Goal: Task Accomplishment & Management: Use online tool/utility

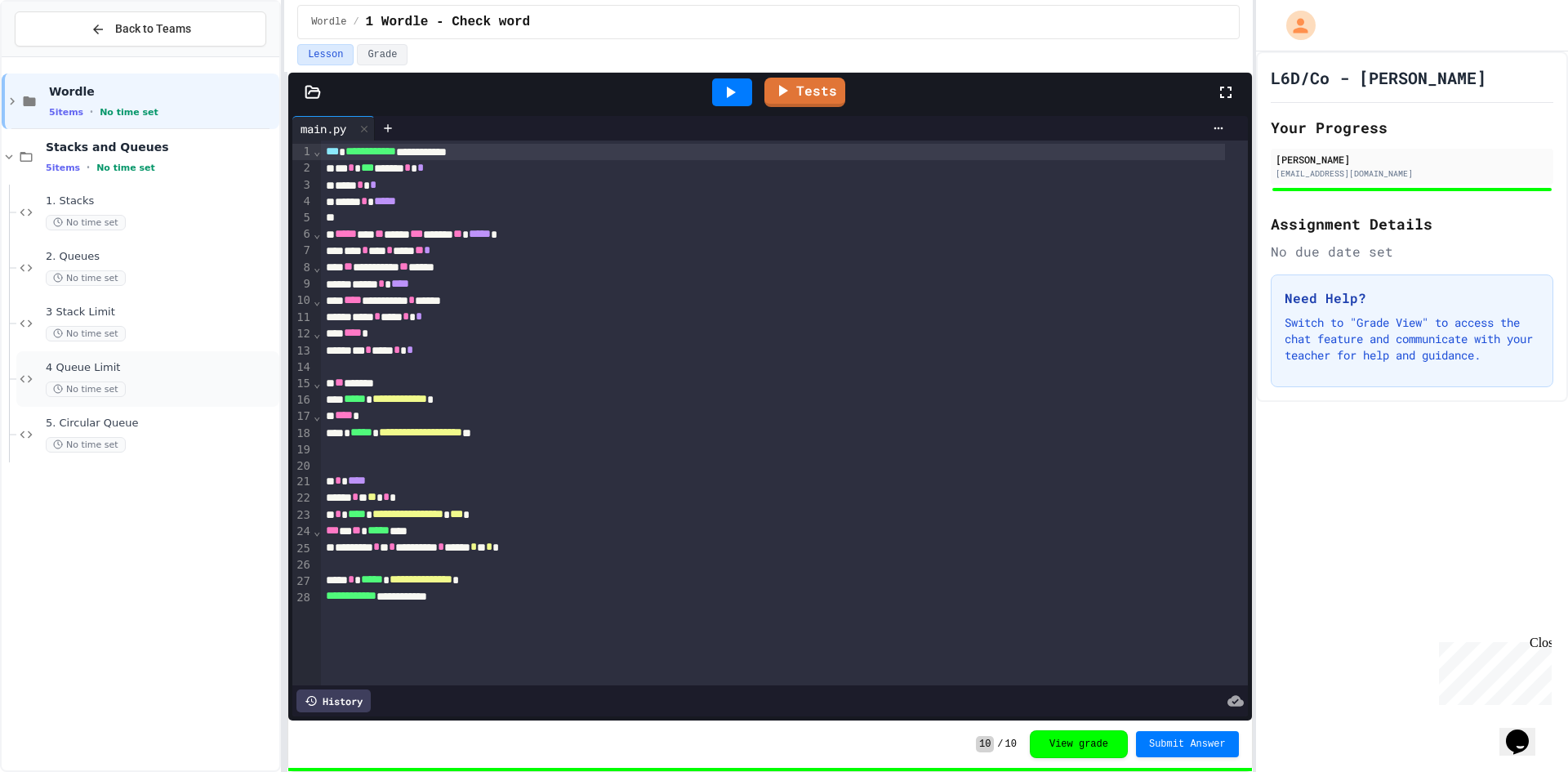
click at [129, 376] on div "4 Queue Limit No time set" at bounding box center [160, 379] width 230 height 36
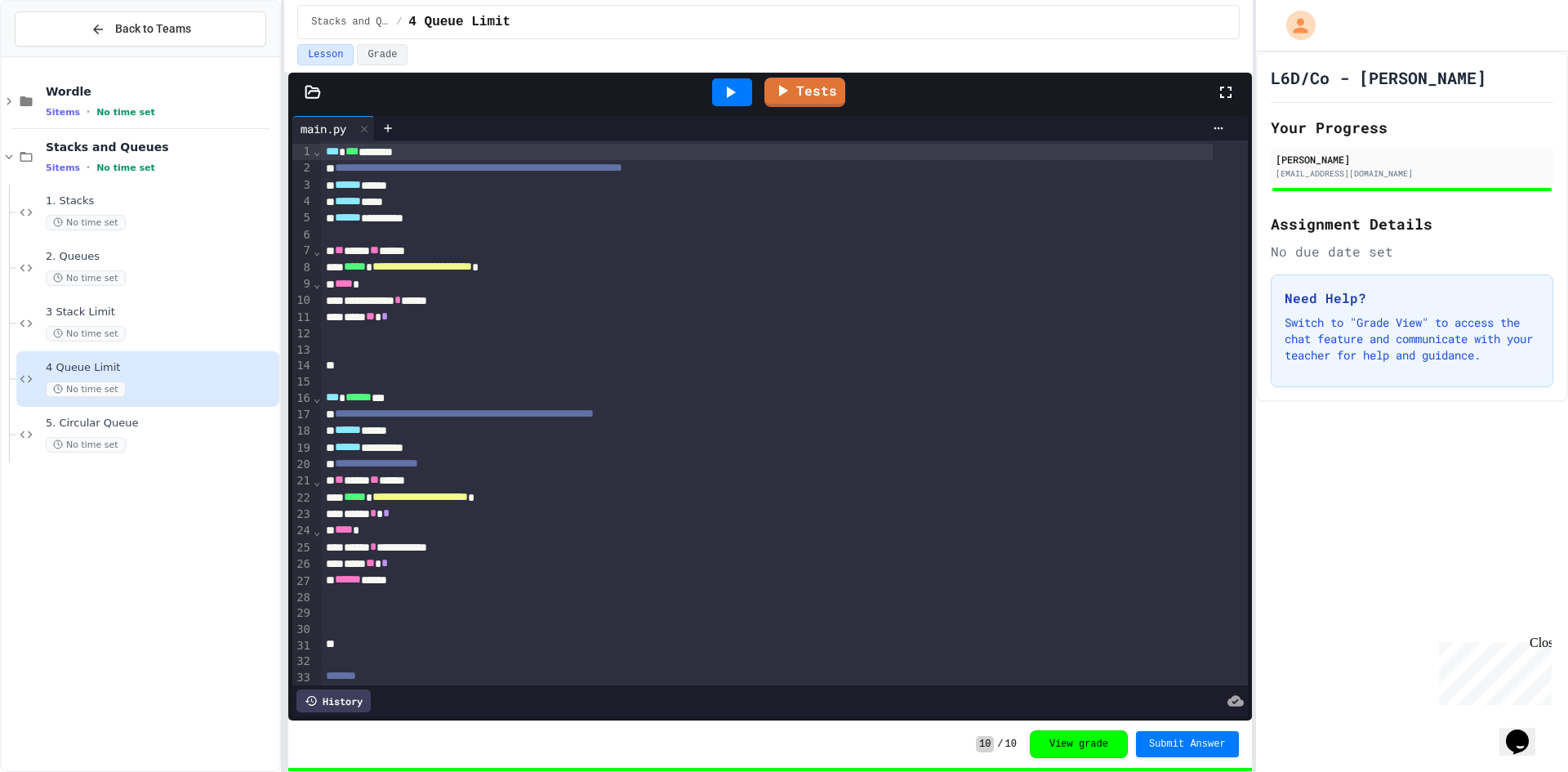
scroll to position [245, 0]
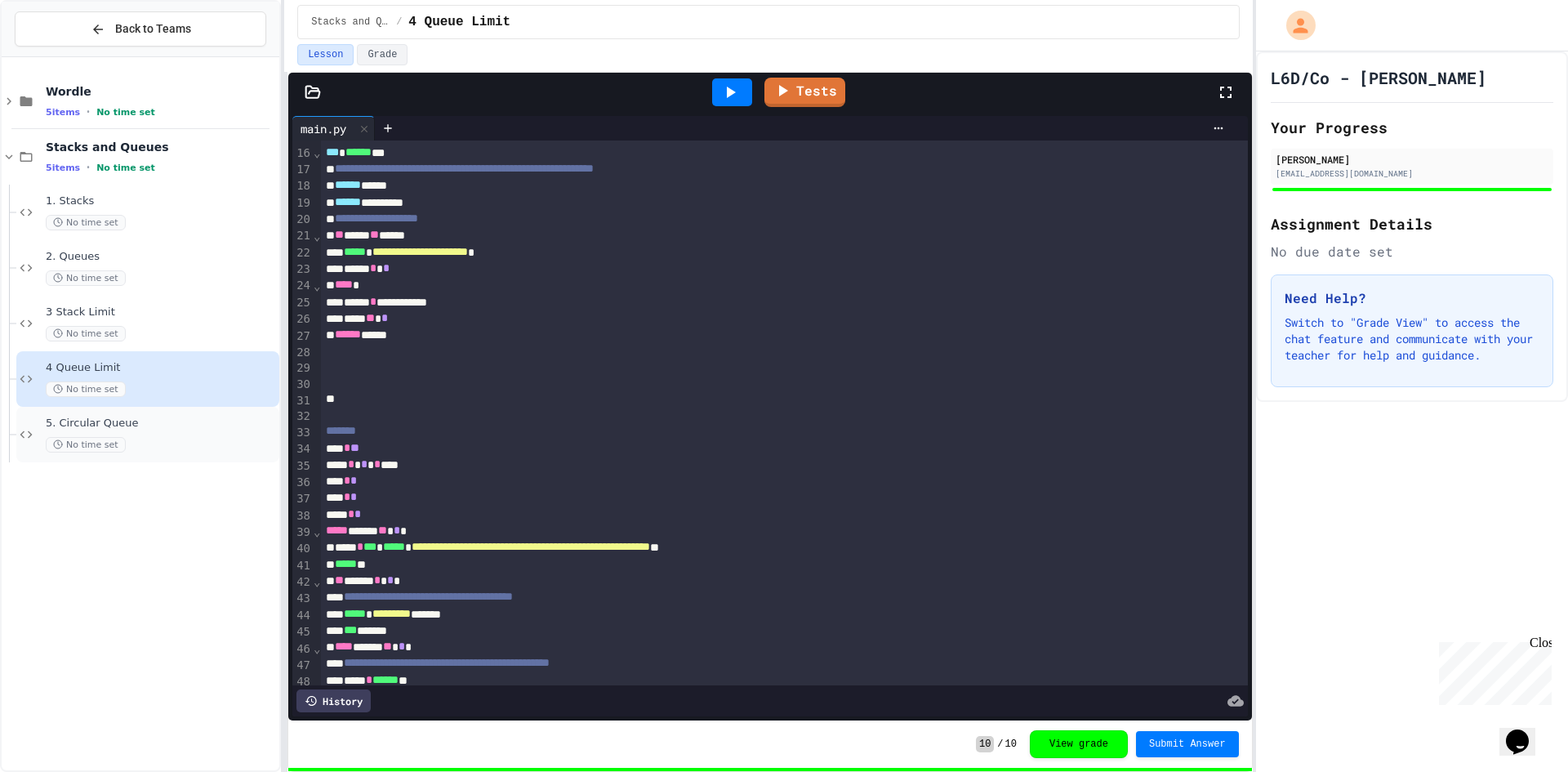
click at [192, 423] on span "5. Circular Queue" at bounding box center [160, 424] width 230 height 13
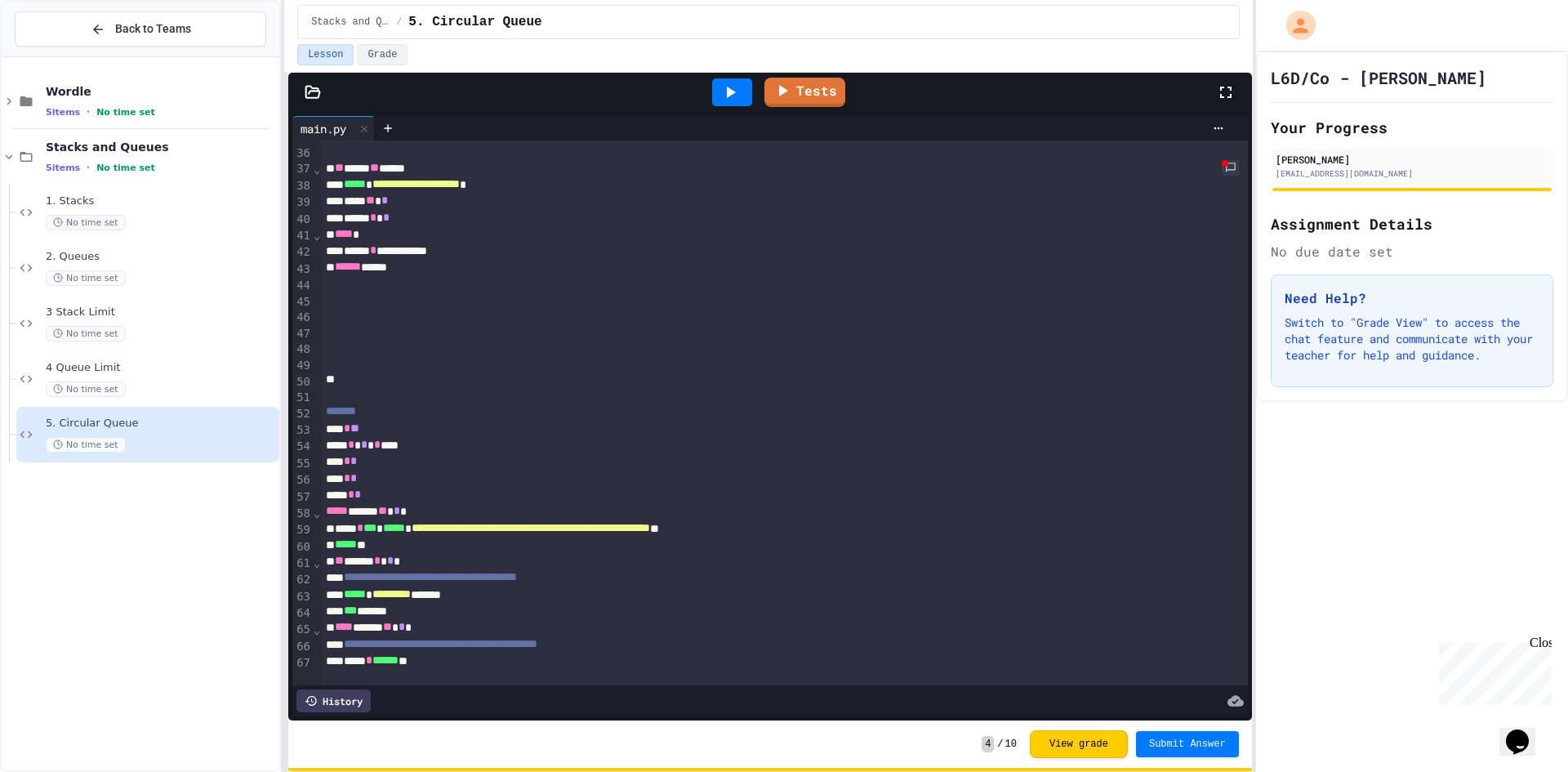
scroll to position [618, 0]
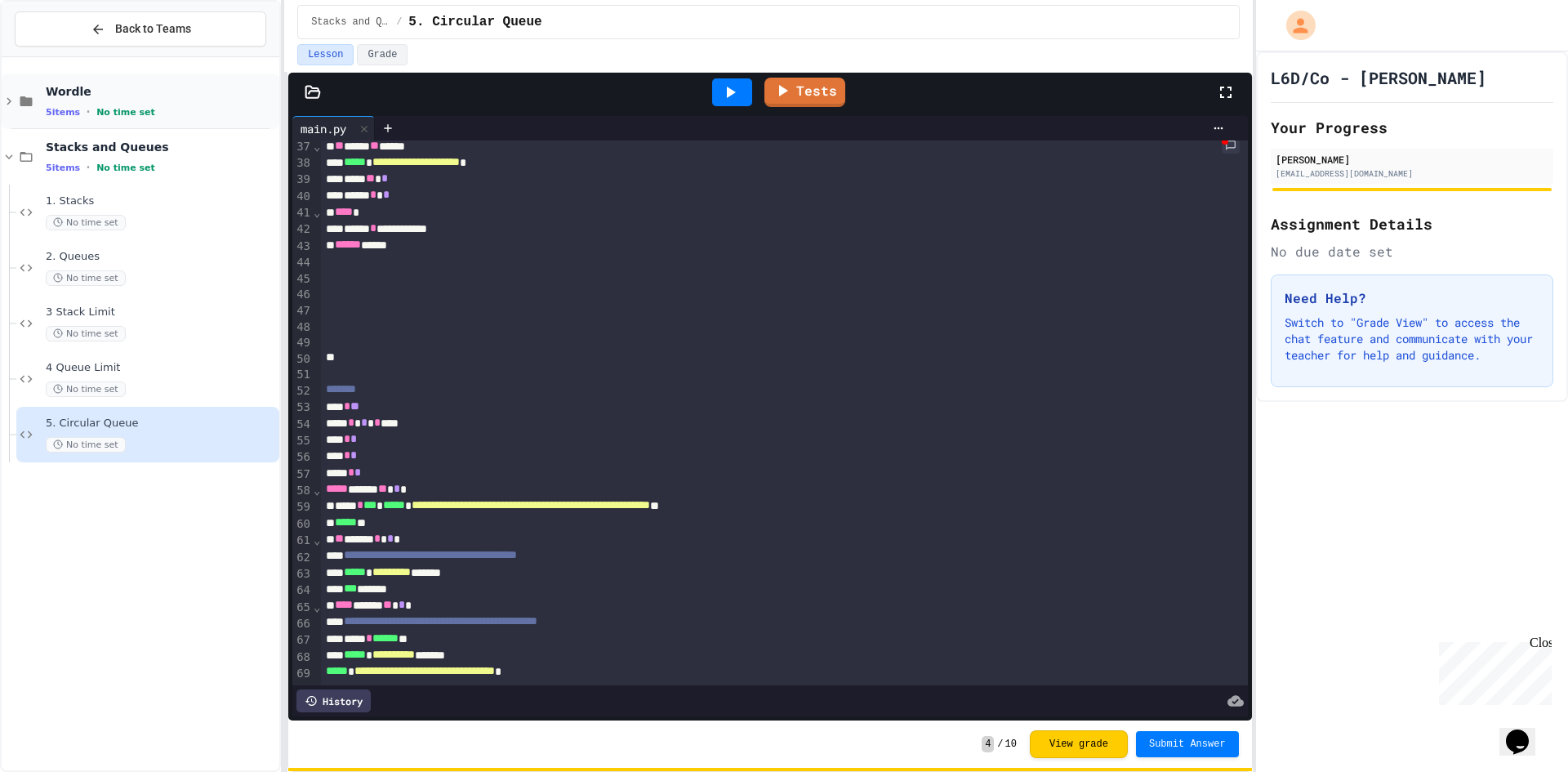
click at [136, 78] on div "Wordle 5 items • No time set" at bounding box center [140, 101] width 277 height 56
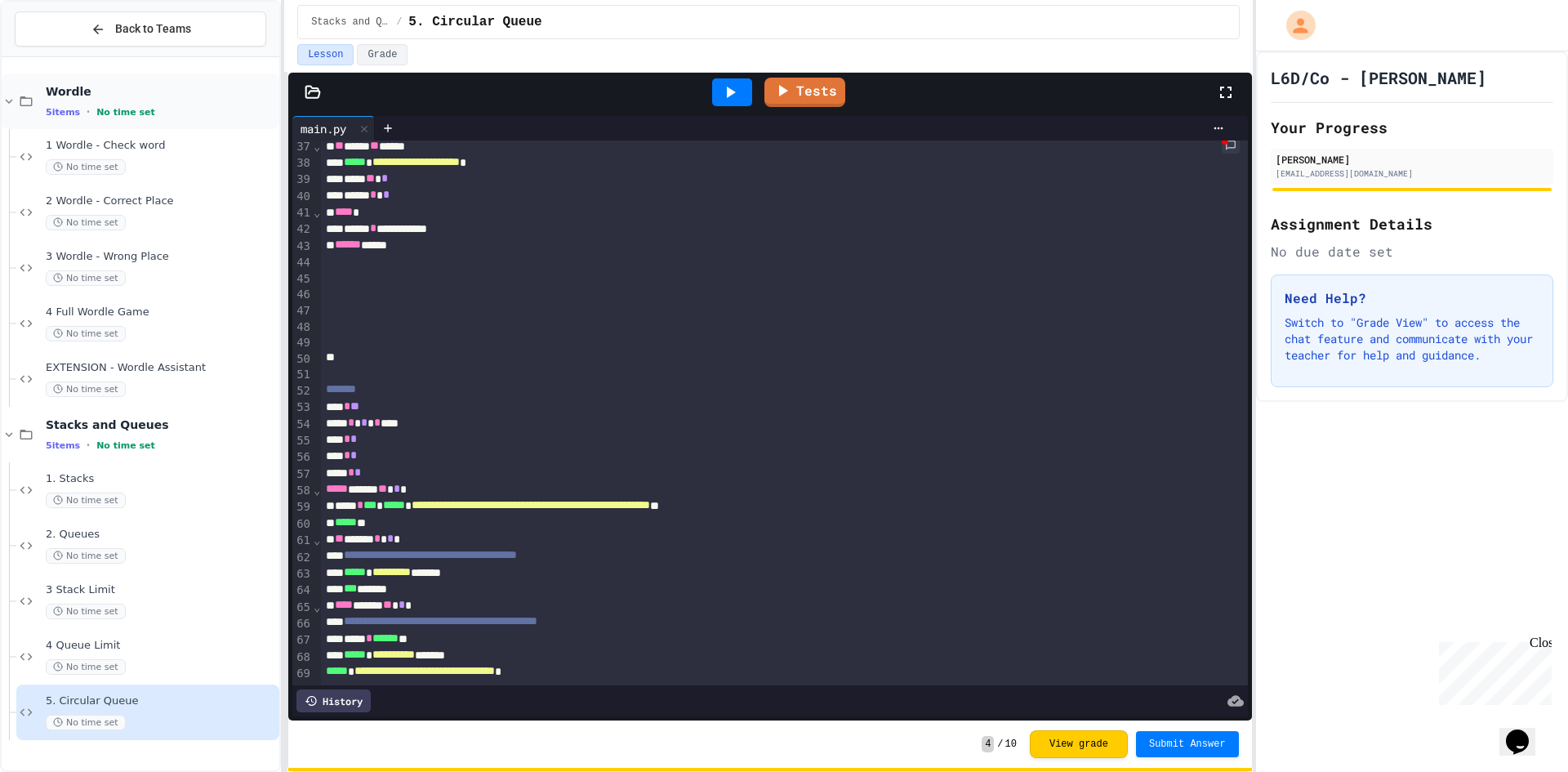
click at [136, 84] on span "Wordle" at bounding box center [160, 91] width 230 height 14
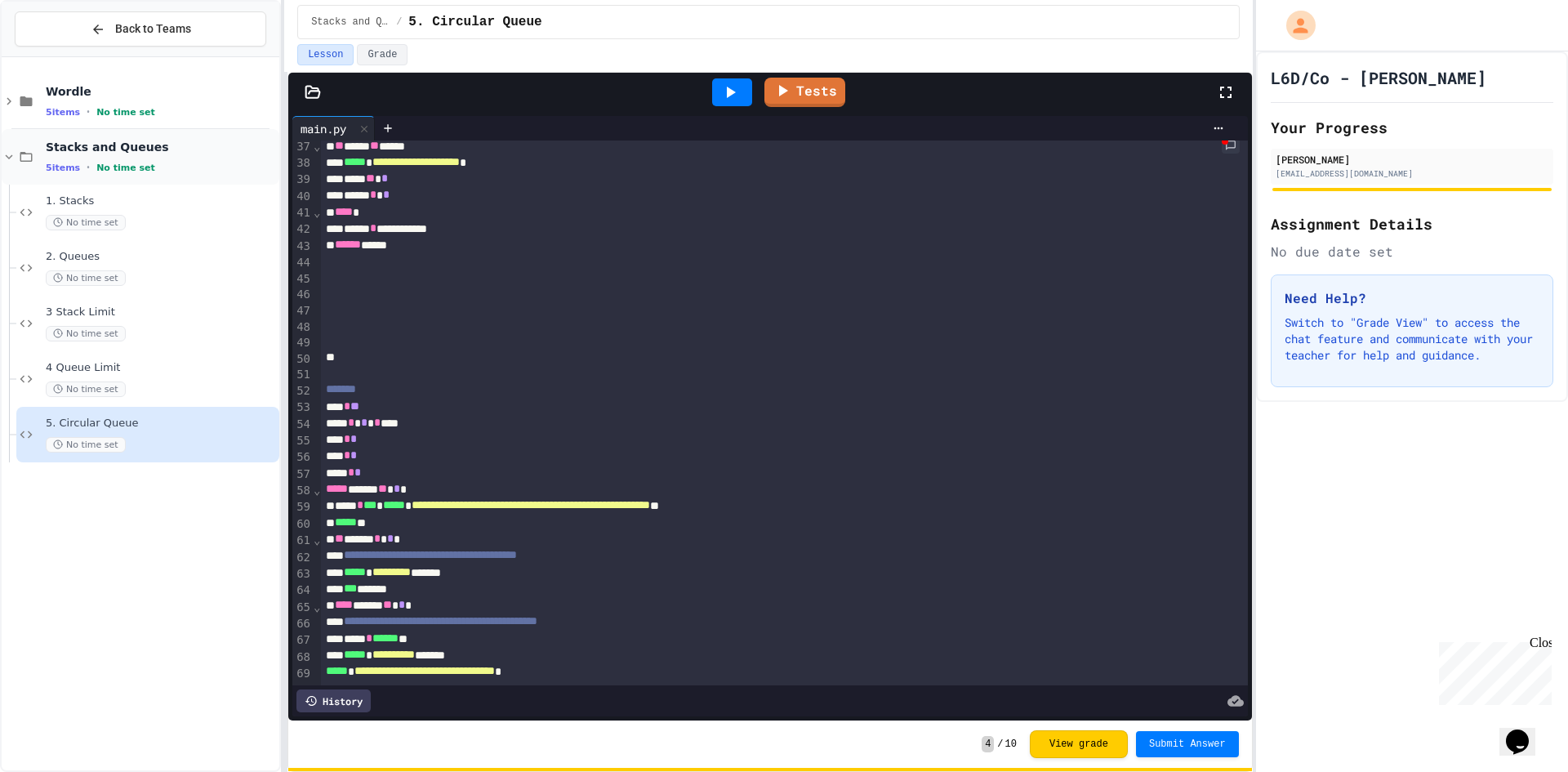
click at [172, 143] on span "Stacks and Queues" at bounding box center [160, 147] width 230 height 14
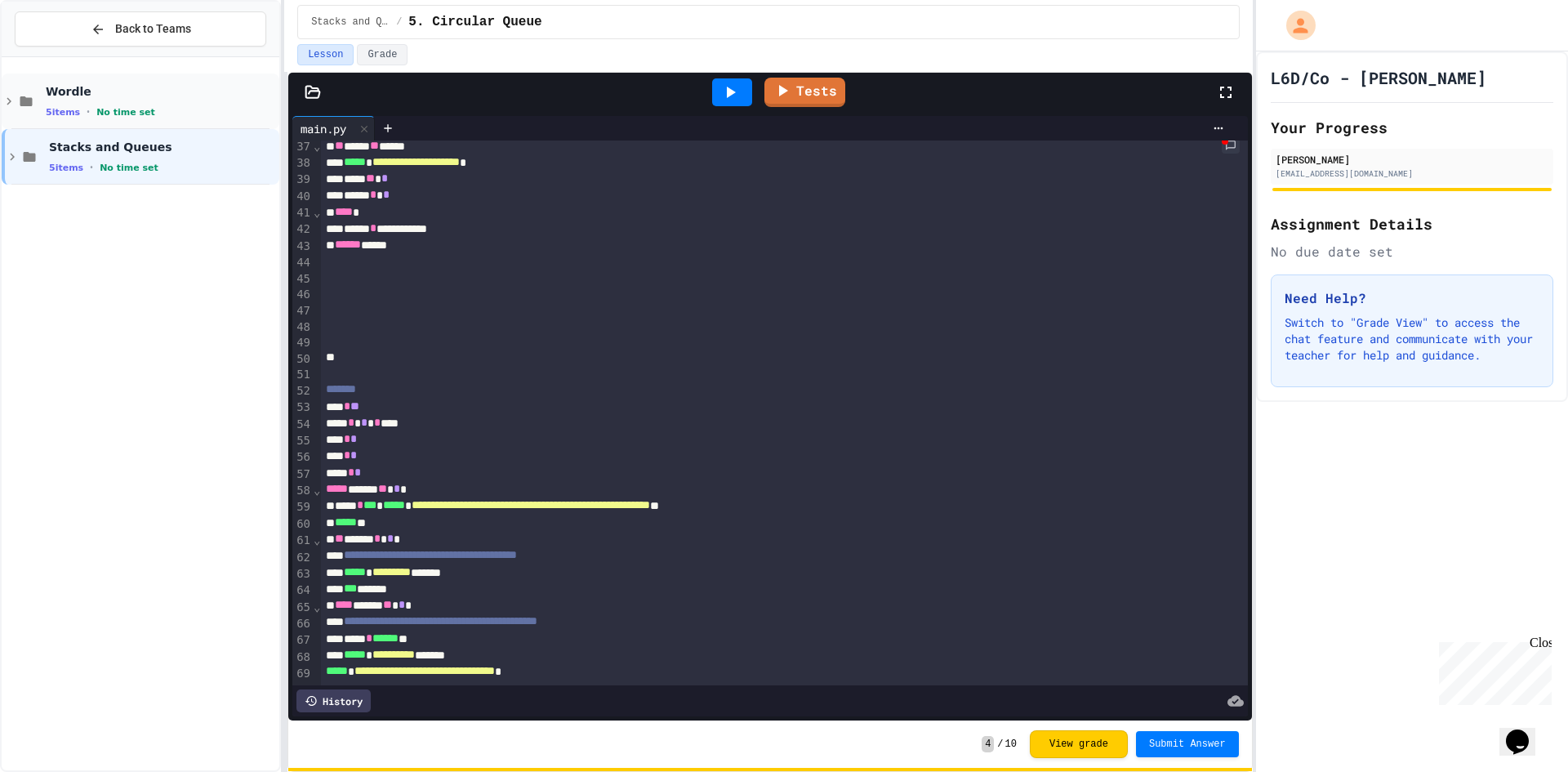
click at [177, 107] on div "5 items • No time set" at bounding box center [160, 111] width 230 height 13
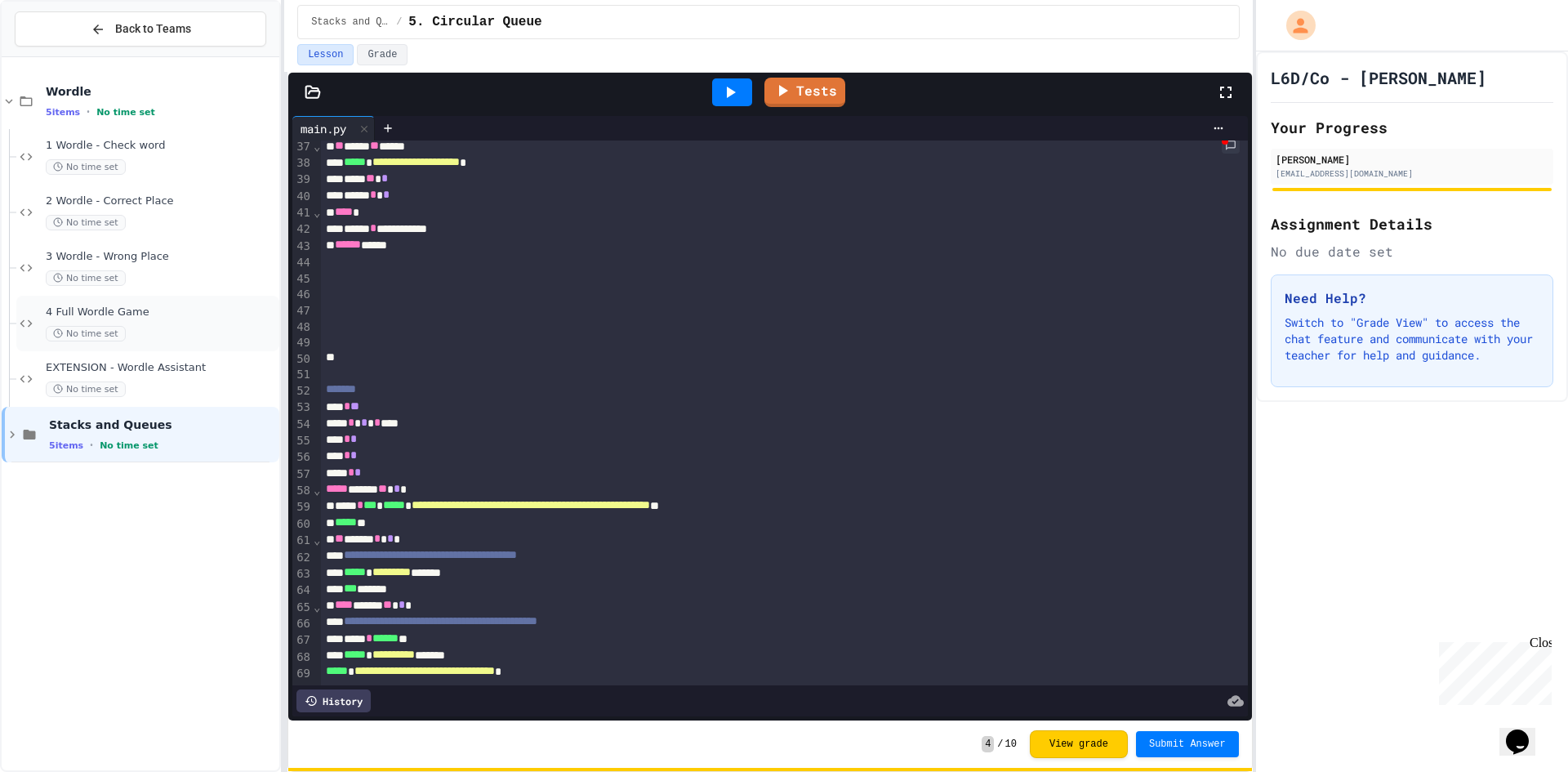
click at [163, 314] on span "4 Full Wordle Game" at bounding box center [160, 312] width 230 height 13
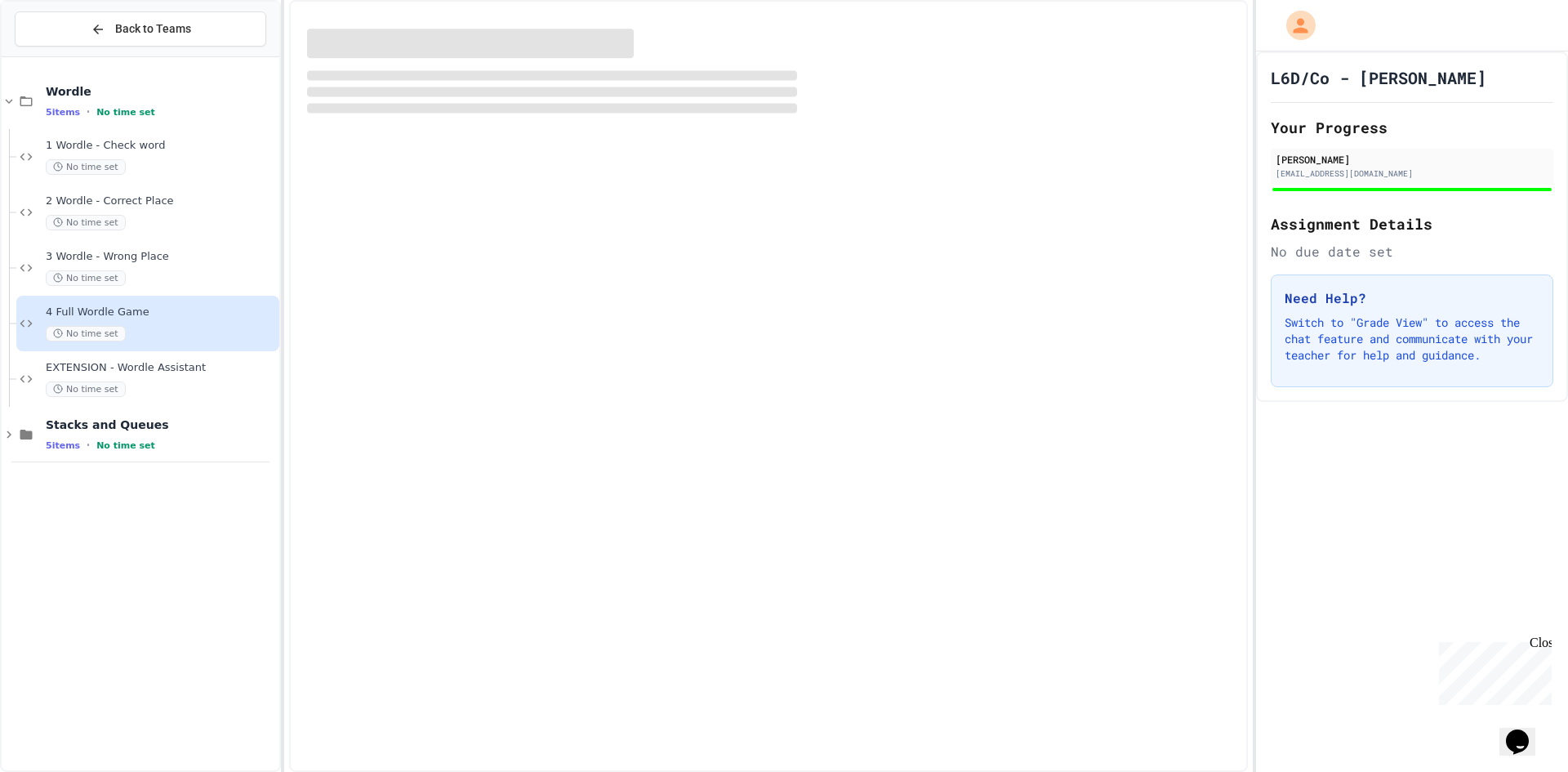
click at [218, 98] on span "Wordle" at bounding box center [160, 91] width 230 height 14
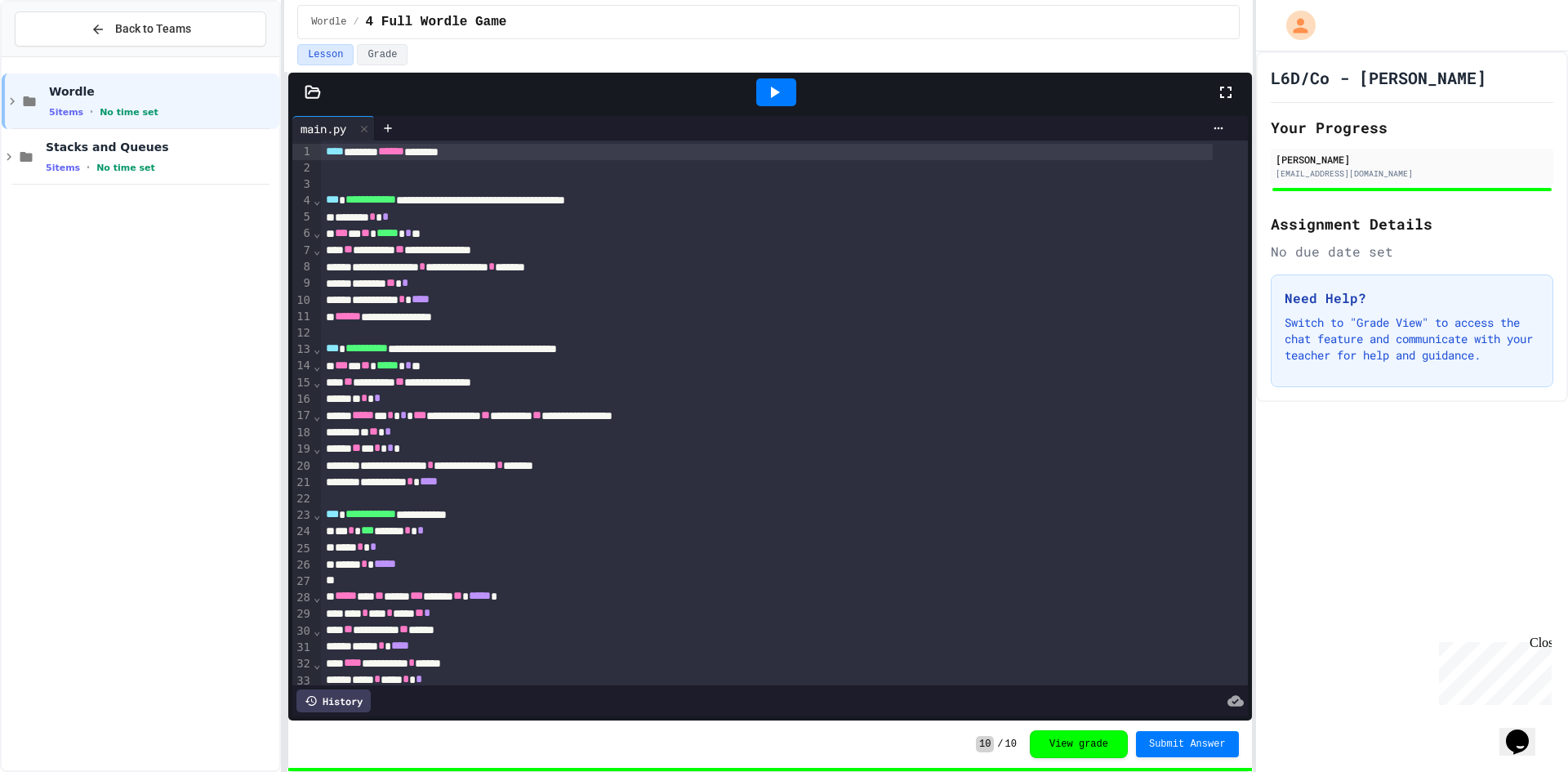
click at [764, 91] on icon at bounding box center [773, 92] width 19 height 19
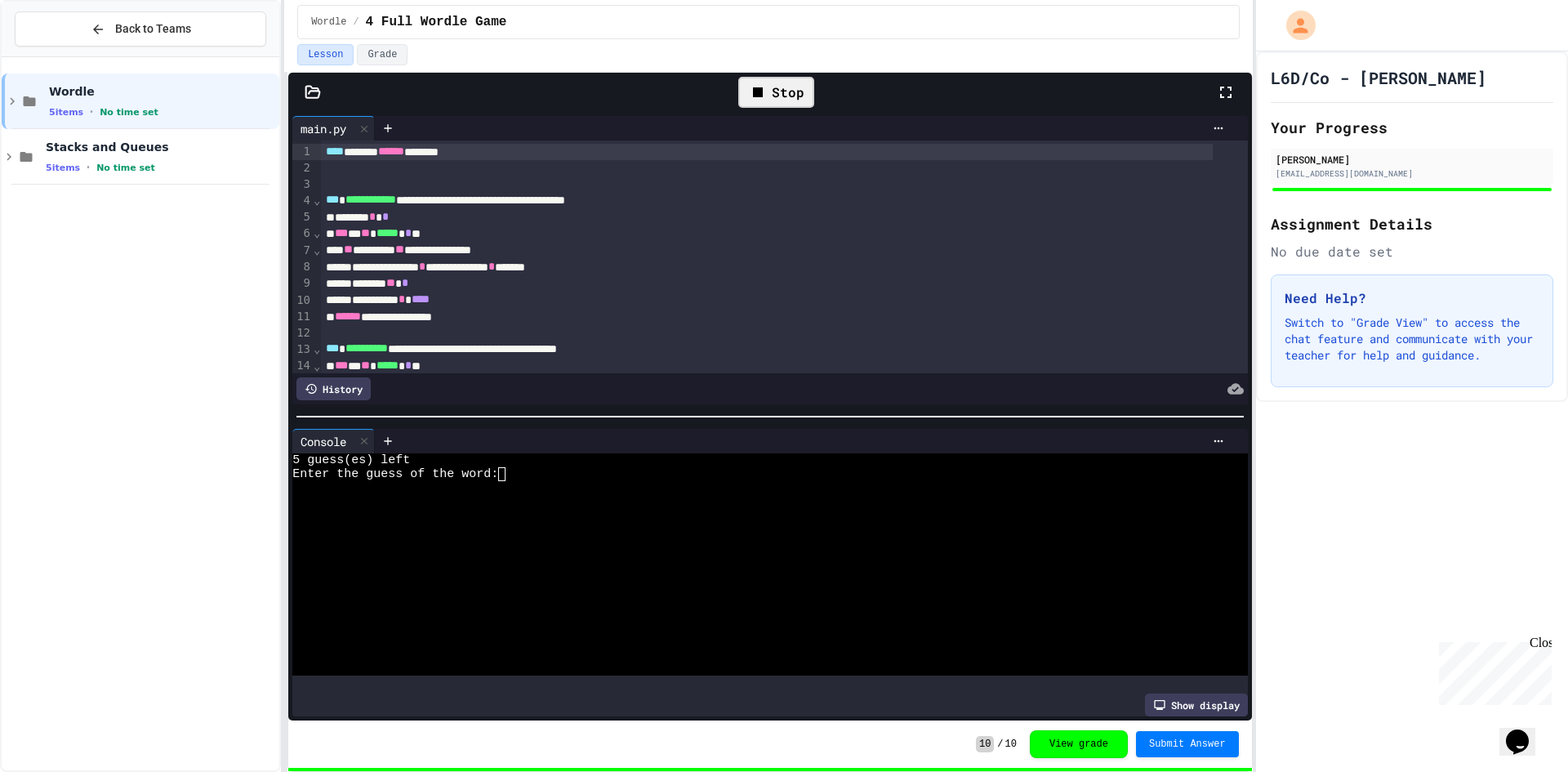
click at [712, 495] on div at bounding box center [756, 502] width 926 height 13
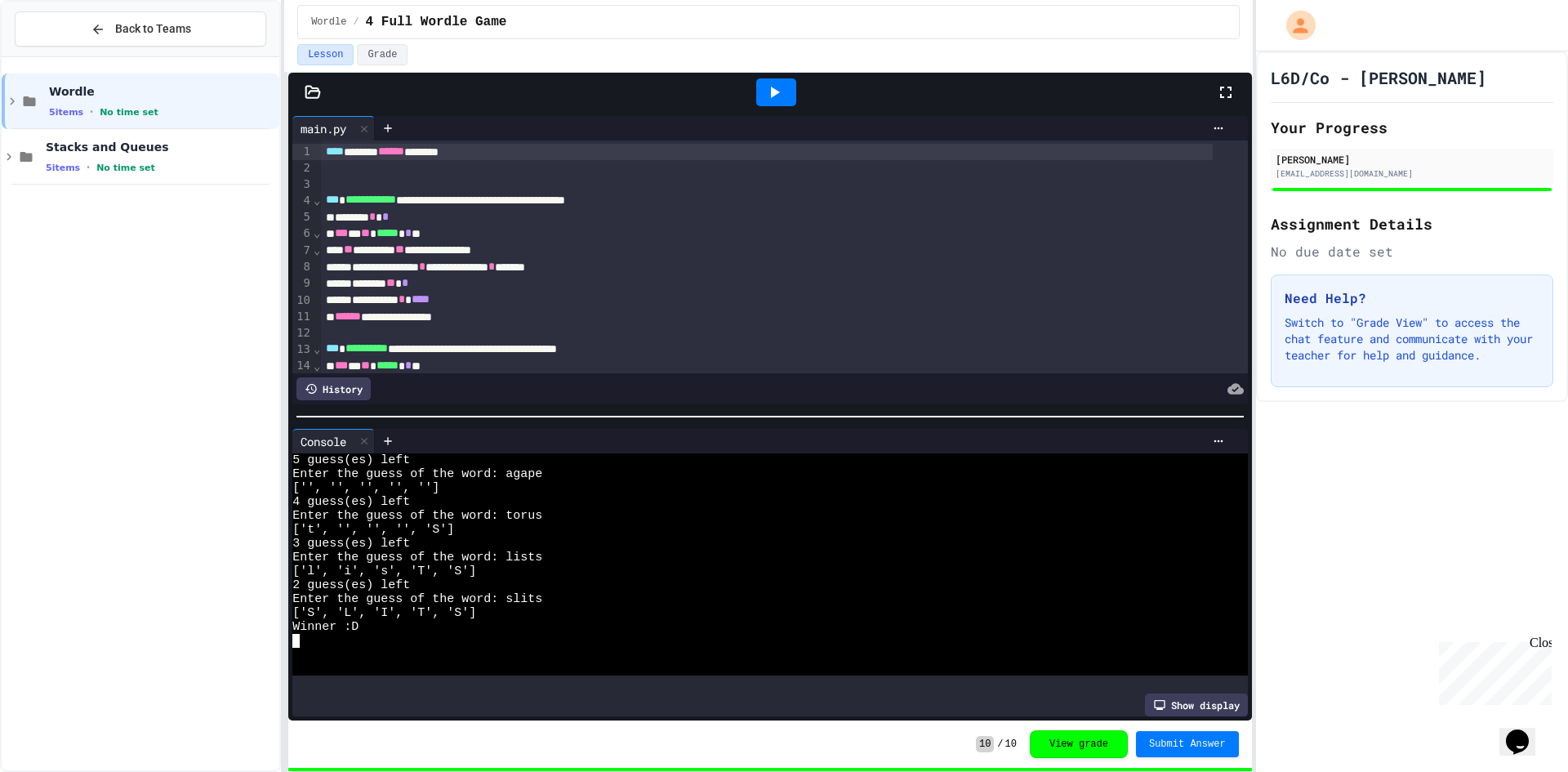
click at [779, 95] on icon at bounding box center [773, 92] width 19 height 19
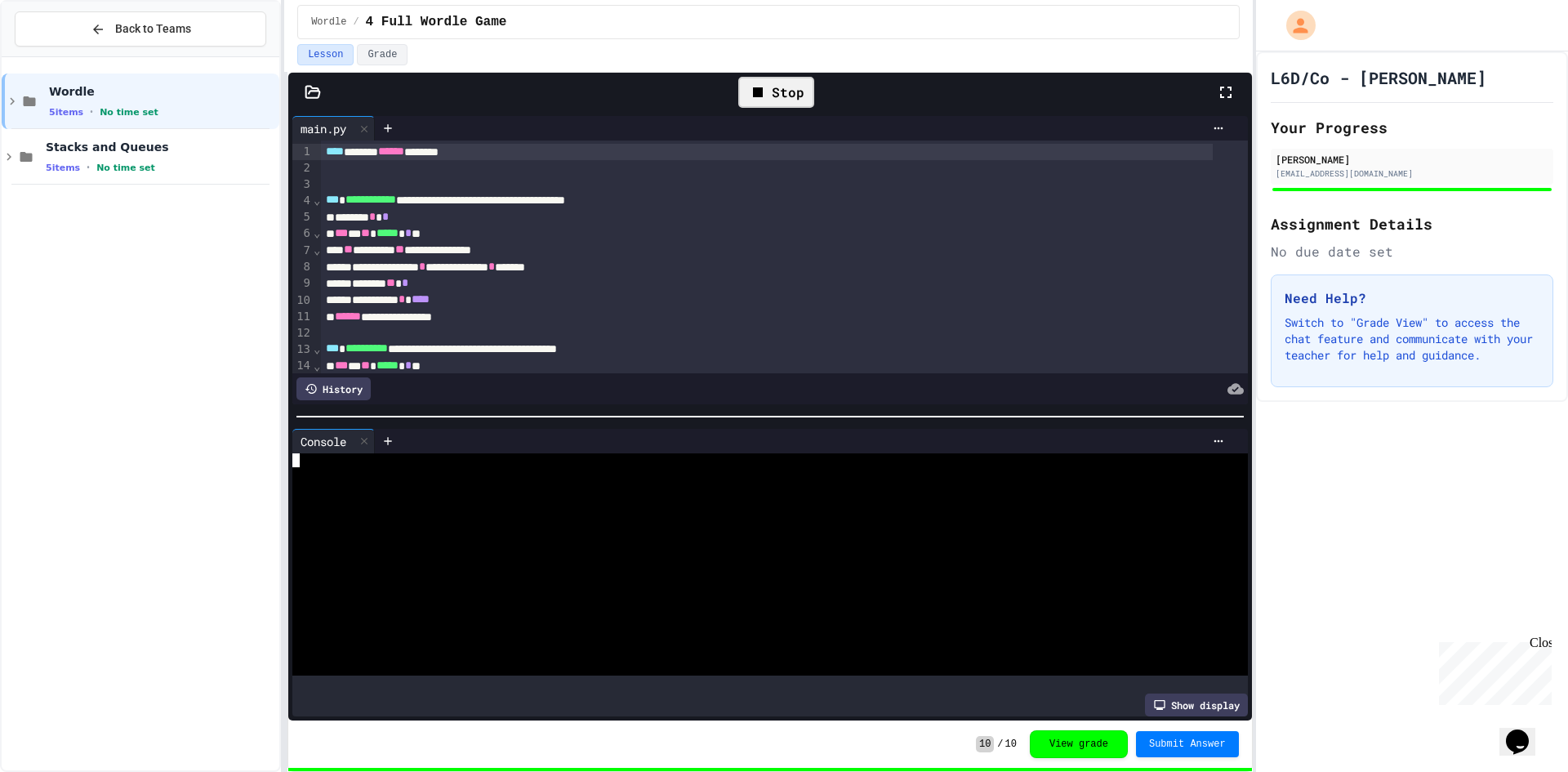
click at [671, 537] on div at bounding box center [756, 543] width 926 height 13
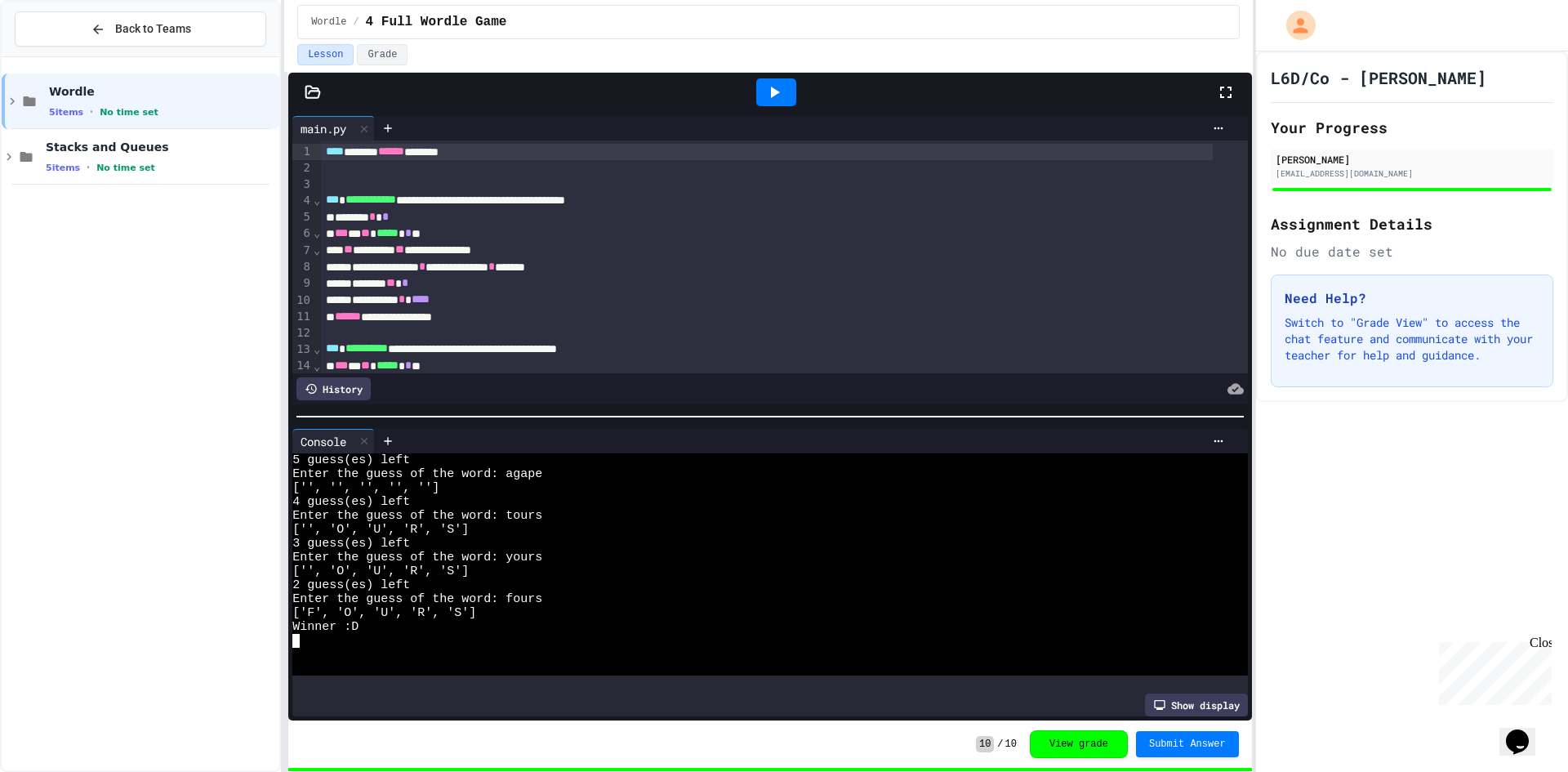
click at [795, 95] on div at bounding box center [775, 92] width 40 height 28
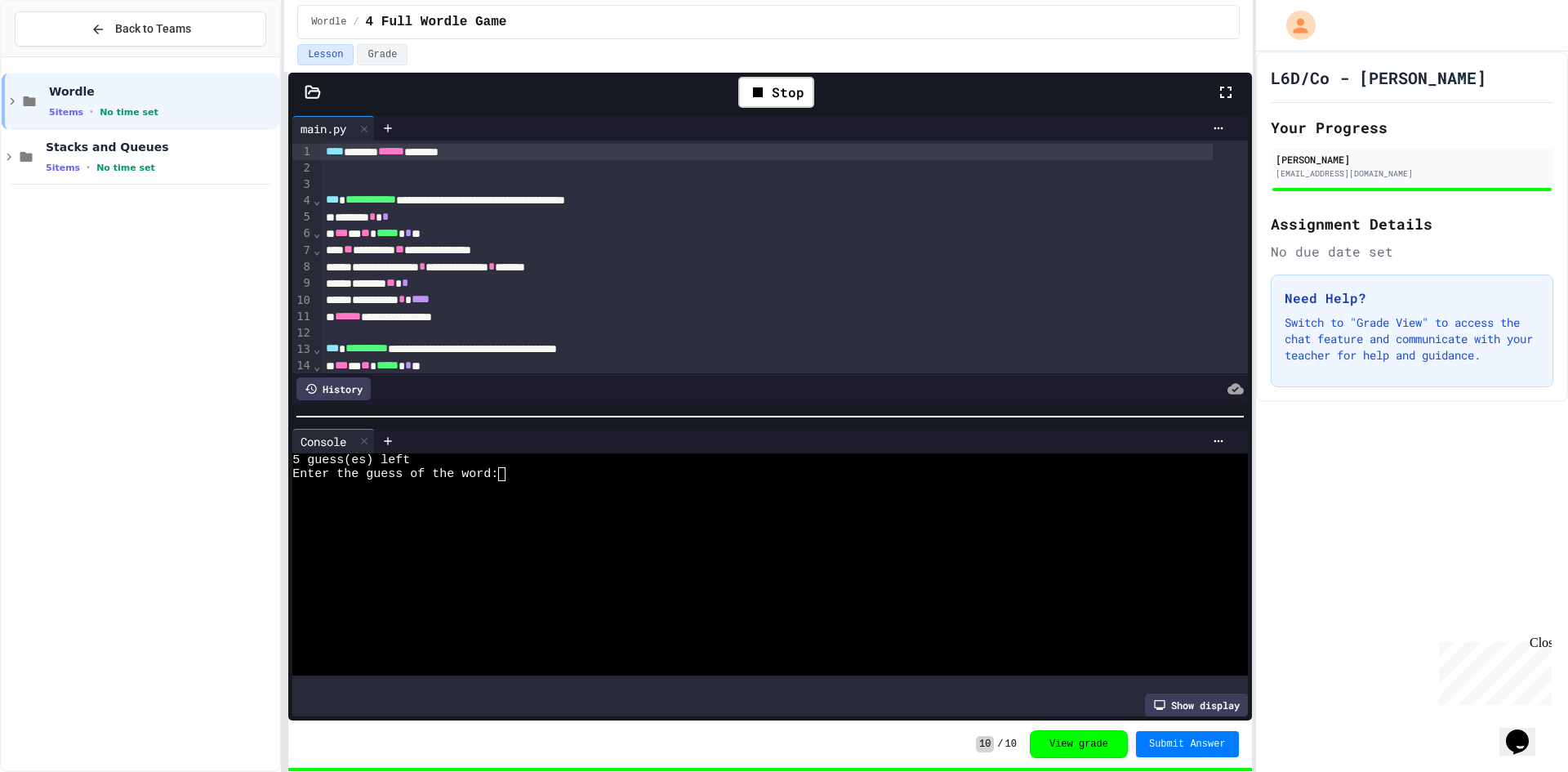
click at [454, 537] on div at bounding box center [756, 543] width 926 height 13
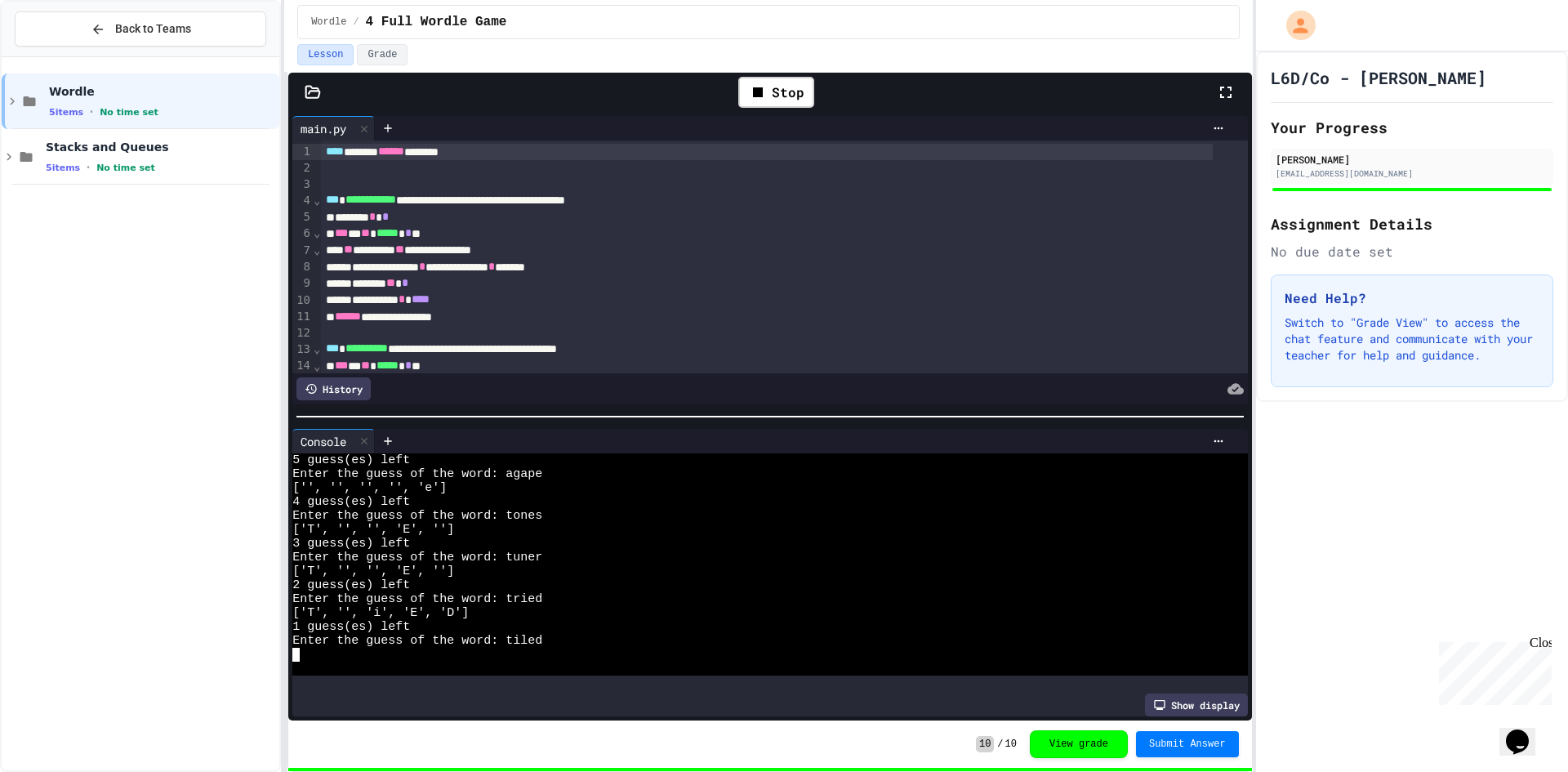
scroll to position [13, 0]
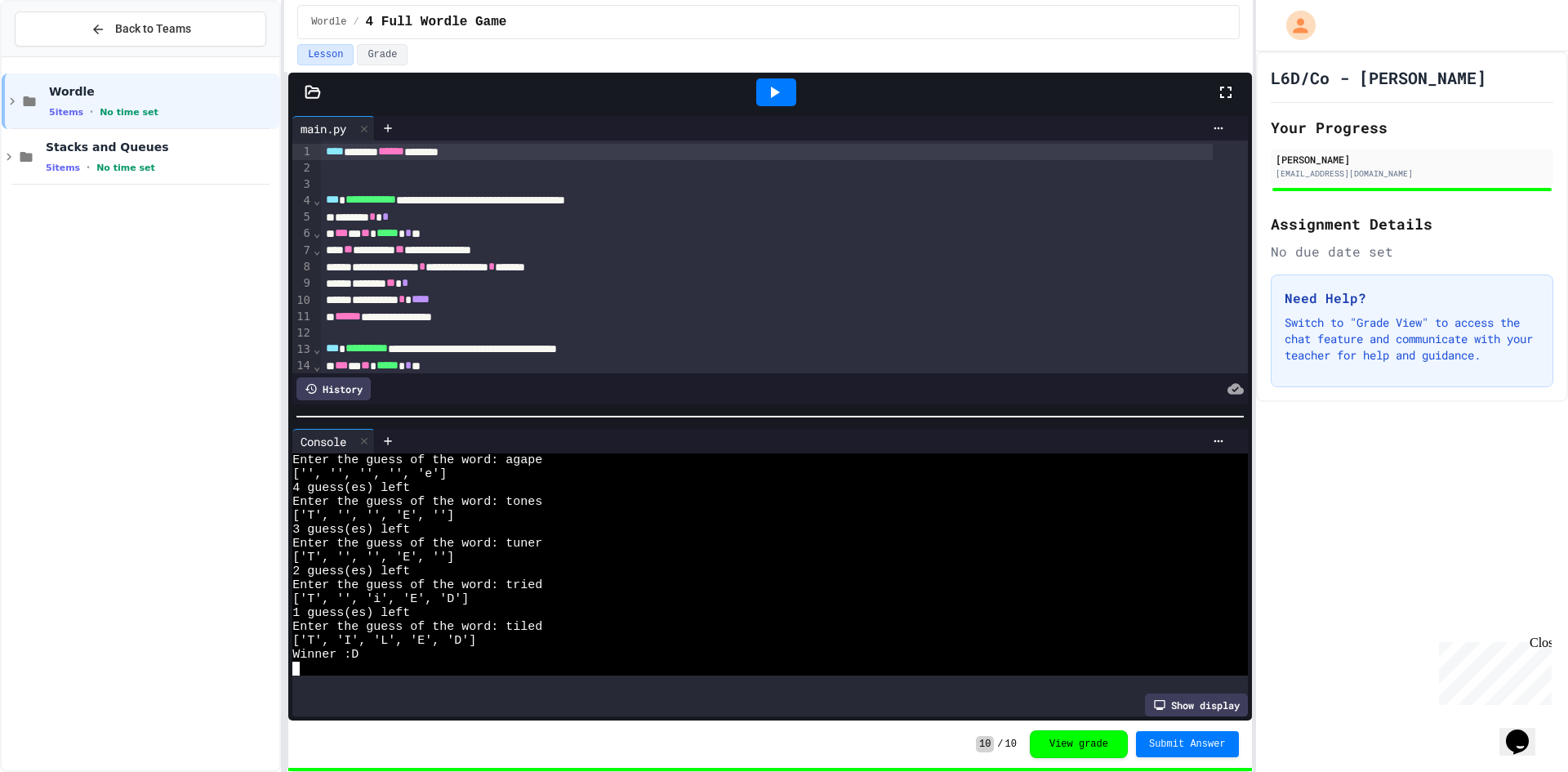
click at [793, 105] on div at bounding box center [775, 92] width 40 height 28
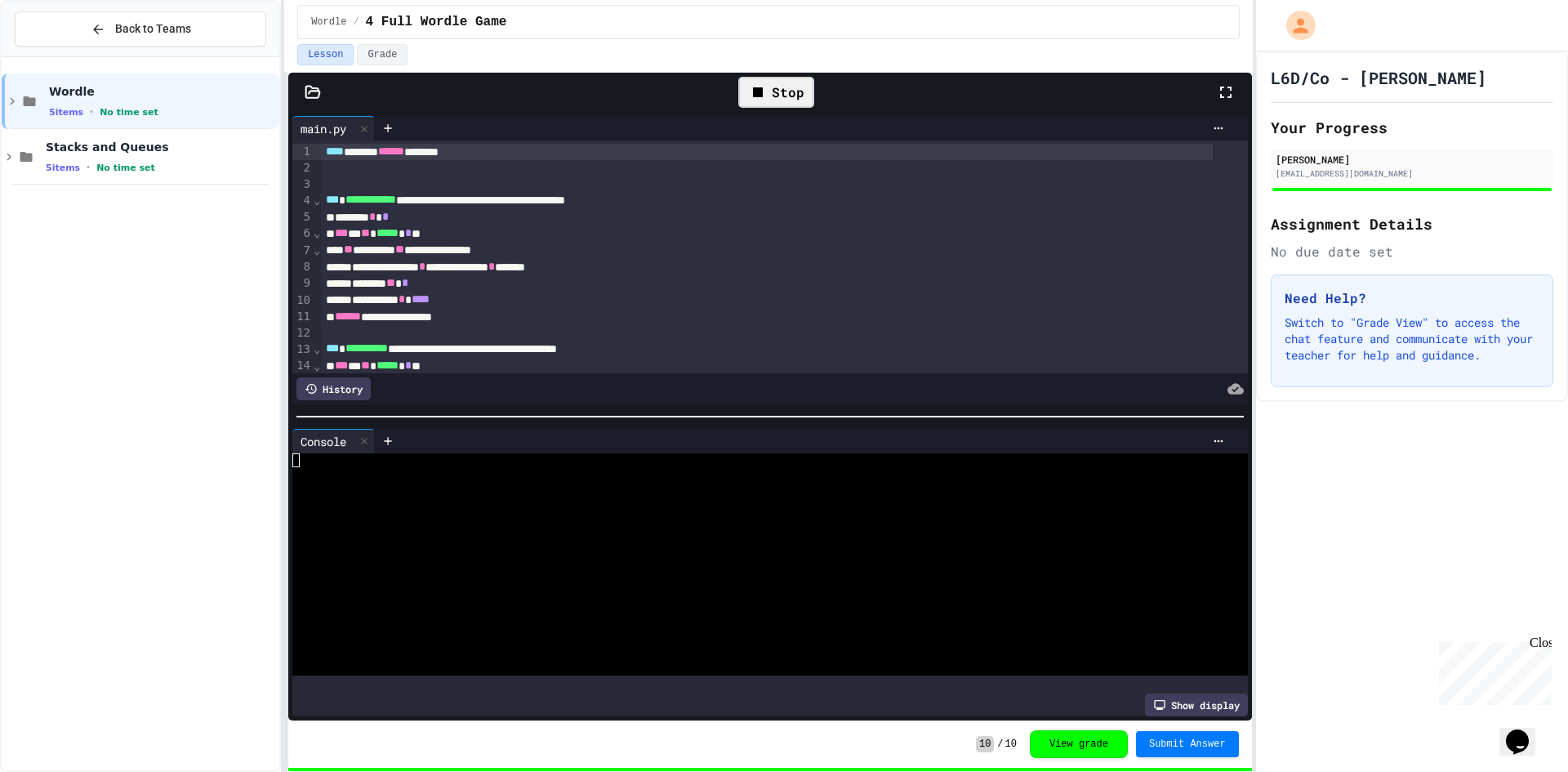
scroll to position [0, 0]
click at [744, 481] on div at bounding box center [756, 488] width 926 height 13
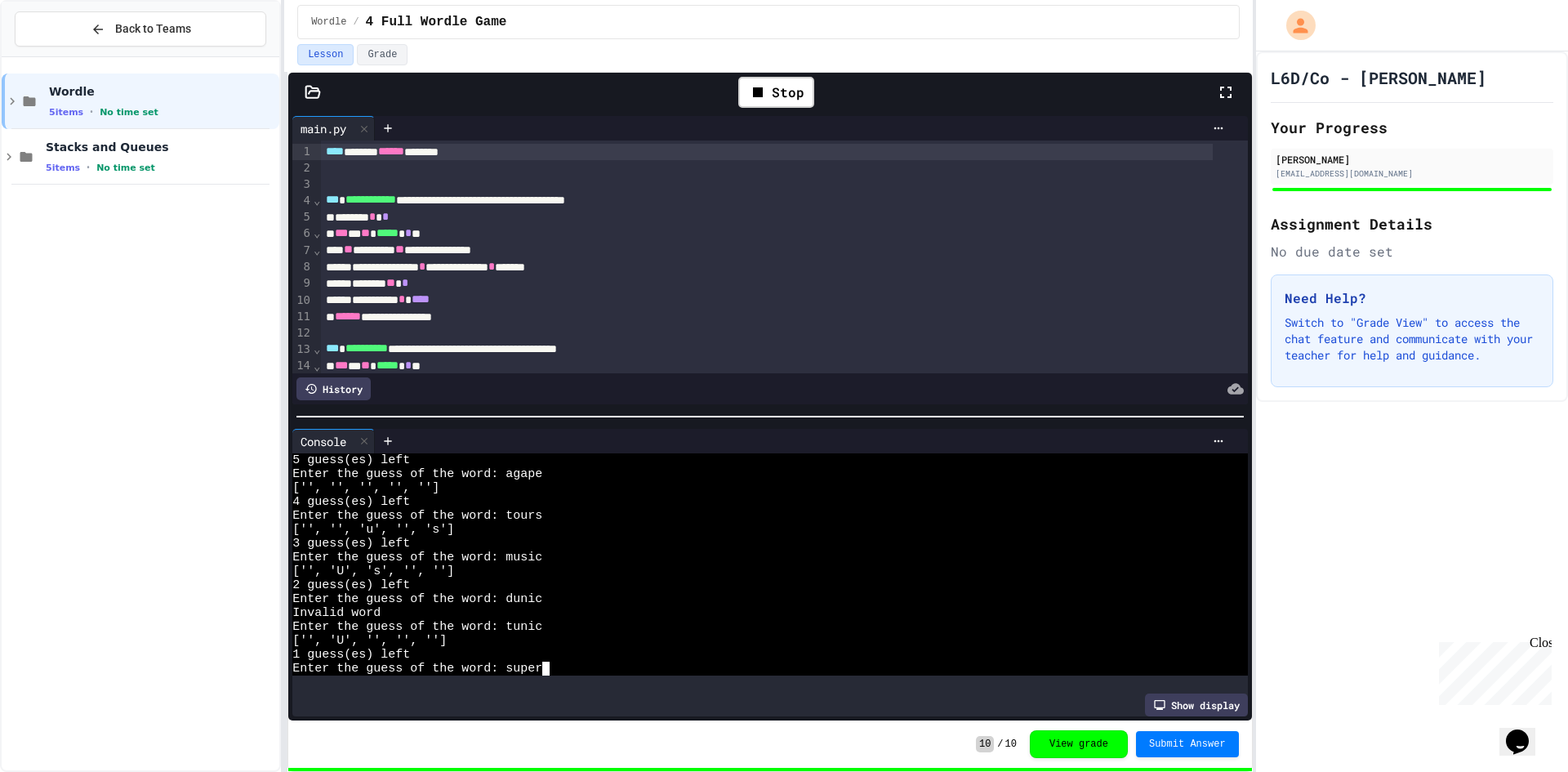
scroll to position [56, 0]
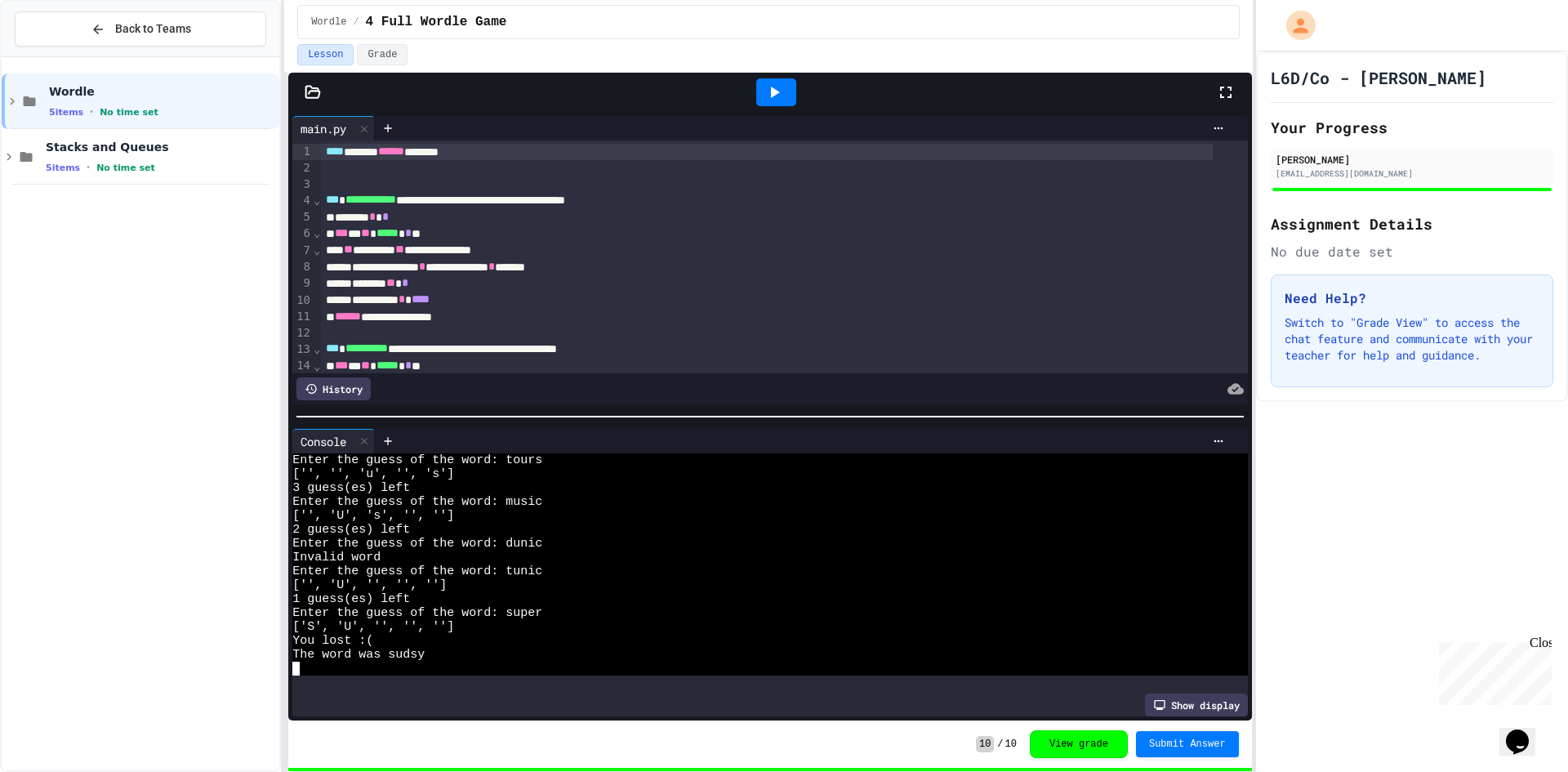
click at [774, 95] on icon at bounding box center [775, 93] width 9 height 12
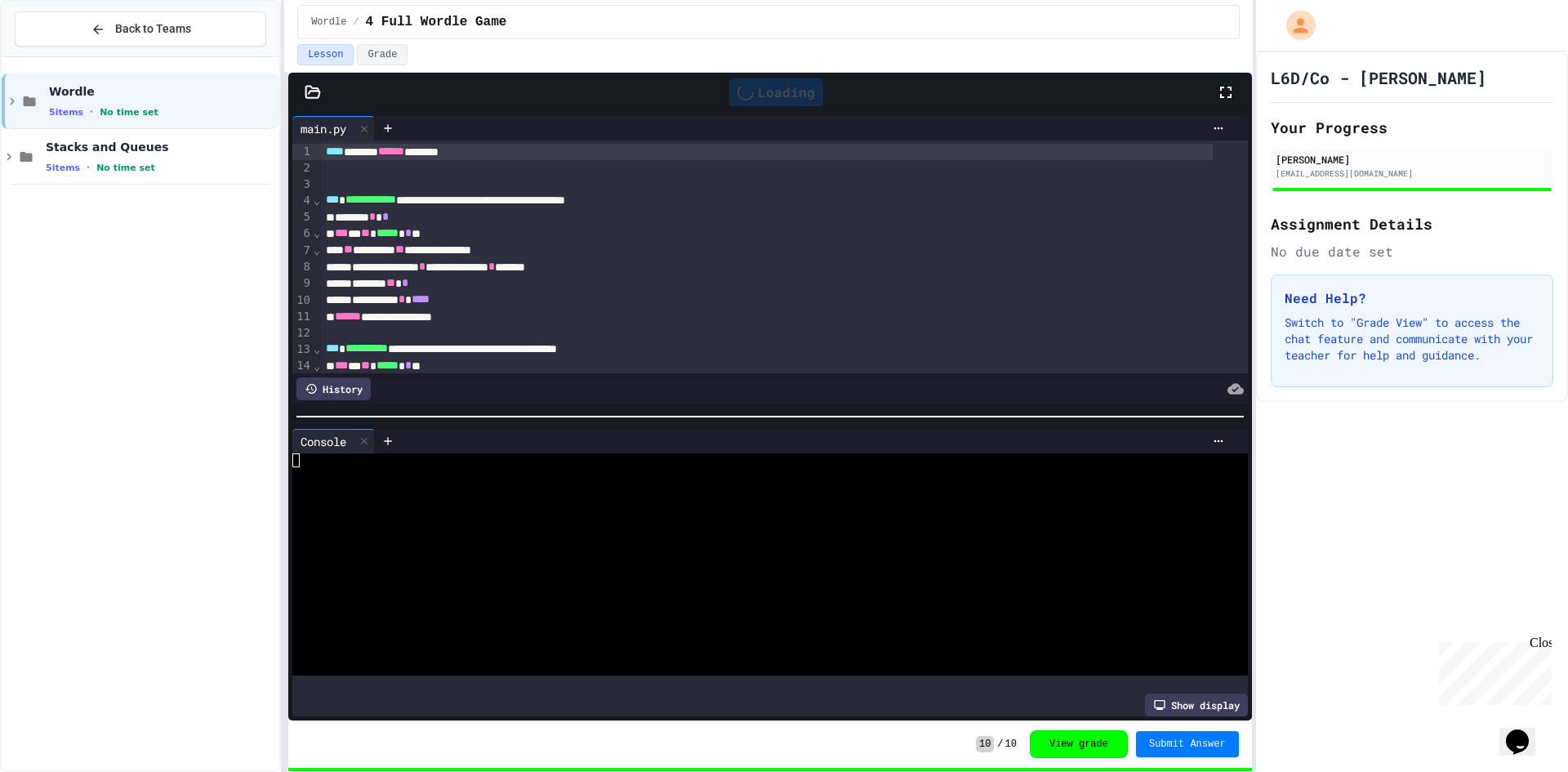
scroll to position [0, 0]
click at [737, 620] on div at bounding box center [756, 627] width 926 height 13
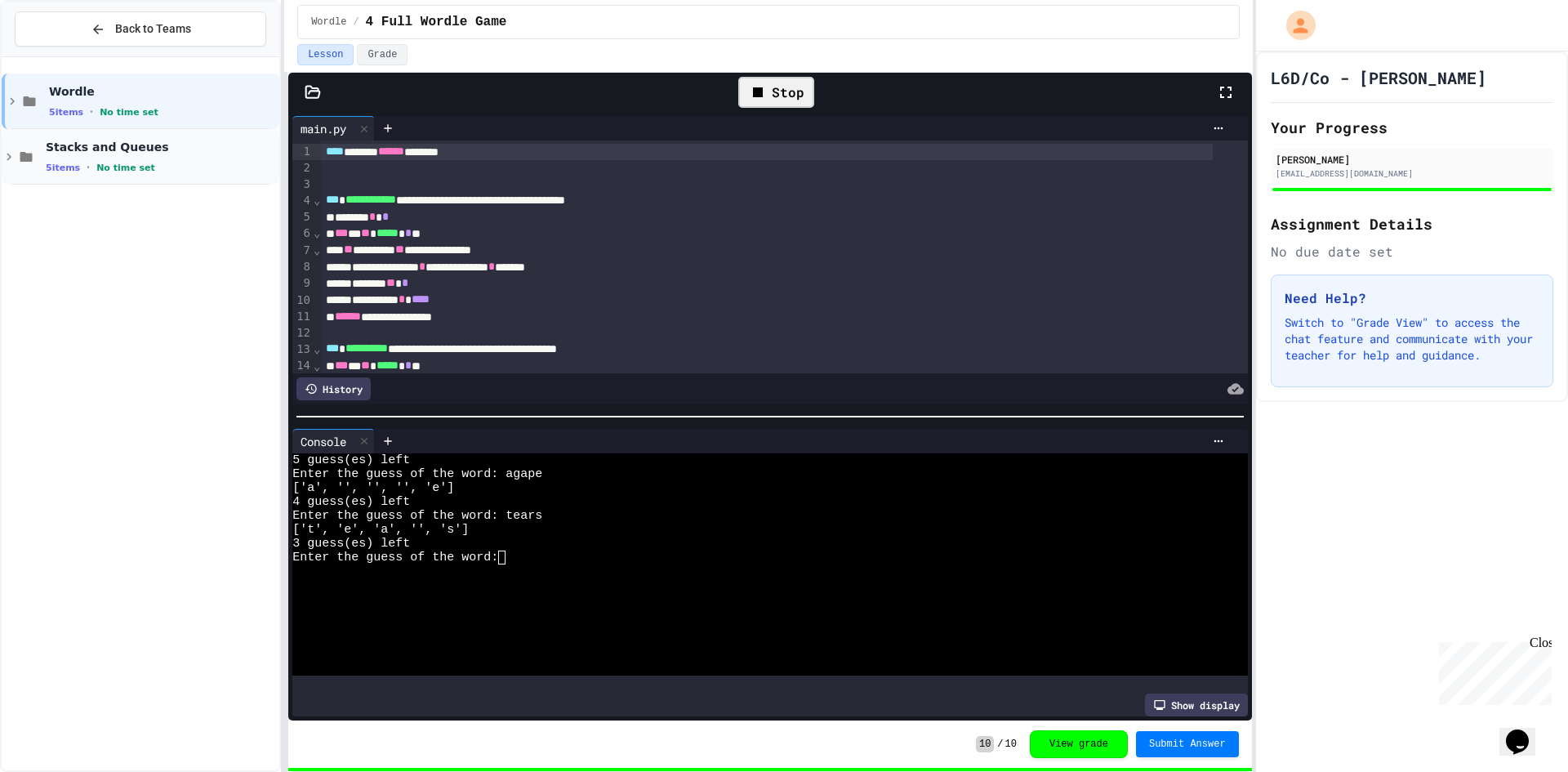
click at [119, 144] on span "Stacks and Queues" at bounding box center [160, 147] width 230 height 14
click at [169, 384] on div "No time set" at bounding box center [160, 389] width 230 height 15
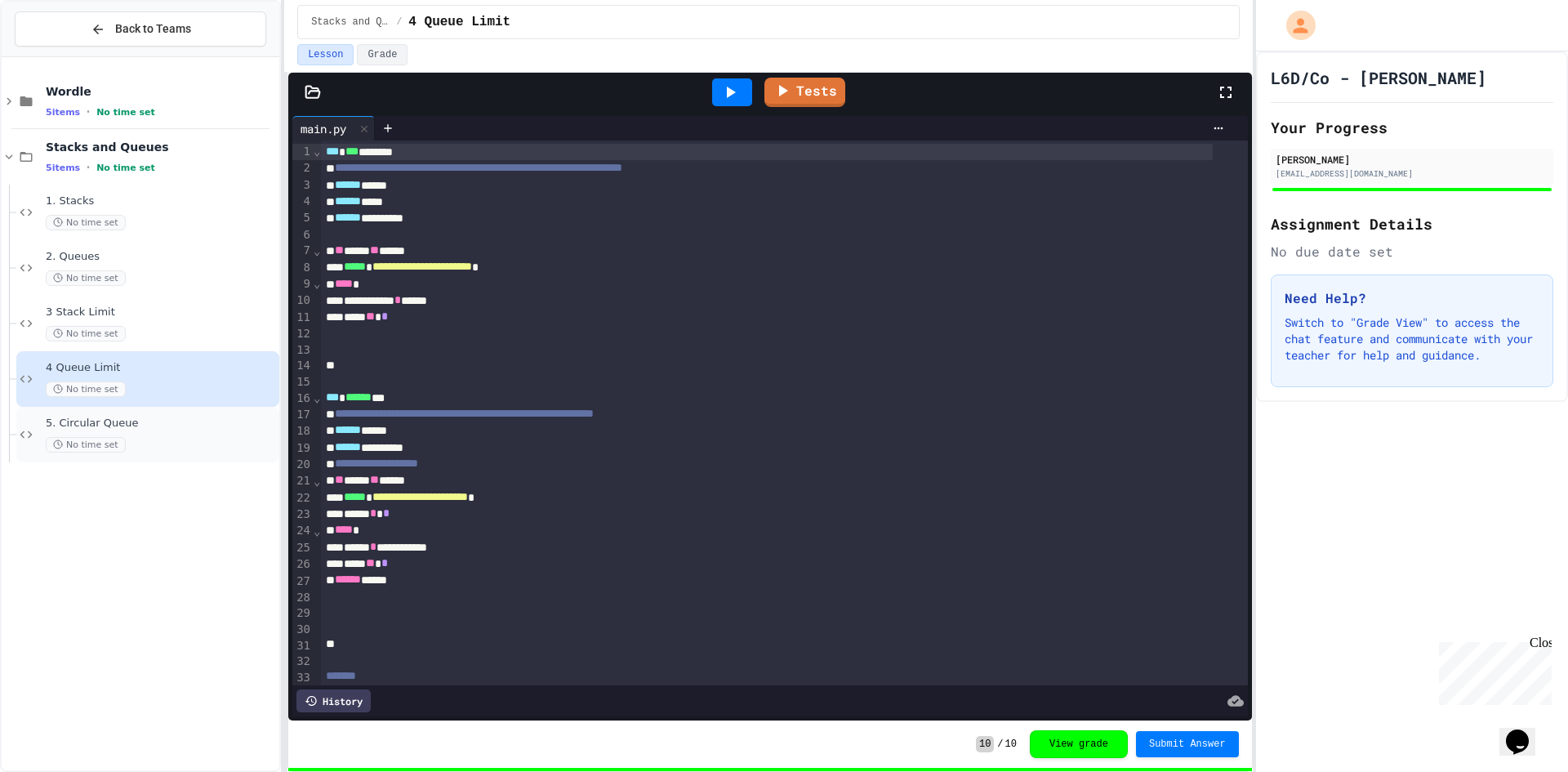
click at [164, 443] on div "No time set" at bounding box center [160, 445] width 230 height 15
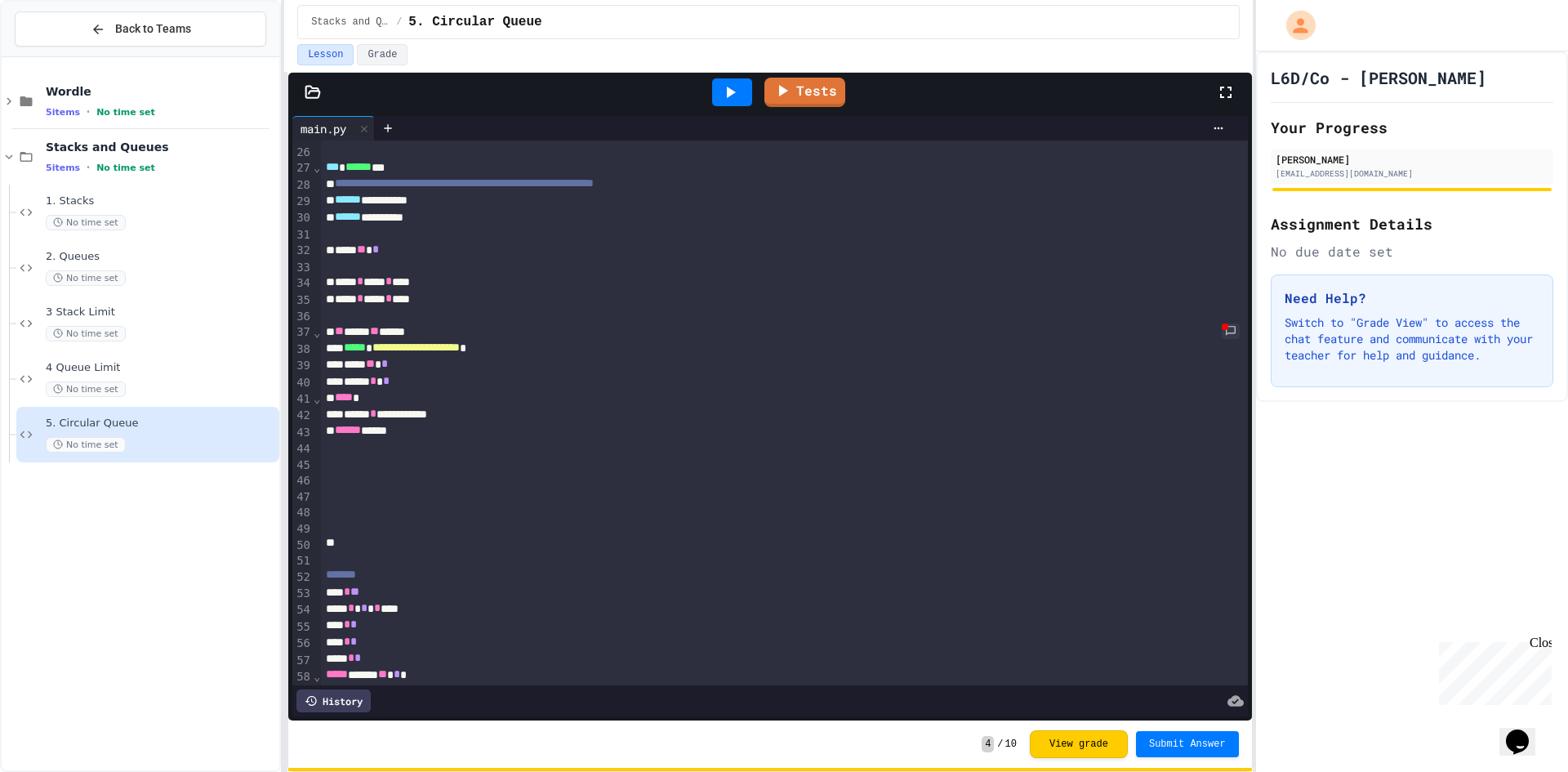
scroll to position [618, 0]
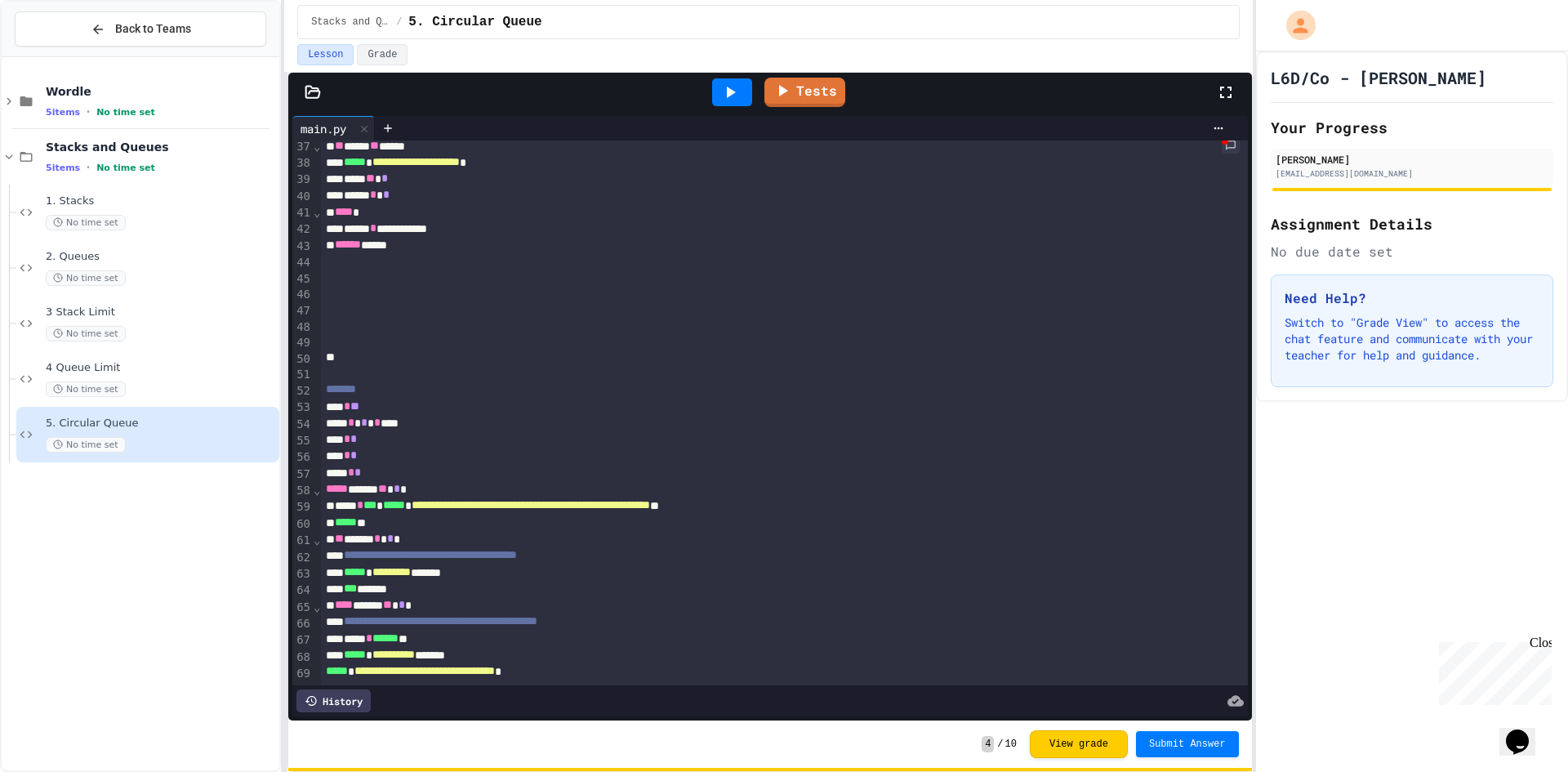
click at [724, 88] on icon at bounding box center [730, 92] width 19 height 19
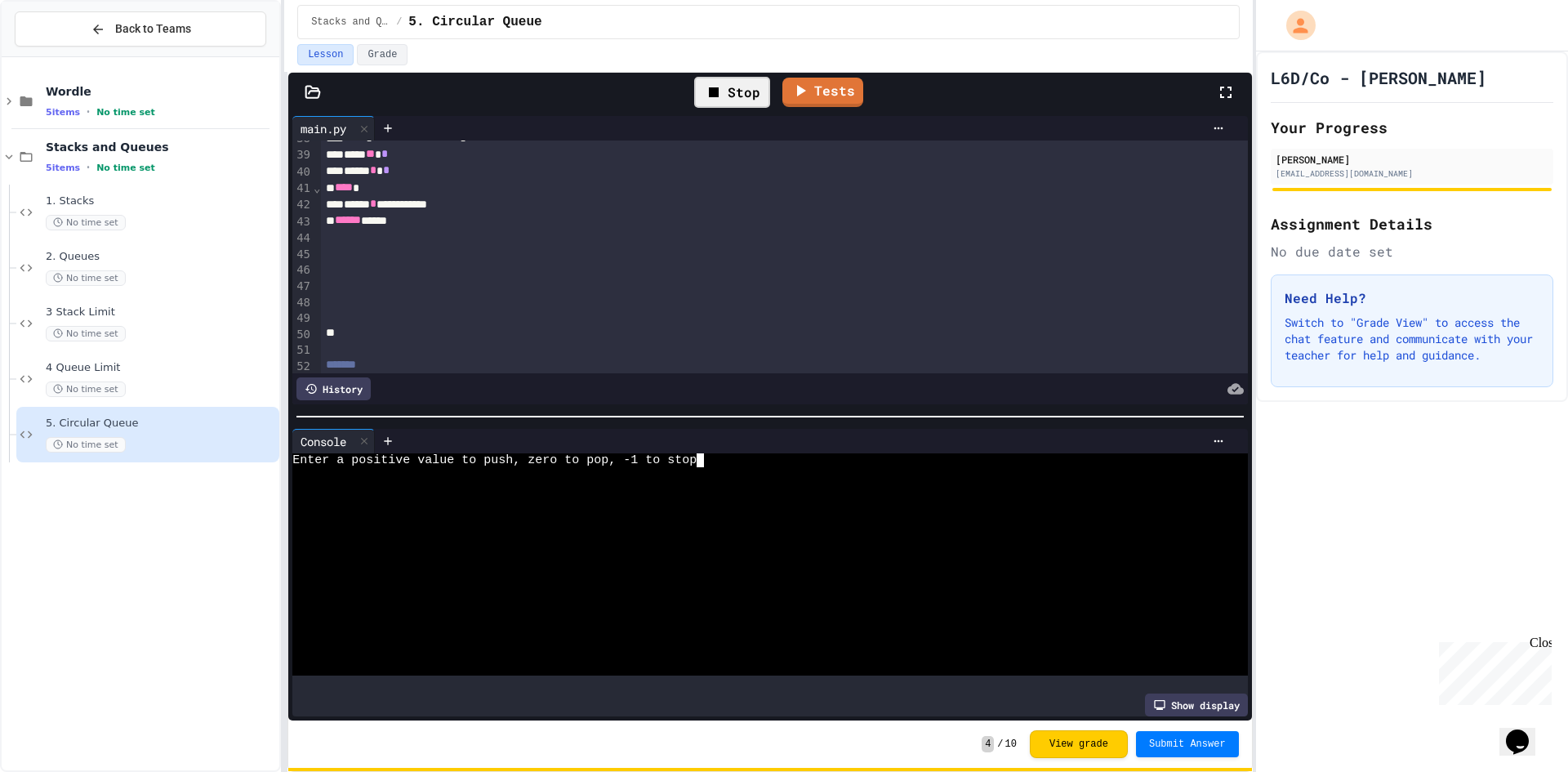
click at [515, 529] on div at bounding box center [756, 530] width 926 height 13
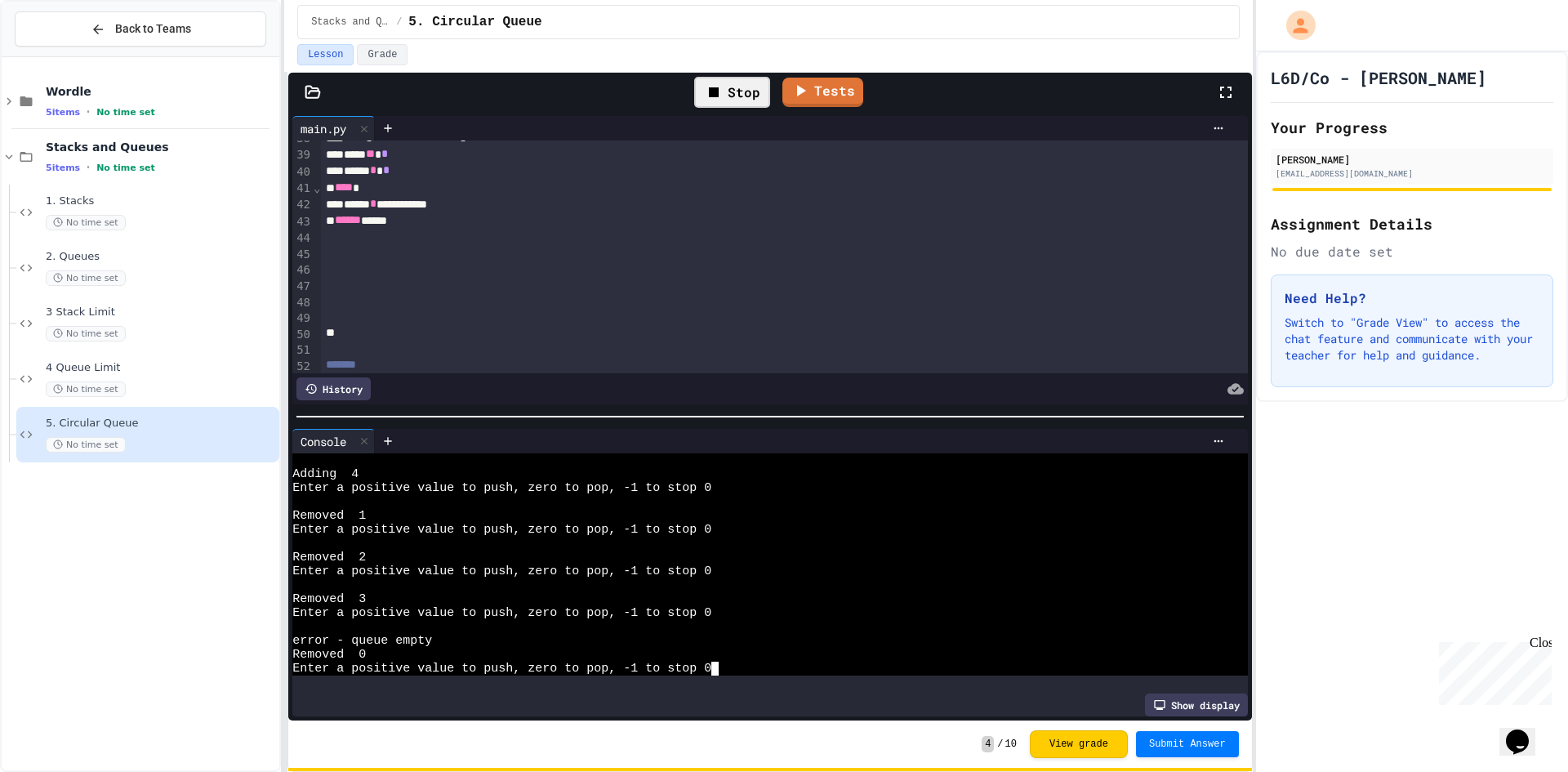
scroll to position [194, 0]
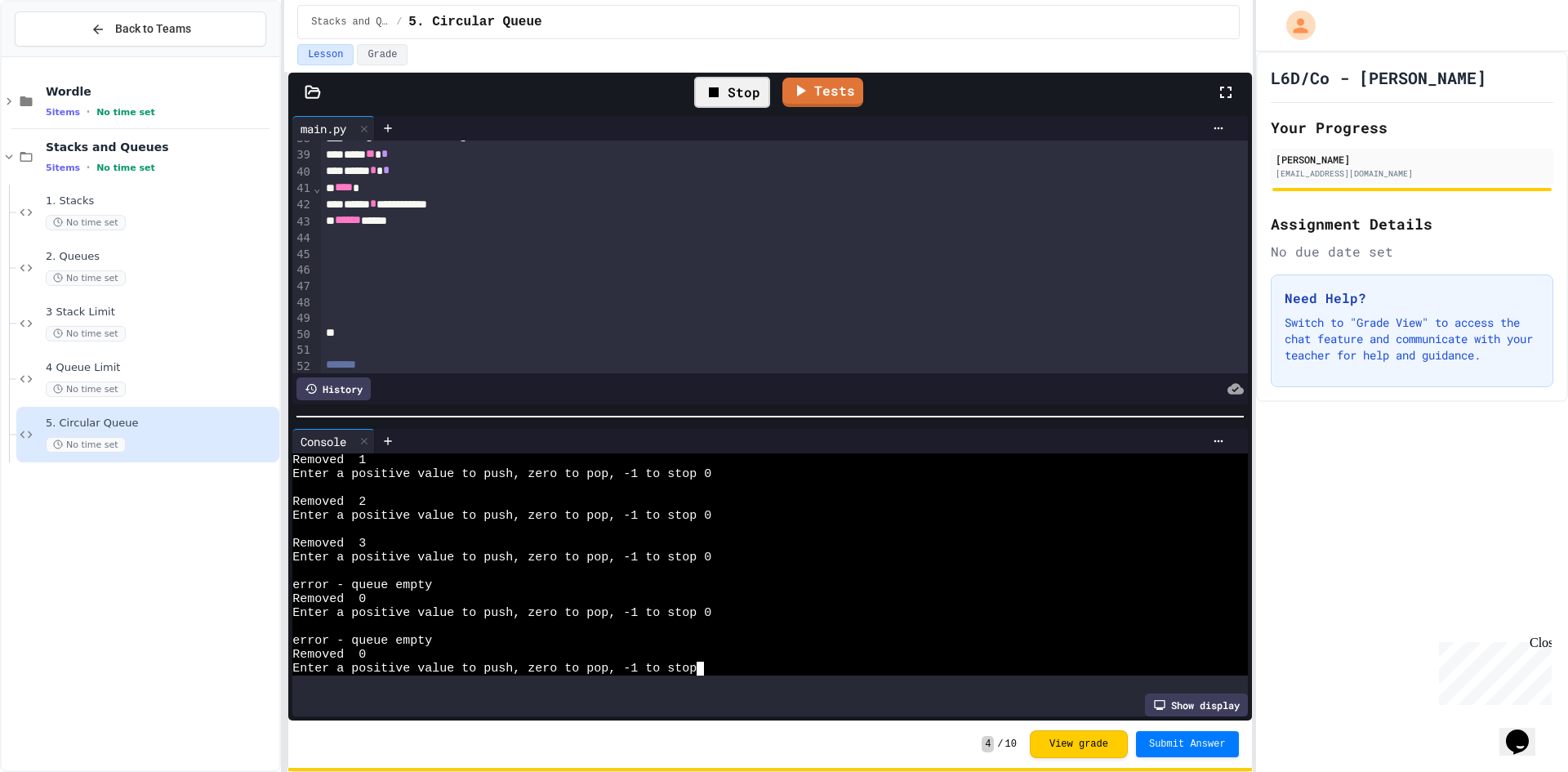
click at [506, 266] on div at bounding box center [784, 269] width 926 height 16
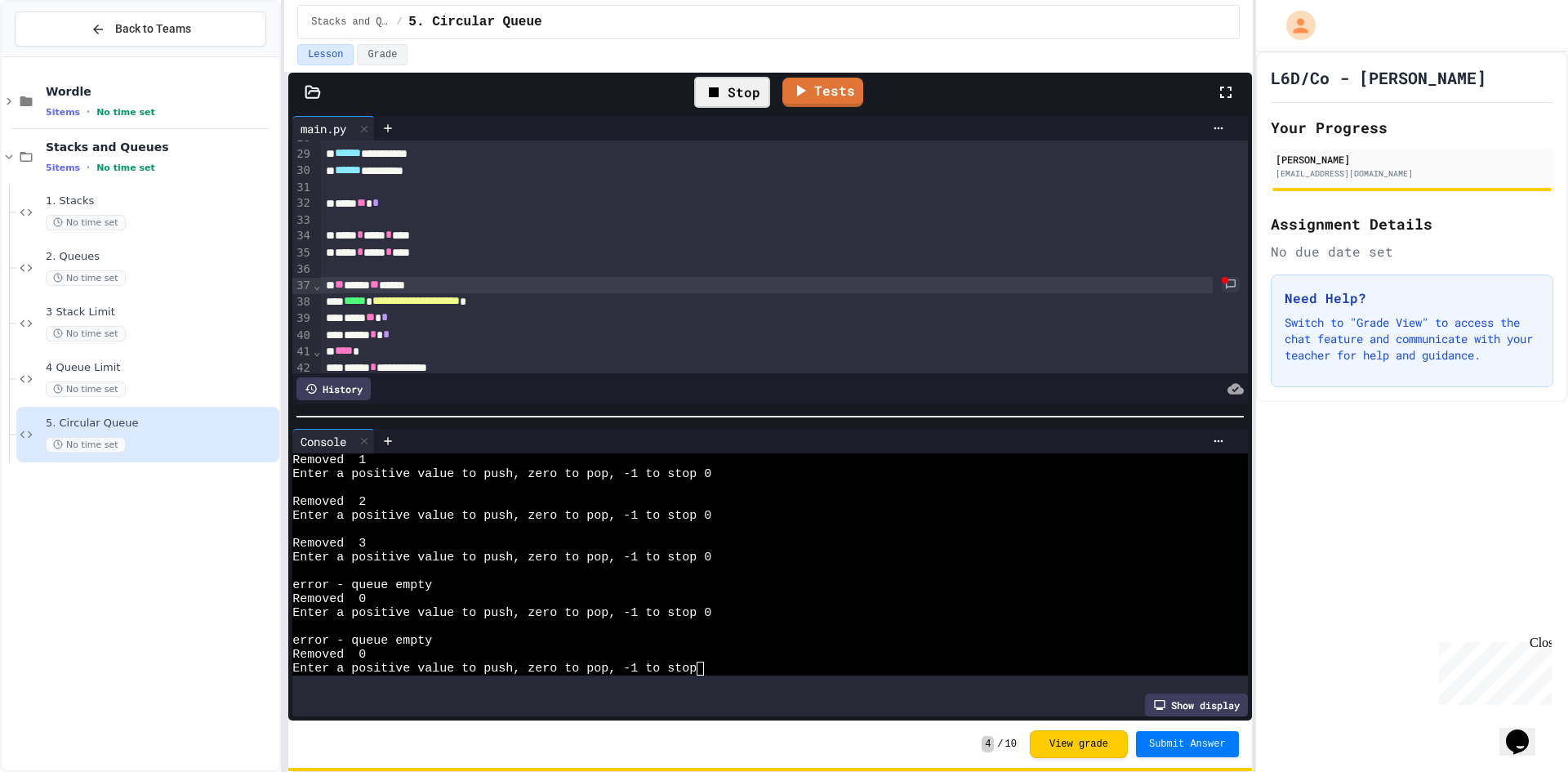
click at [429, 280] on div "** **** ** *****" at bounding box center [766, 284] width 891 height 16
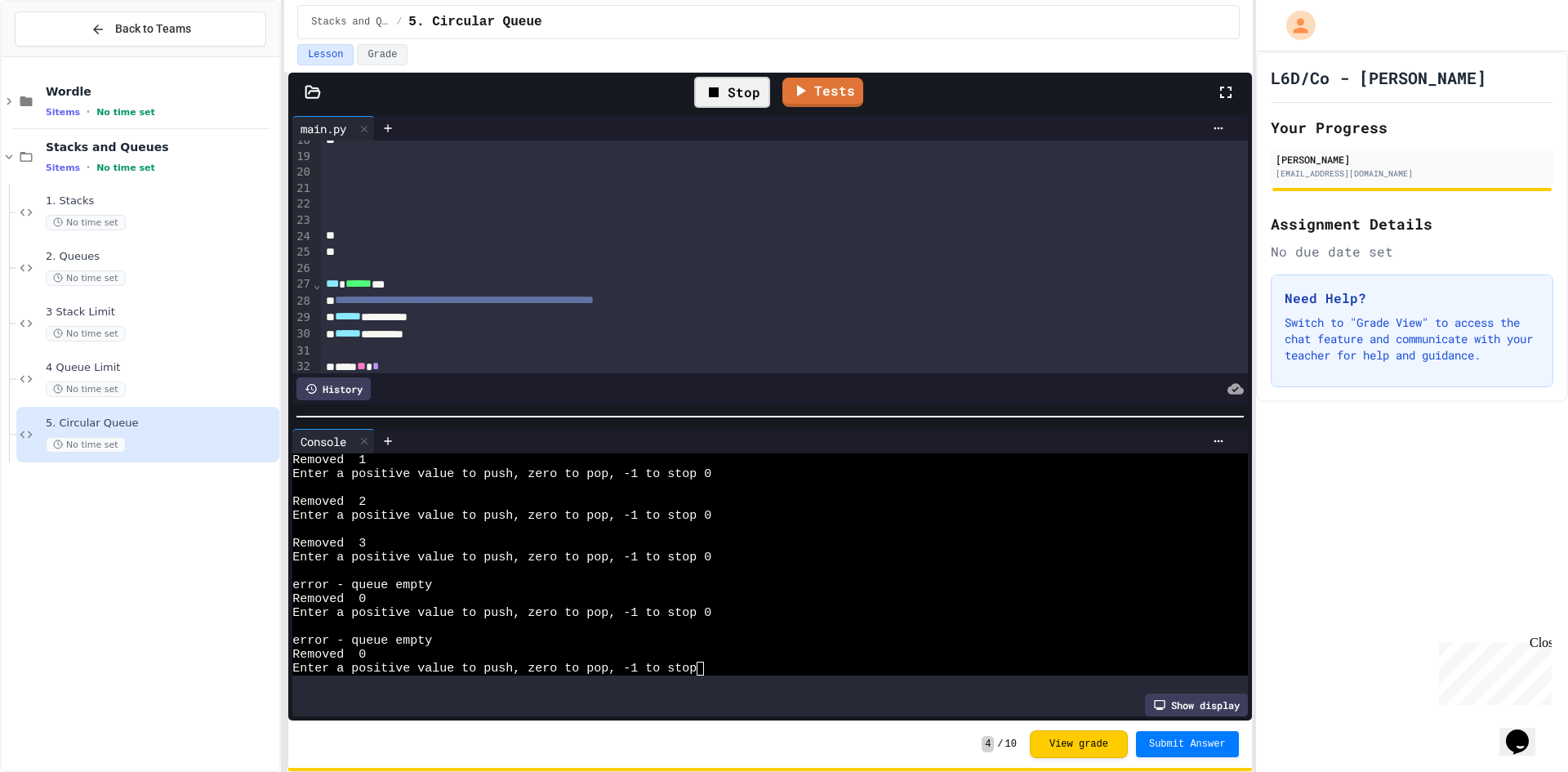
scroll to position [0, 0]
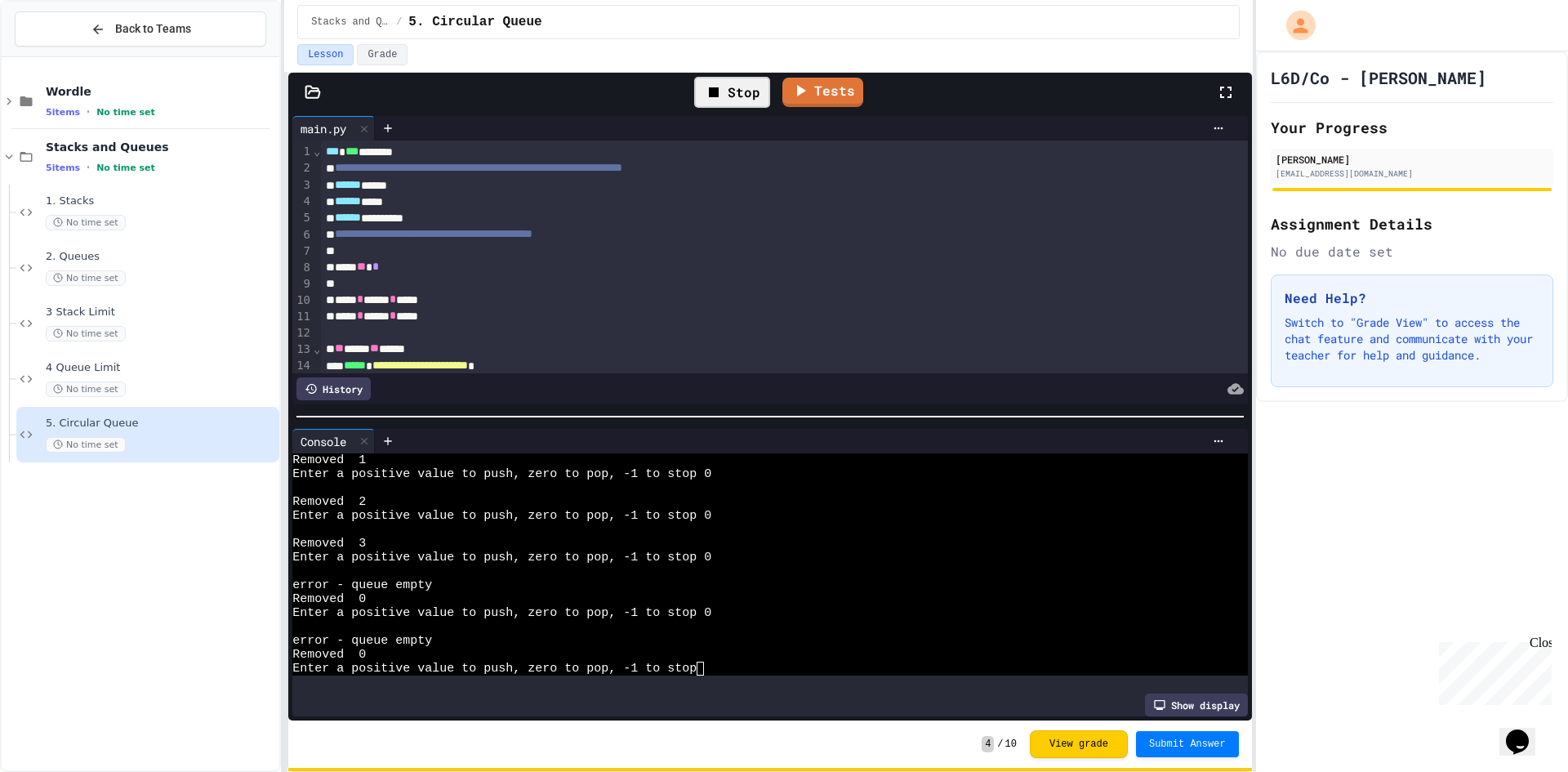
click at [730, 98] on div "Stop" at bounding box center [732, 92] width 76 height 31
click at [737, 92] on icon at bounding box center [730, 92] width 19 height 19
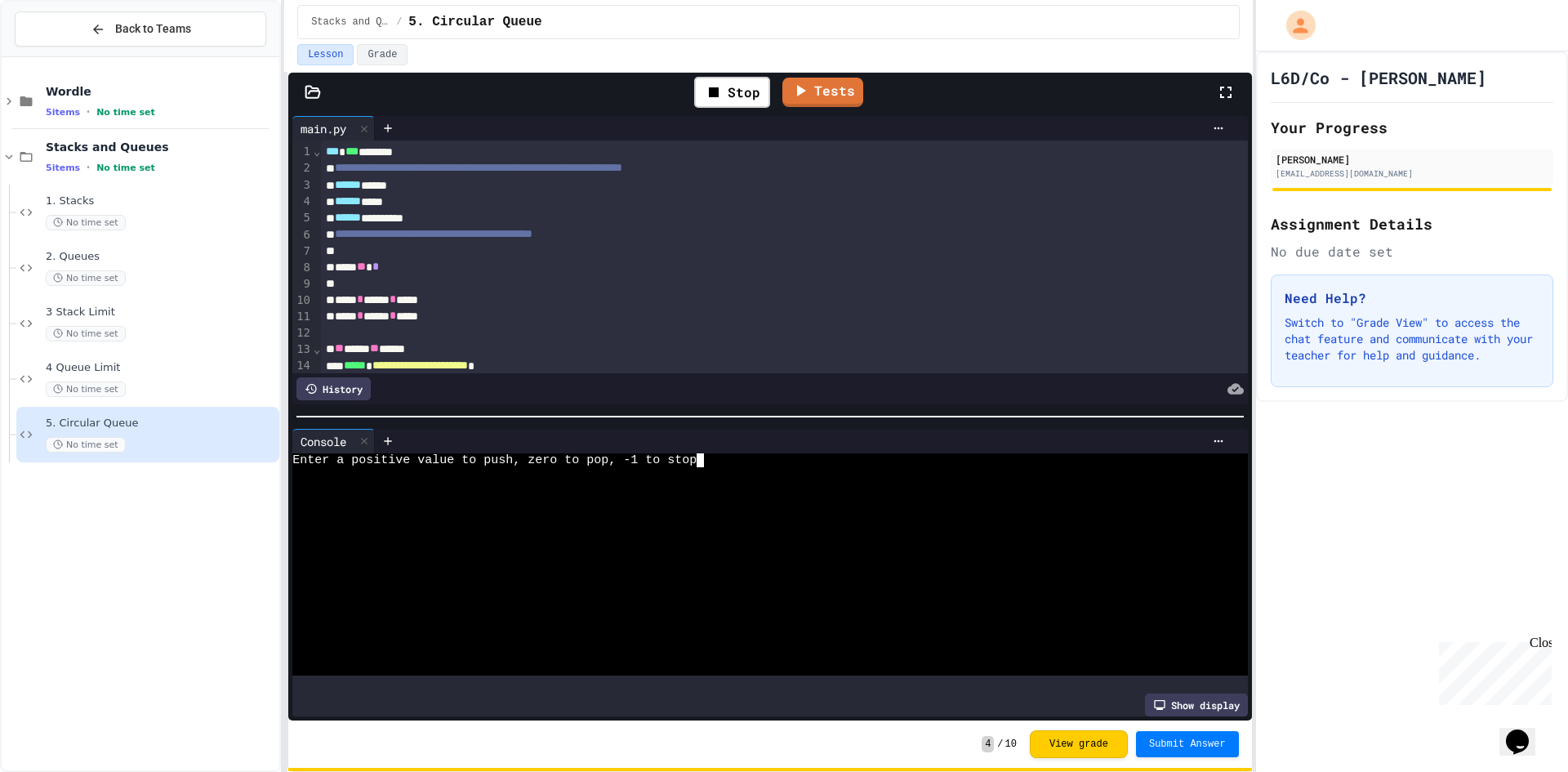
click at [616, 551] on div at bounding box center [756, 558] width 926 height 13
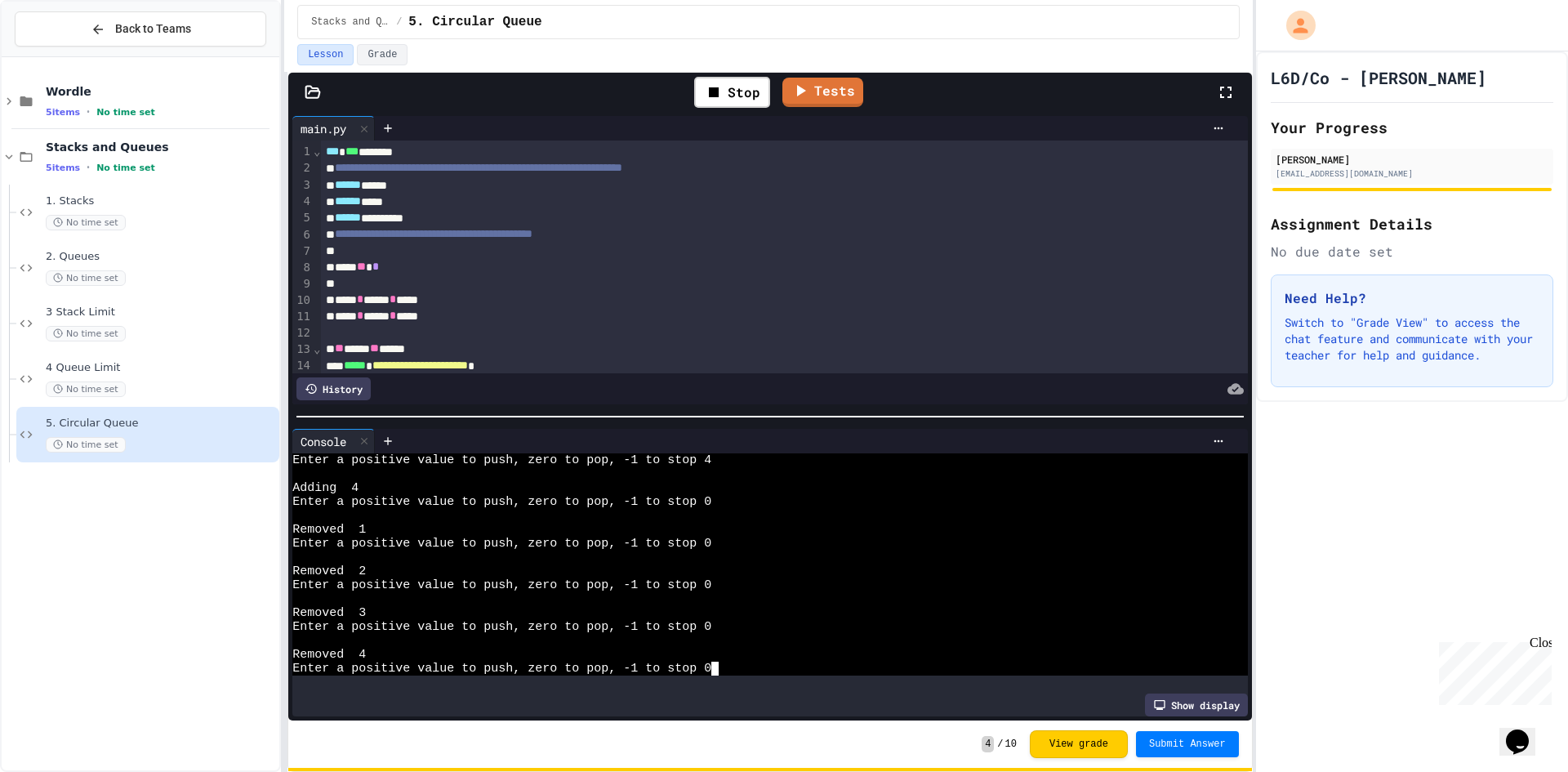
scroll to position [181, 0]
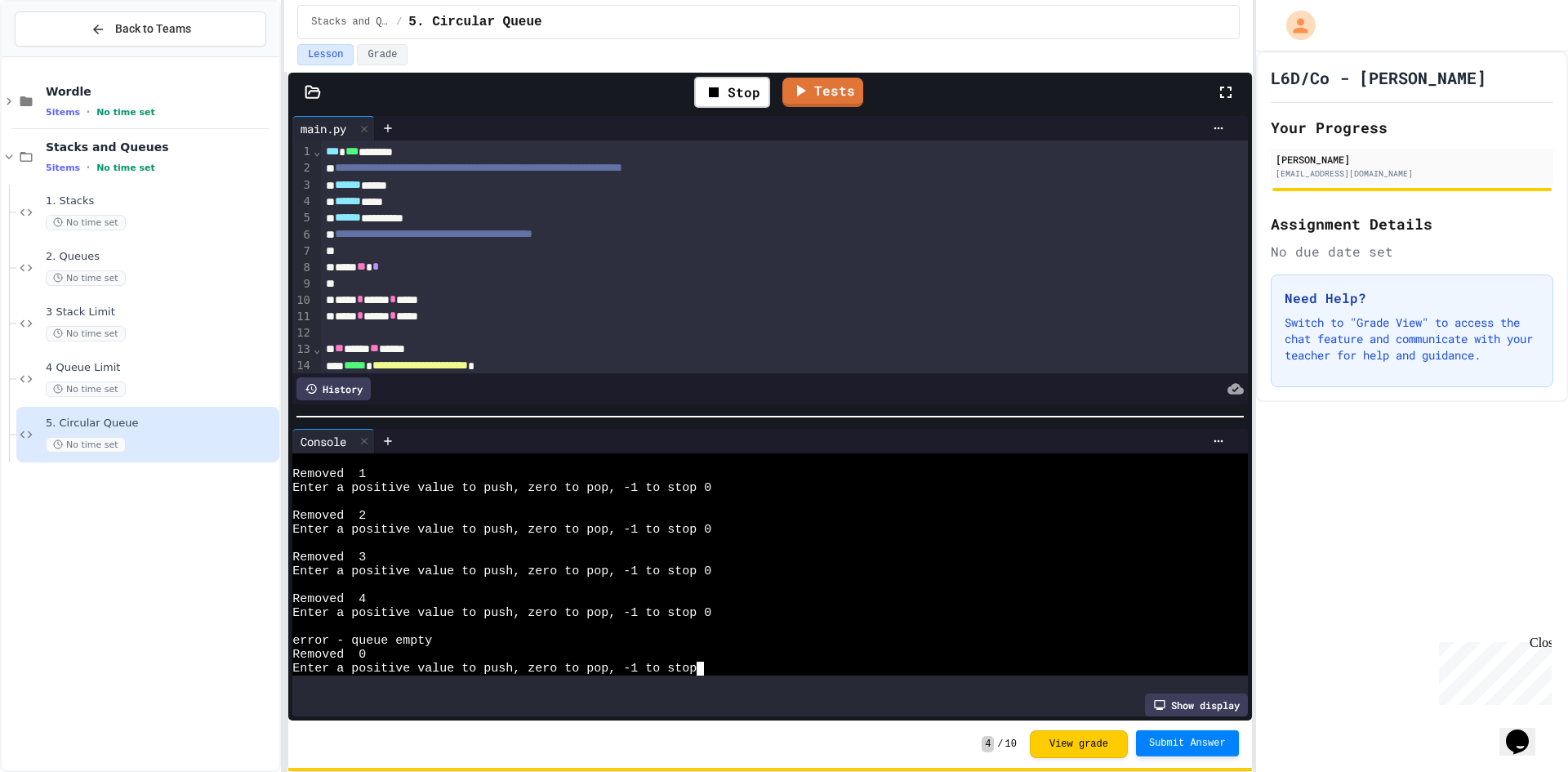
click at [1189, 732] on button "Submit Answer" at bounding box center [1188, 742] width 103 height 26
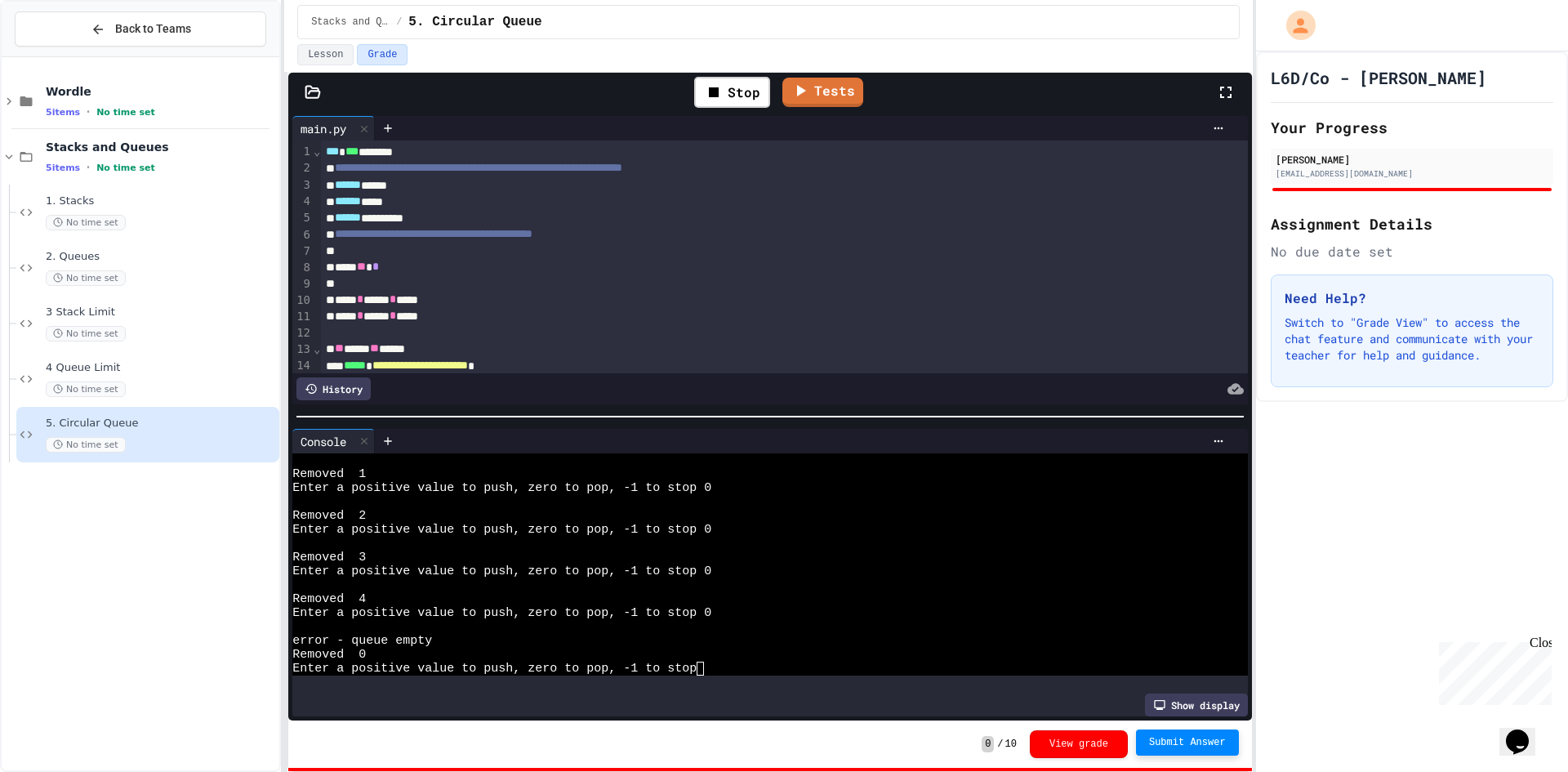
click at [84, 490] on div "Wordle 5 items • No time set Stacks and Queues 5 items • No time set 1. Stacks …" at bounding box center [140, 414] width 277 height 700
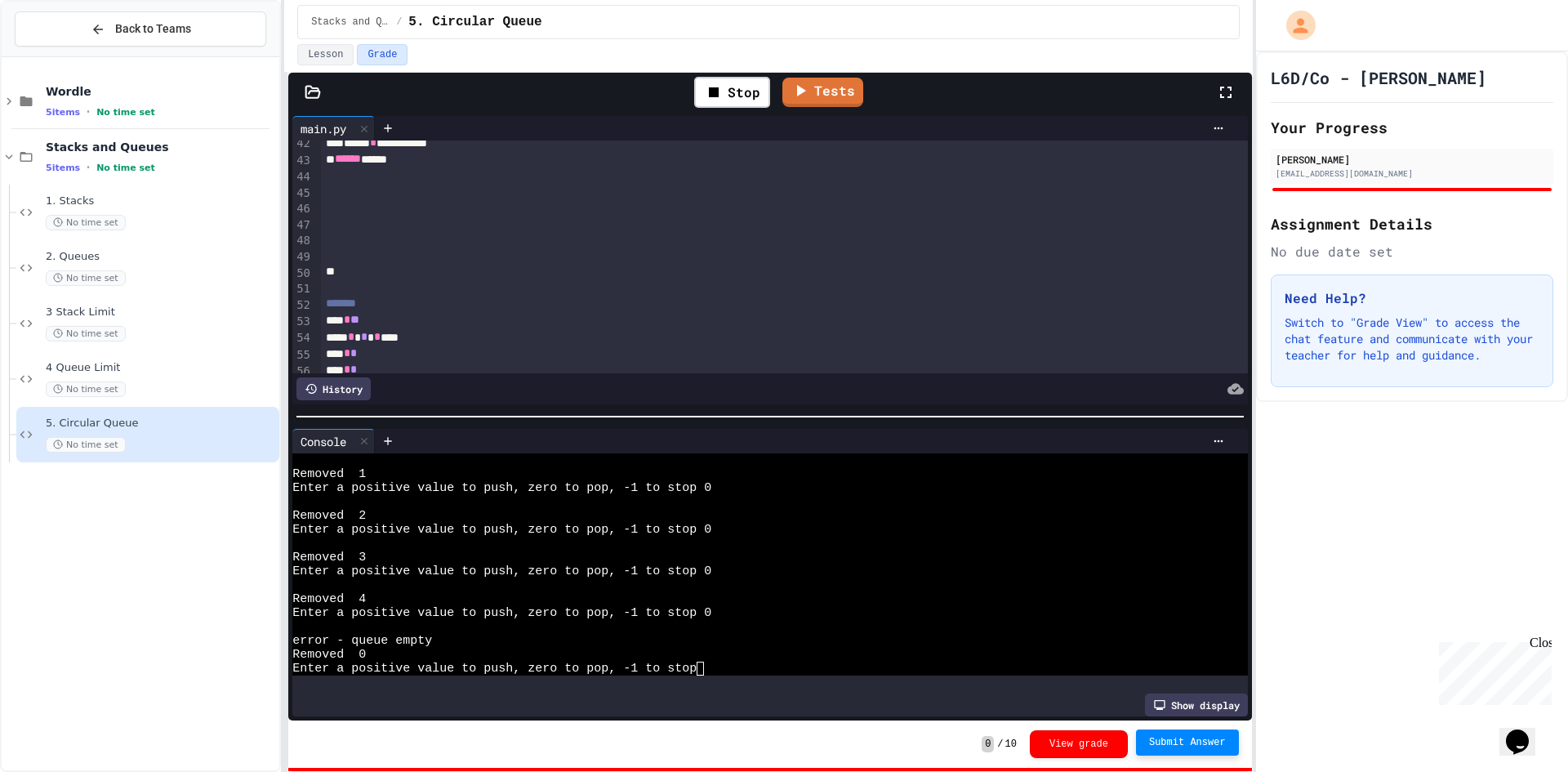
scroll to position [517, 0]
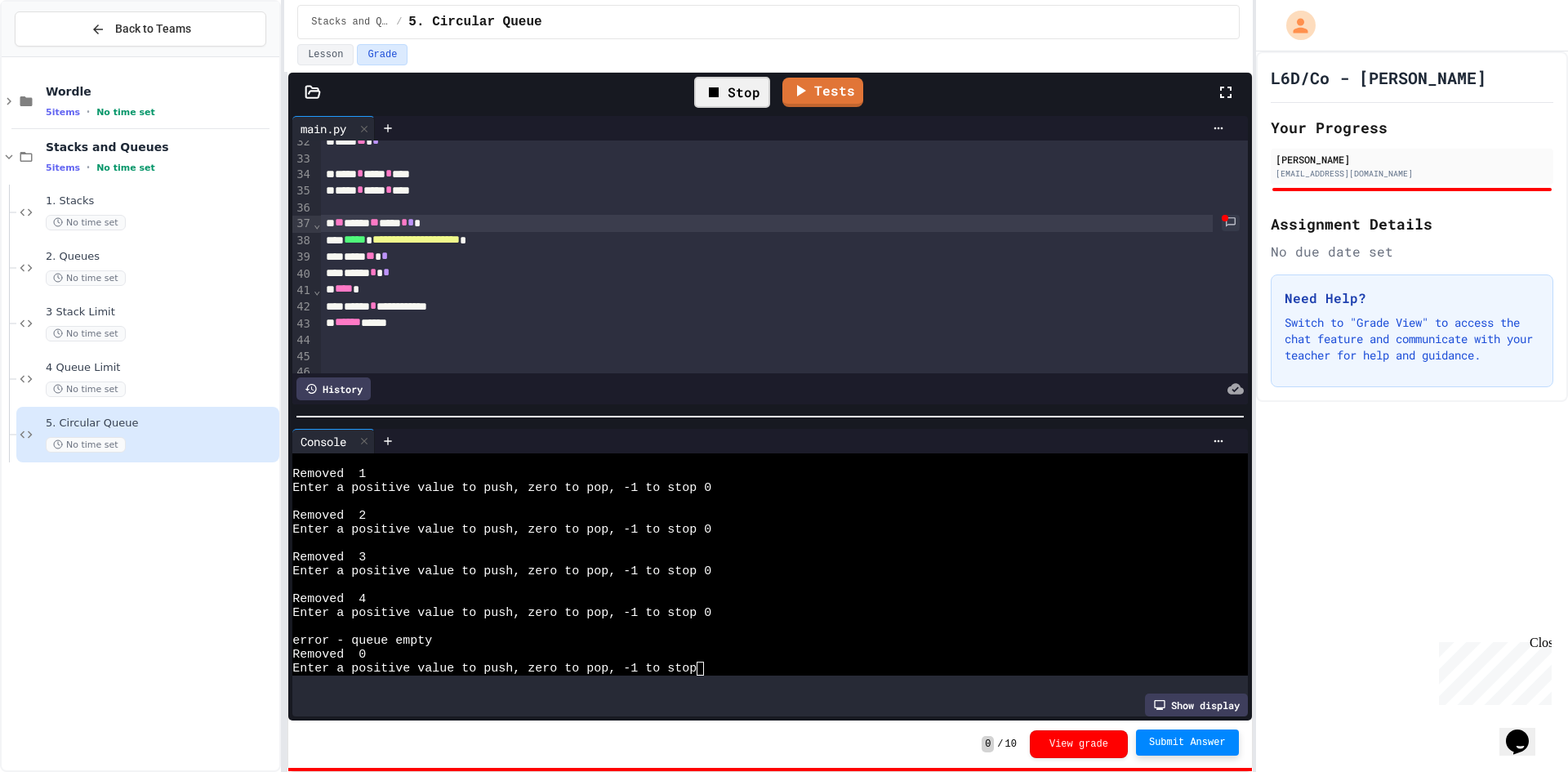
click at [757, 91] on div "Stop" at bounding box center [732, 92] width 76 height 31
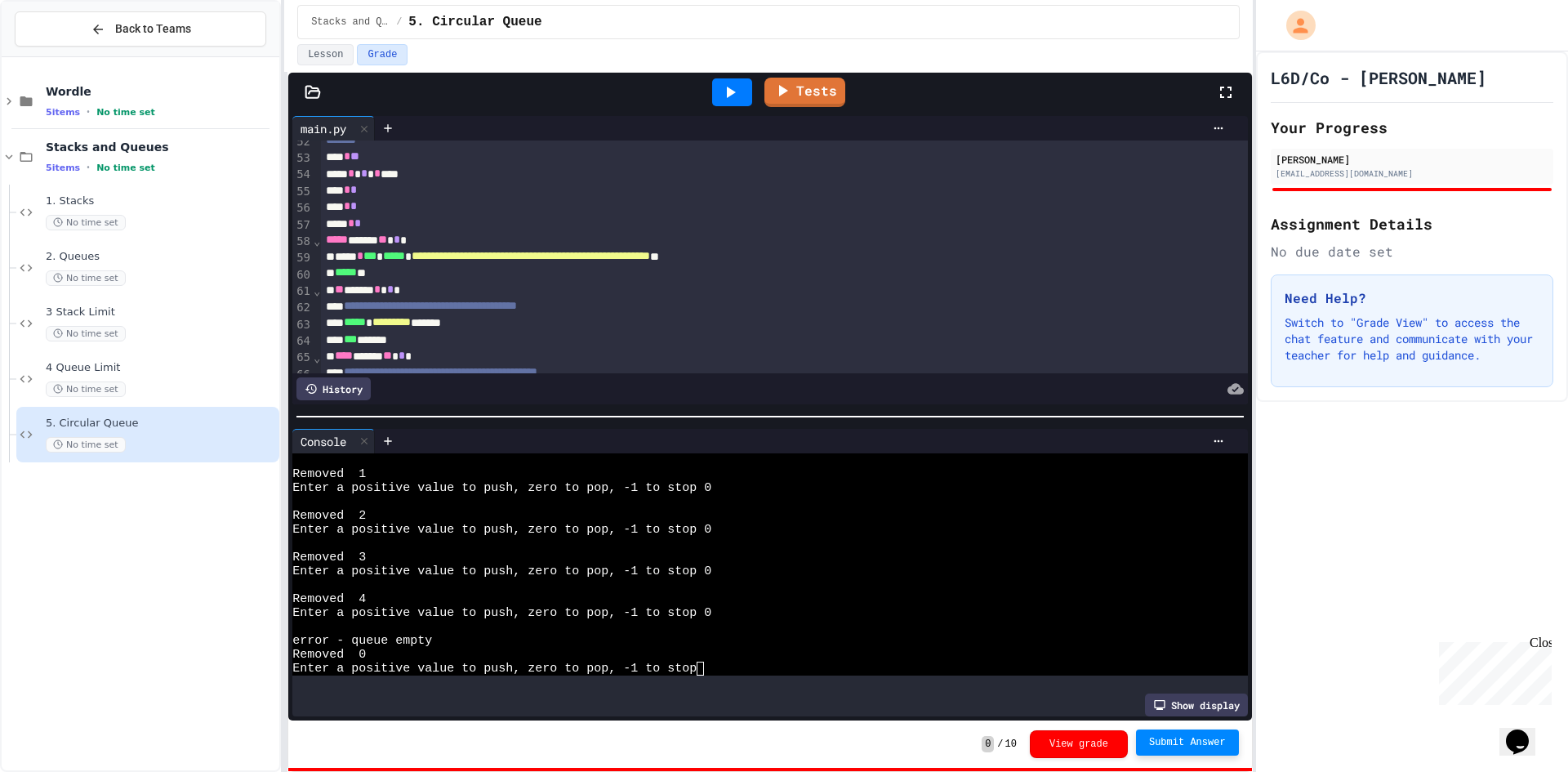
scroll to position [762, 0]
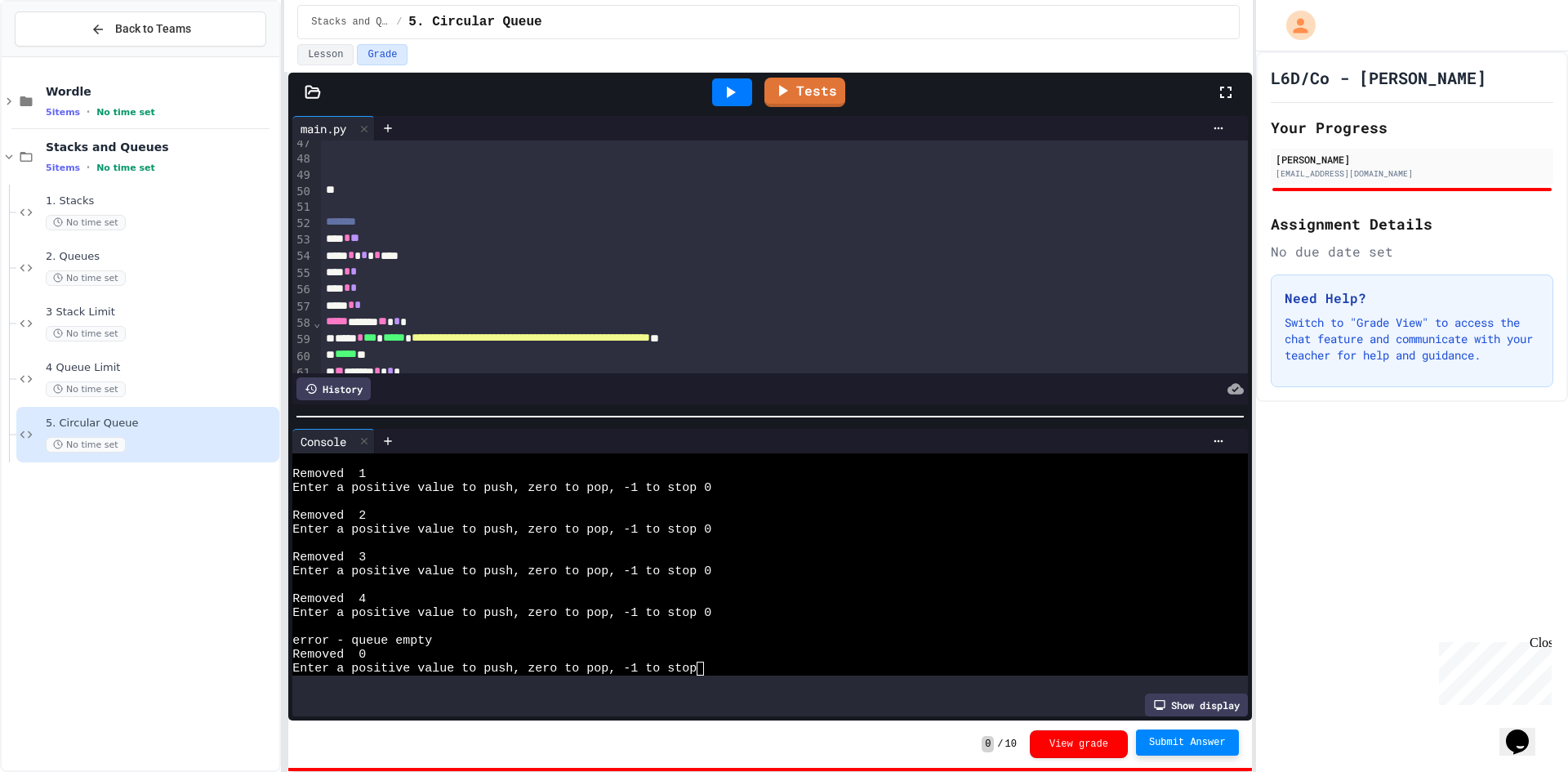
click at [740, 84] on icon at bounding box center [730, 92] width 19 height 19
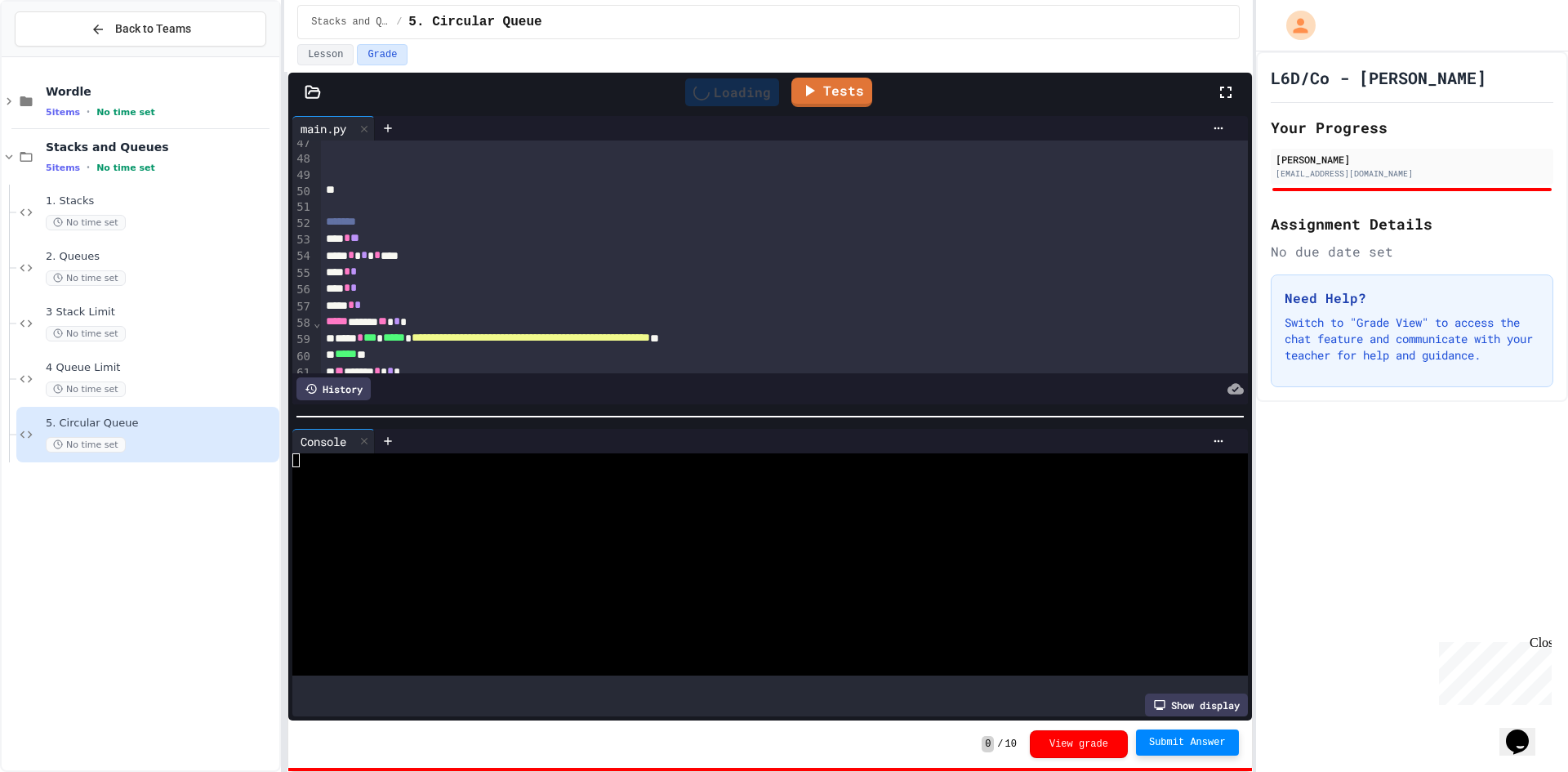
scroll to position [0, 0]
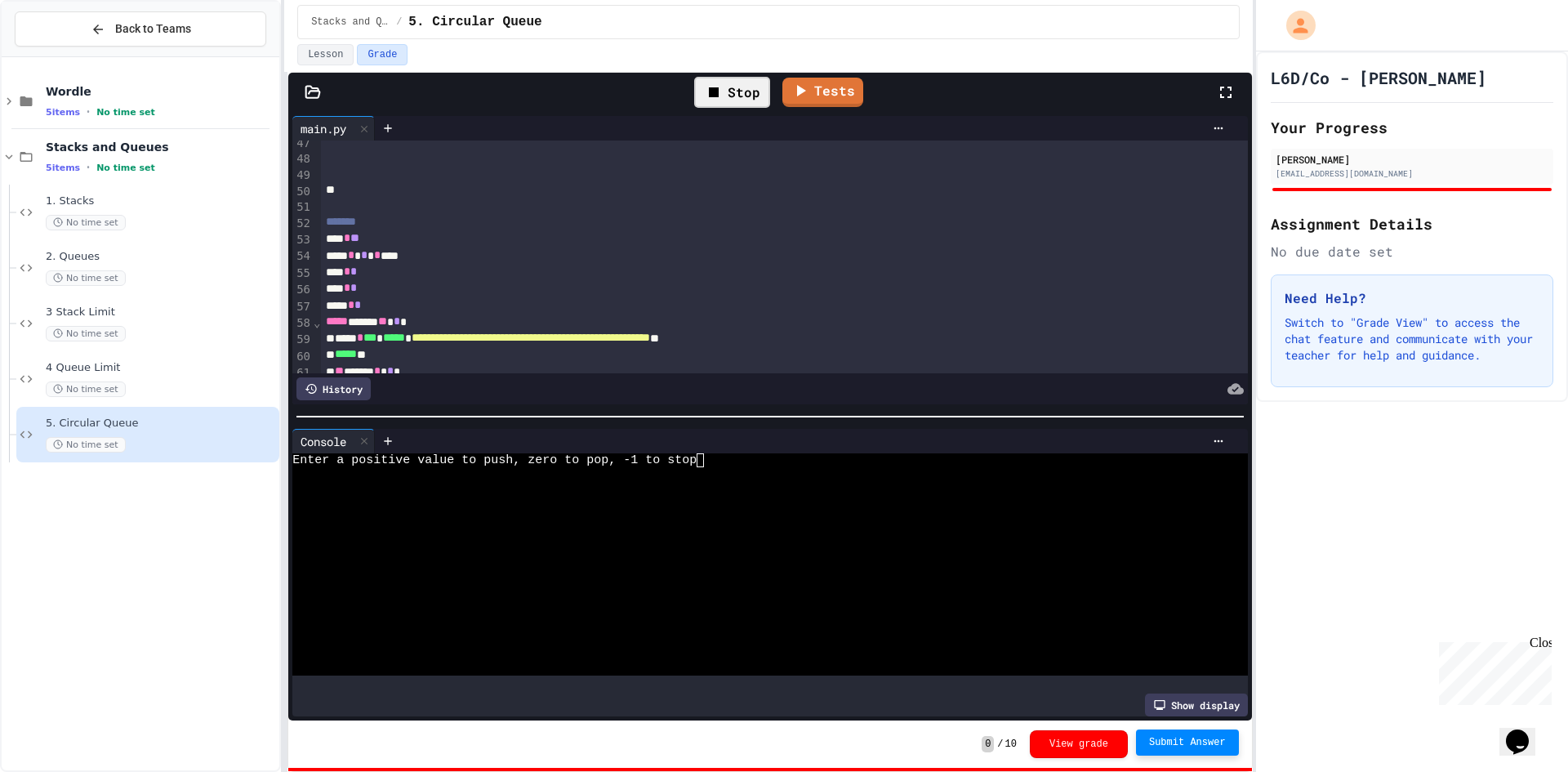
click at [722, 509] on div at bounding box center [756, 516] width 926 height 13
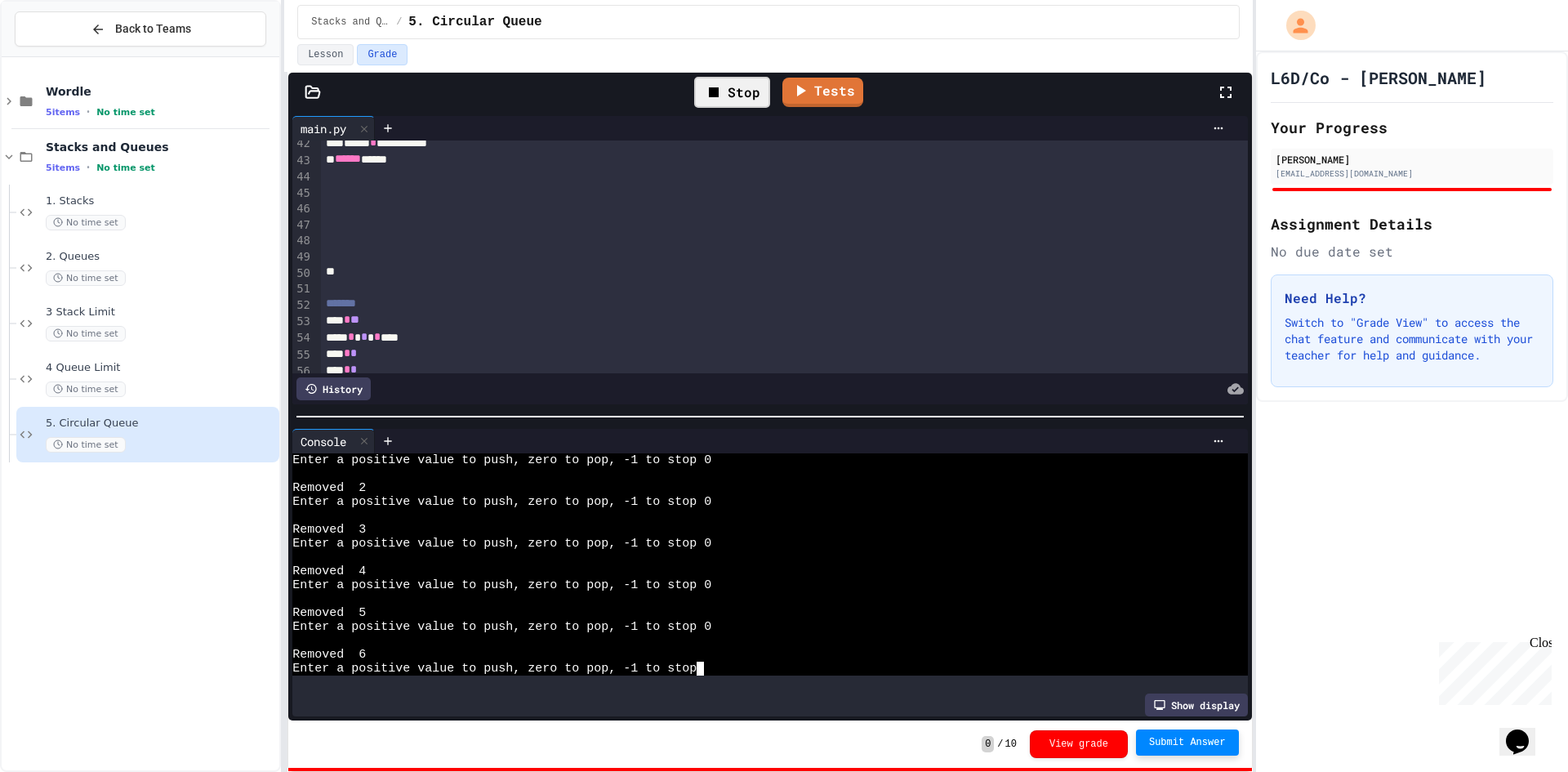
scroll to position [517, 0]
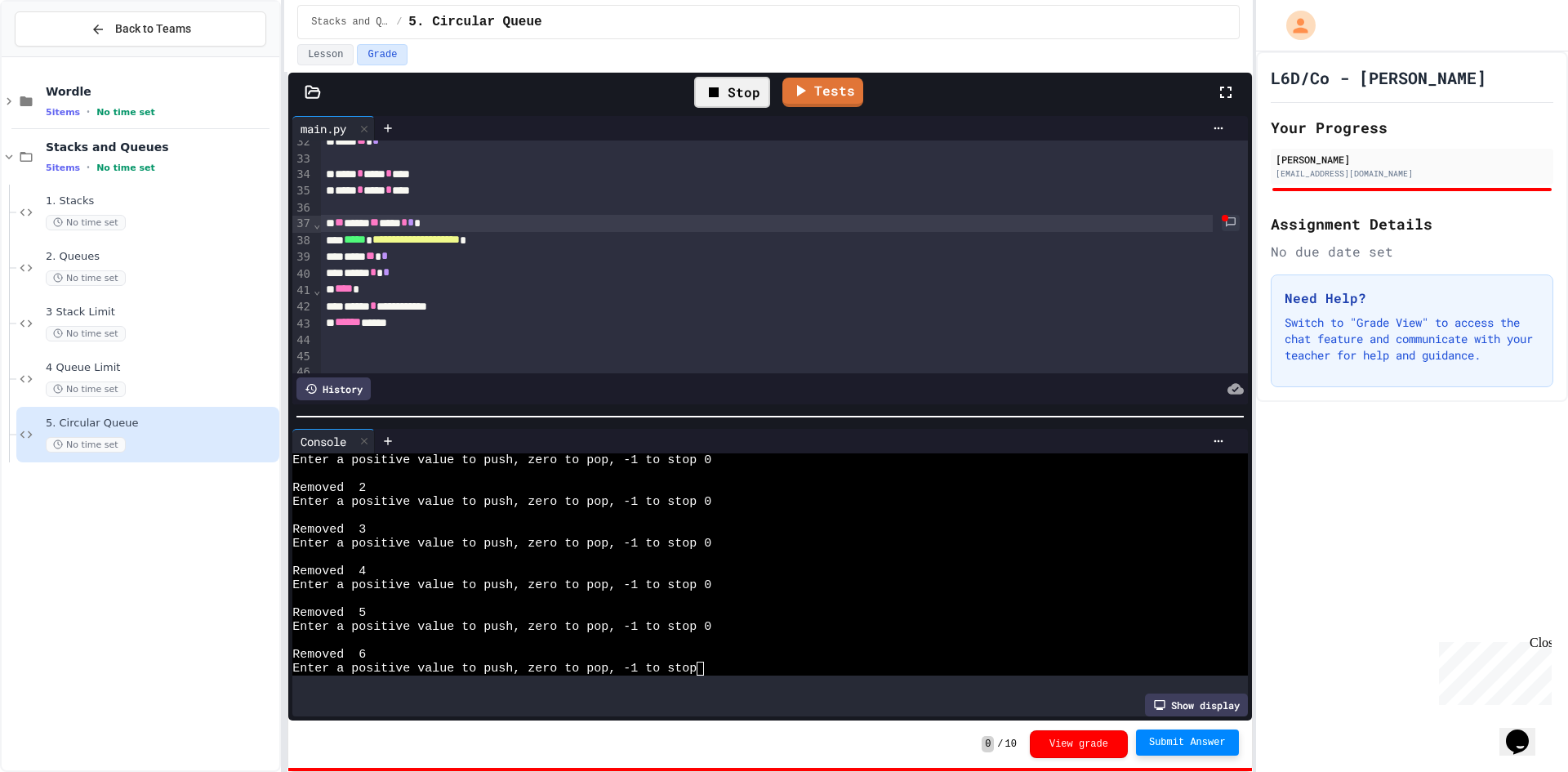
click at [414, 228] on span "*" at bounding box center [411, 223] width 7 height 12
click at [781, 639] on div at bounding box center [756, 640] width 926 height 13
click at [414, 218] on span "*" at bounding box center [411, 223] width 7 height 12
click at [582, 217] on div "** **** ** **** * * ** * **** ** * *** **** ** **** * *" at bounding box center [766, 223] width 891 height 16
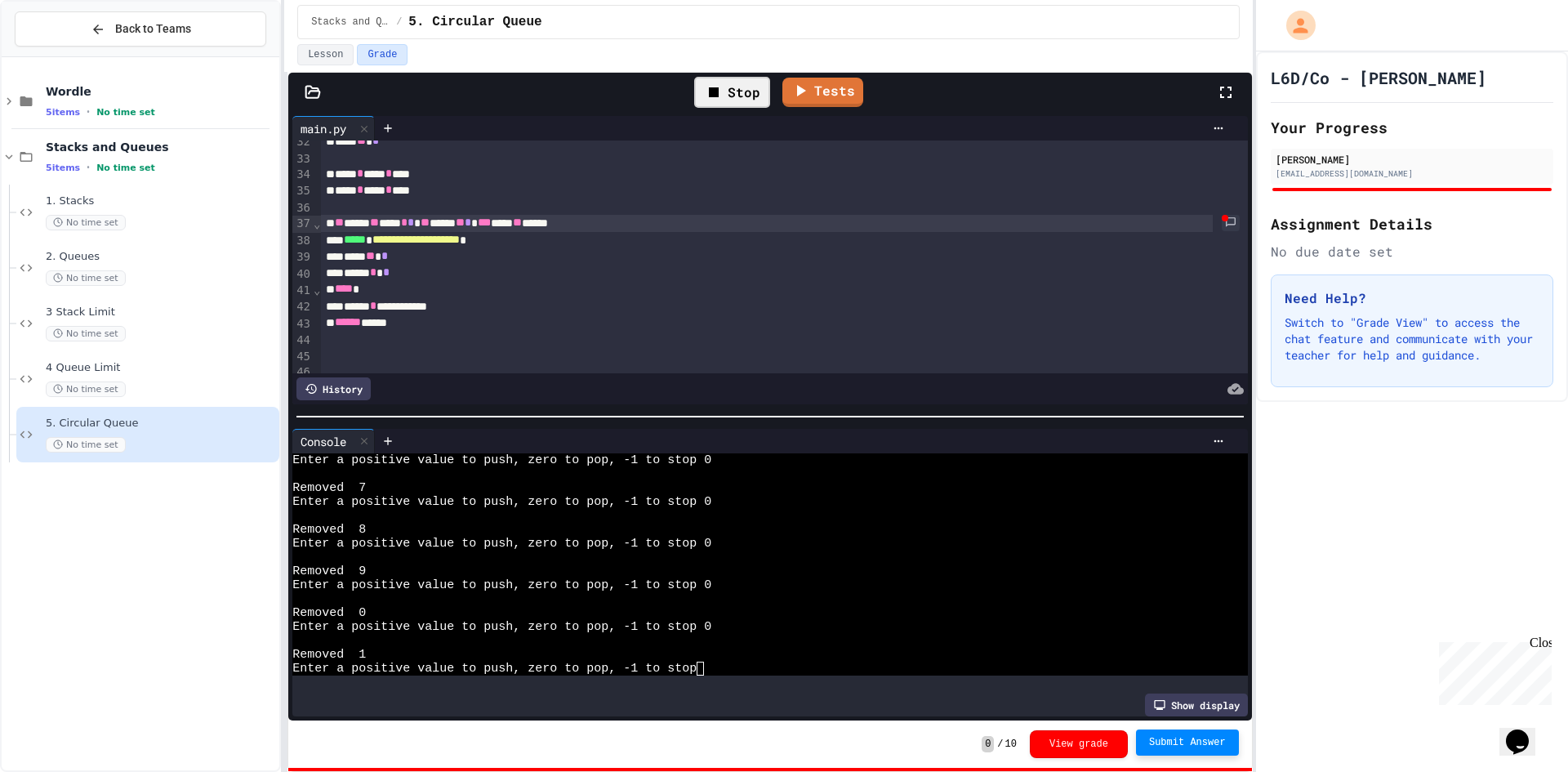
click at [609, 224] on div "** **** ** **** * * ** ***** ** * *** **** ** ******" at bounding box center [766, 223] width 891 height 16
click at [612, 224] on div "** **** ** **** * * ** ***** ** * *** **** ** ******" at bounding box center [766, 223] width 891 height 16
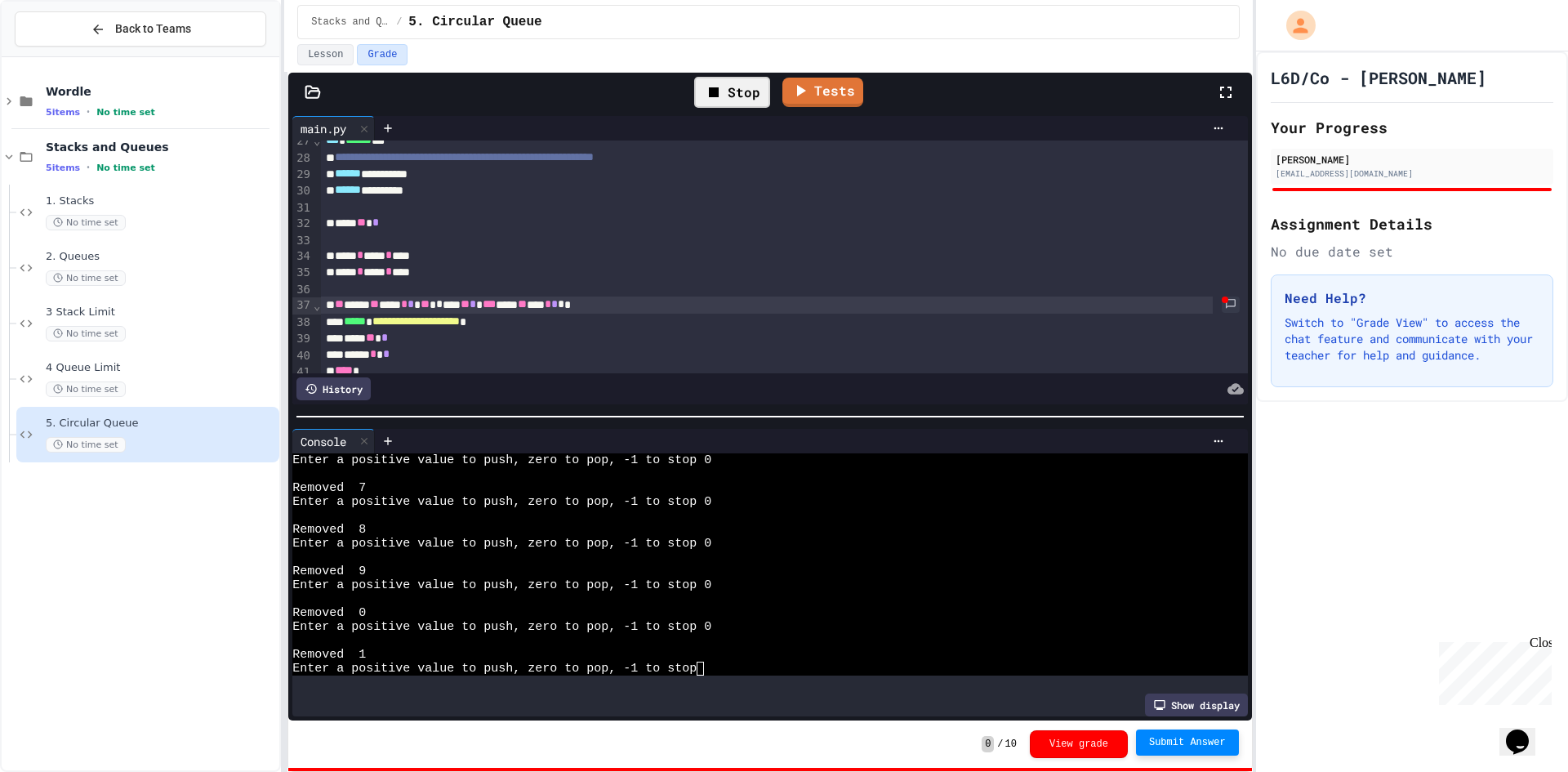
click at [736, 100] on div "Stop" at bounding box center [732, 92] width 76 height 31
click at [735, 100] on icon at bounding box center [730, 92] width 19 height 19
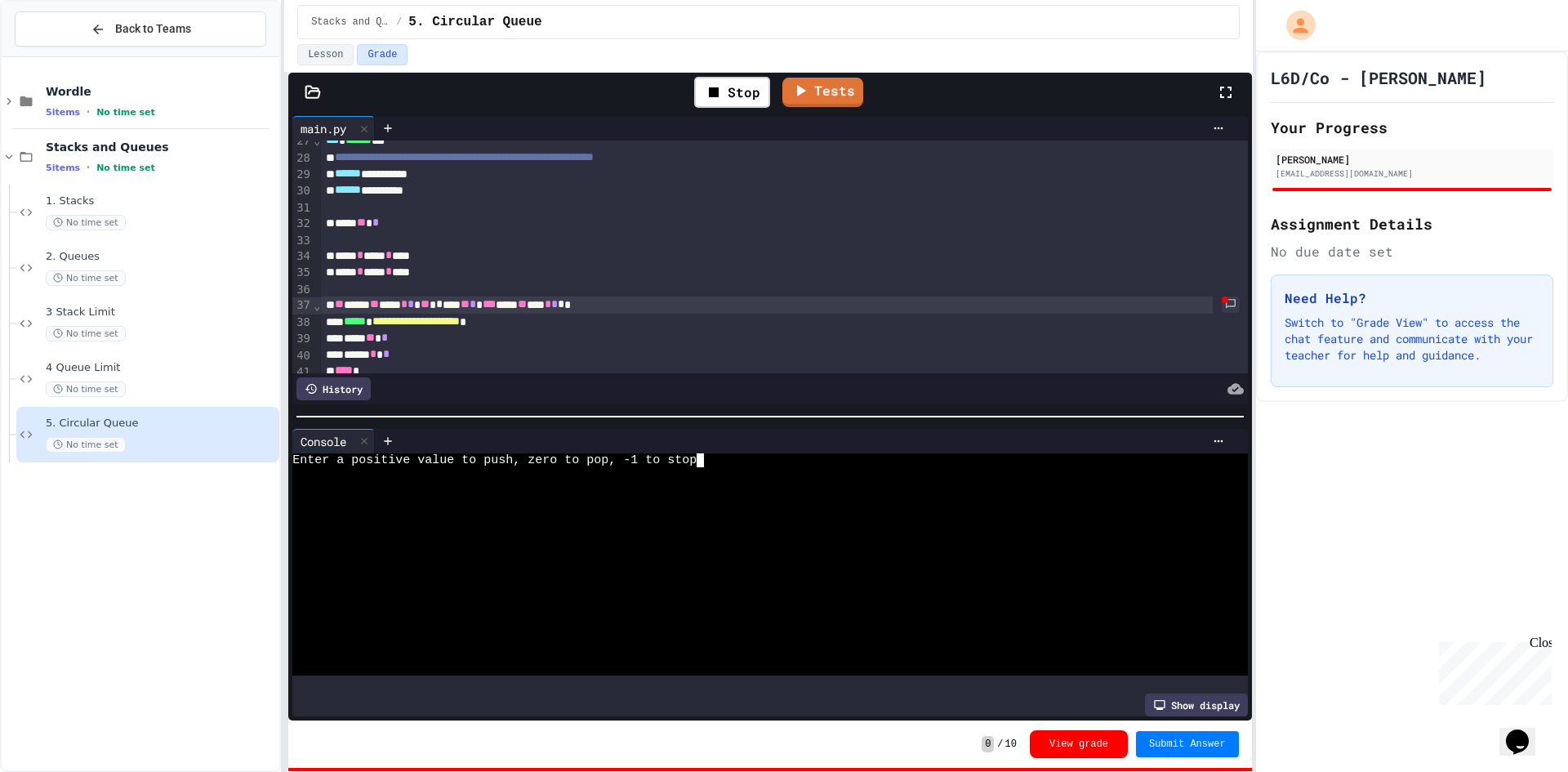
click at [856, 551] on div at bounding box center [756, 558] width 926 height 13
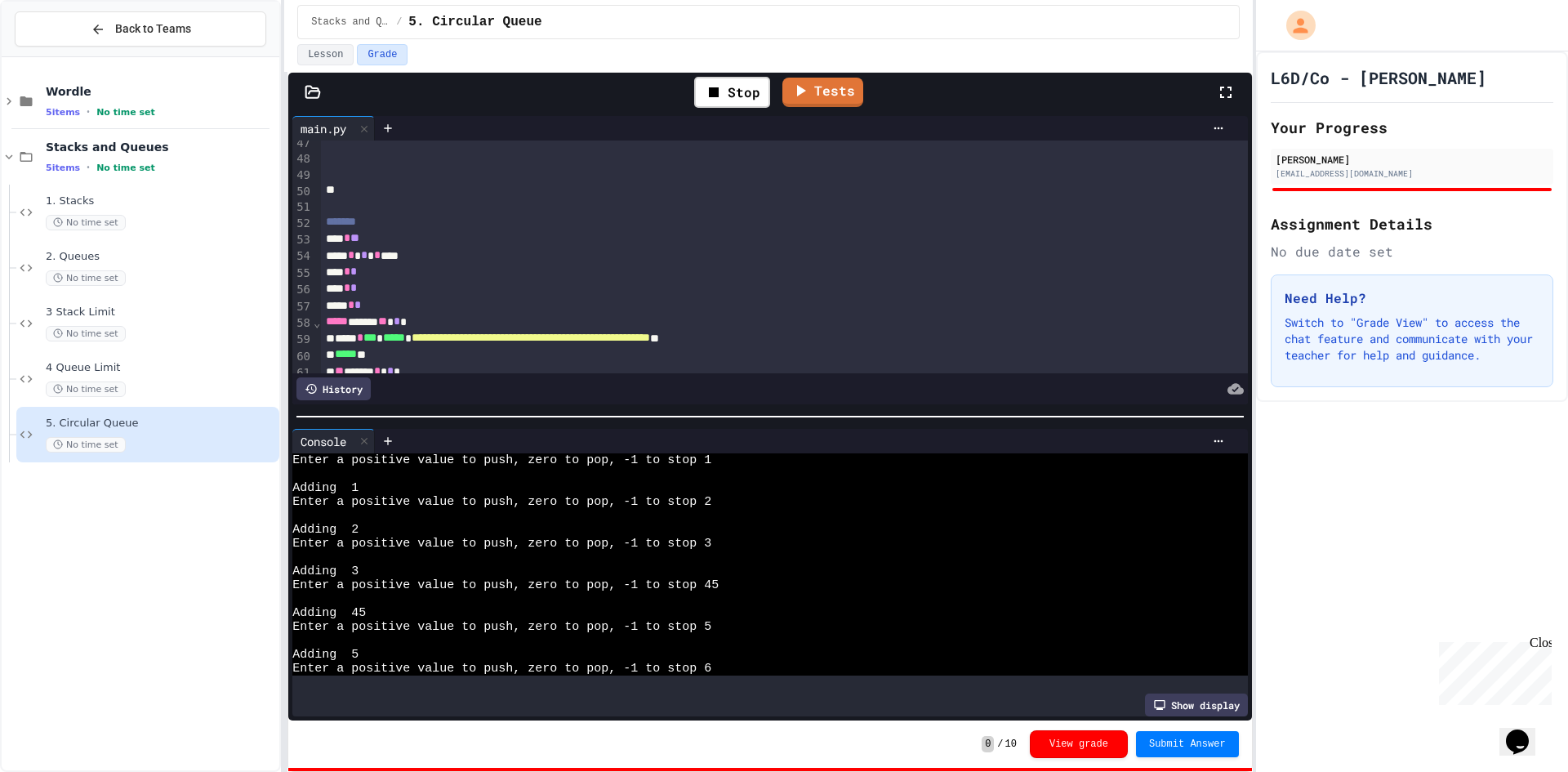
scroll to position [844, 0]
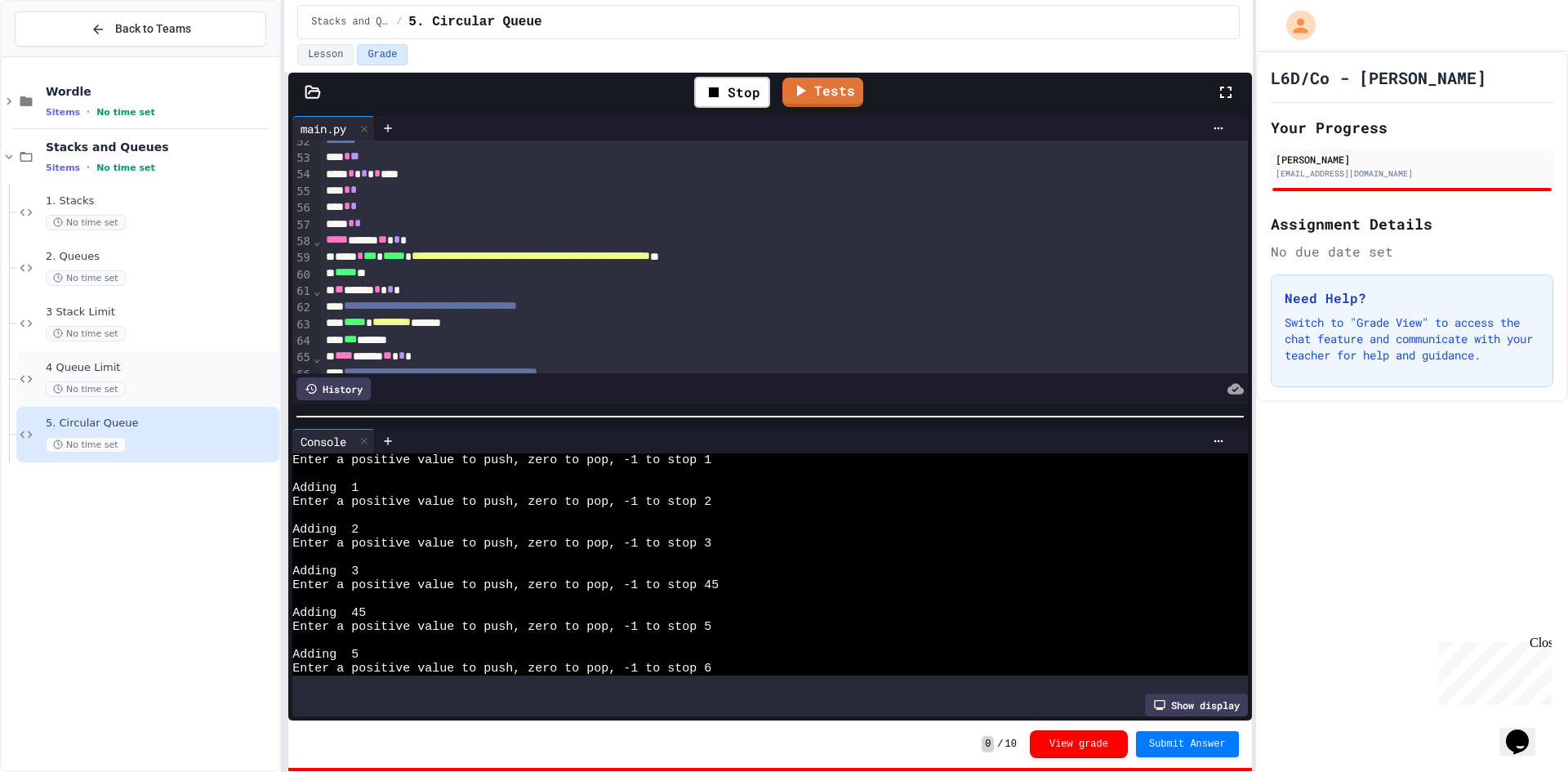
click at [141, 392] on div "No time set" at bounding box center [160, 389] width 230 height 15
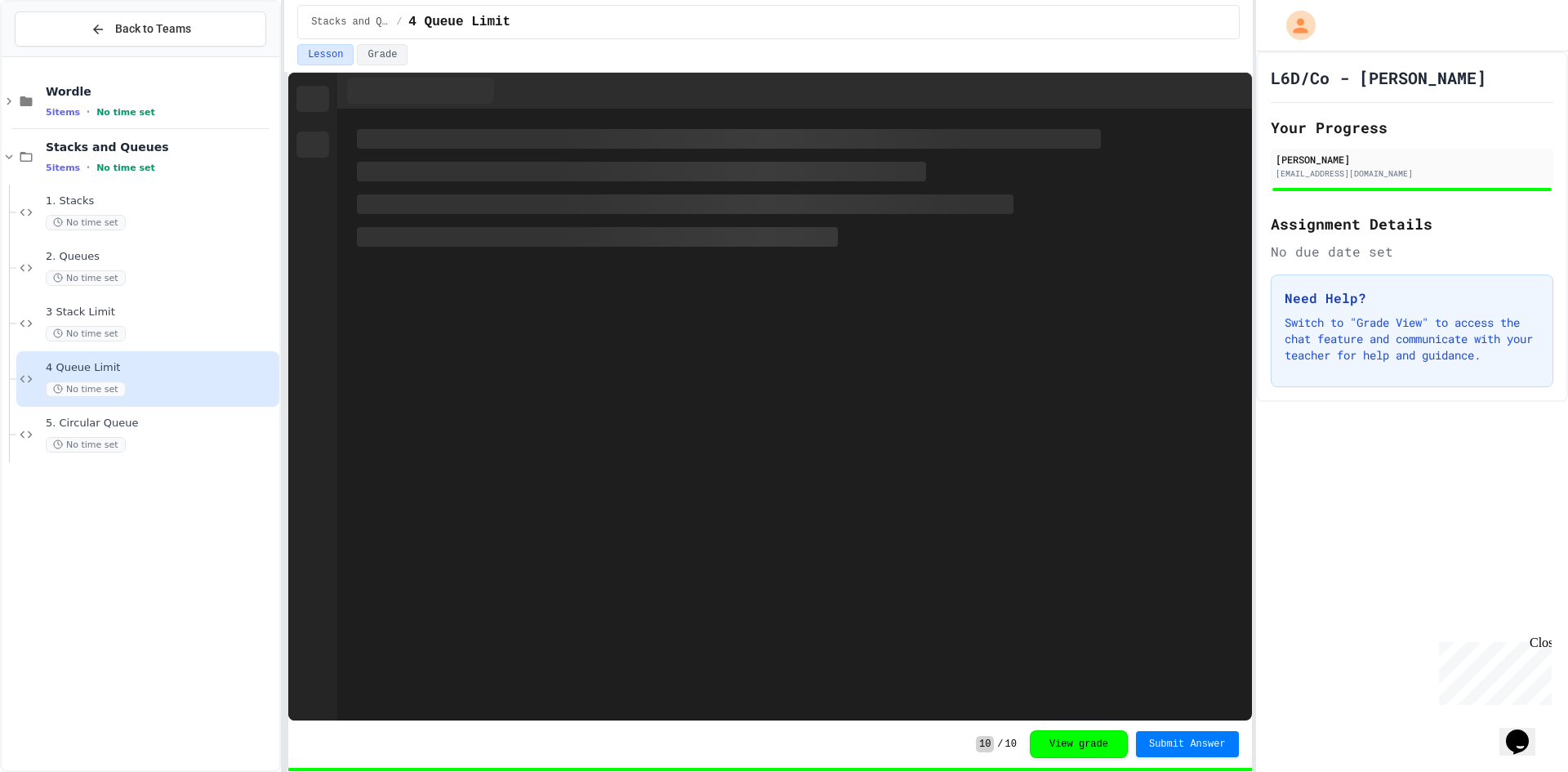
click at [168, 423] on span "5. Circular Queue" at bounding box center [160, 424] width 230 height 13
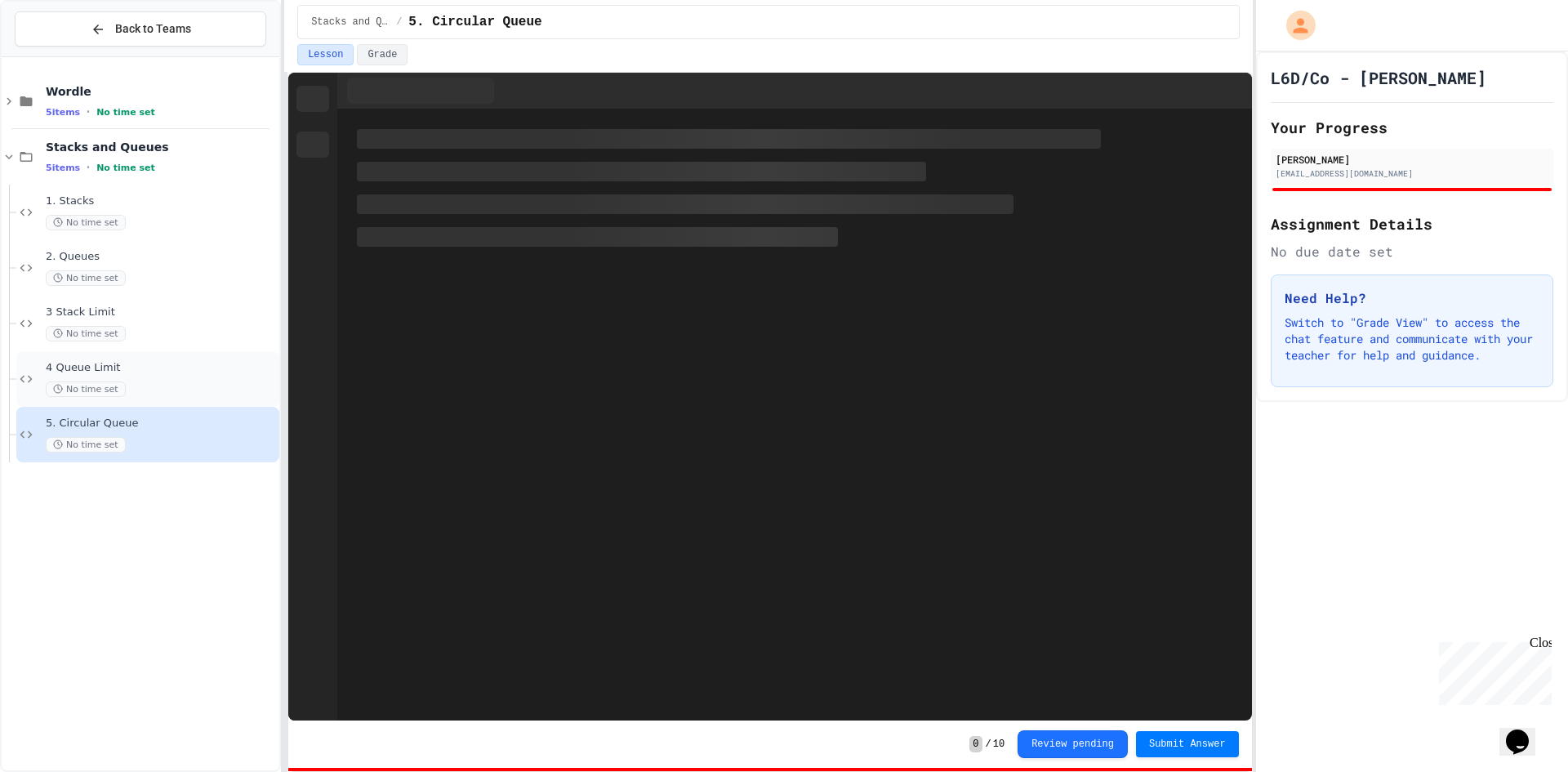
click at [170, 378] on div "4 Queue Limit No time set" at bounding box center [160, 379] width 230 height 36
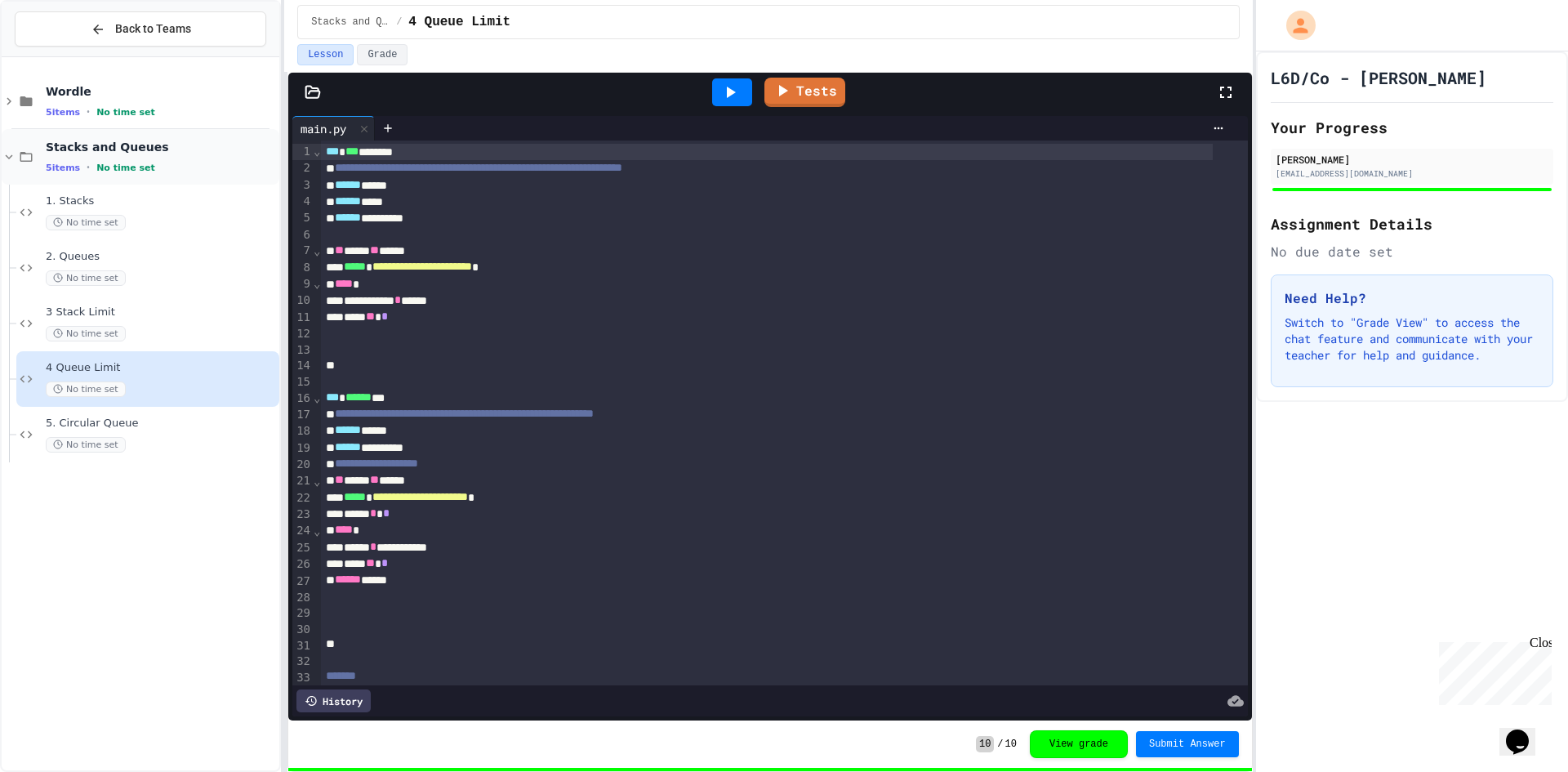
click at [154, 169] on div "5 items • No time set" at bounding box center [160, 167] width 230 height 13
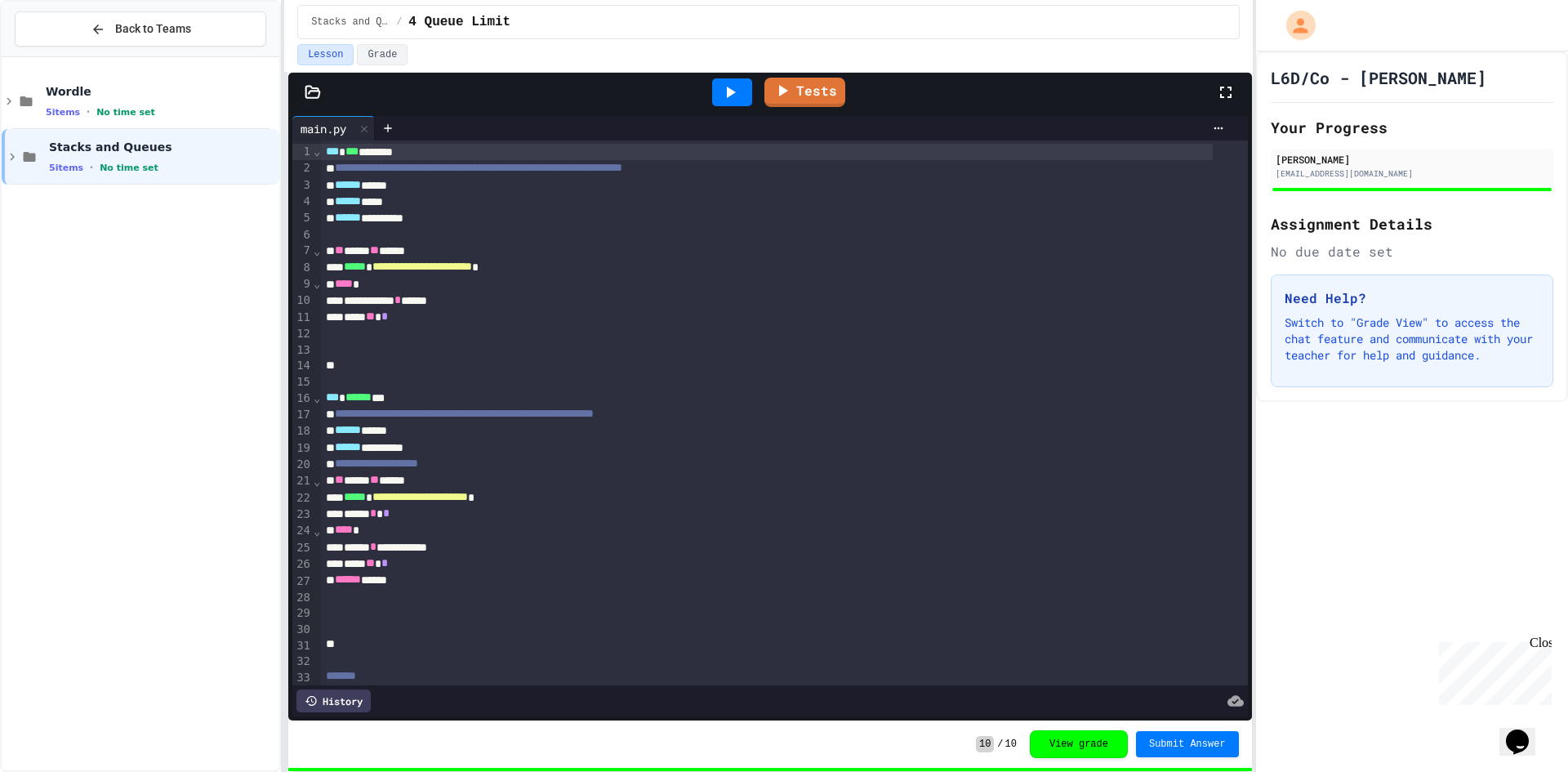
click at [171, 213] on div "Wordle 5 items • No time set Stacks and Queues 5 items • No time set" at bounding box center [140, 414] width 277 height 700
click at [40, 215] on div "Wordle 5 items • No time set Stacks and Queues 5 items • No time set" at bounding box center [140, 414] width 277 height 700
click at [1051, 737] on button "View grade" at bounding box center [1079, 743] width 98 height 28
click at [1051, 737] on button "View grade" at bounding box center [1079, 742] width 98 height 28
click at [14, 156] on icon at bounding box center [12, 156] width 14 height 14
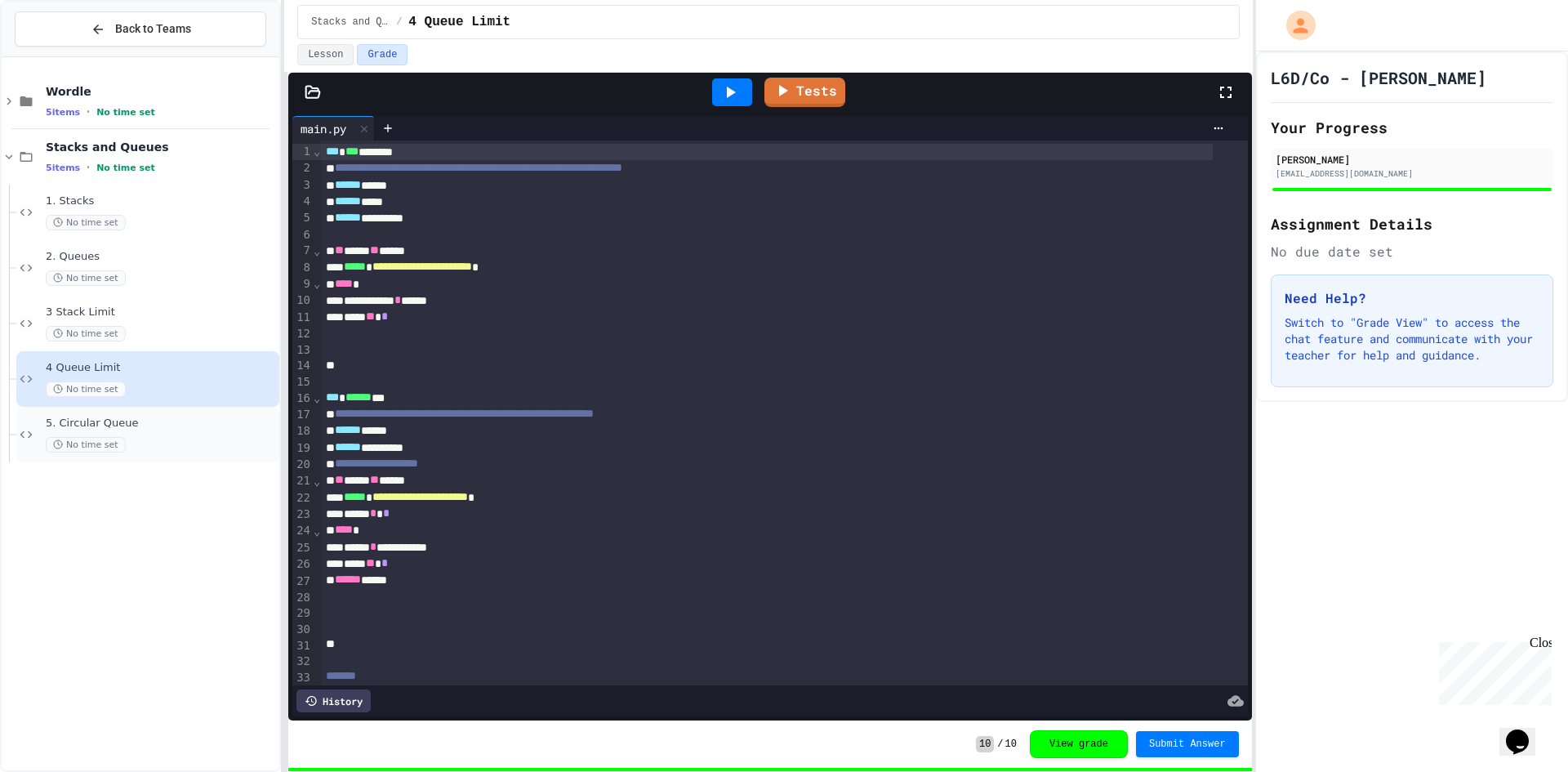
click at [155, 424] on span "5. Circular Queue" at bounding box center [160, 424] width 230 height 13
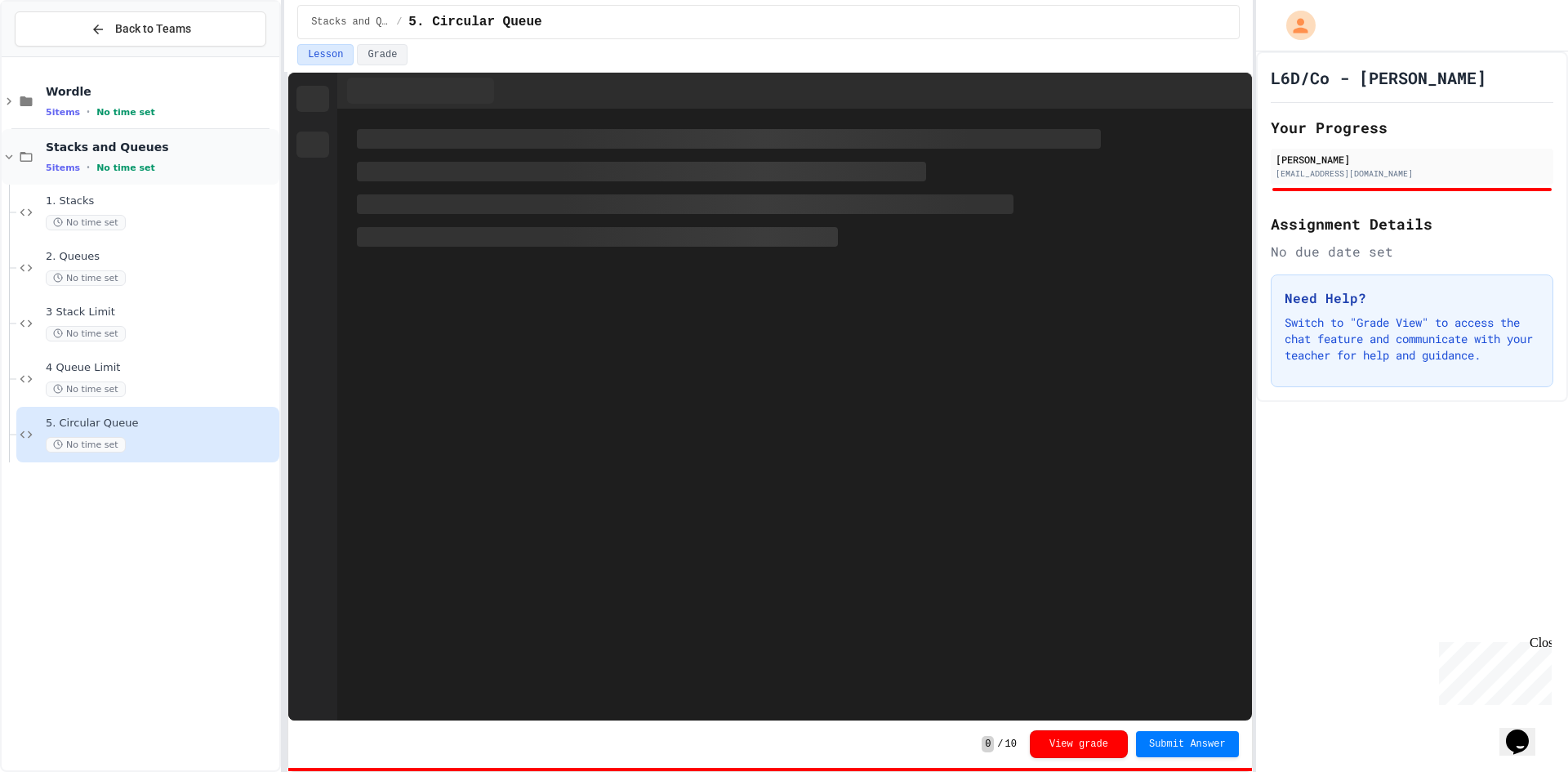
click at [3, 156] on icon at bounding box center [8, 156] width 14 height 14
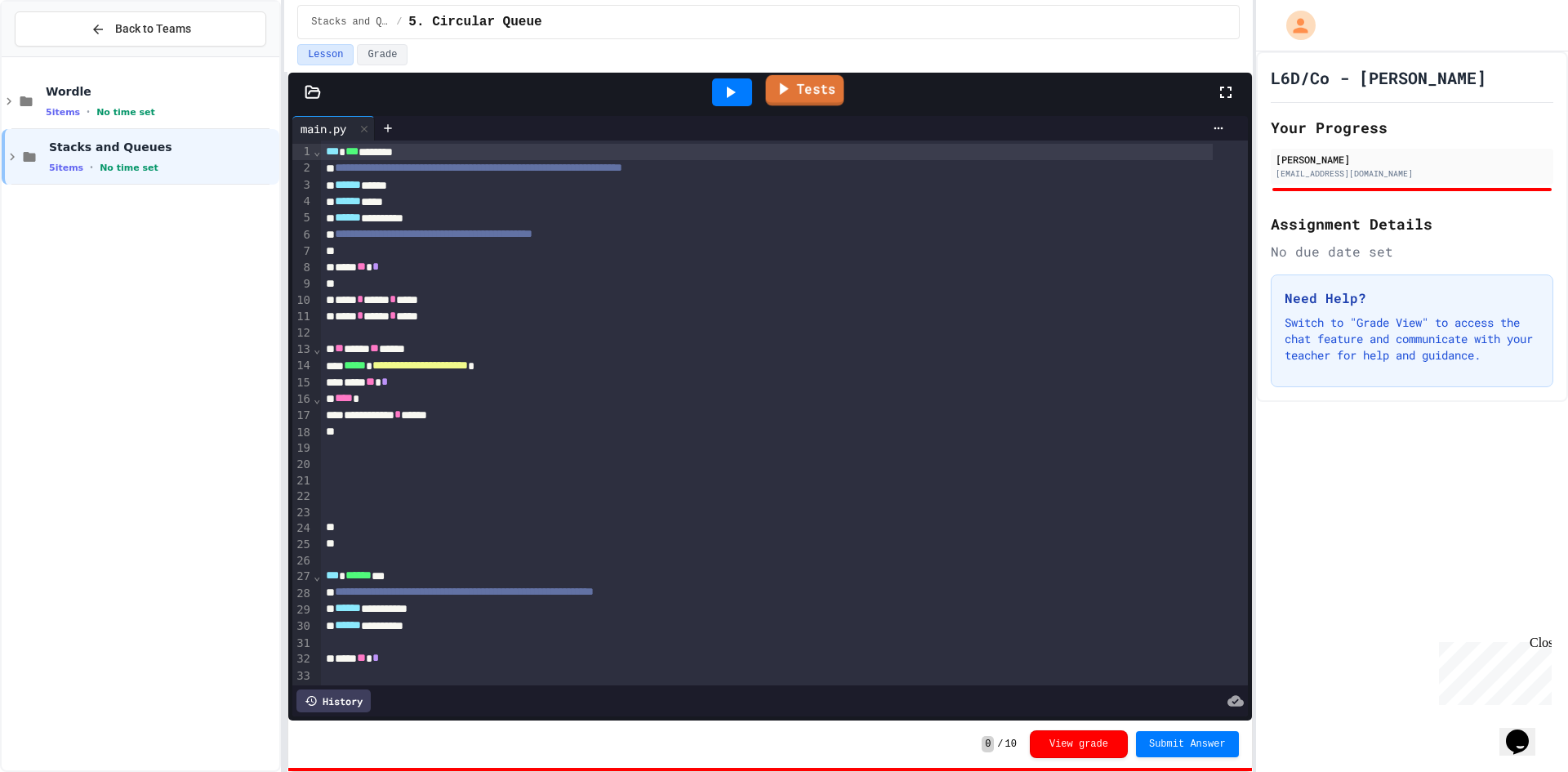
click at [793, 104] on link "Tests" at bounding box center [804, 90] width 78 height 31
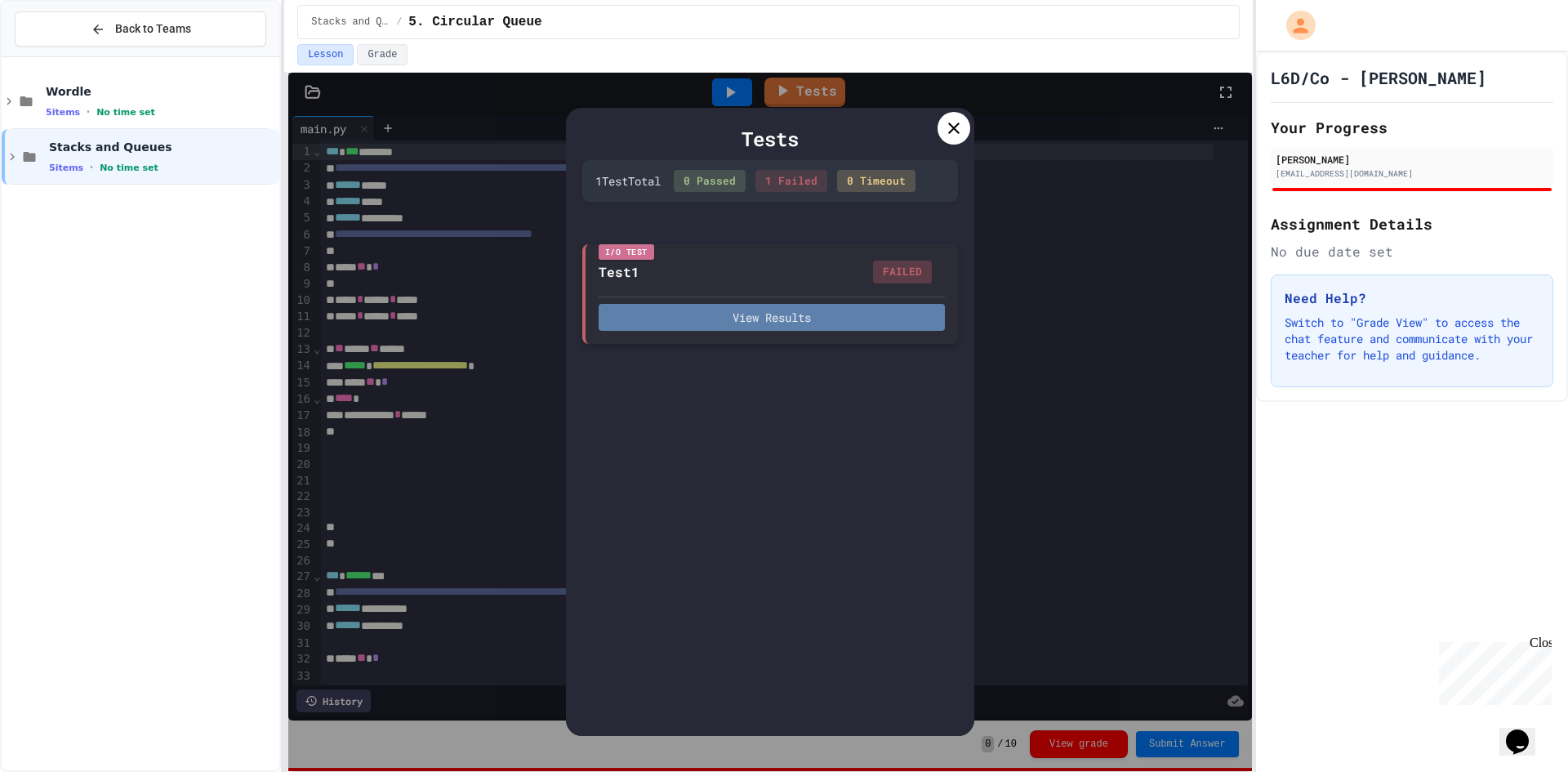
drag, startPoint x: 841, startPoint y: 296, endPoint x: 838, endPoint y: 317, distance: 21.2
click at [839, 303] on div "View Results" at bounding box center [772, 313] width 346 height 35
click at [838, 318] on button "View Results" at bounding box center [772, 317] width 346 height 27
drag, startPoint x: 915, startPoint y: 367, endPoint x: 761, endPoint y: 386, distance: 155.2
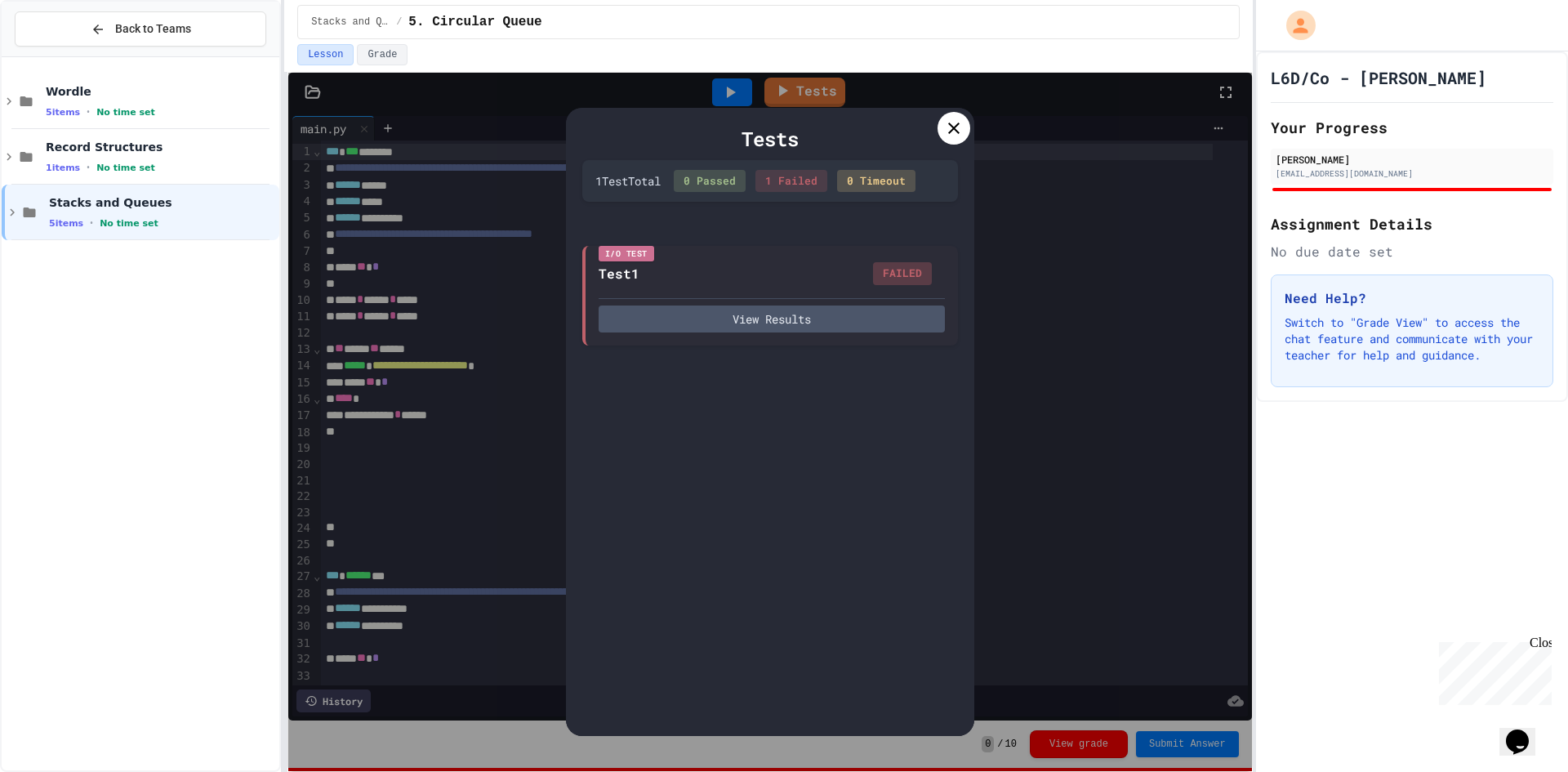
scroll to position [2475, 0]
click at [184, 332] on div "Wordle 5 items • No time set Record Structures 1 items • No time set Stacks and…" at bounding box center [140, 414] width 277 height 700
click at [944, 131] on div at bounding box center [953, 128] width 33 height 33
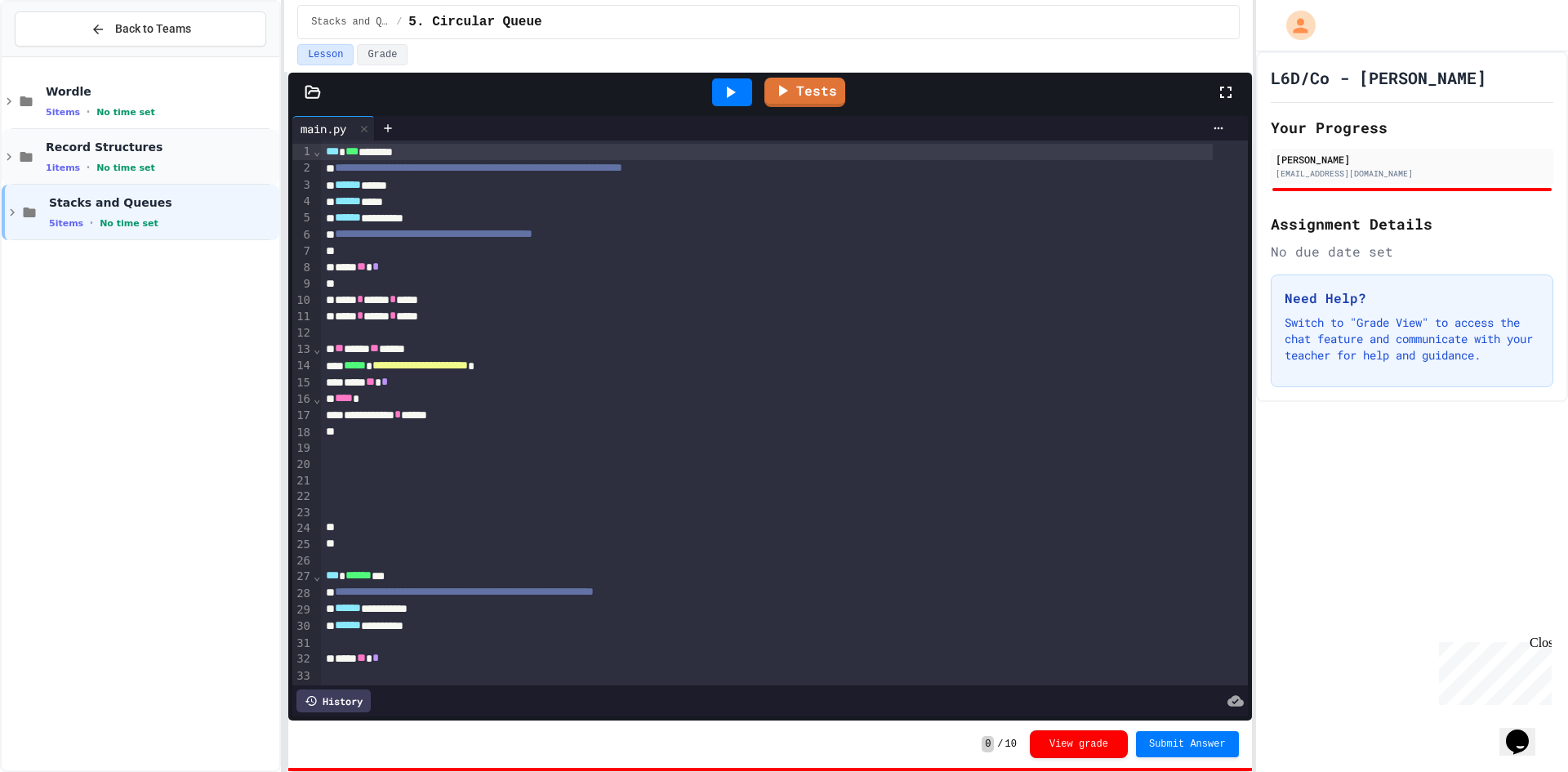
click at [191, 162] on div "1 items • No time set" at bounding box center [160, 167] width 230 height 13
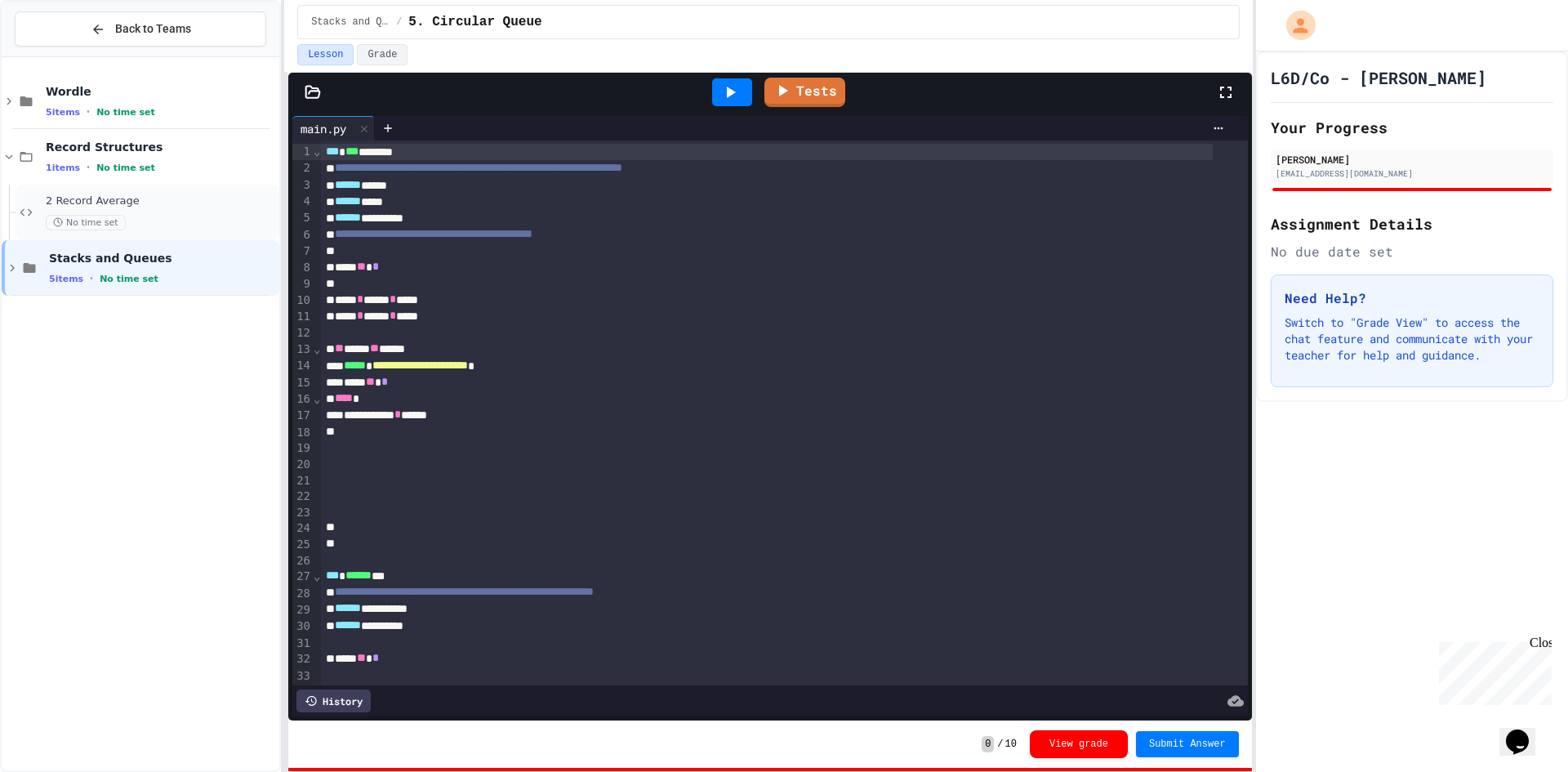
click at [192, 197] on span "2 Record Average" at bounding box center [160, 201] width 230 height 13
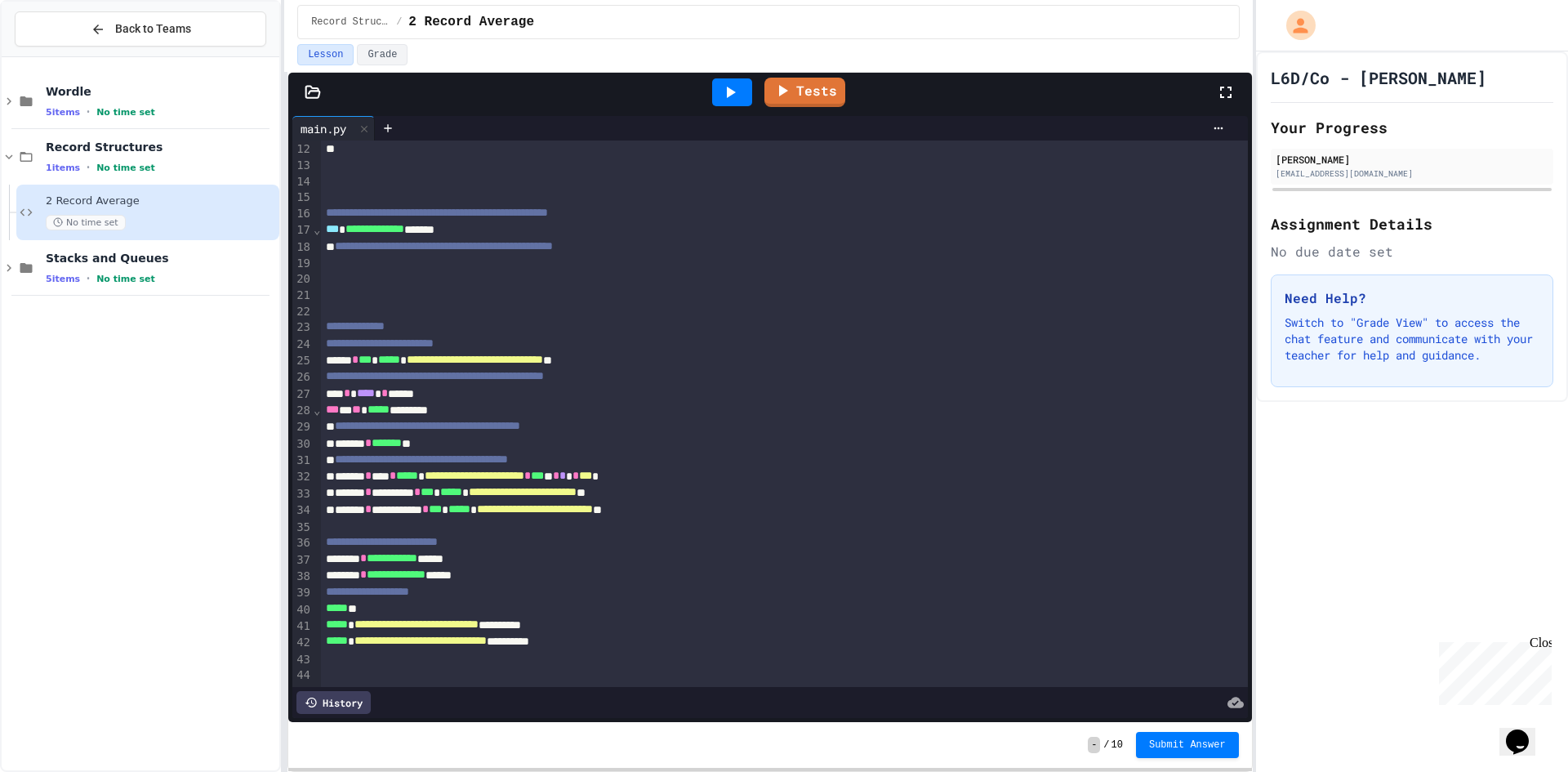
scroll to position [45, 0]
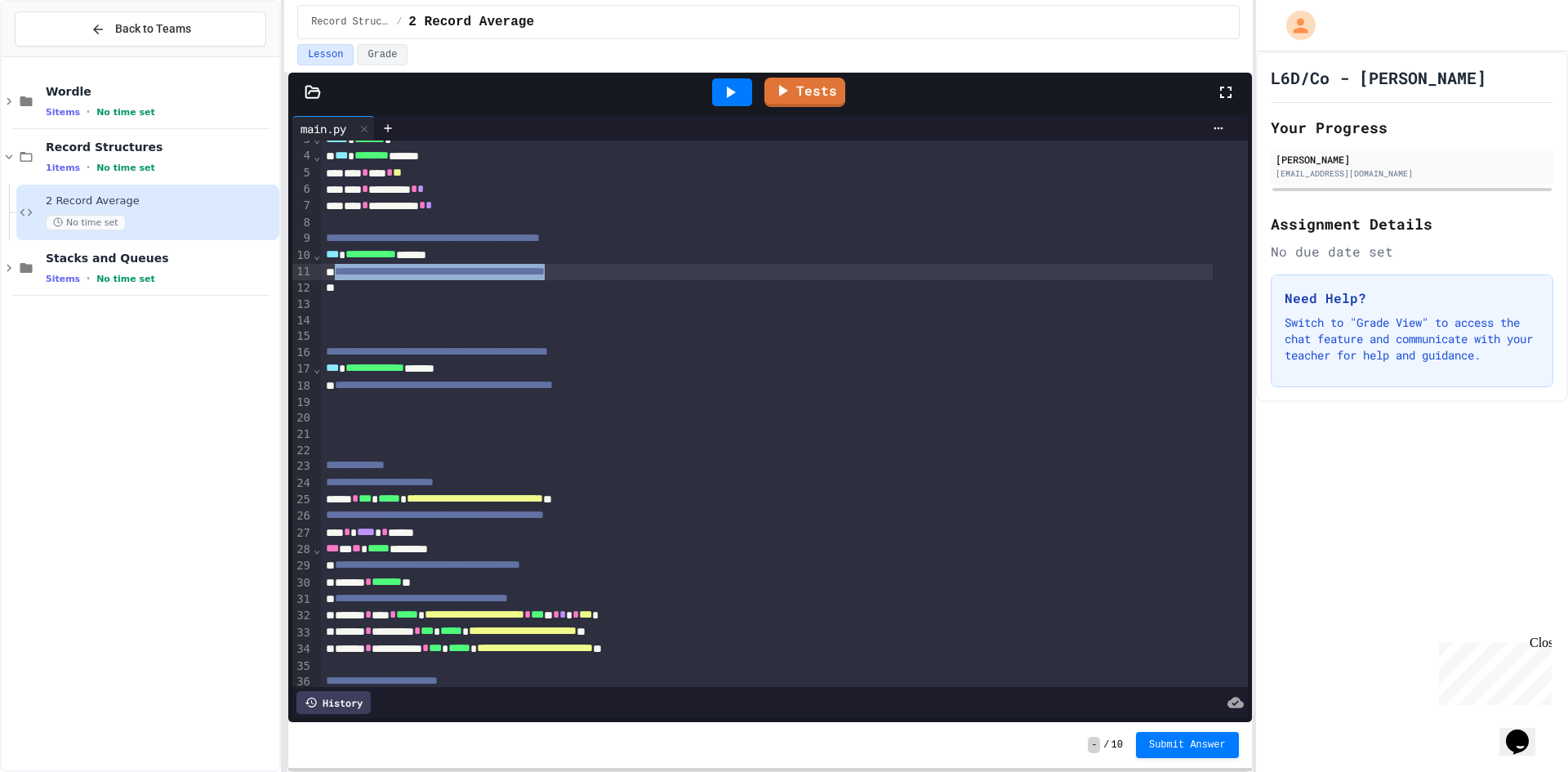
drag, startPoint x: 667, startPoint y: 273, endPoint x: 340, endPoint y: 267, distance: 327.1
click at [340, 267] on div "**********" at bounding box center [766, 272] width 891 height 16
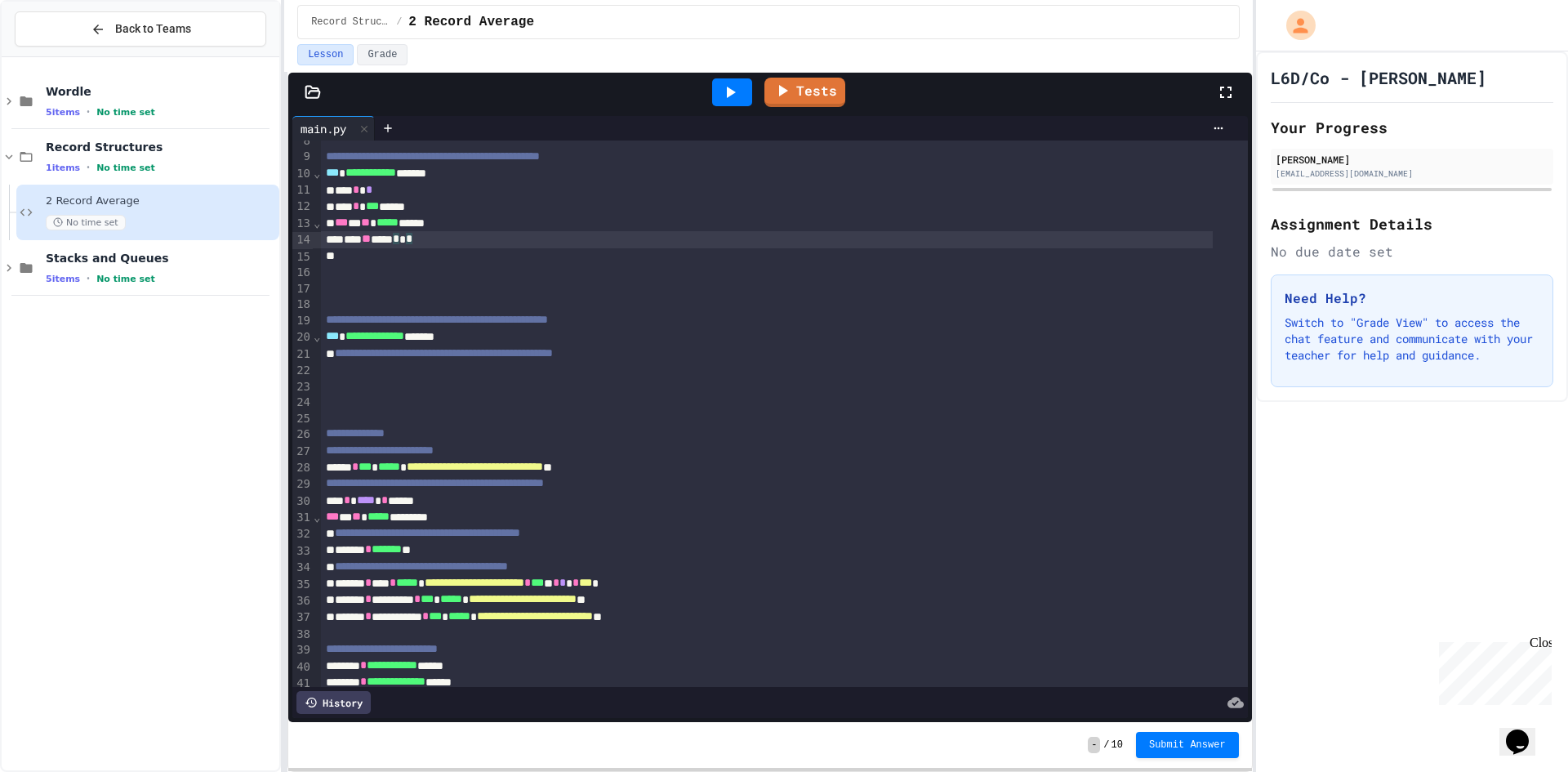
scroll to position [0, 0]
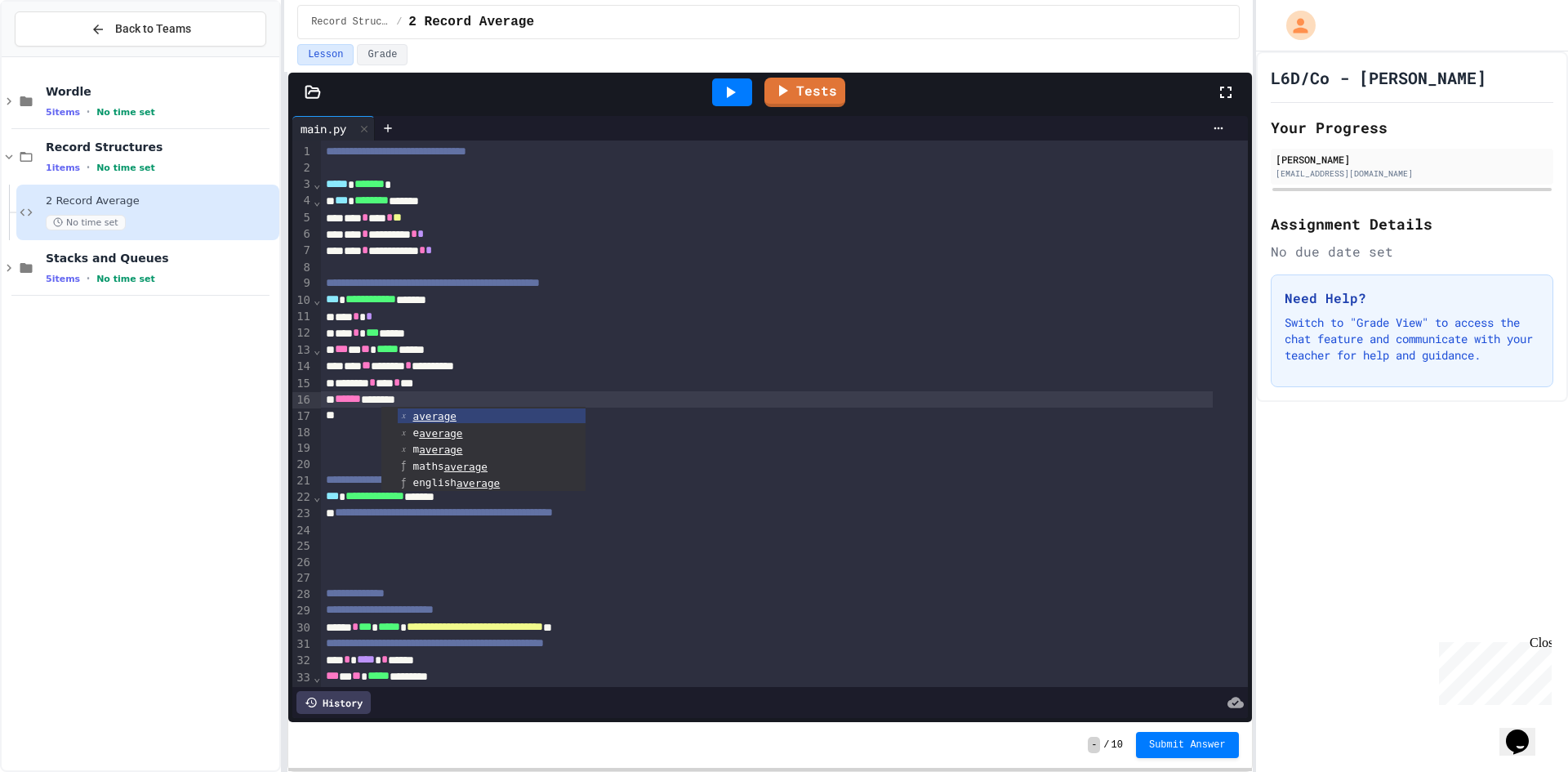
click at [405, 343] on div "*** * ** ***** ******" at bounding box center [766, 349] width 891 height 16
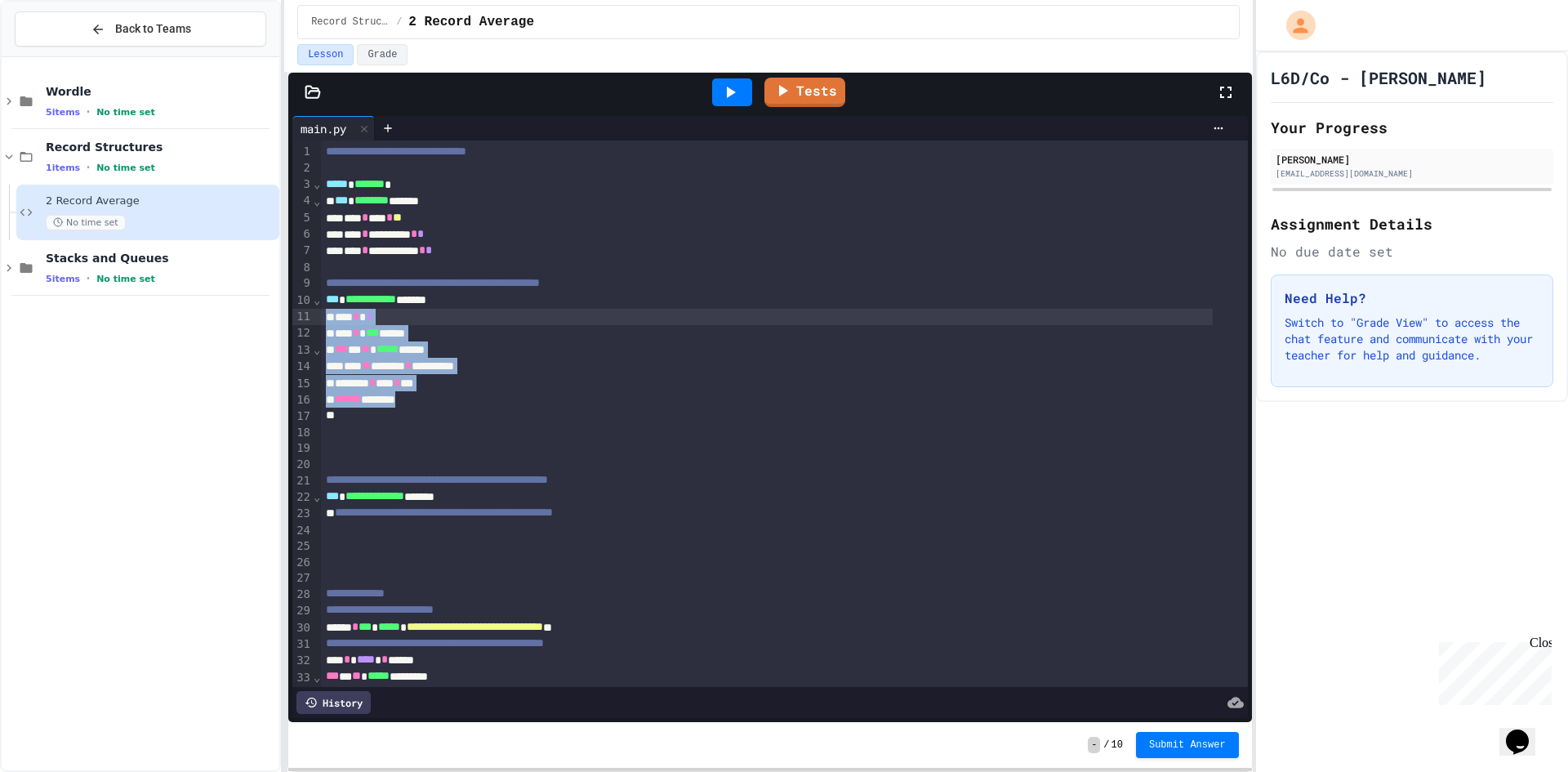
drag, startPoint x: 444, startPoint y: 397, endPoint x: 326, endPoint y: 319, distance: 141.4
click at [326, 319] on div "**********" at bounding box center [784, 546] width 926 height 811
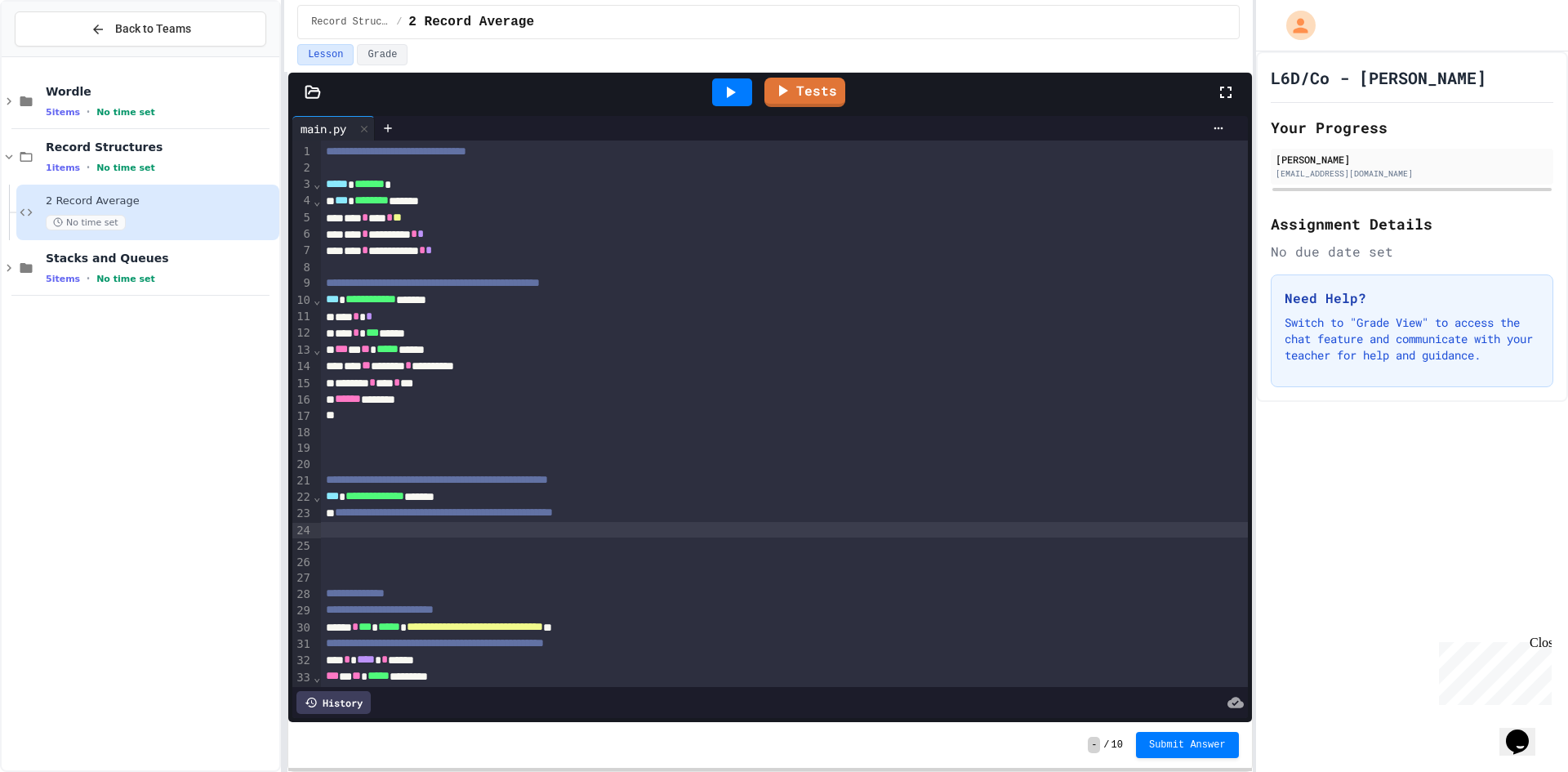
click at [331, 537] on div at bounding box center [784, 530] width 926 height 16
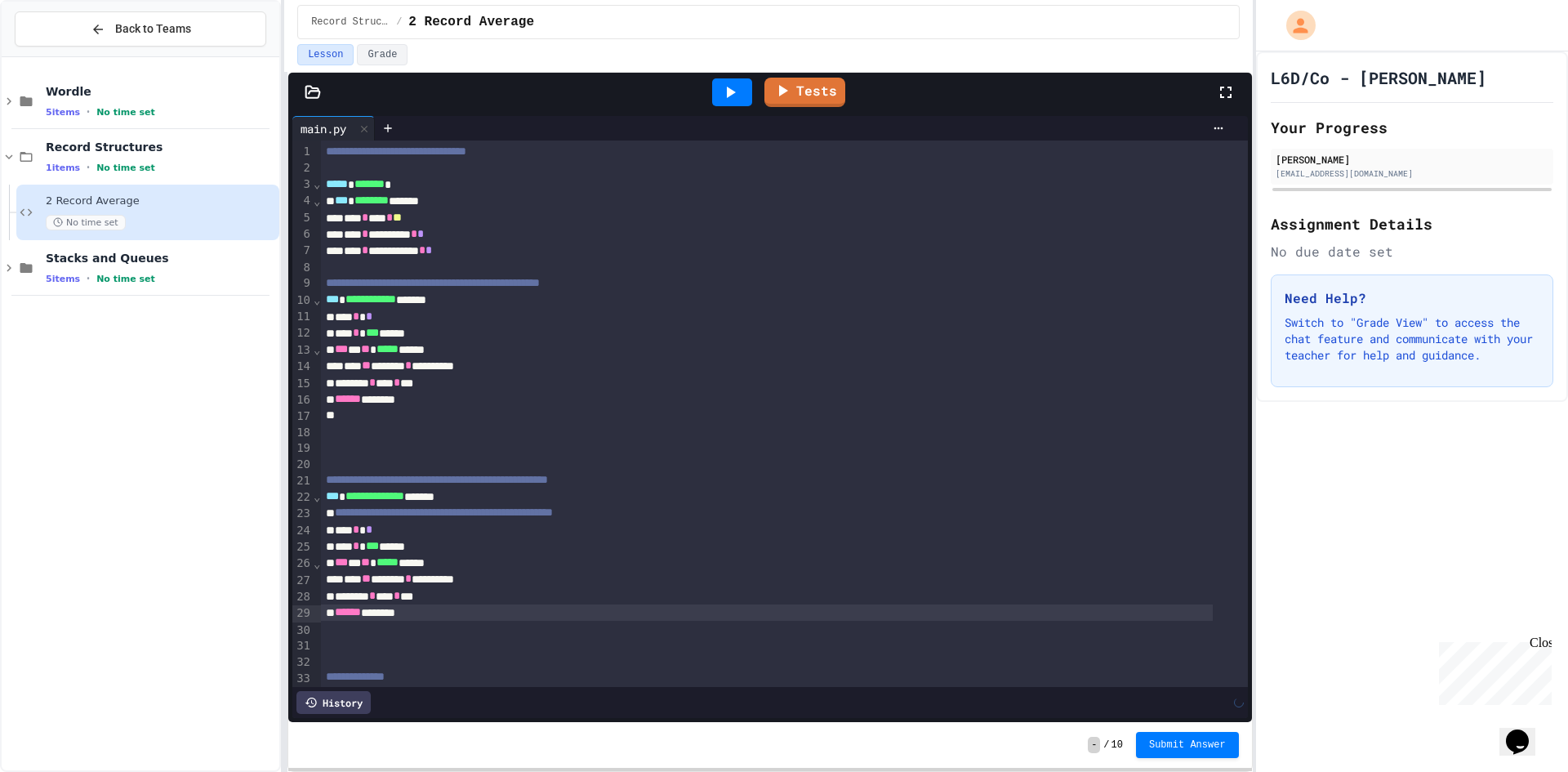
click at [477, 580] on div "**********" at bounding box center [766, 579] width 891 height 16
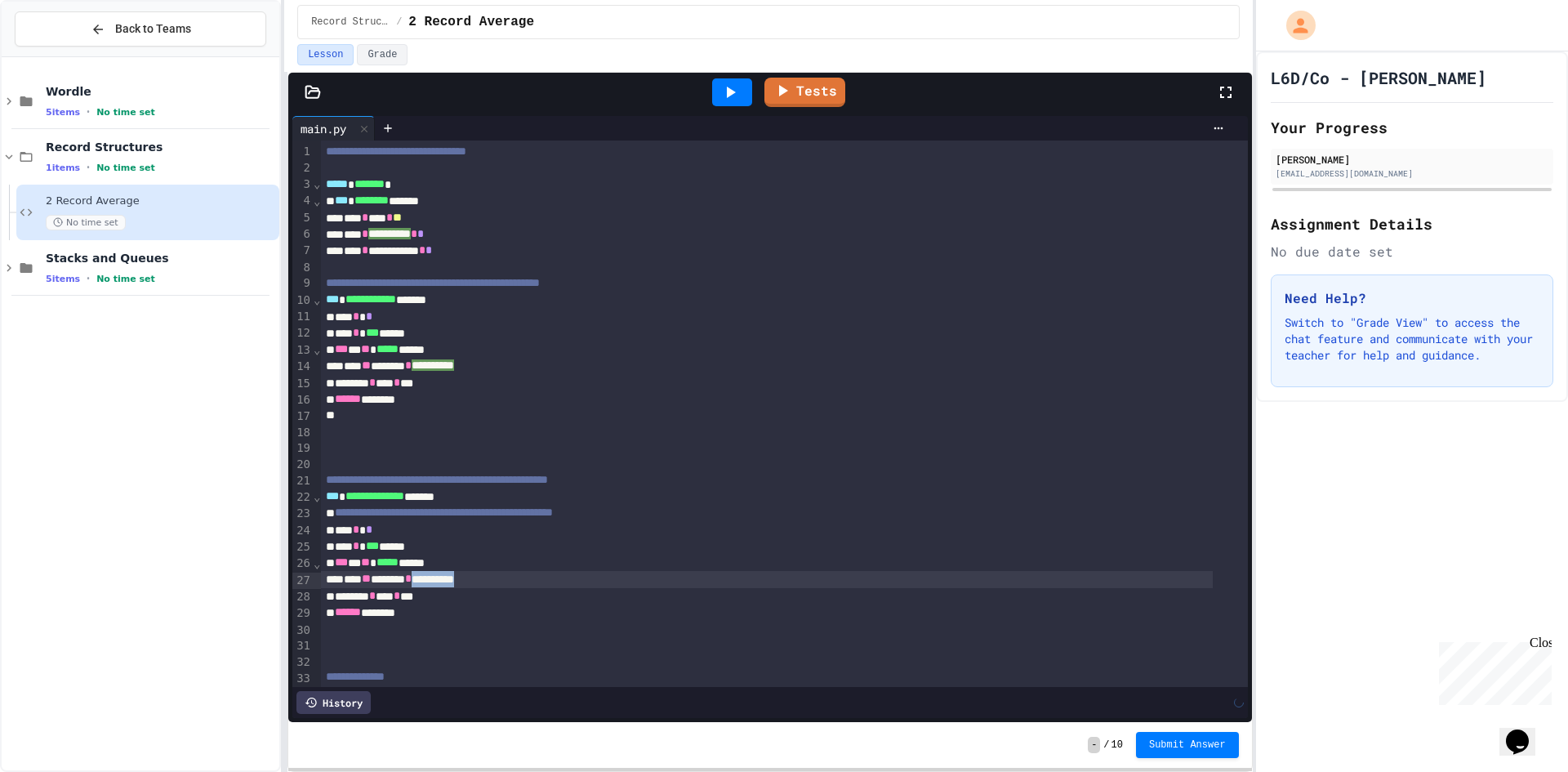
click at [477, 580] on div "**********" at bounding box center [766, 579] width 891 height 16
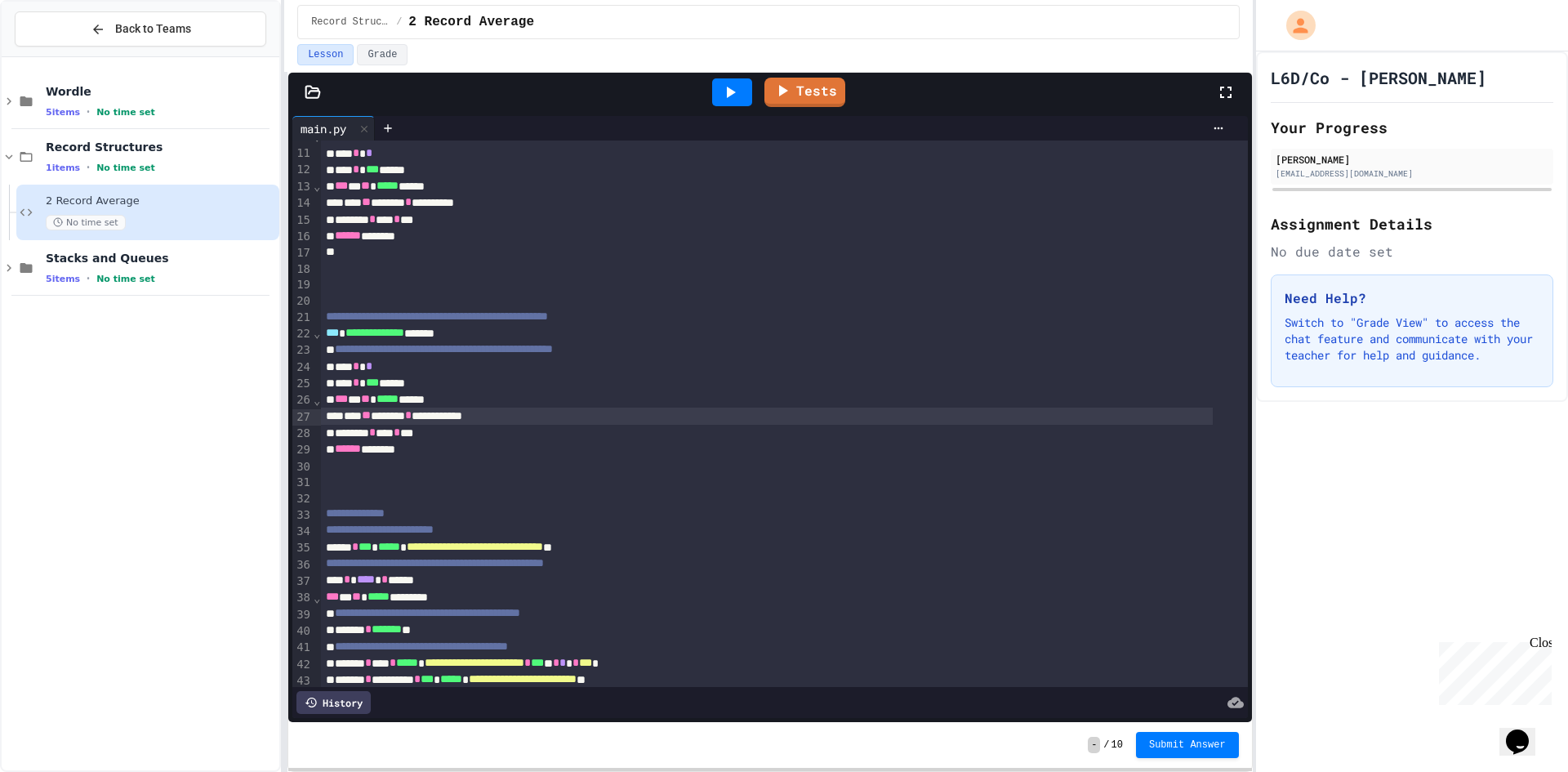
scroll to position [375, 0]
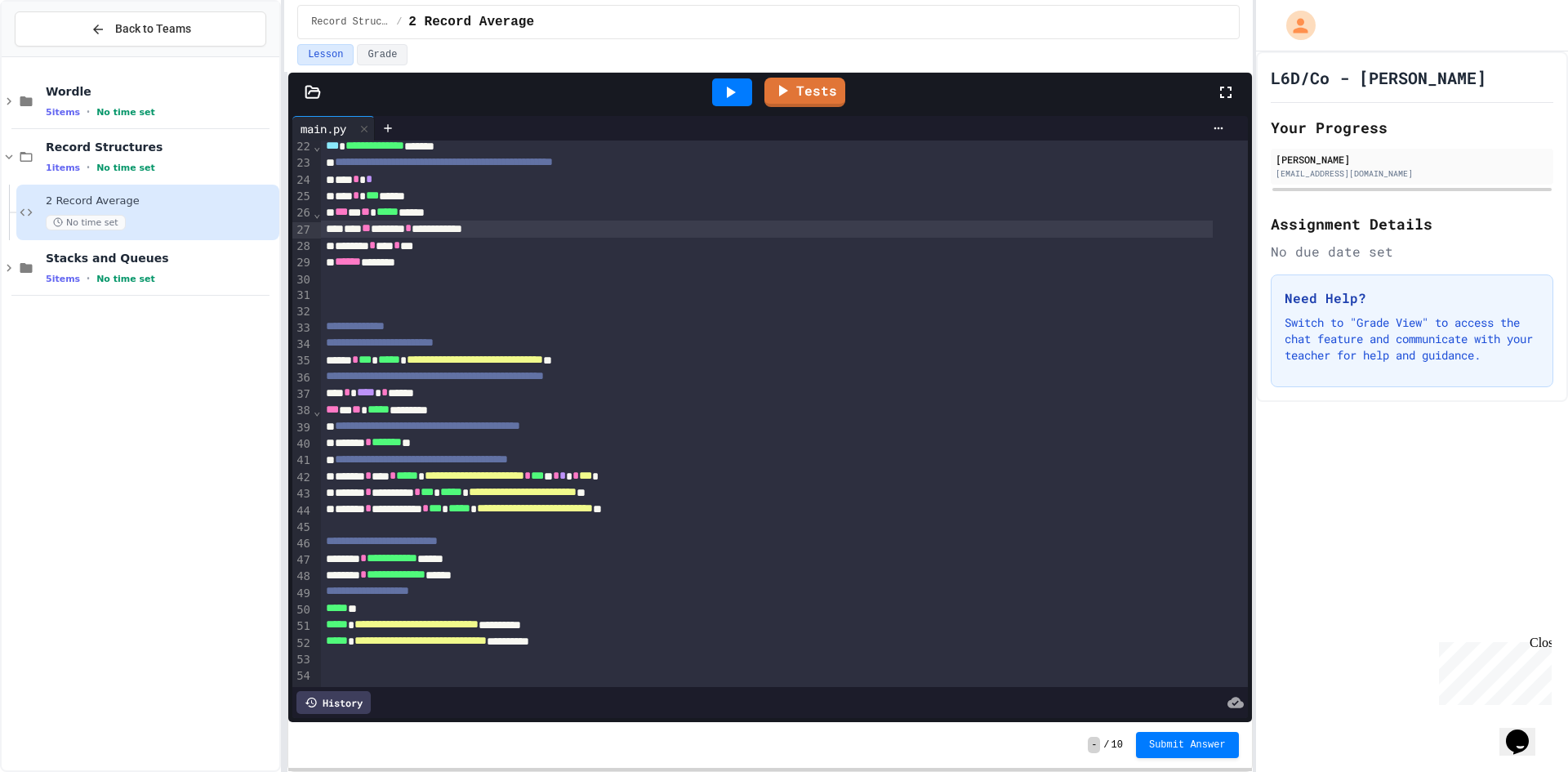
click at [737, 88] on icon at bounding box center [730, 92] width 19 height 19
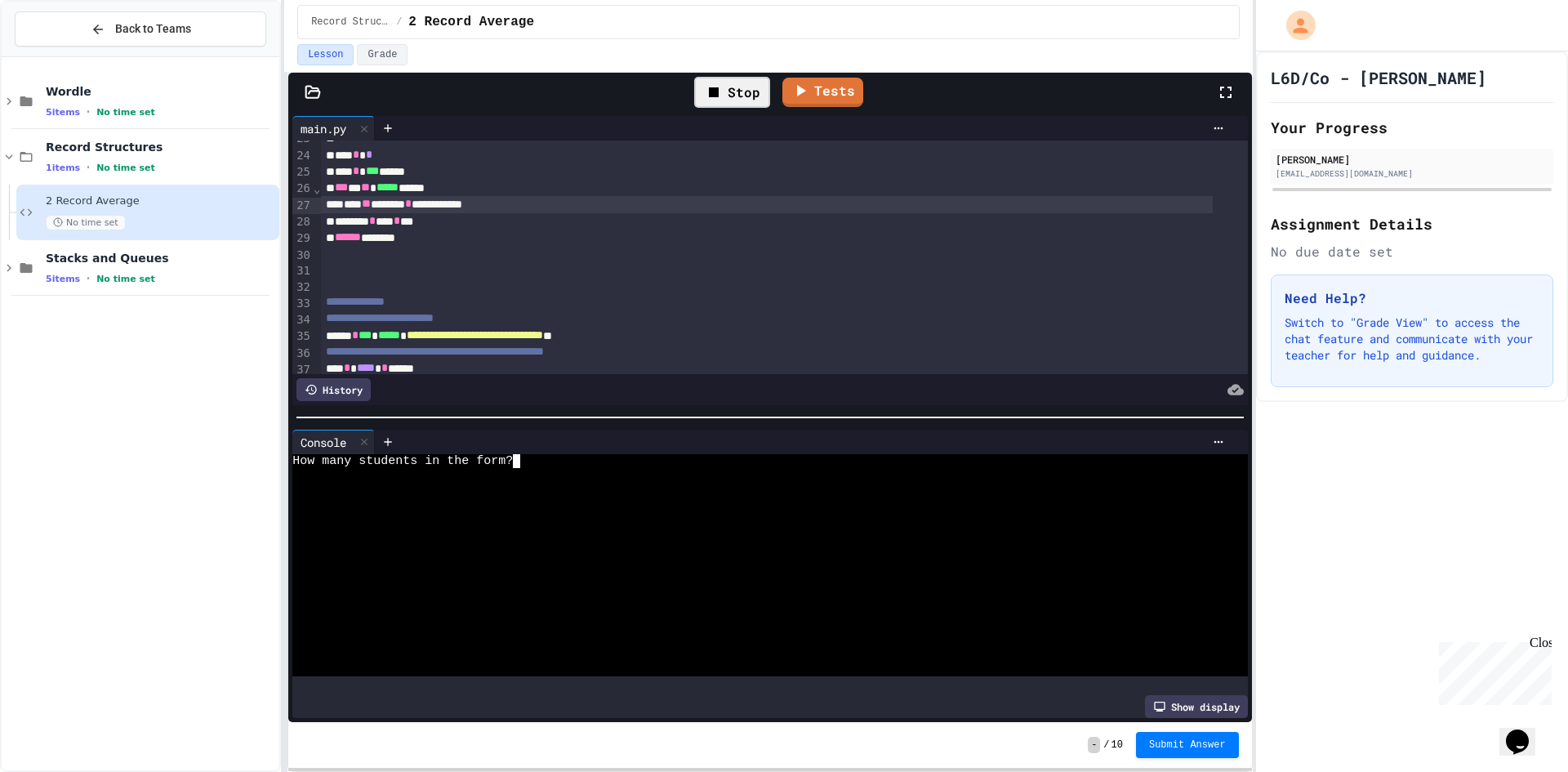
click at [617, 566] on div at bounding box center [756, 572] width 926 height 13
type textarea "*"
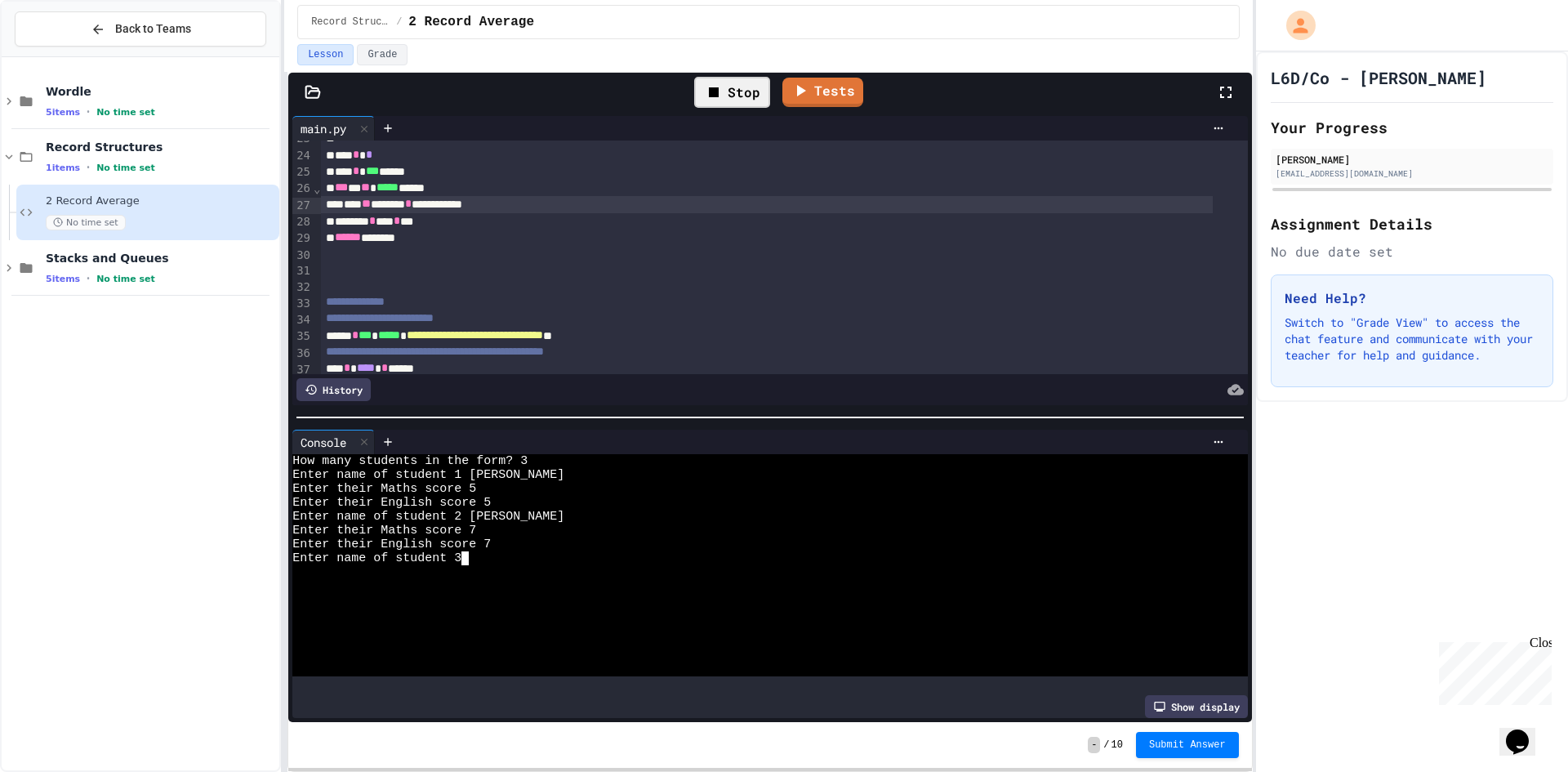
type textarea "*"
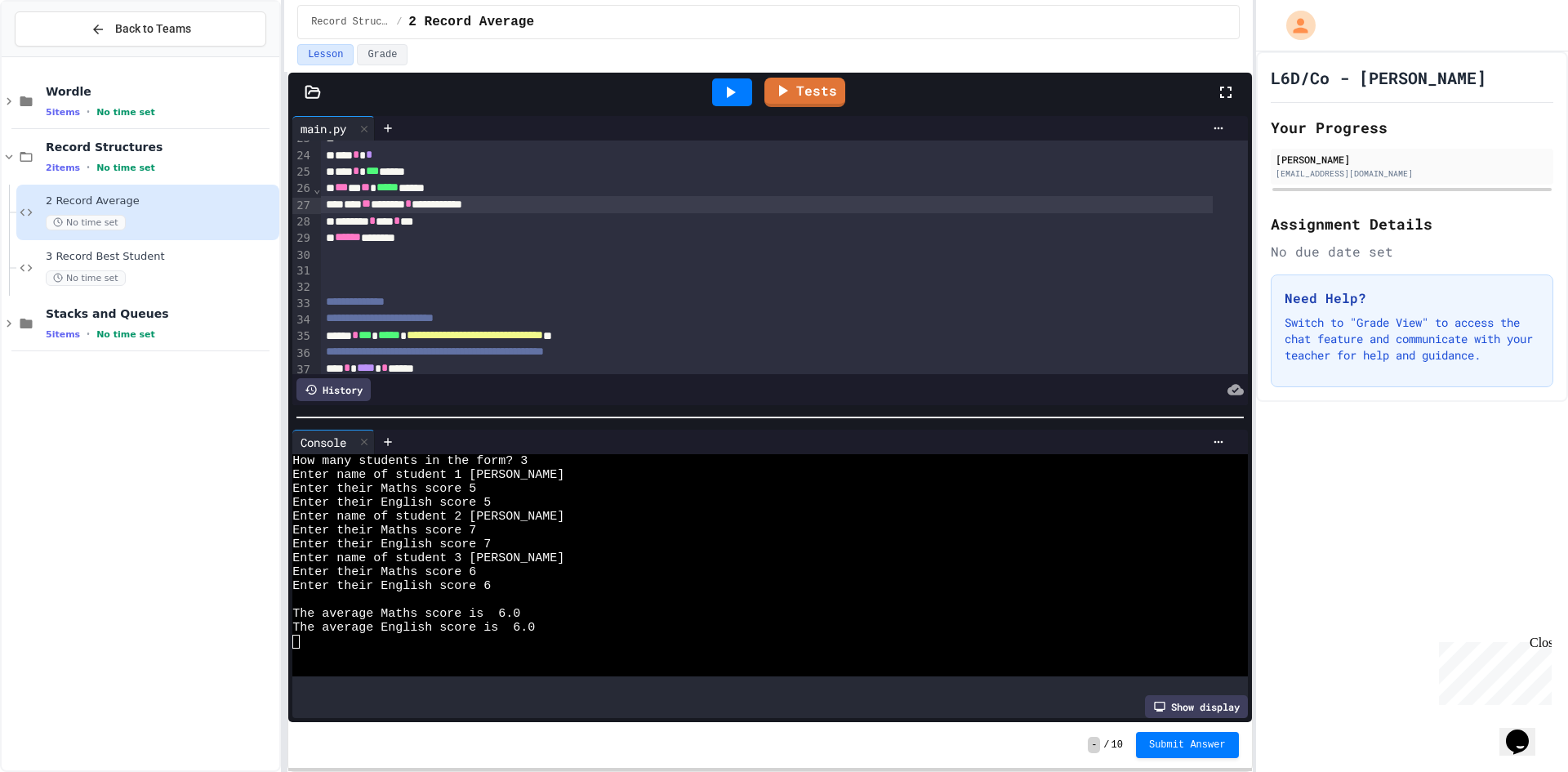
click at [736, 81] on div at bounding box center [731, 92] width 40 height 28
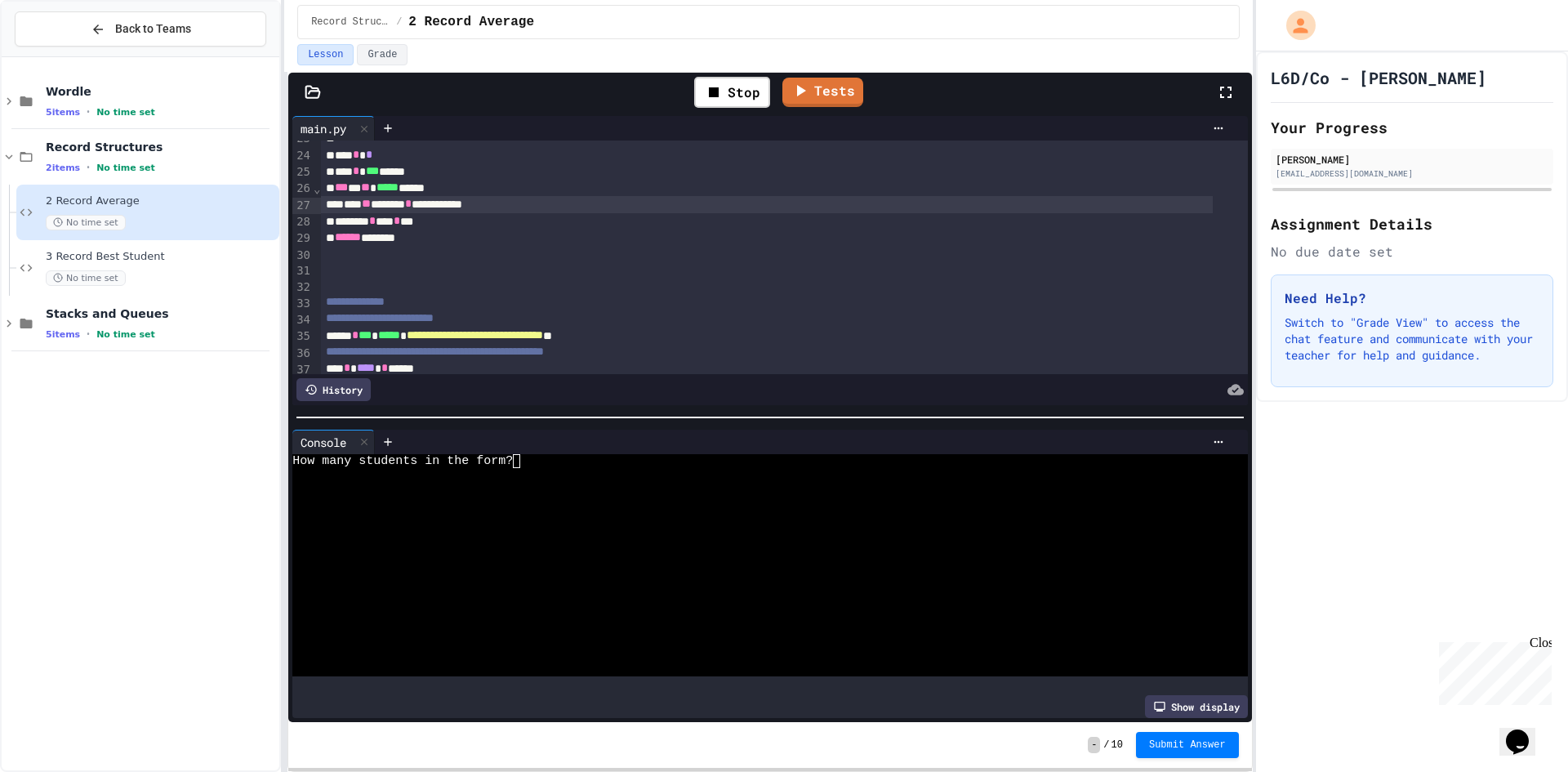
click at [317, 579] on div at bounding box center [756, 586] width 926 height 13
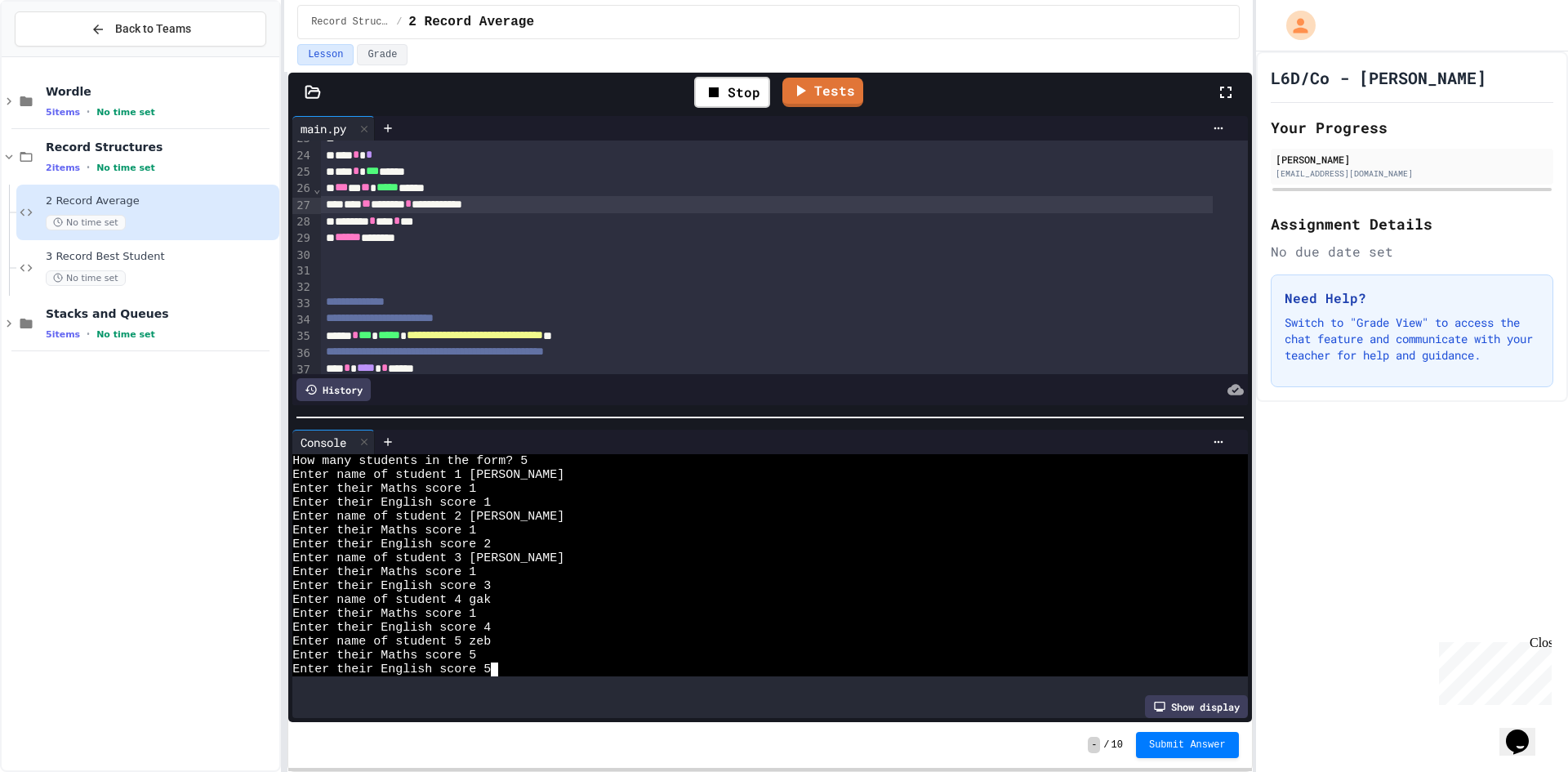
scroll to position [56, 0]
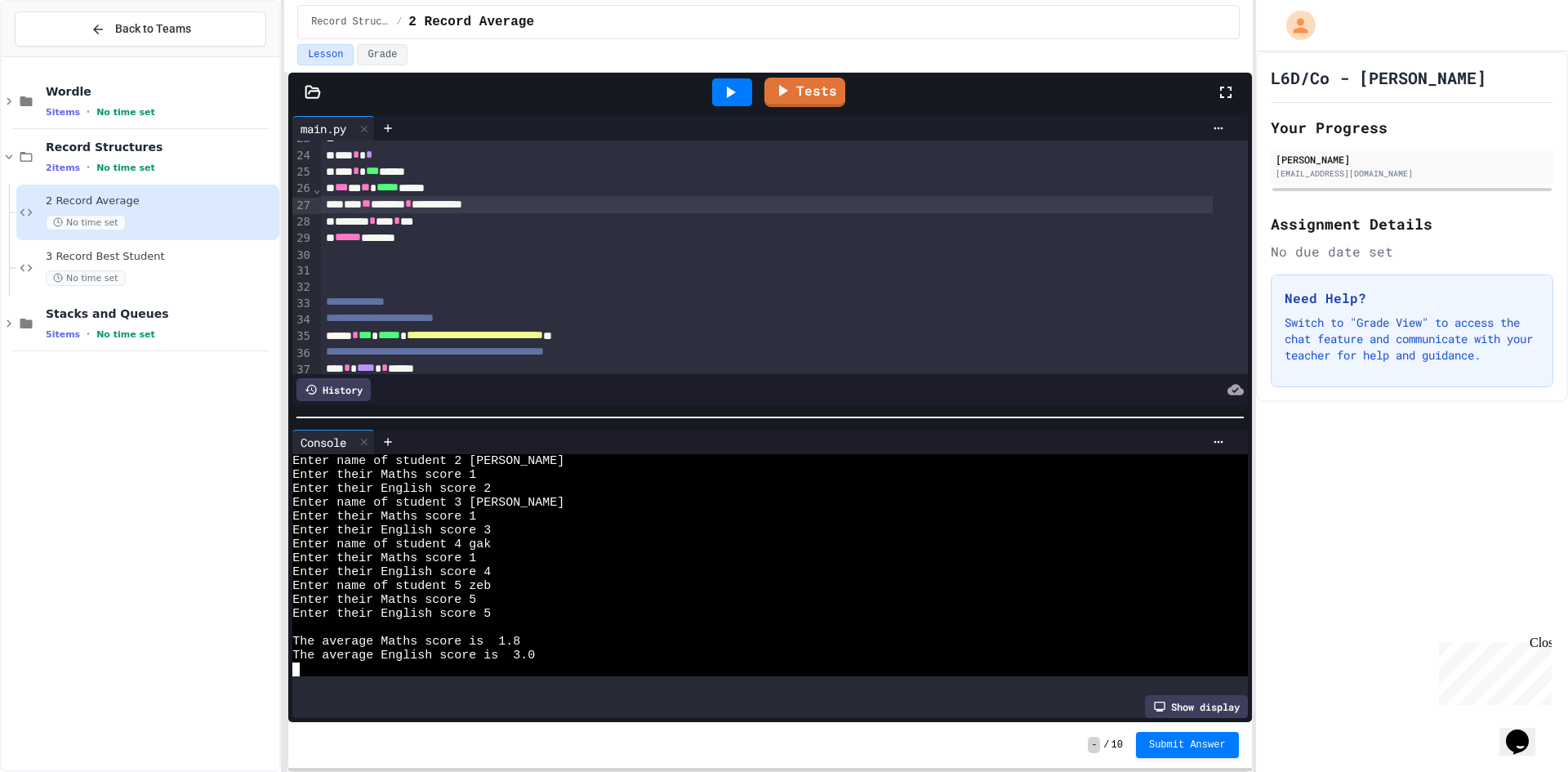
click at [493, 246] on div "****** *******" at bounding box center [766, 237] width 891 height 16
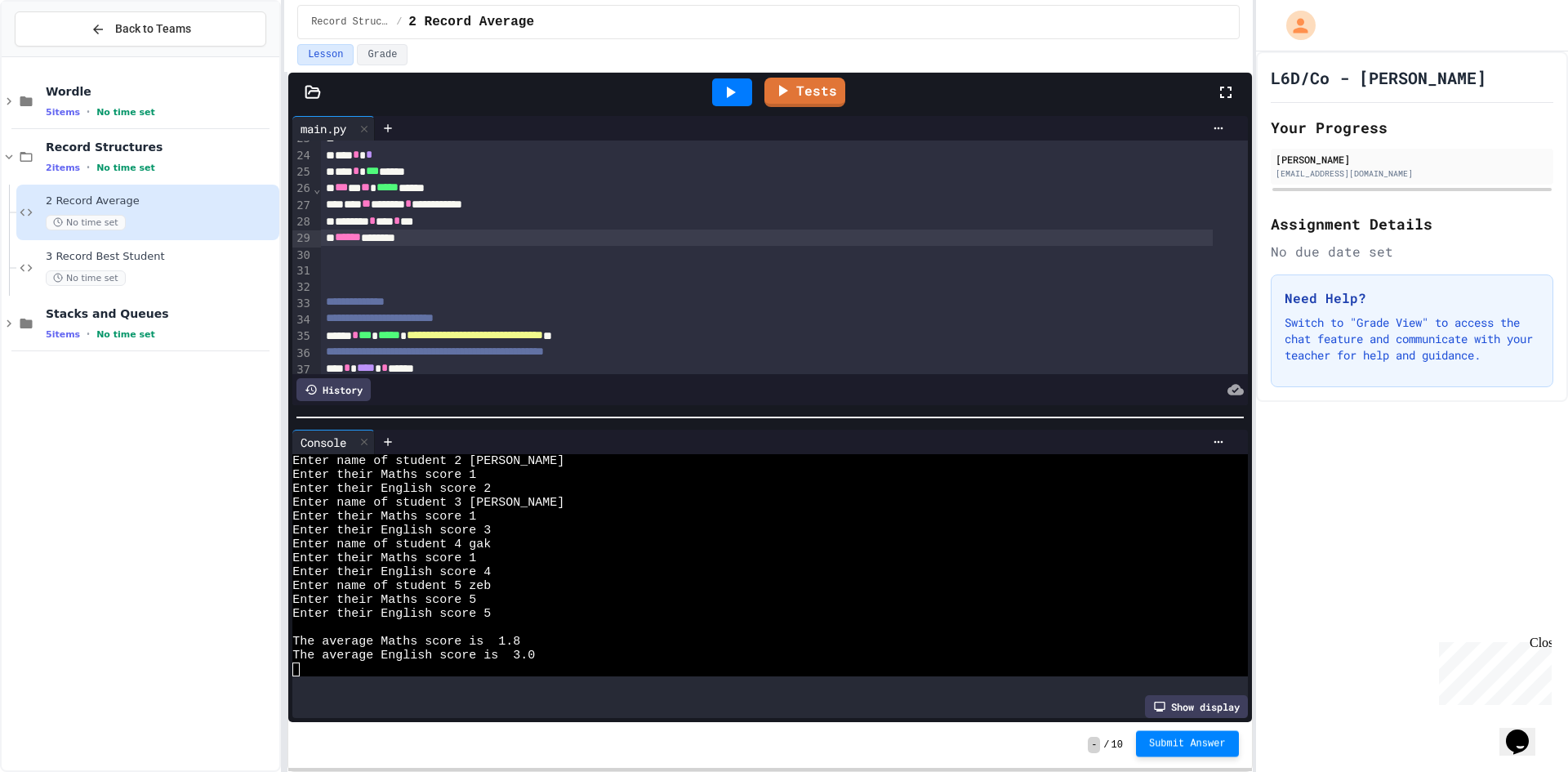
click at [1225, 750] on button "Submit Answer" at bounding box center [1188, 742] width 103 height 26
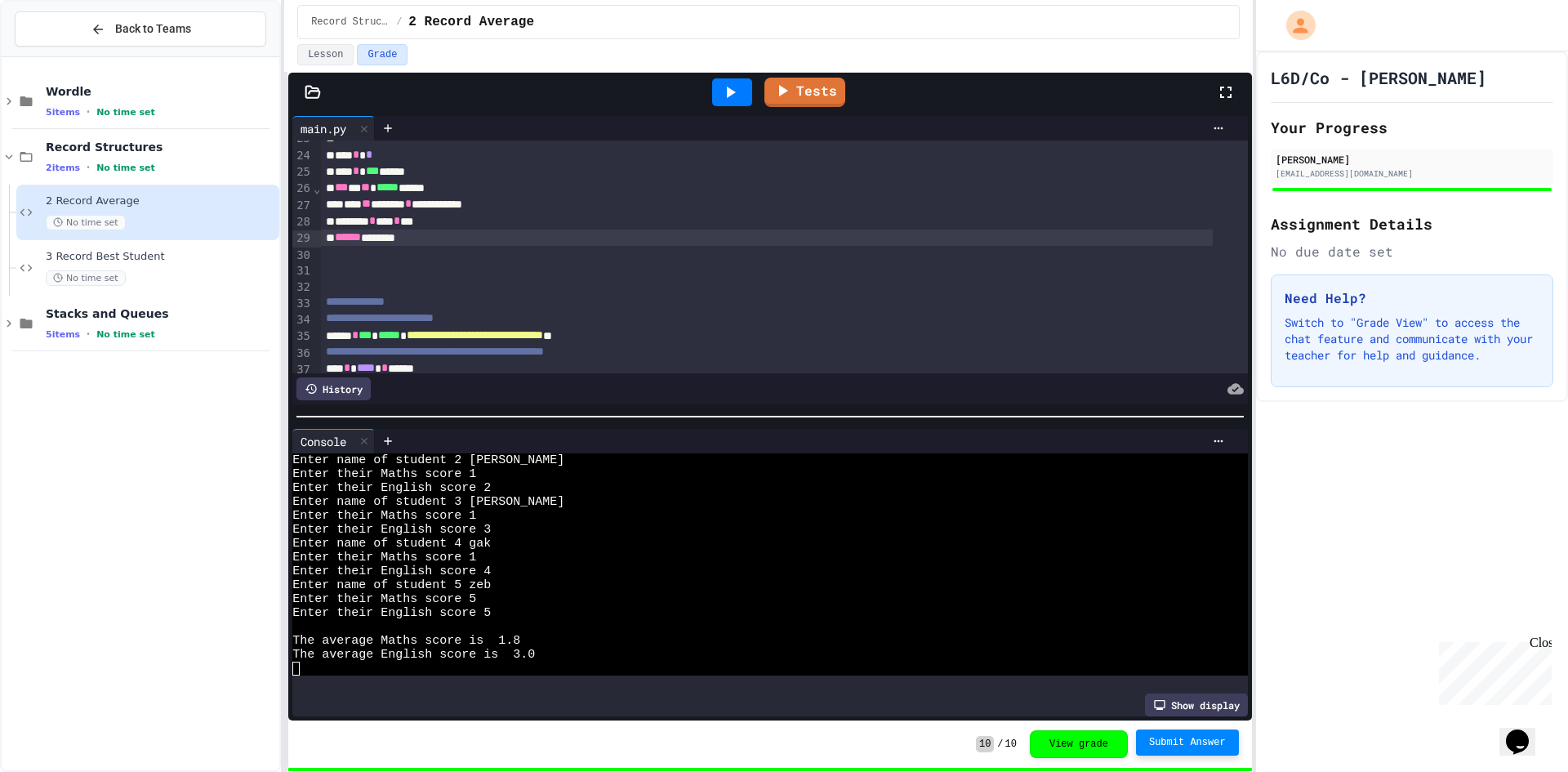
click at [150, 366] on div "Wordle 5 items • No time set Record Structures 2 items • No time set 2 Record A…" at bounding box center [140, 414] width 277 height 700
click at [148, 257] on span "3 Record Best Student" at bounding box center [160, 256] width 230 height 13
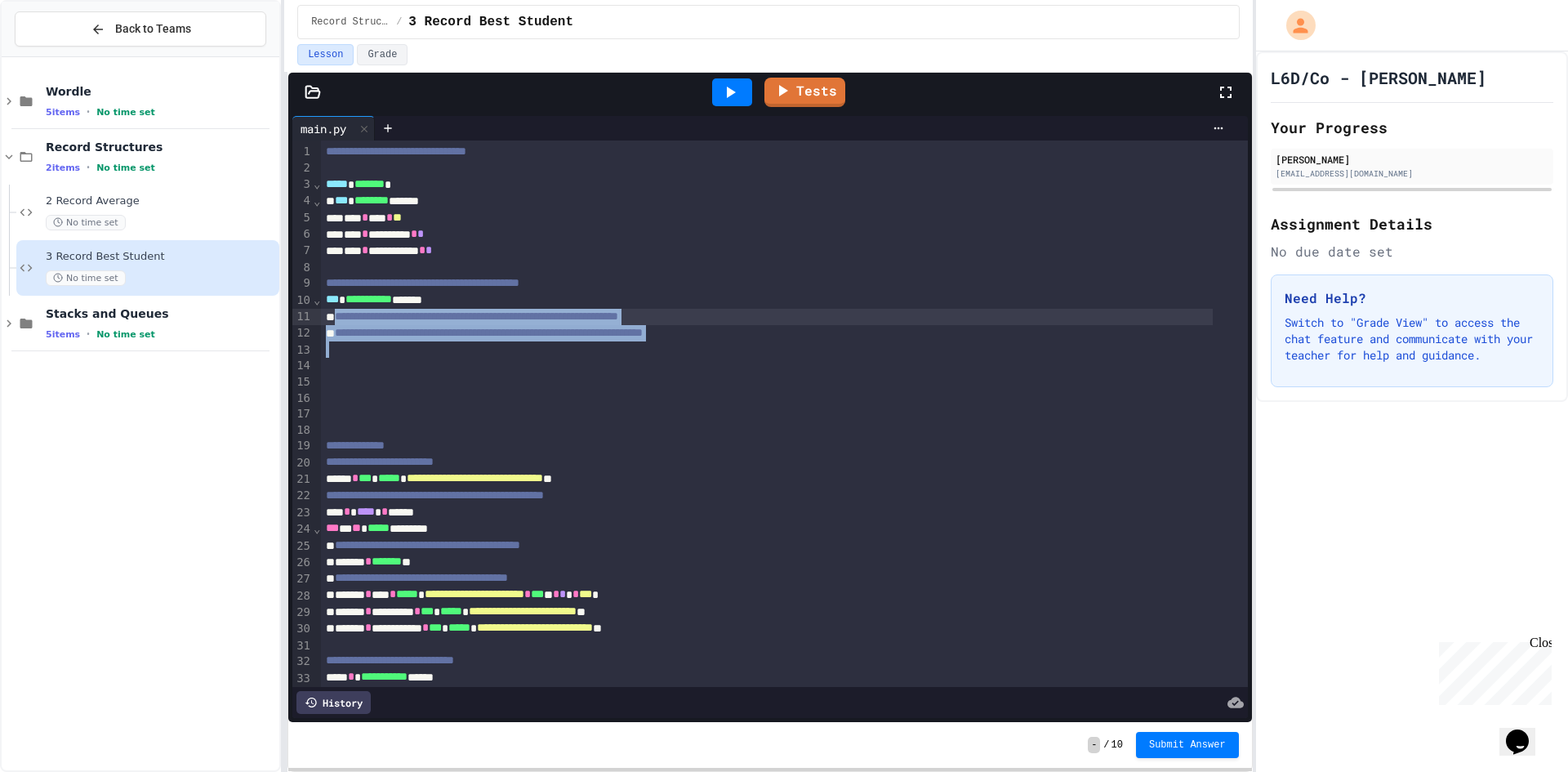
drag, startPoint x: 858, startPoint y: 348, endPoint x: 337, endPoint y: 316, distance: 522.0
click at [337, 316] on div "**********" at bounding box center [784, 440] width 926 height 598
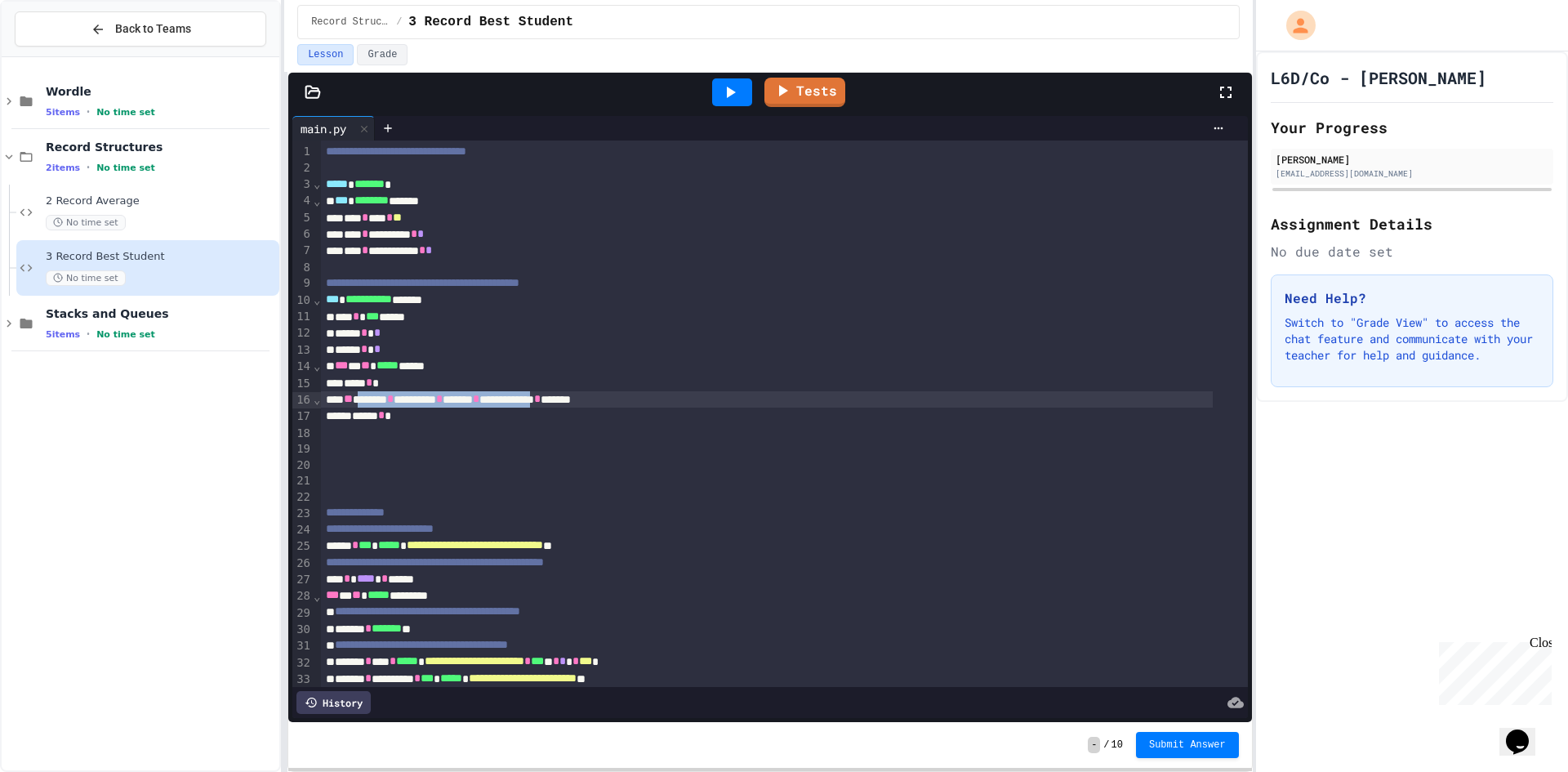
drag, startPoint x: 369, startPoint y: 407, endPoint x: 615, endPoint y: 399, distance: 246.1
click at [615, 399] on div "**********" at bounding box center [766, 399] width 891 height 16
copy div "**********"
click at [527, 386] on div "**** *" at bounding box center [766, 382] width 891 height 16
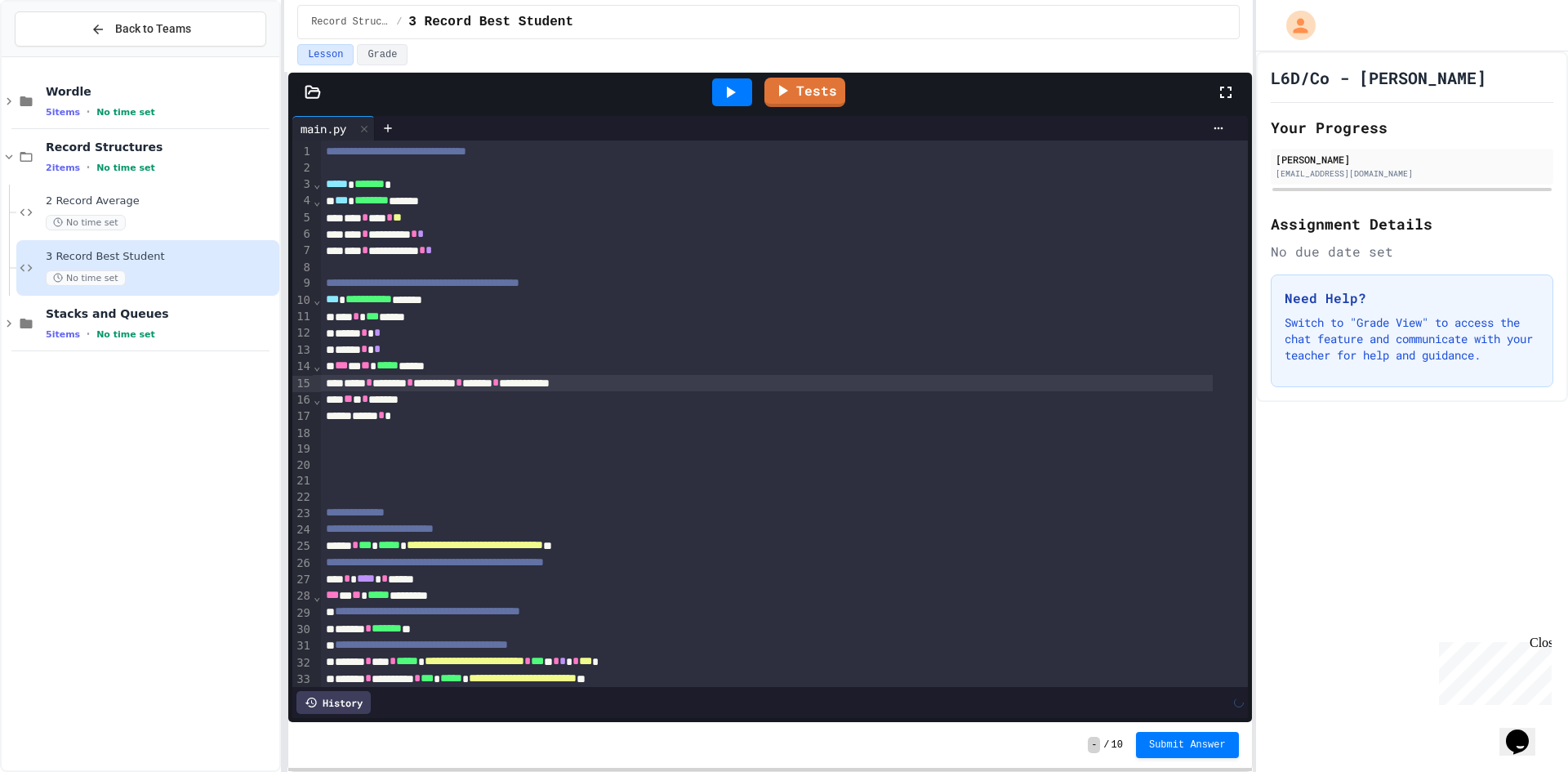
click at [369, 399] on div "** * ******" at bounding box center [766, 399] width 891 height 16
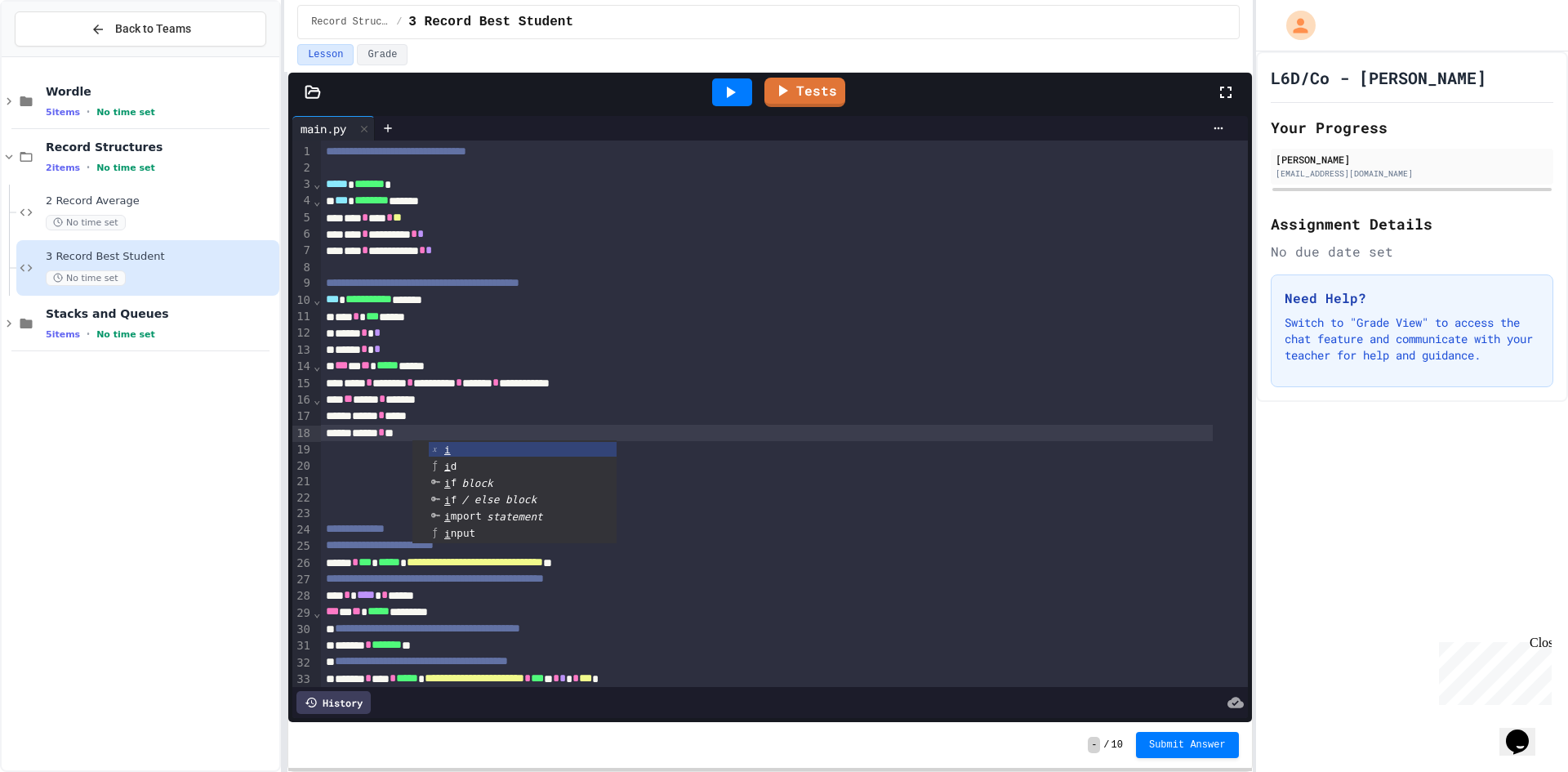
click at [439, 429] on div "***** * *" at bounding box center [766, 432] width 891 height 16
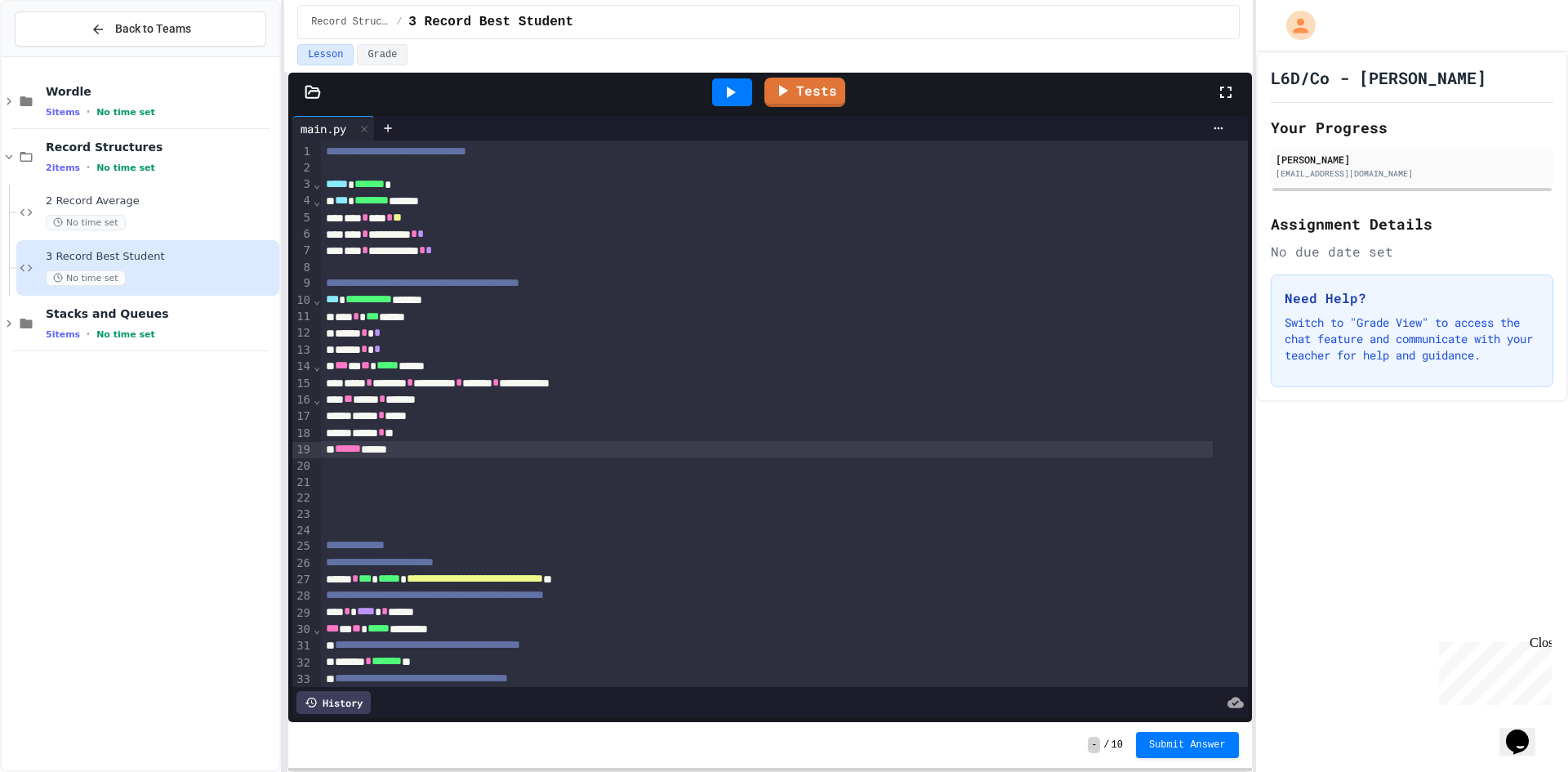
click at [720, 96] on icon at bounding box center [730, 92] width 19 height 19
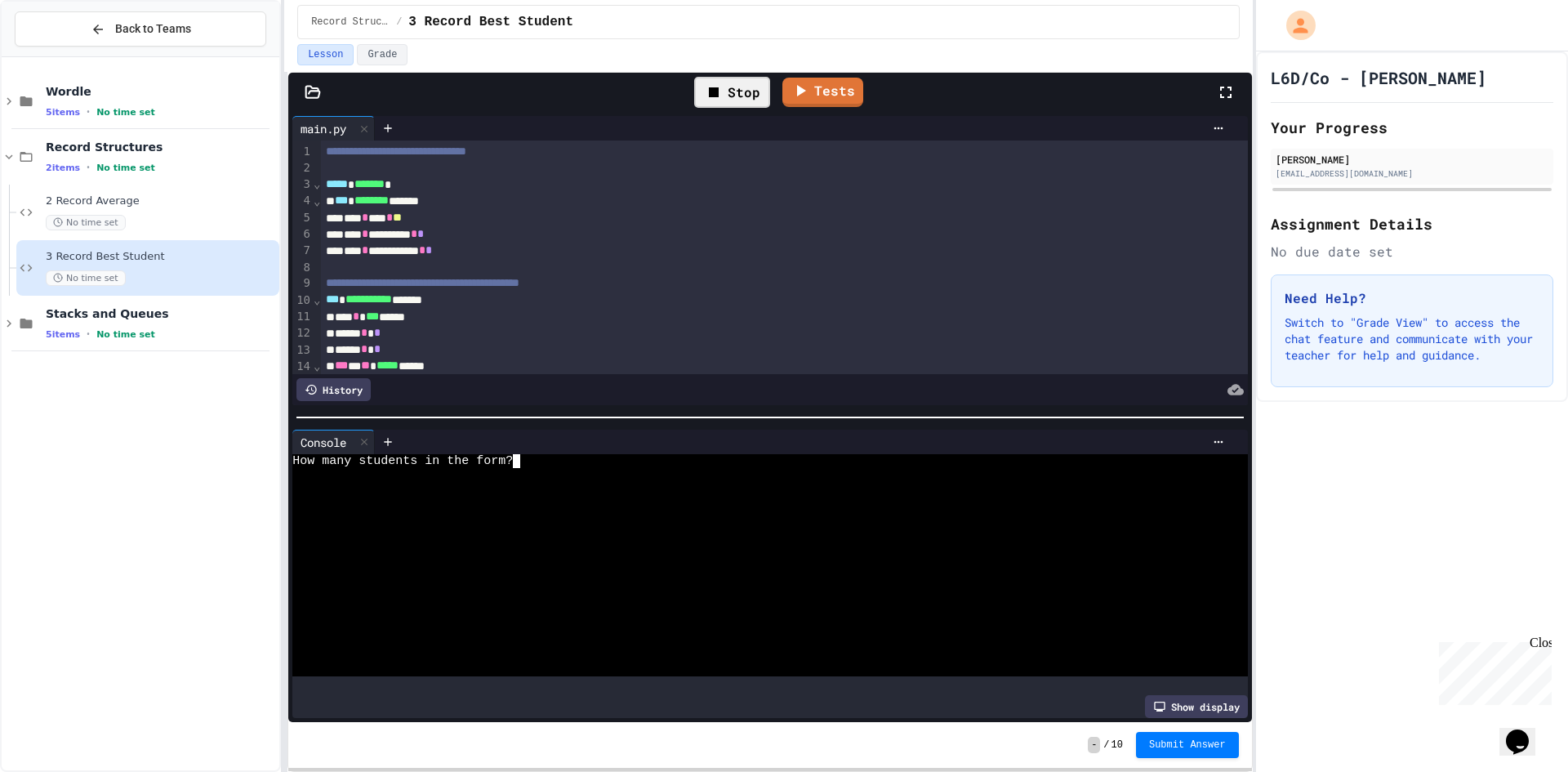
click at [682, 496] on div at bounding box center [756, 503] width 926 height 13
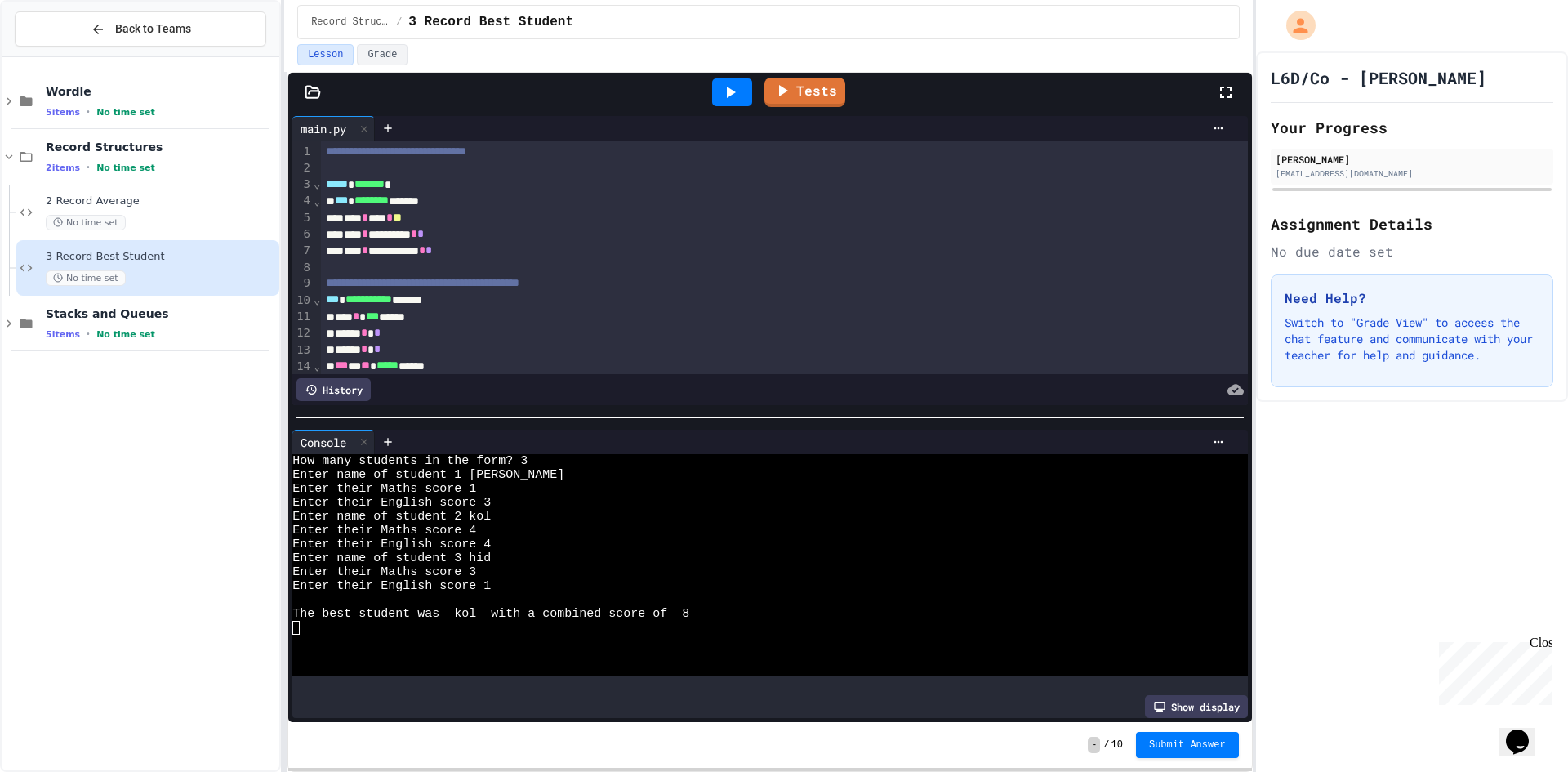
click at [1199, 730] on div "- / 10 Submit Answer" at bounding box center [769, 745] width 962 height 46
click at [1203, 735] on button "Submit Answer" at bounding box center [1188, 744] width 103 height 26
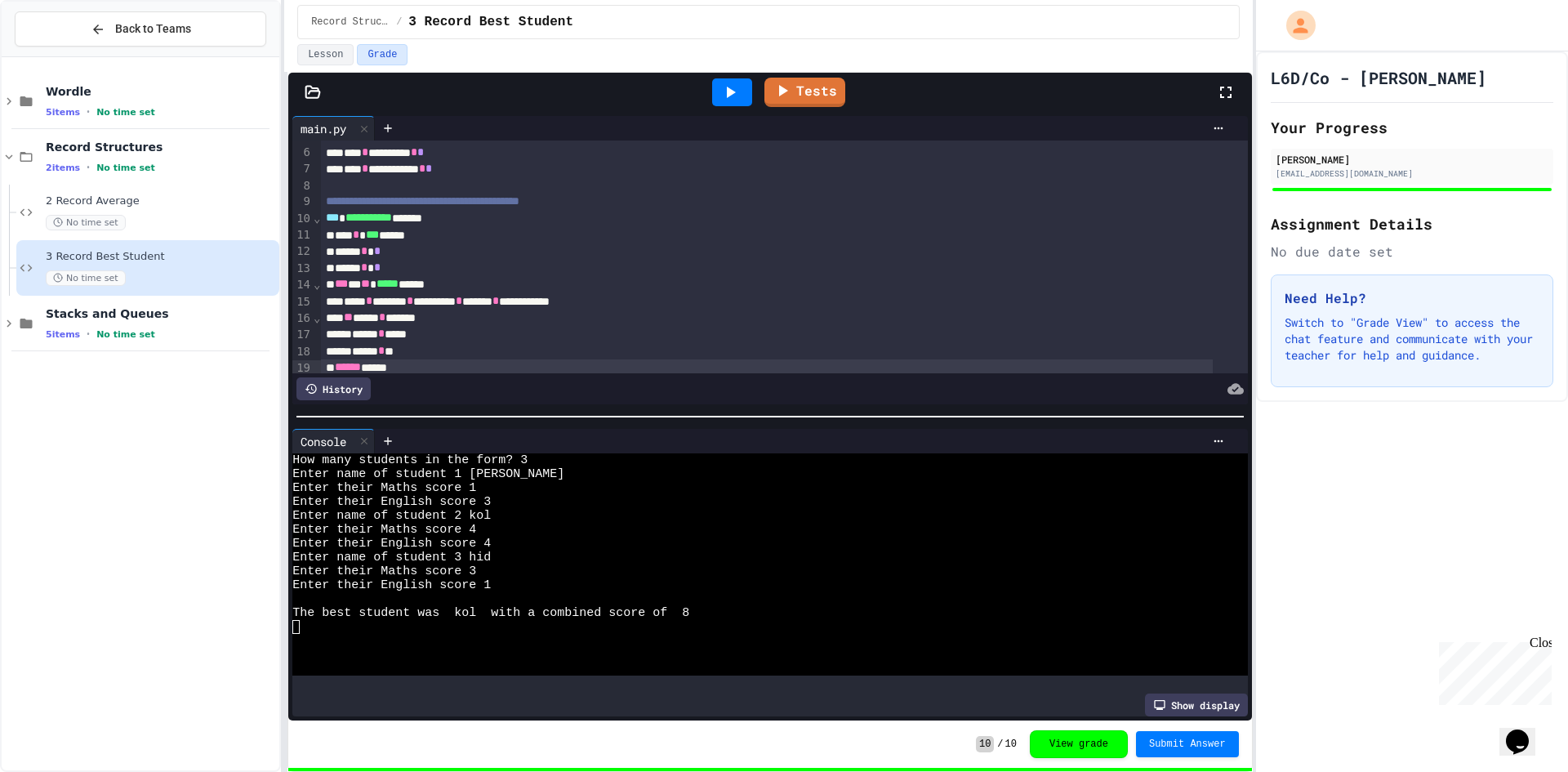
scroll to position [164, 0]
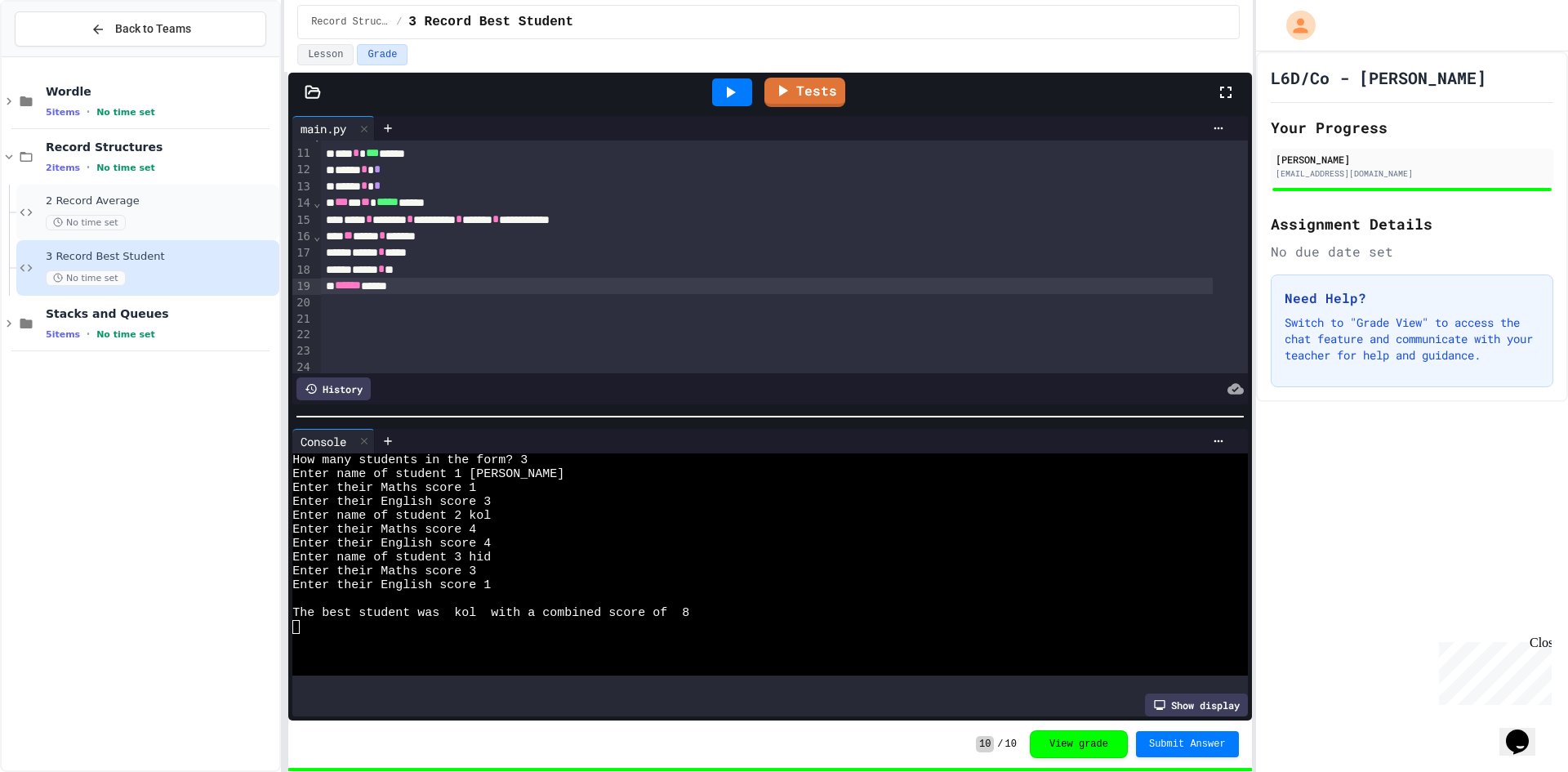
click at [208, 205] on span "2 Record Average" at bounding box center [160, 201] width 230 height 13
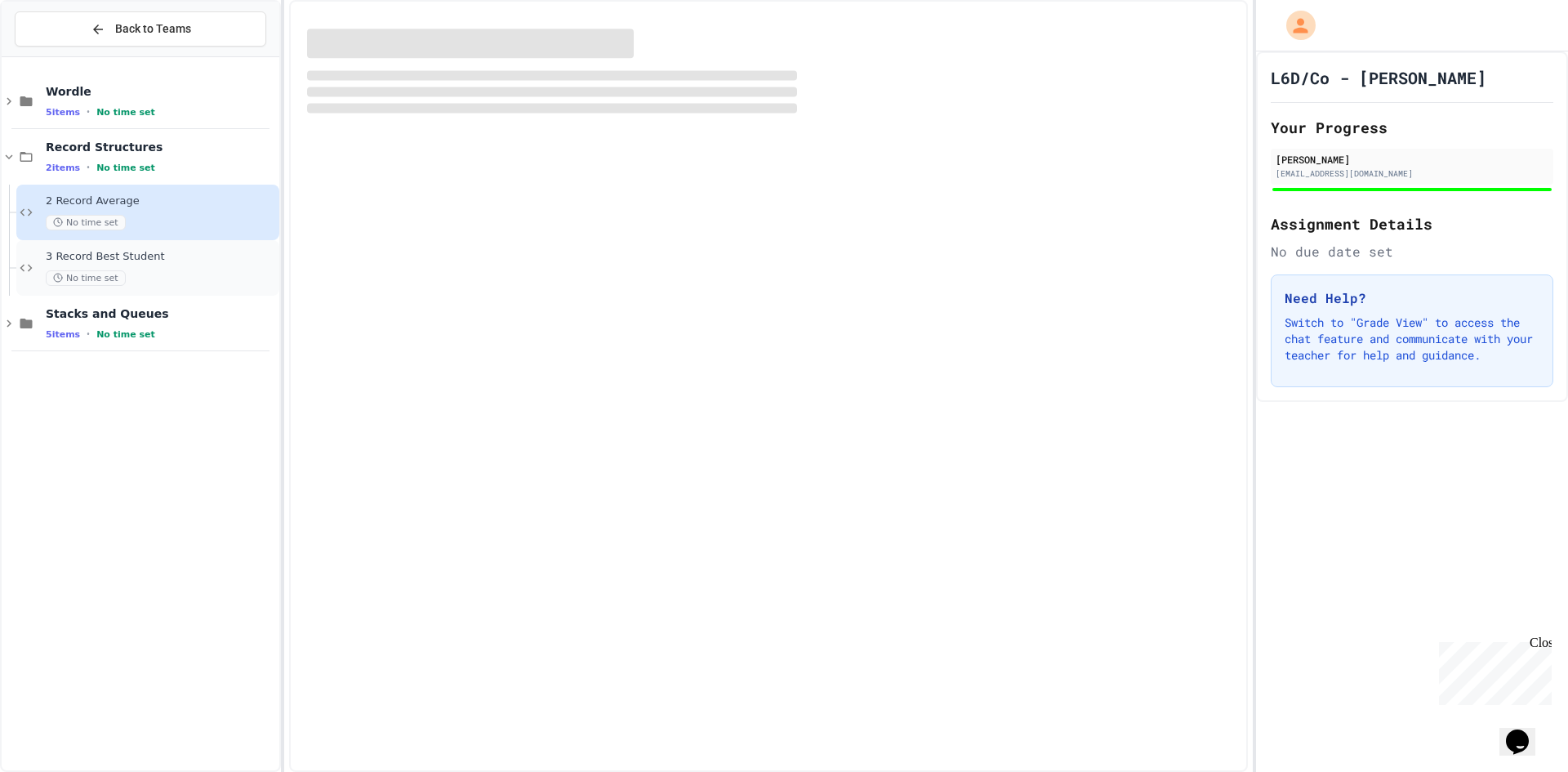
click at [227, 256] on span "3 Record Best Student" at bounding box center [160, 256] width 230 height 13
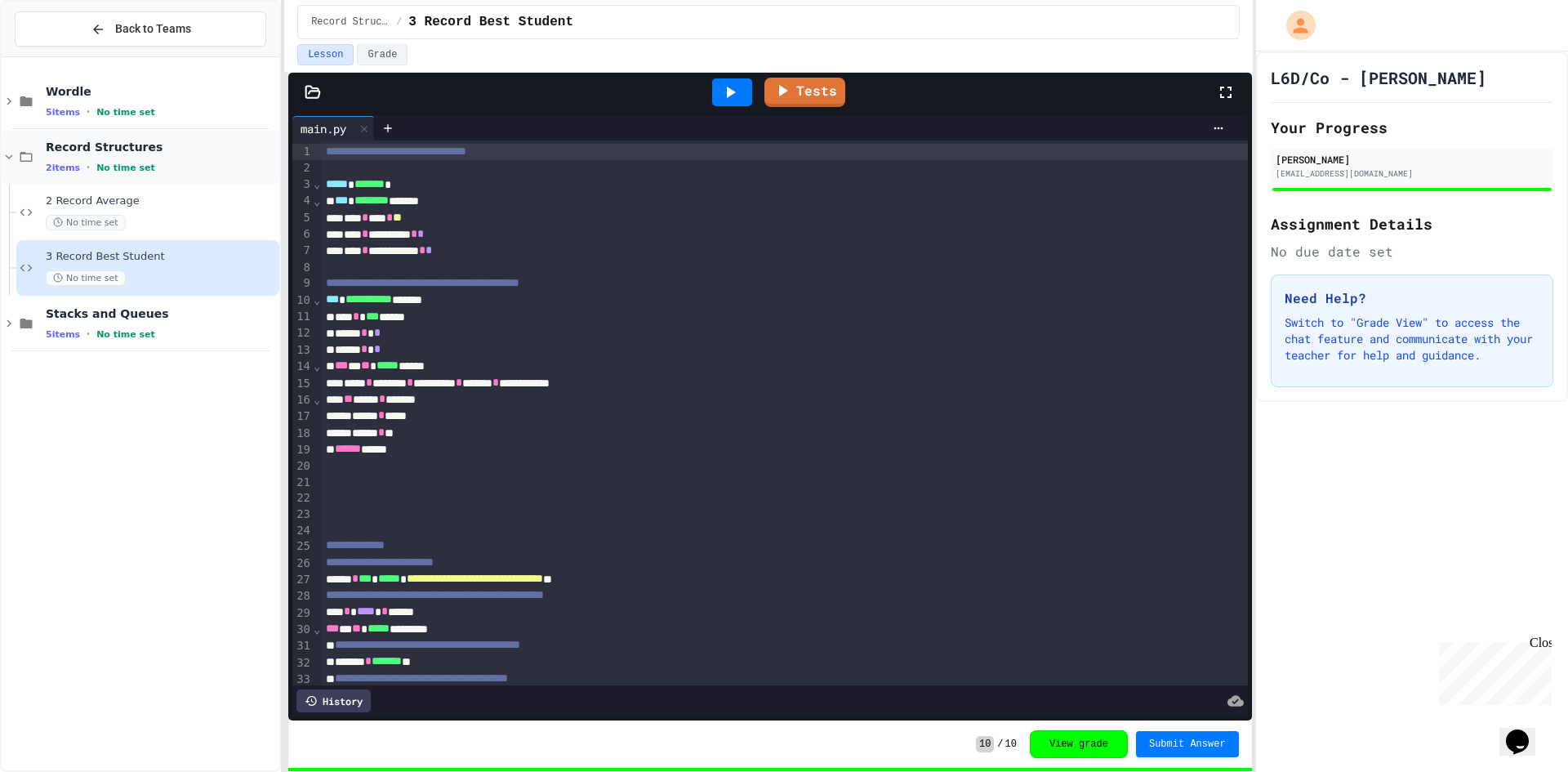
click at [219, 159] on div "Record Structures 2 items • No time set" at bounding box center [160, 157] width 230 height 35
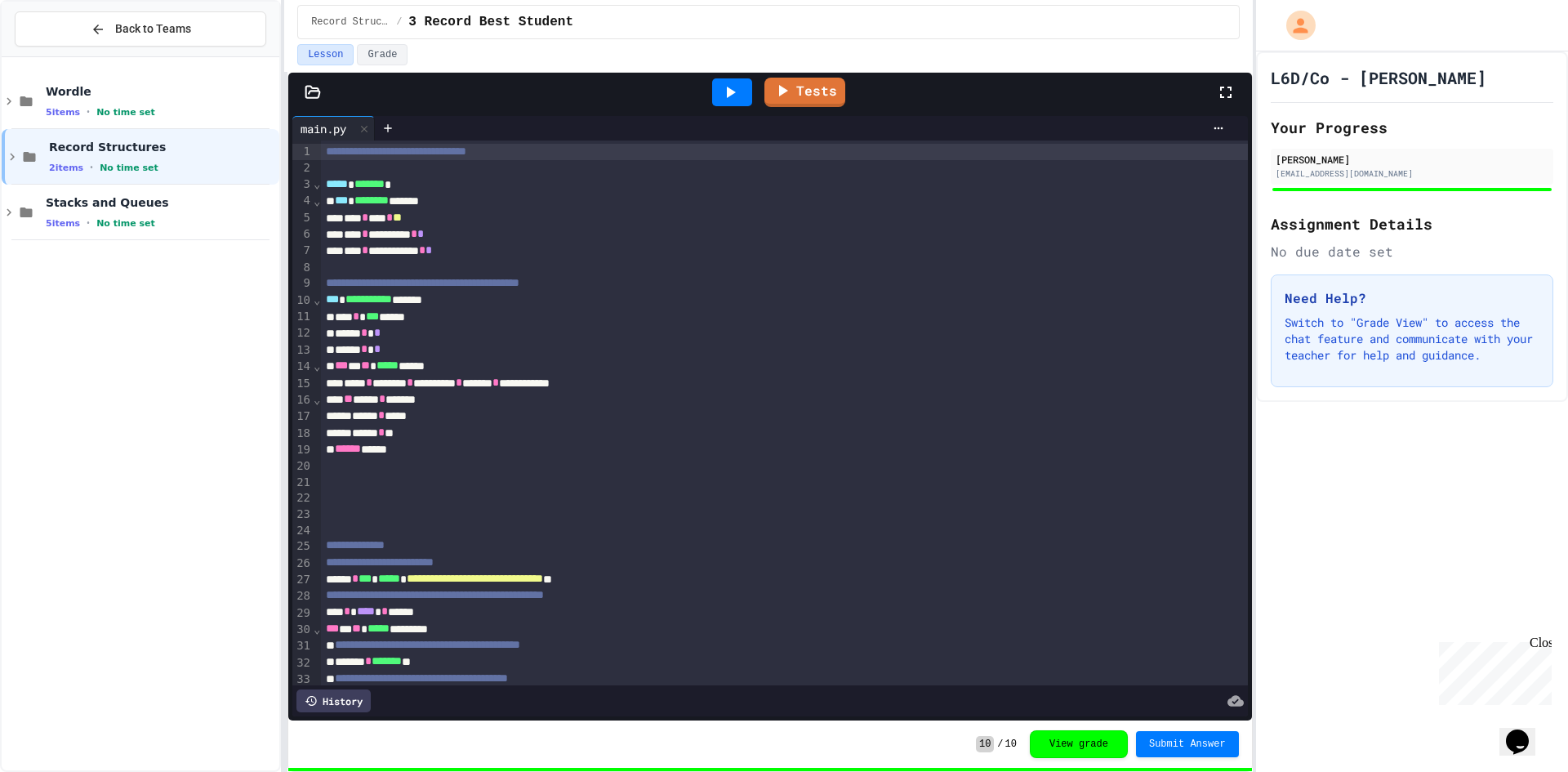
click at [219, 159] on div "Record Structures 2 items • No time set" at bounding box center [162, 157] width 227 height 35
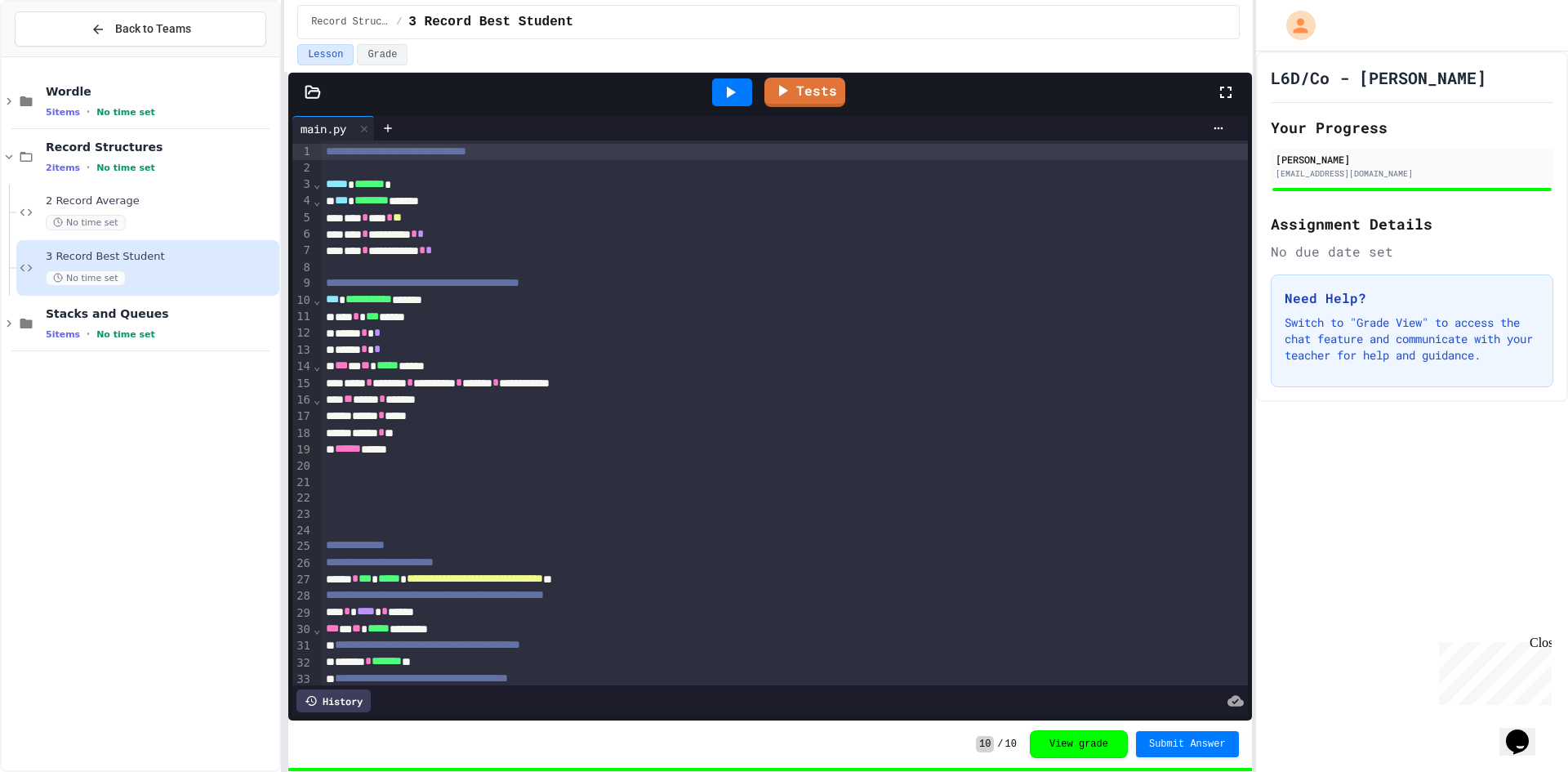
click at [193, 511] on div "Wordle 5 items • No time set Record Structures 2 items • No time set 2 Record A…" at bounding box center [140, 414] width 277 height 700
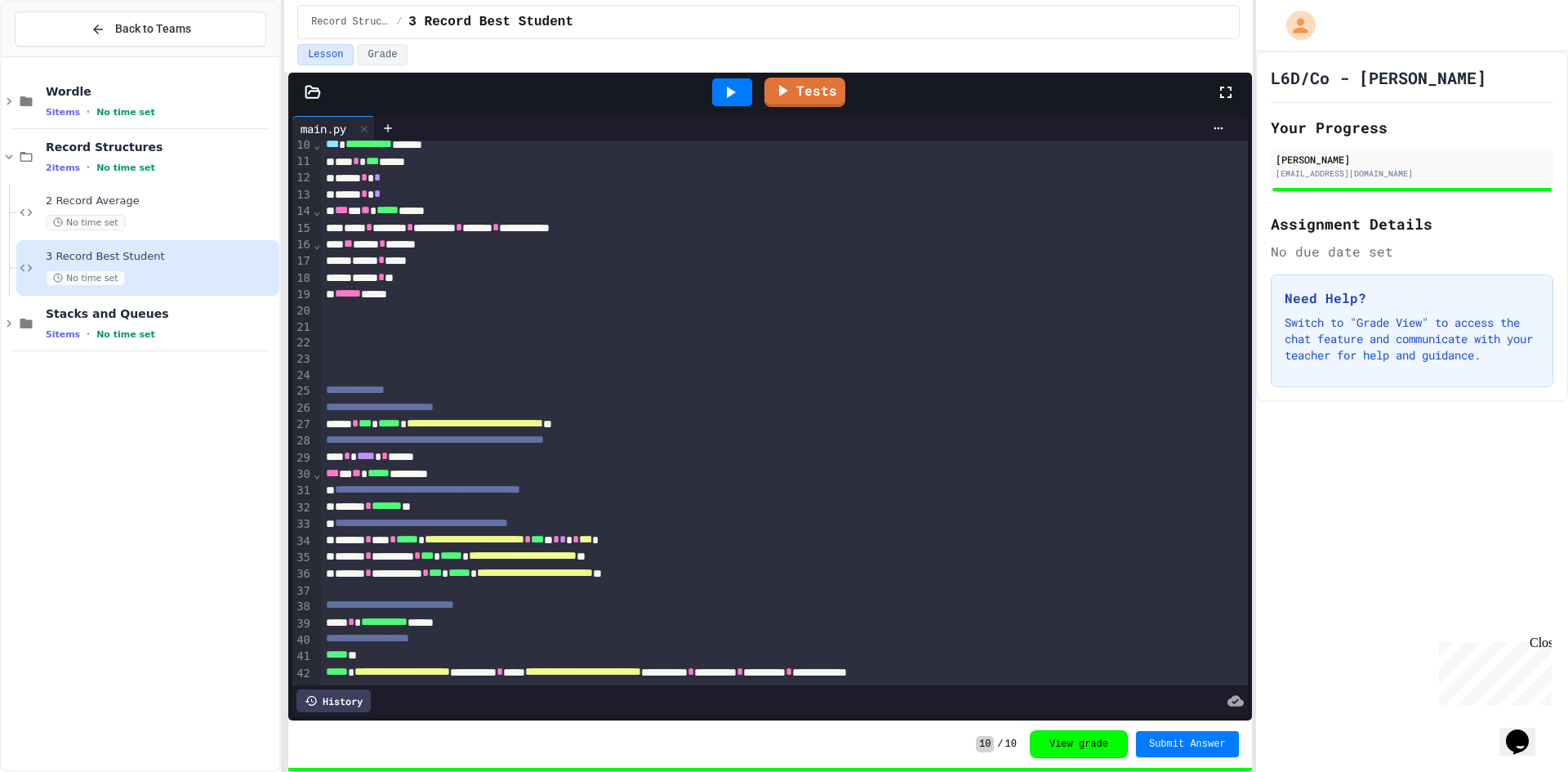
scroll to position [98, 0]
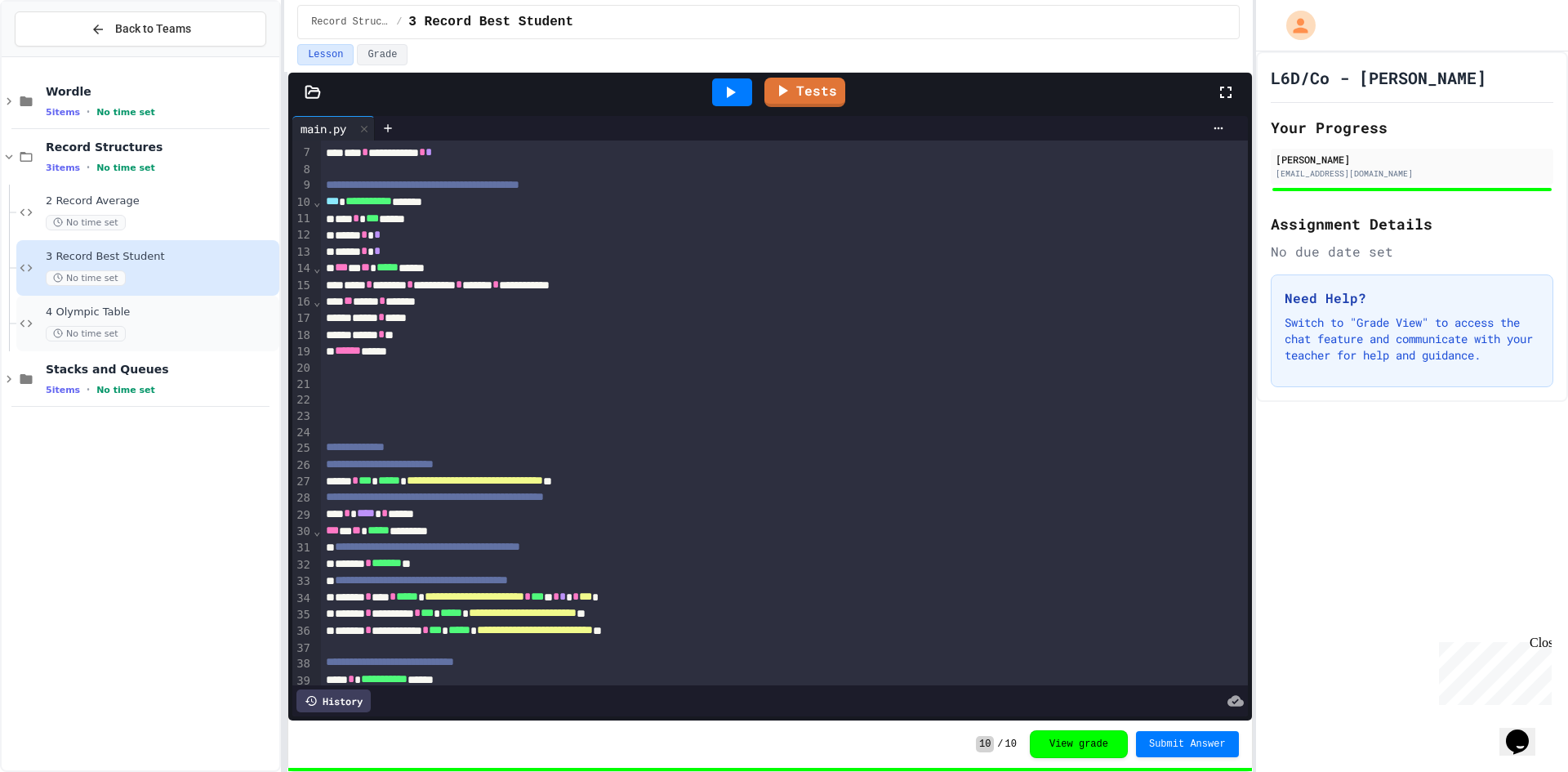
click at [127, 326] on div "No time set" at bounding box center [160, 333] width 230 height 15
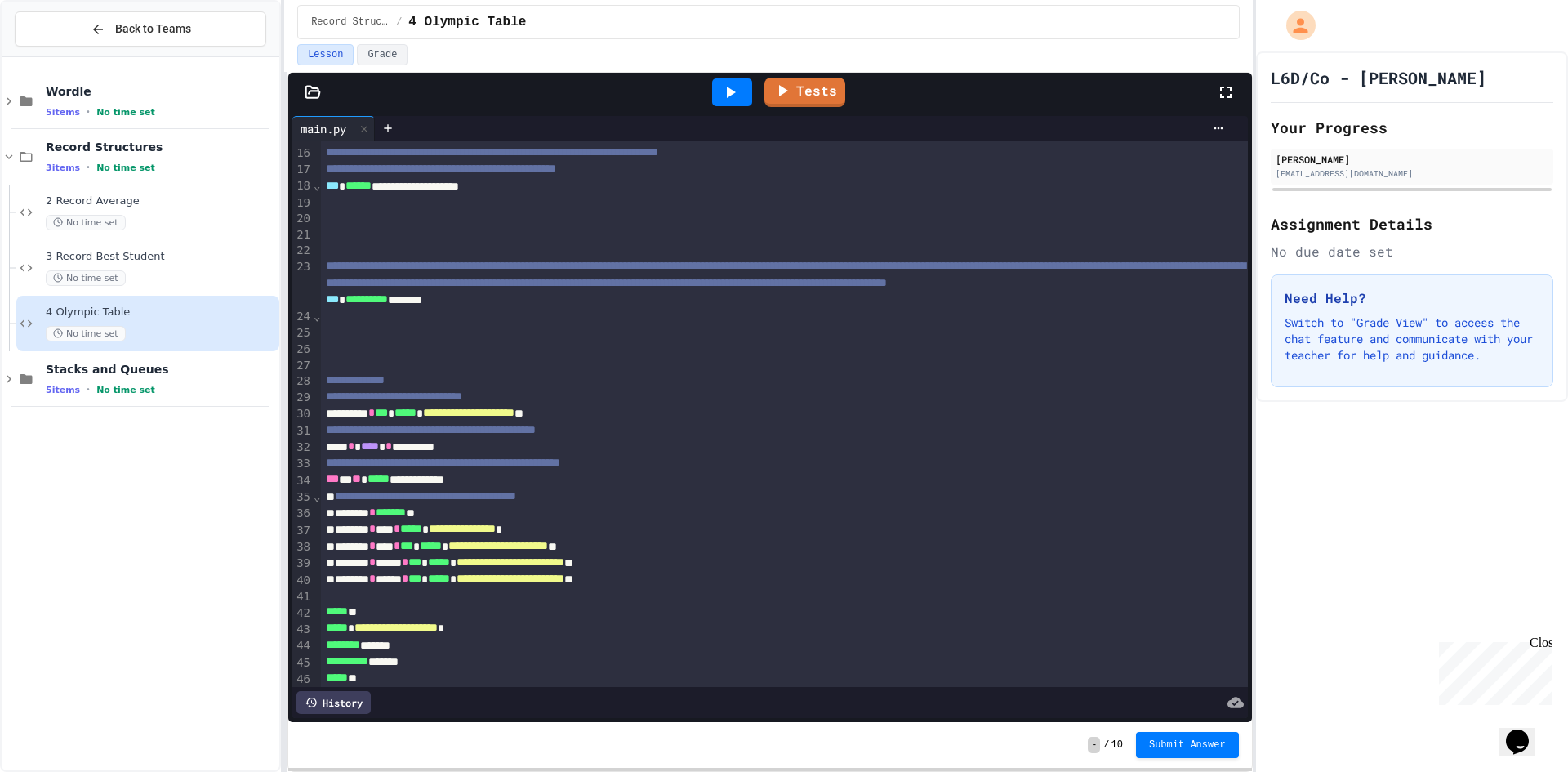
scroll to position [82, 0]
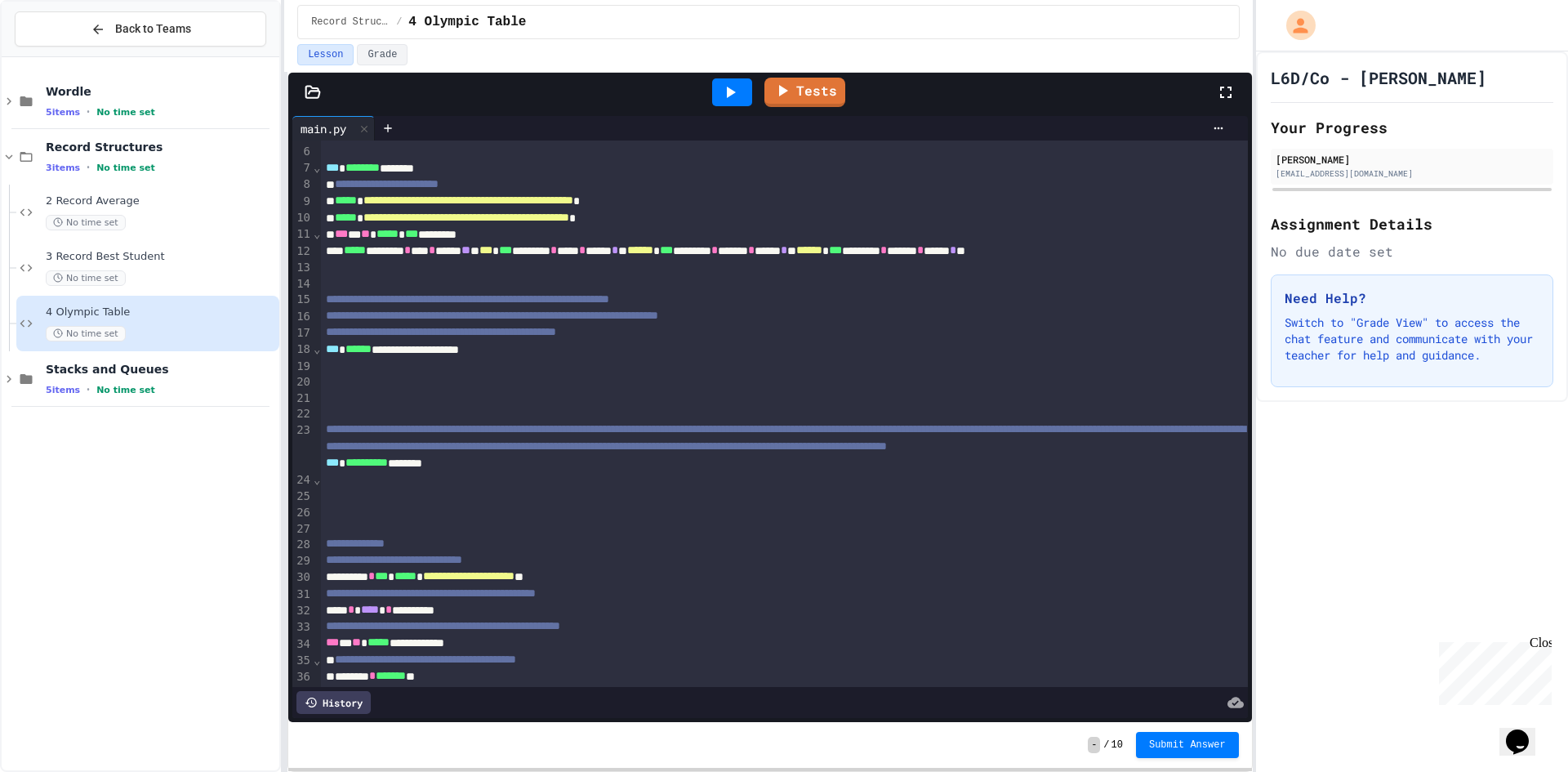
click at [321, 87] on icon at bounding box center [312, 92] width 16 height 16
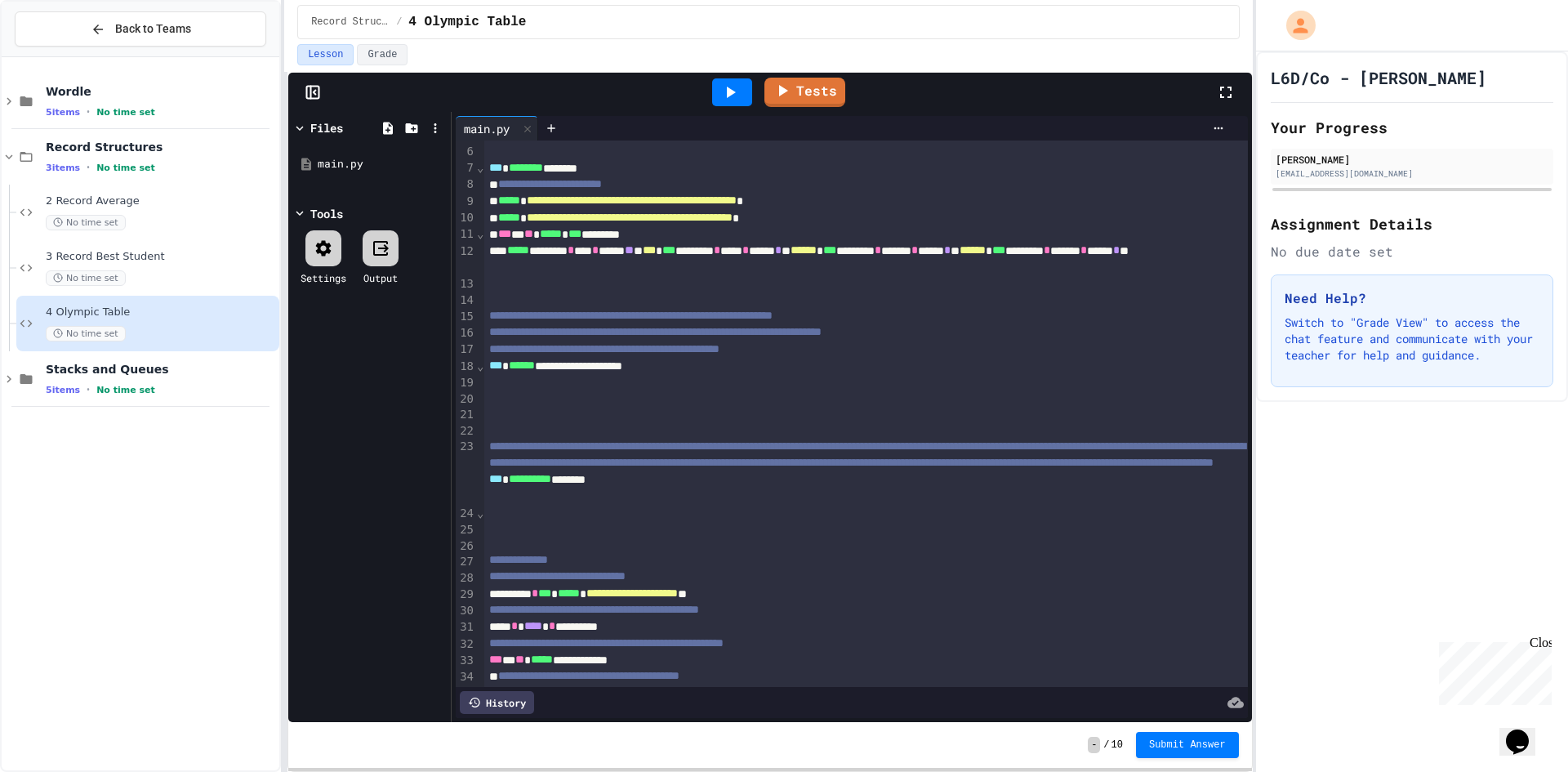
click at [321, 87] on icon at bounding box center [312, 92] width 16 height 16
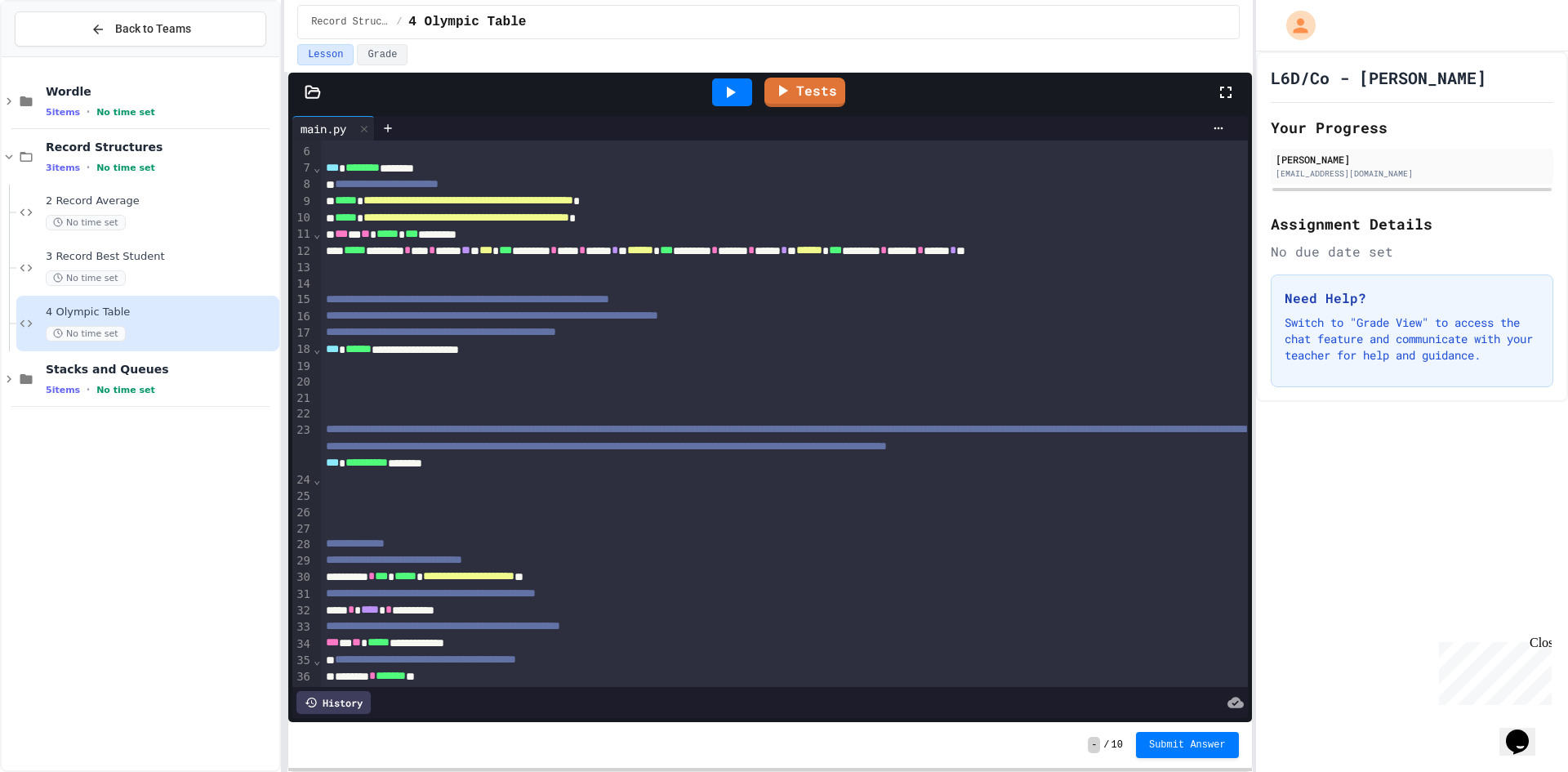
click at [772, 376] on div at bounding box center [784, 381] width 926 height 16
click at [751, 357] on div "**********" at bounding box center [766, 349] width 891 height 16
click at [756, 371] on div at bounding box center [784, 365] width 926 height 16
click at [756, 363] on div at bounding box center [784, 365] width 926 height 16
click at [752, 363] on div at bounding box center [784, 365] width 926 height 16
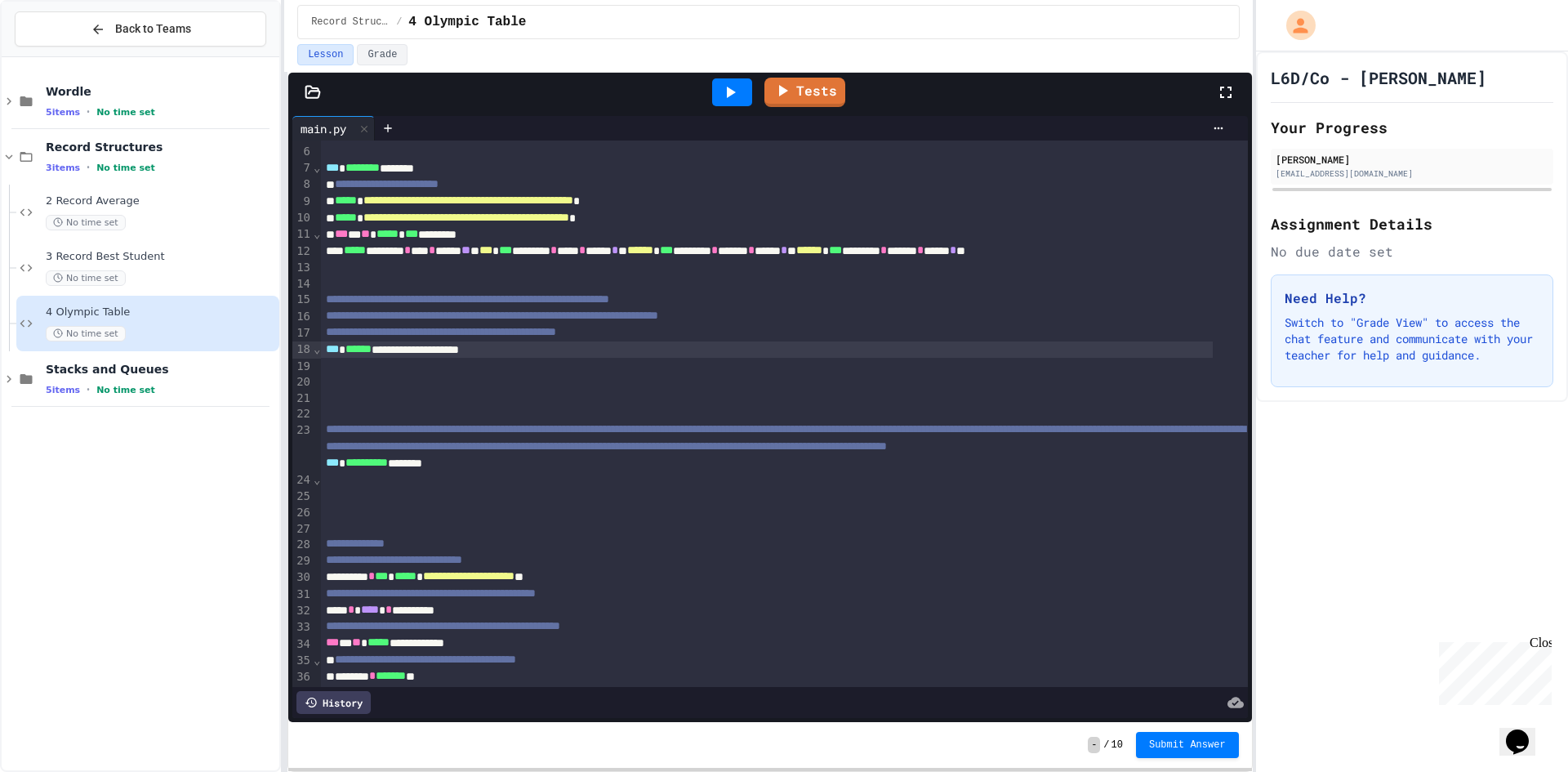
click at [756, 355] on div "**********" at bounding box center [766, 349] width 891 height 16
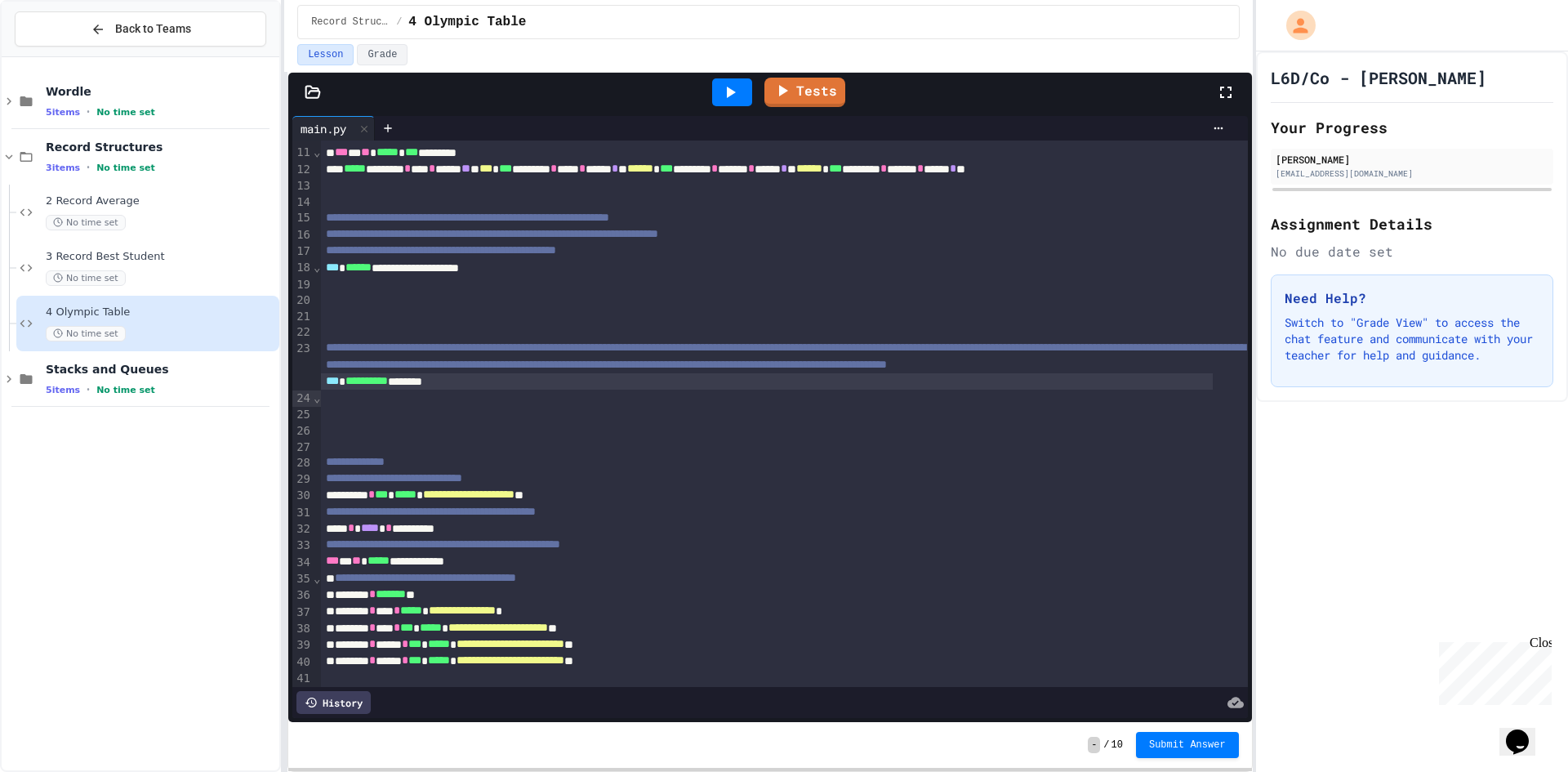
click at [704, 390] on div "**********" at bounding box center [766, 381] width 891 height 16
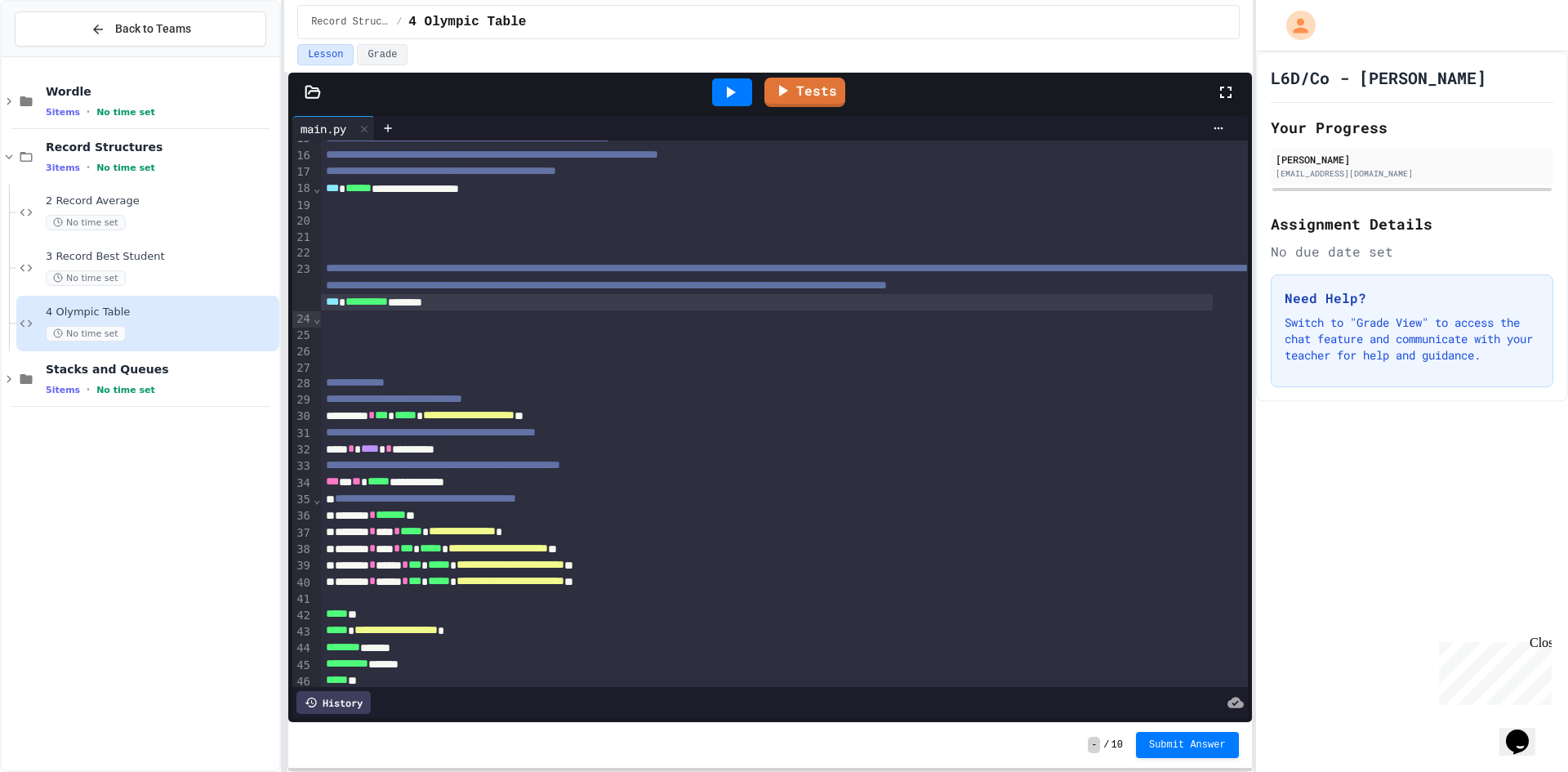
scroll to position [79, 0]
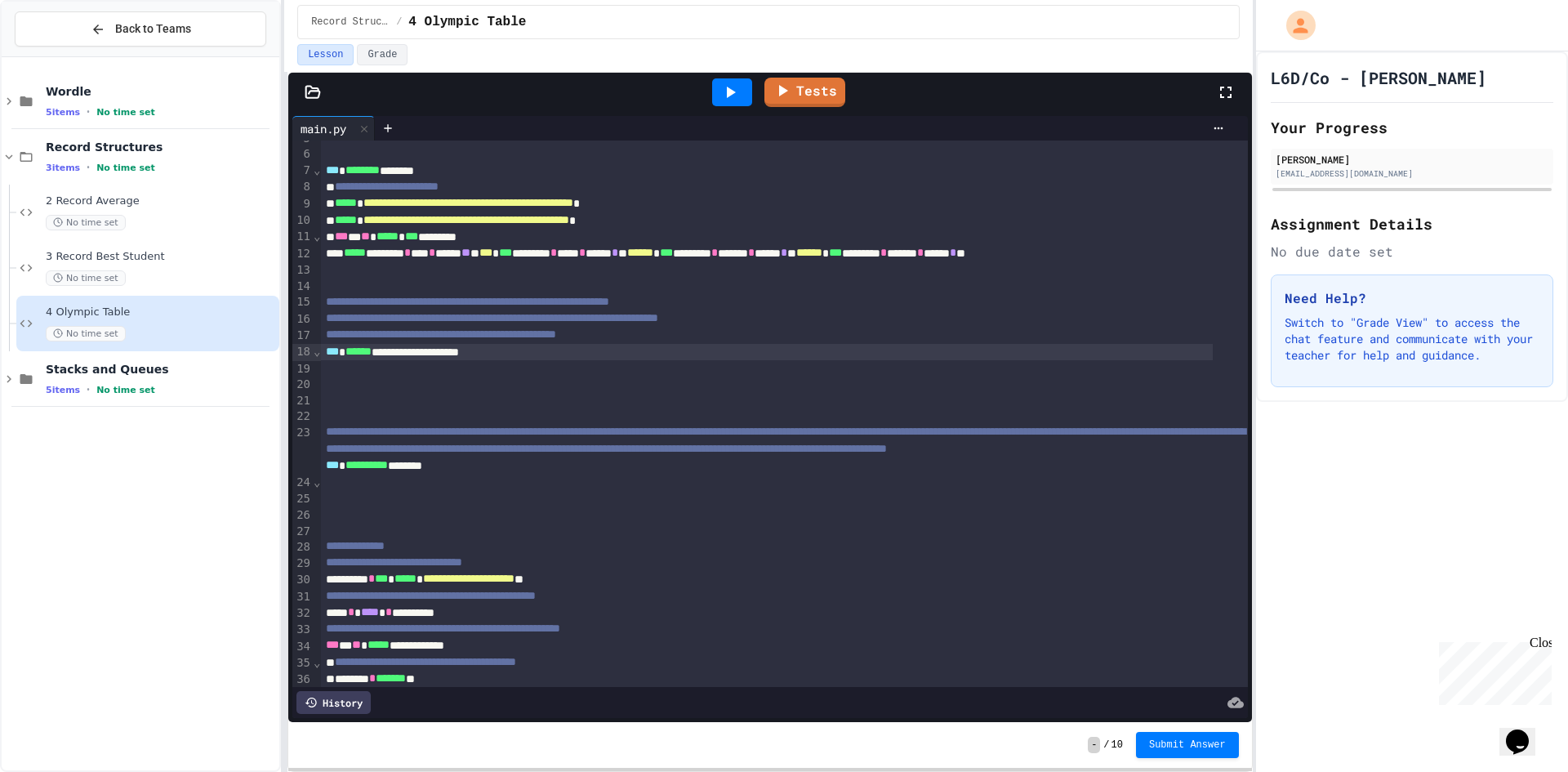
click at [552, 354] on div "**********" at bounding box center [766, 352] width 891 height 16
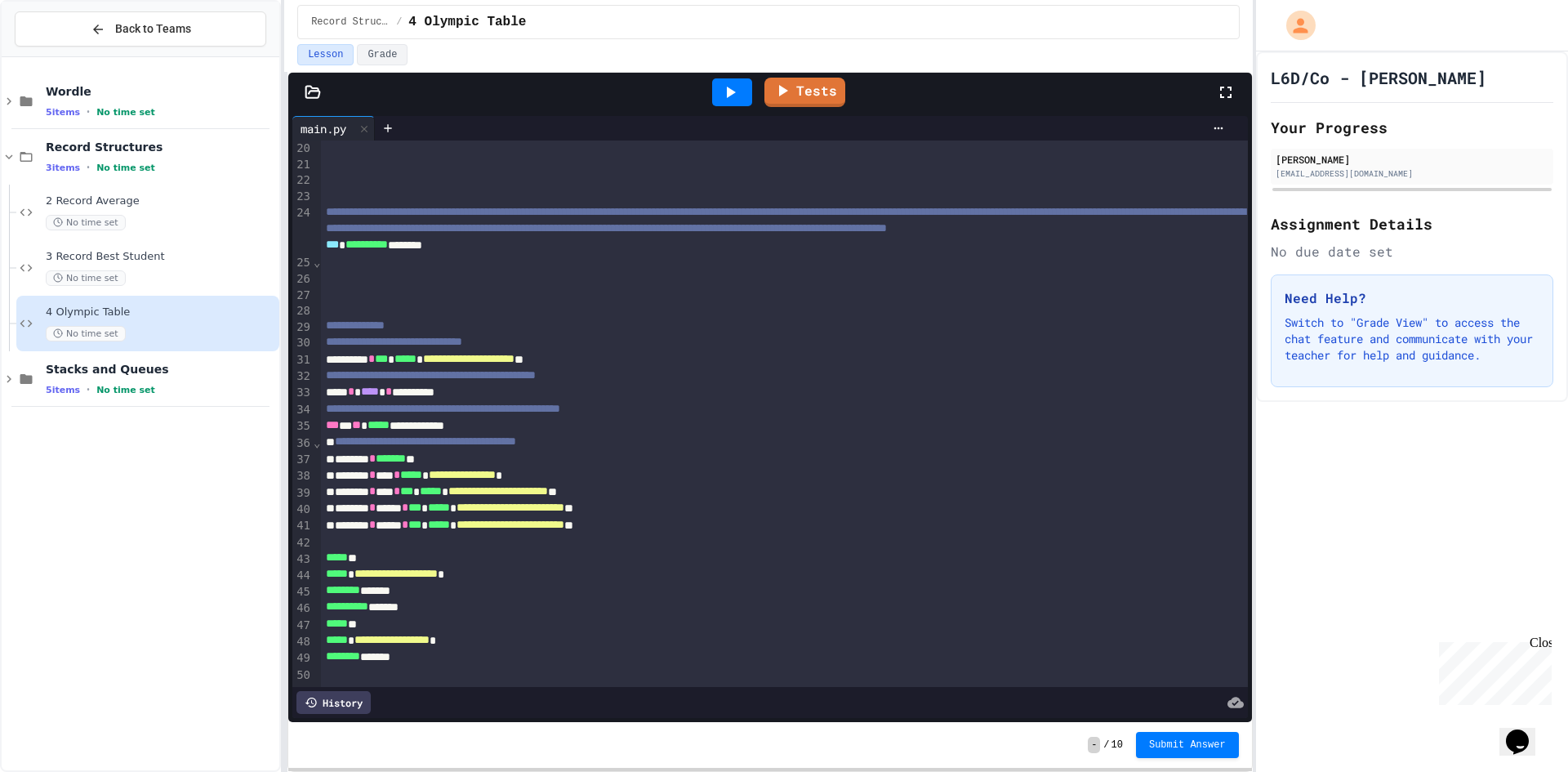
scroll to position [176, 0]
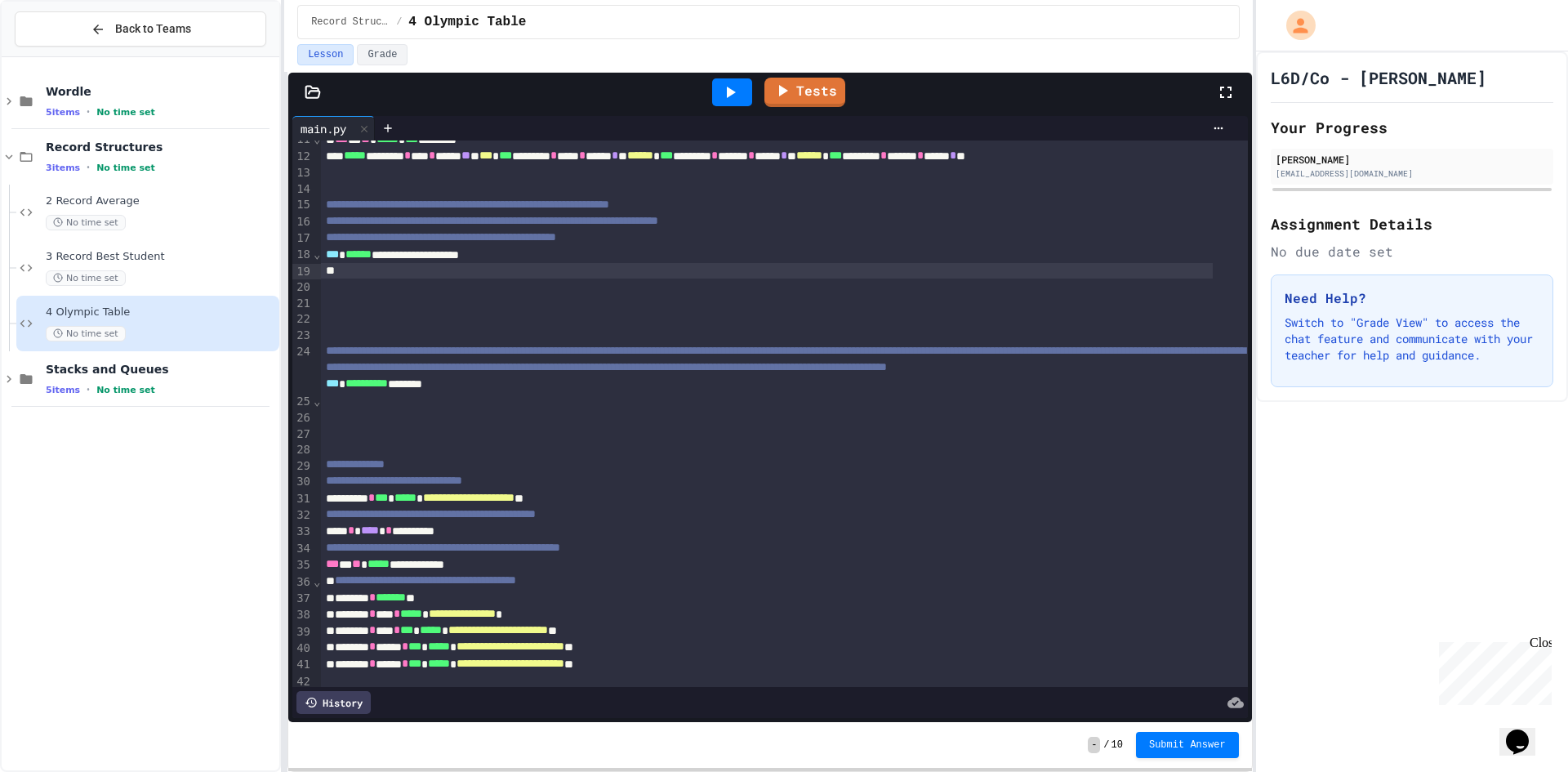
click at [308, 100] on div "Tests" at bounding box center [769, 92] width 962 height 39
click at [314, 97] on icon at bounding box center [313, 92] width 13 height 12
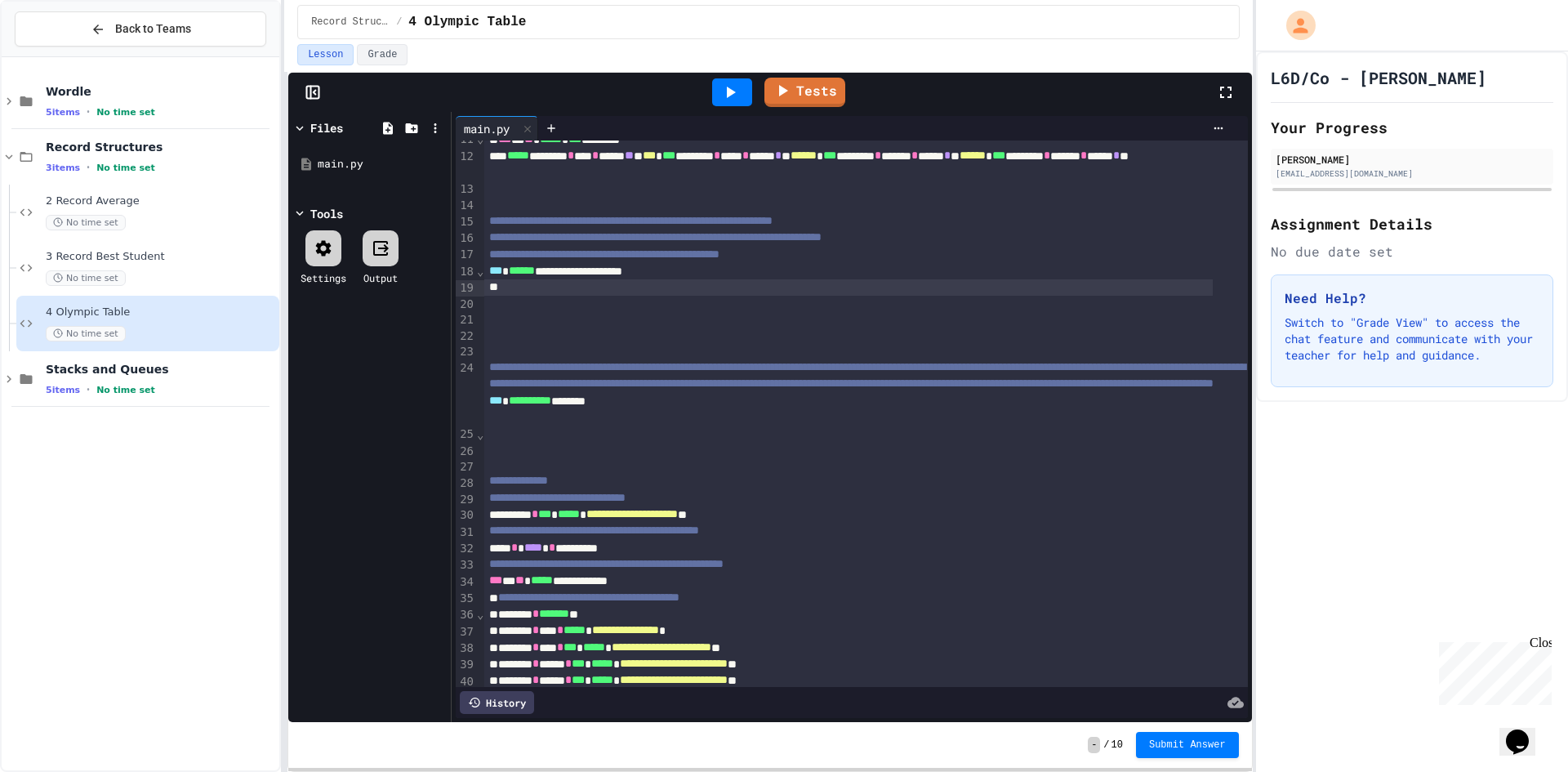
click at [314, 98] on rect at bounding box center [313, 93] width 13 height 13
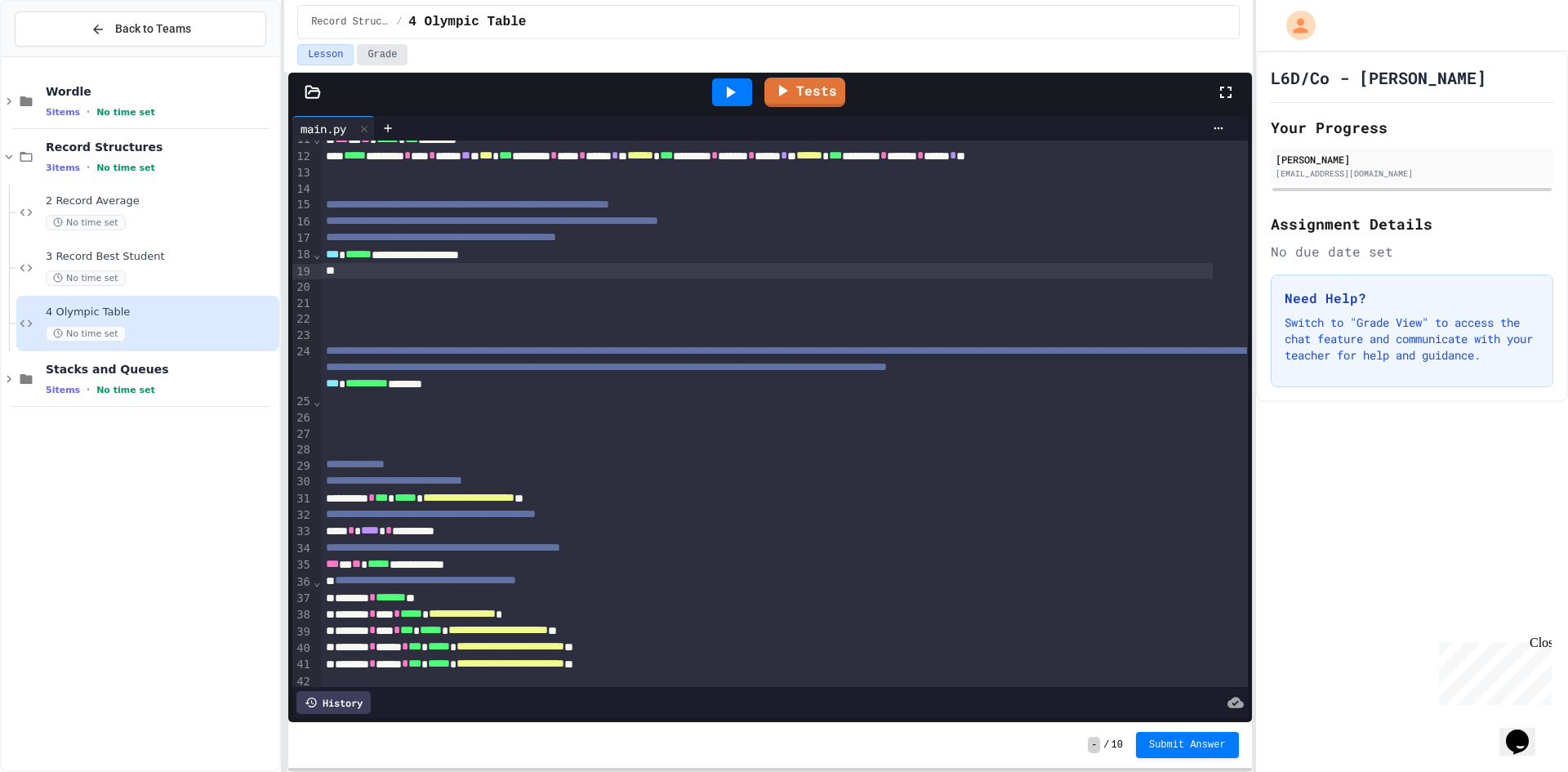
click at [387, 59] on button "Grade" at bounding box center [382, 54] width 51 height 21
click at [336, 49] on button "Lesson" at bounding box center [325, 54] width 57 height 21
click at [785, 85] on icon at bounding box center [783, 89] width 19 height 20
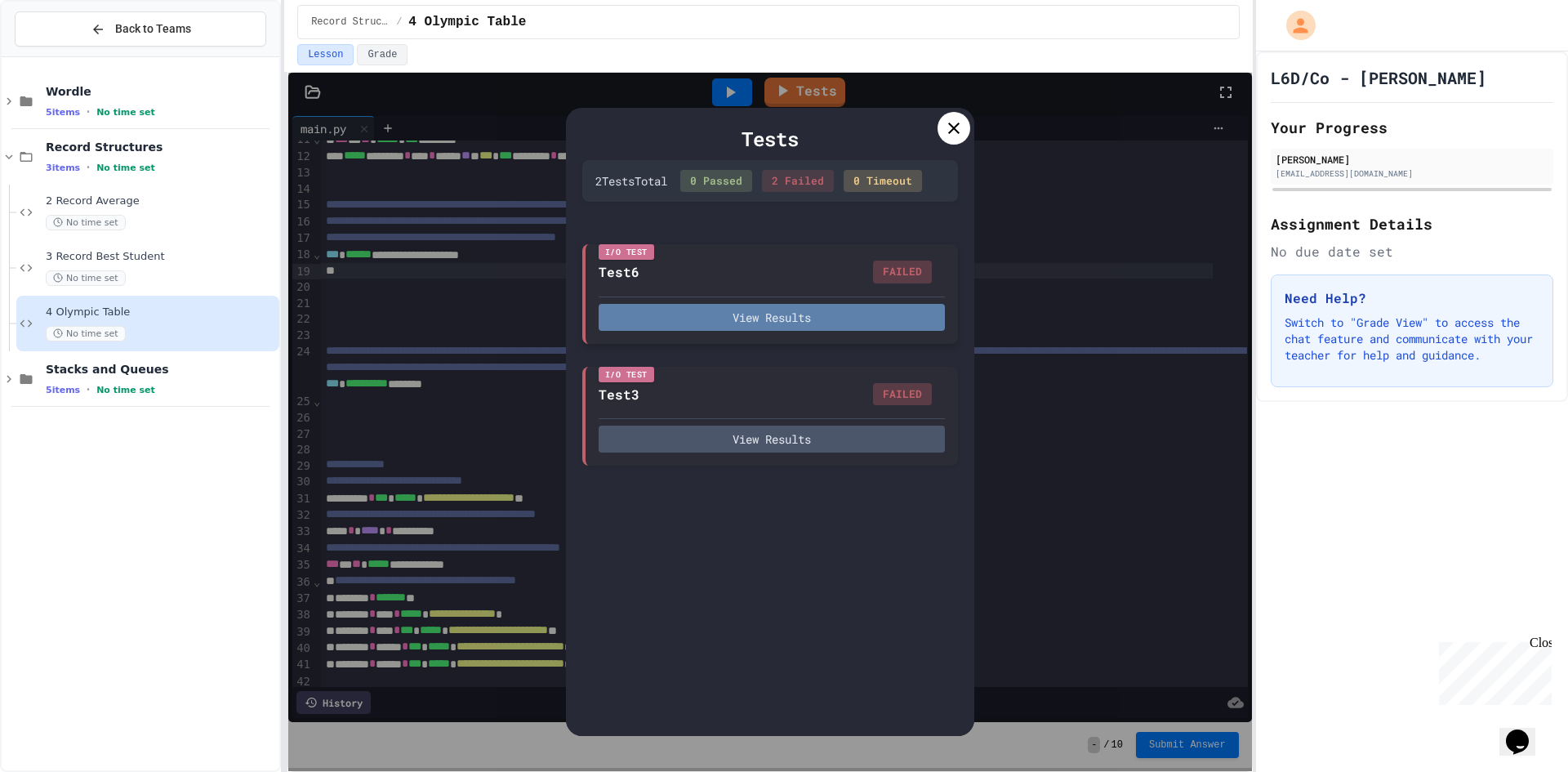
drag, startPoint x: 809, startPoint y: 299, endPoint x: 810, endPoint y: 310, distance: 11.0
click at [810, 306] on div "View Results" at bounding box center [772, 313] width 346 height 35
click at [811, 316] on button "View Results" at bounding box center [772, 317] width 346 height 27
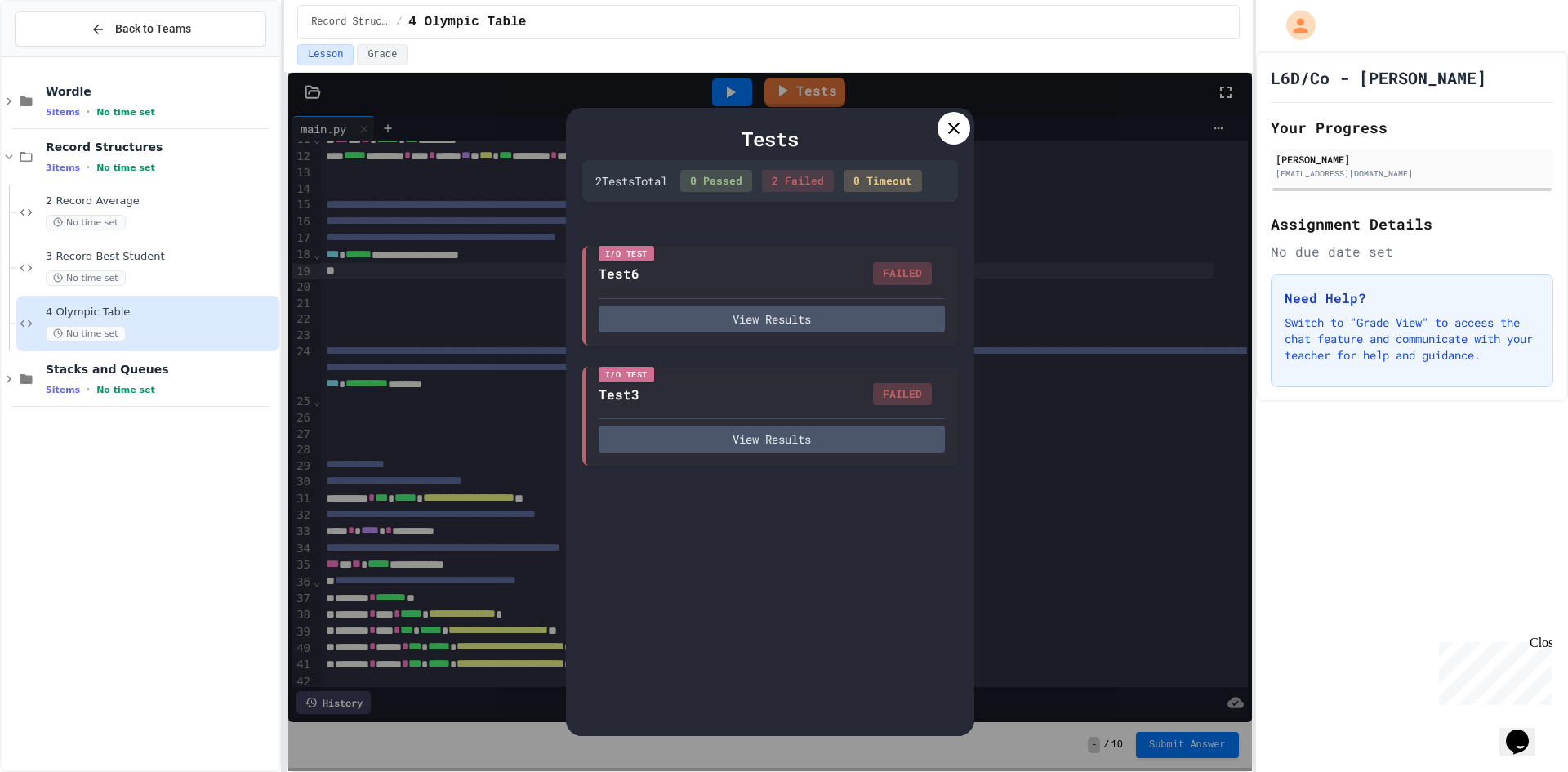
scroll to position [920, 0]
click at [971, 129] on div "Tests 2 Test s Total 0 Passed 2 Failed 0 Timeout I/O Test Test6 FAILED View Res…" at bounding box center [770, 422] width 408 height 629
click at [953, 130] on icon at bounding box center [954, 128] width 12 height 12
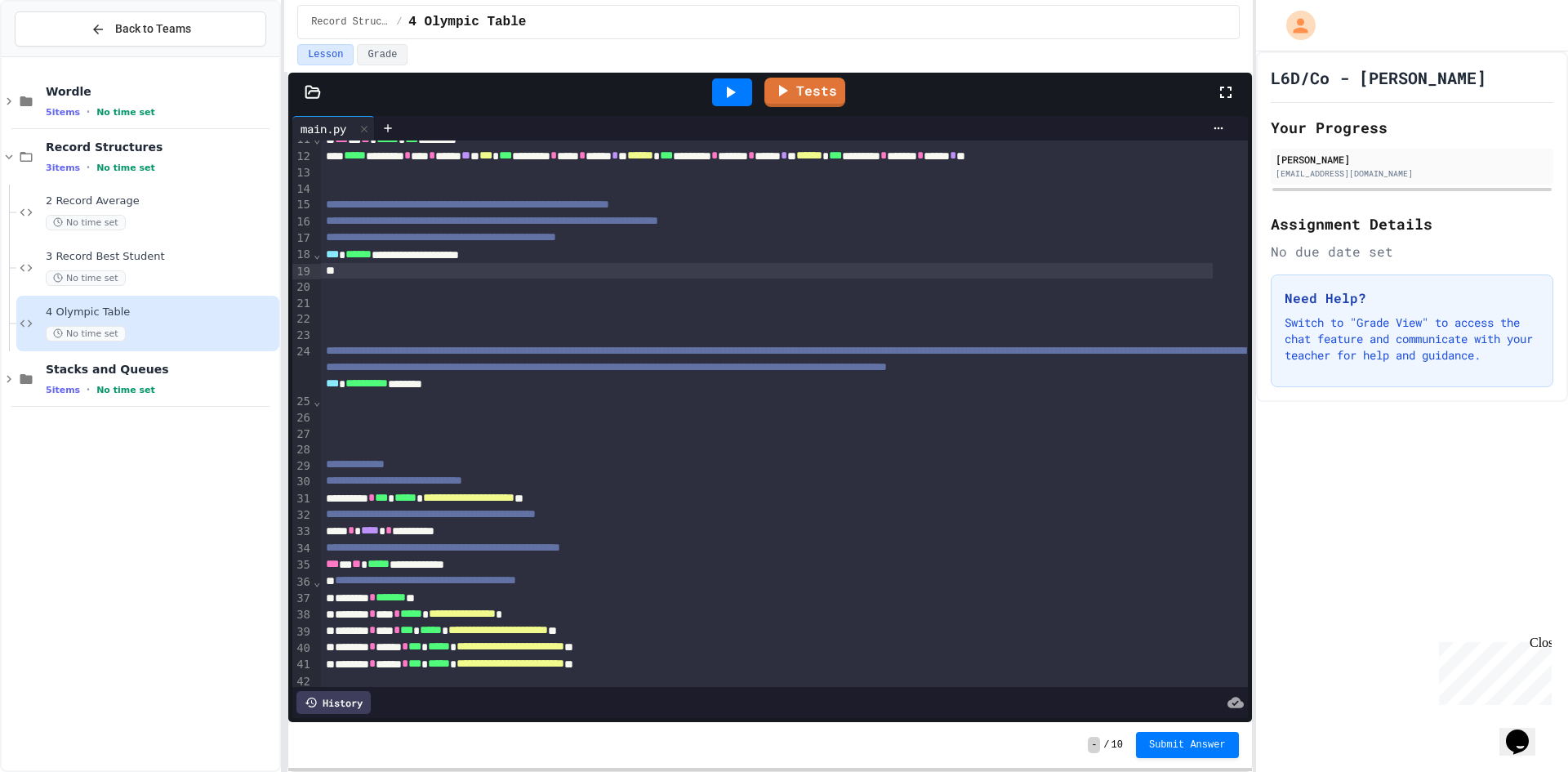
drag, startPoint x: 477, startPoint y: 296, endPoint x: 487, endPoint y: 283, distance: 16.4
click at [483, 284] on div "**********" at bounding box center [784, 386] width 926 height 844
click at [488, 283] on div at bounding box center [784, 286] width 926 height 16
click at [536, 267] on div at bounding box center [766, 271] width 891 height 16
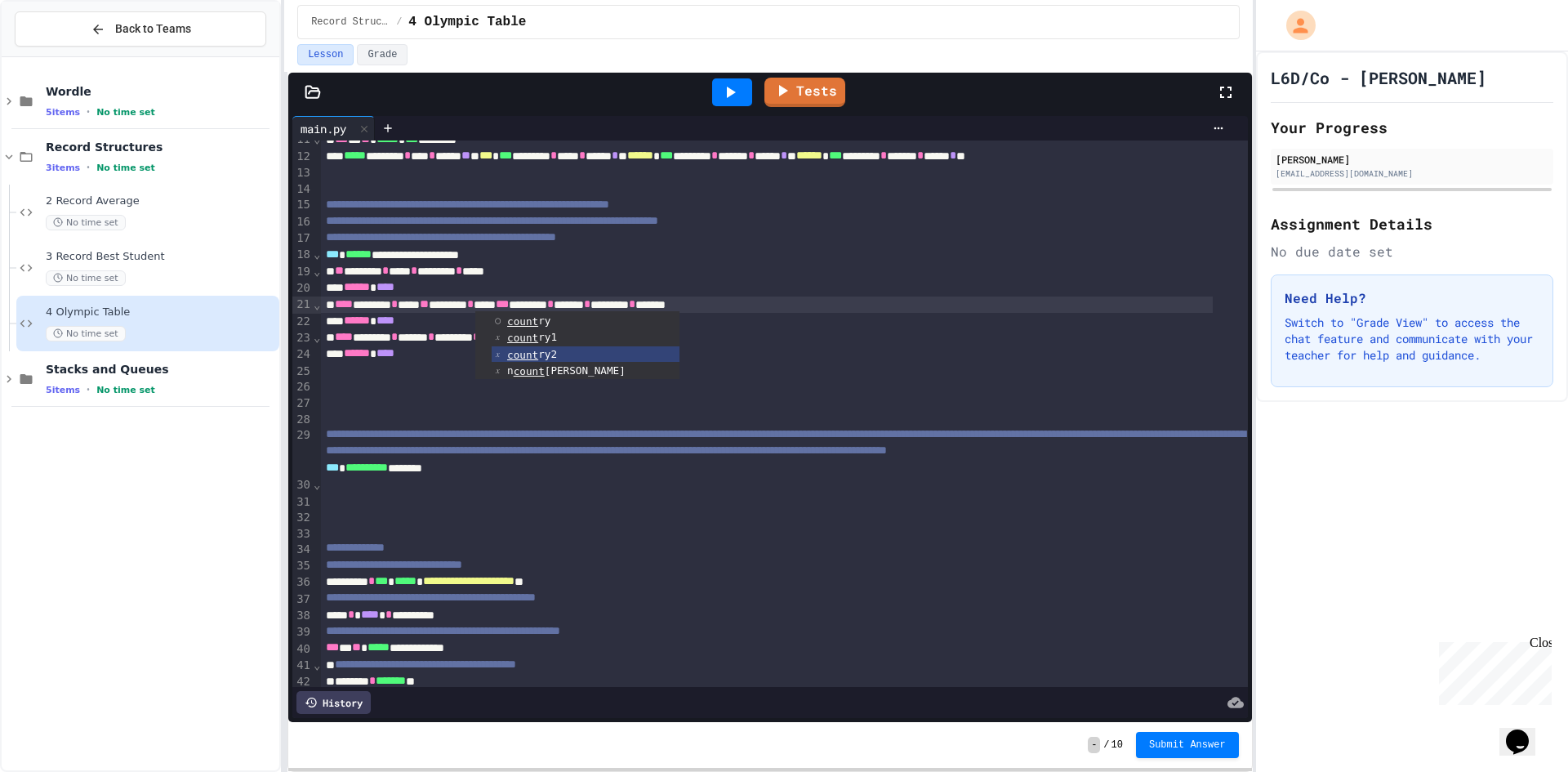
click at [376, 308] on div "**********" at bounding box center [784, 427] width 926 height 927
drag, startPoint x: 368, startPoint y: 305, endPoint x: 557, endPoint y: 296, distance: 189.2
click at [557, 296] on div "**** ******** * **** ** ******** * **** *** ******** * ****** * ******** * ****…" at bounding box center [766, 304] width 891 height 16
copy div "******* * **** ** ******** * ****"
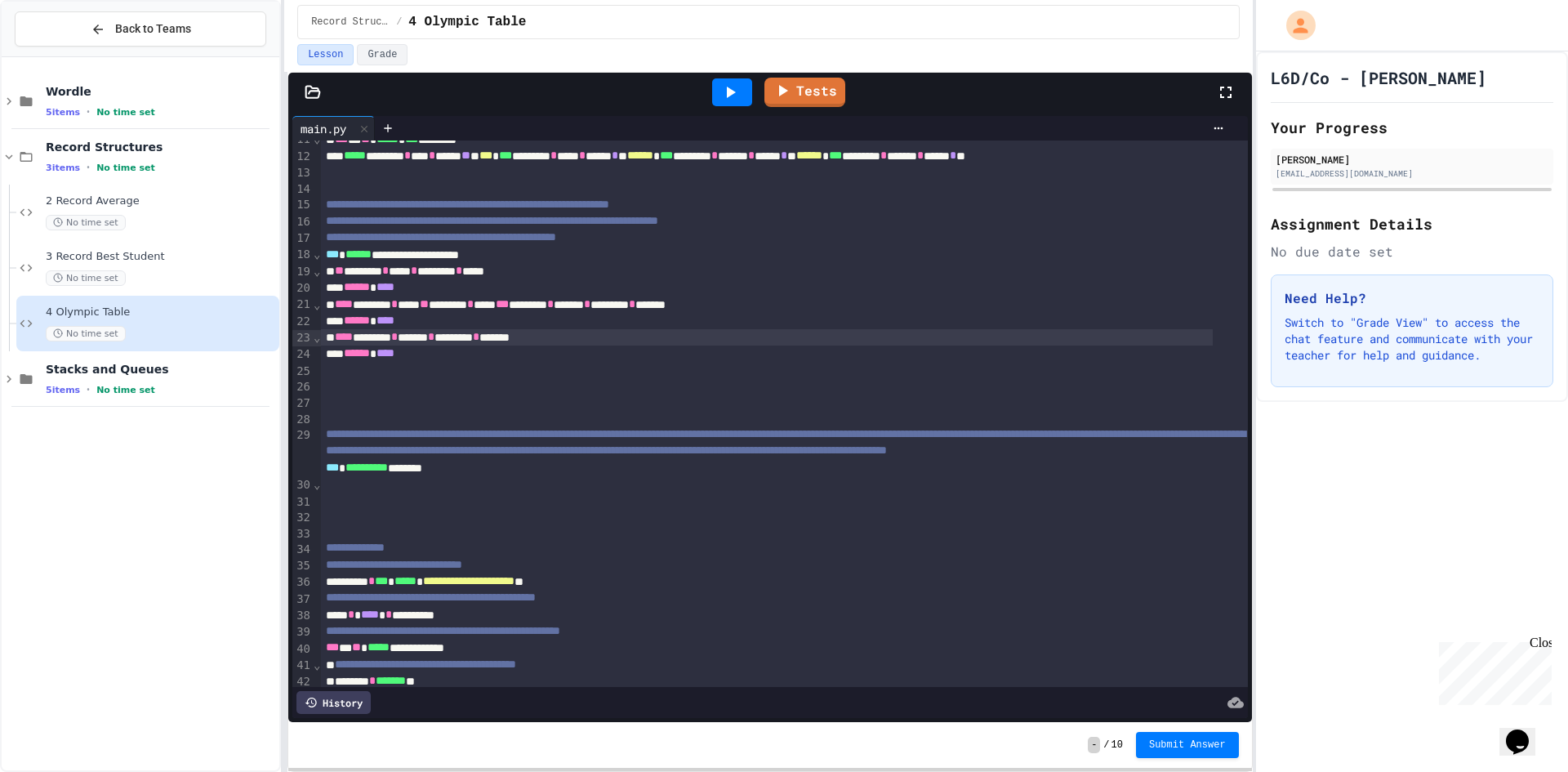
click at [370, 332] on div "**** ******** * ****** * ******** * *******" at bounding box center [766, 337] width 891 height 16
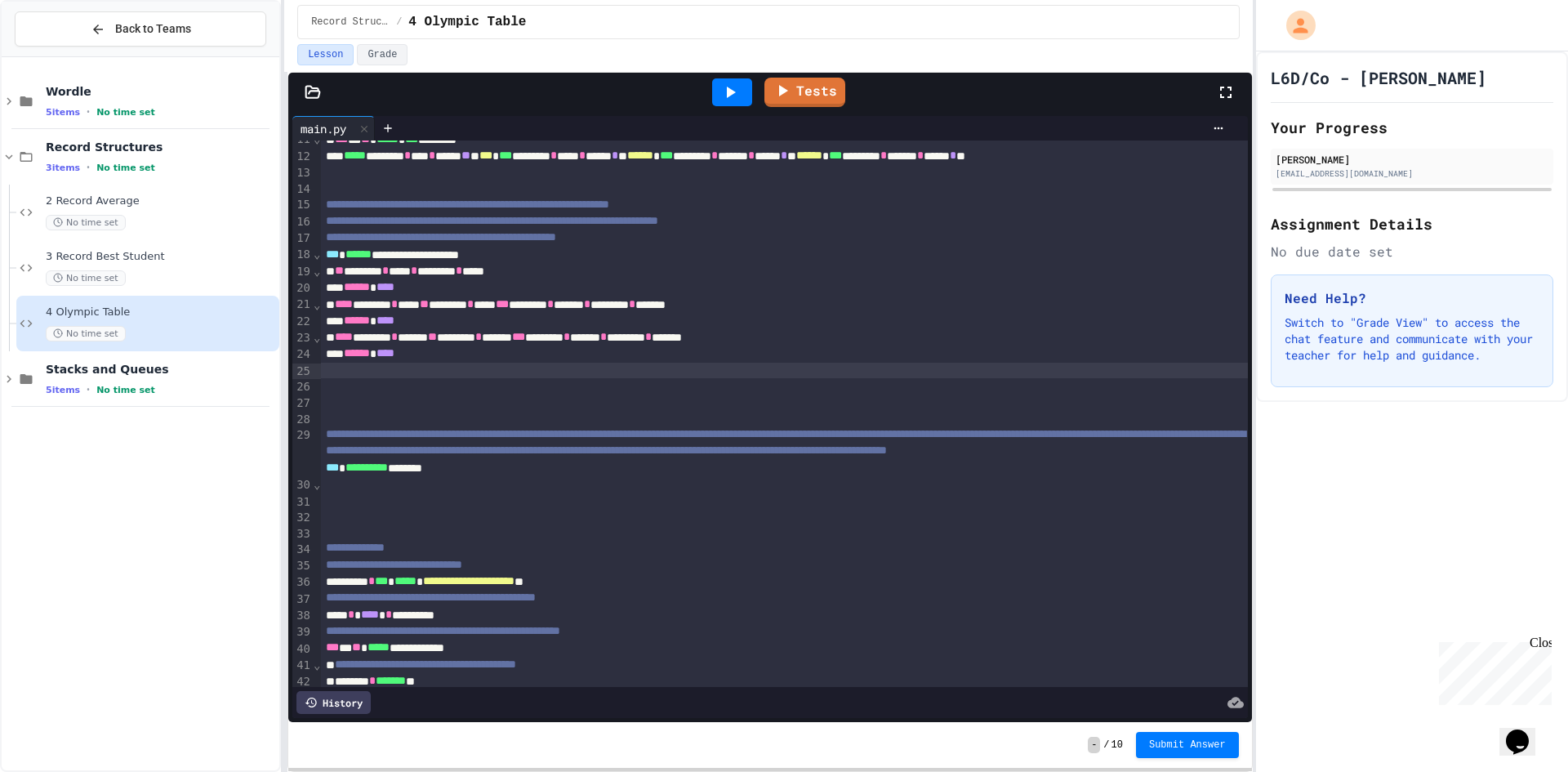
click at [551, 369] on div at bounding box center [784, 370] width 926 height 16
click at [555, 359] on div "****** ****" at bounding box center [766, 354] width 891 height 16
click at [463, 509] on div at bounding box center [784, 500] width 926 height 16
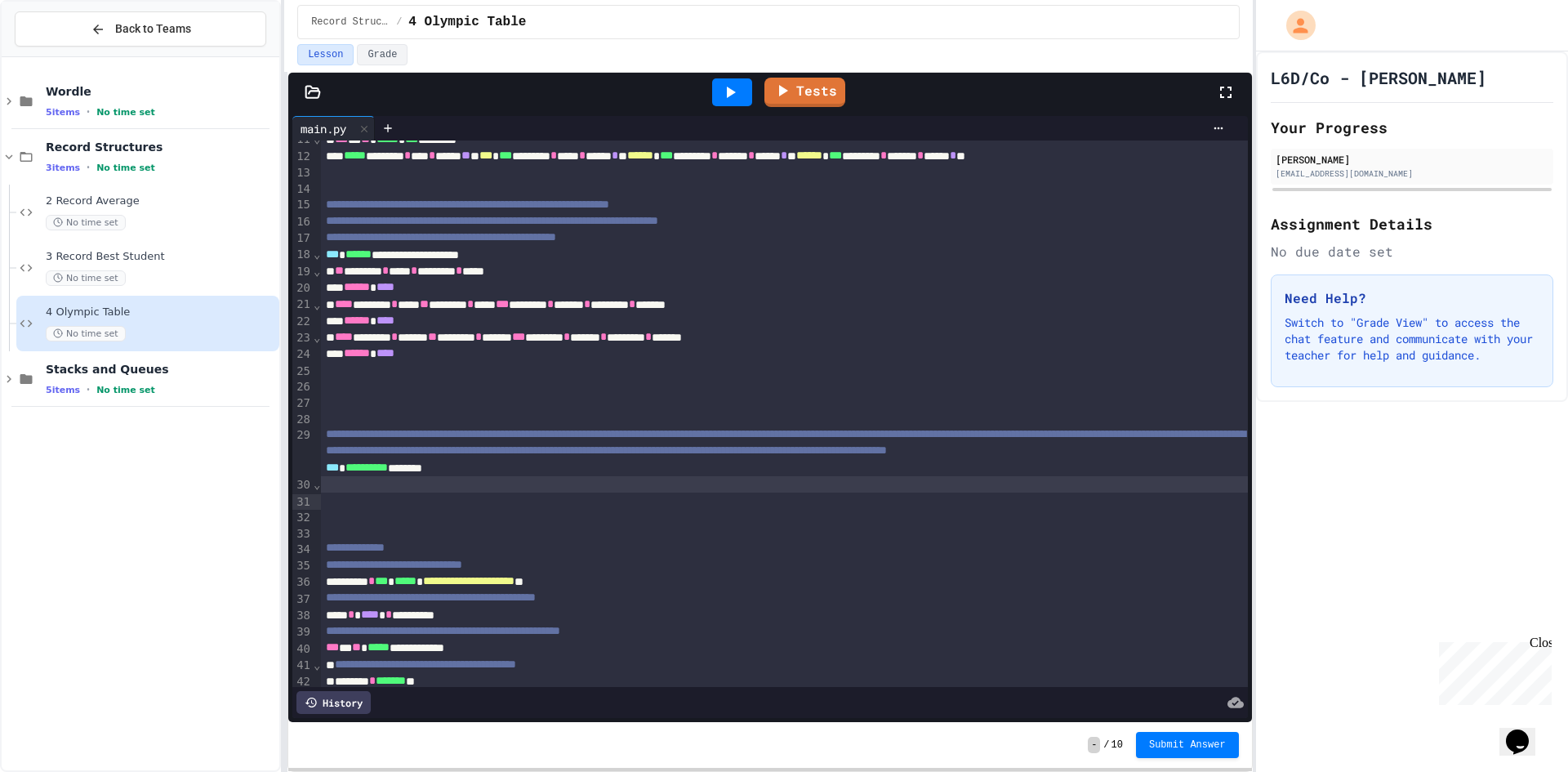
click at [466, 493] on div at bounding box center [784, 483] width 926 height 16
click at [512, 493] on div at bounding box center [784, 483] width 926 height 16
click at [527, 476] on div "**********" at bounding box center [766, 467] width 891 height 16
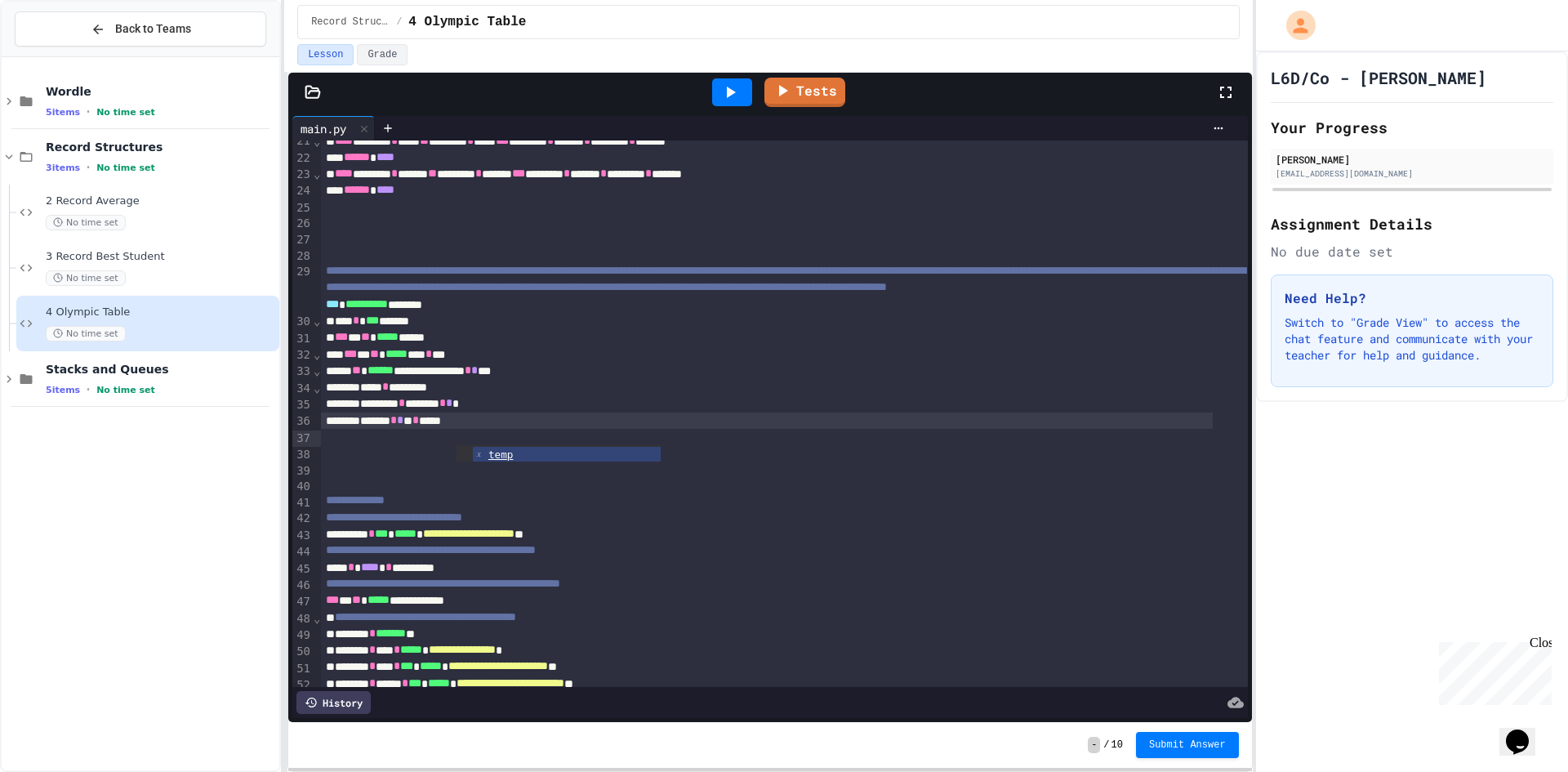
click at [627, 412] on div "******** * ******* * * *" at bounding box center [766, 403] width 891 height 16
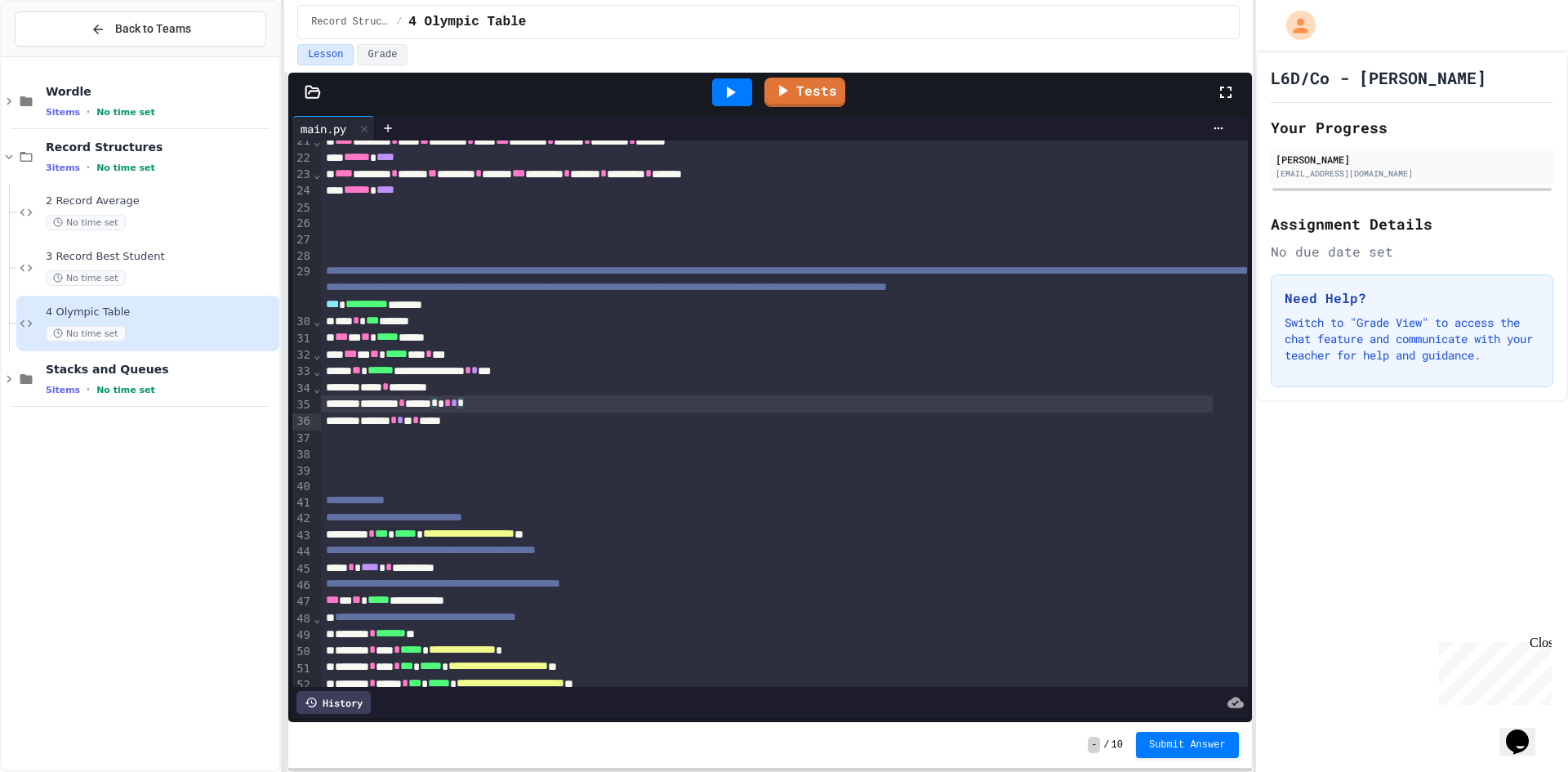
scroll to position [540, 0]
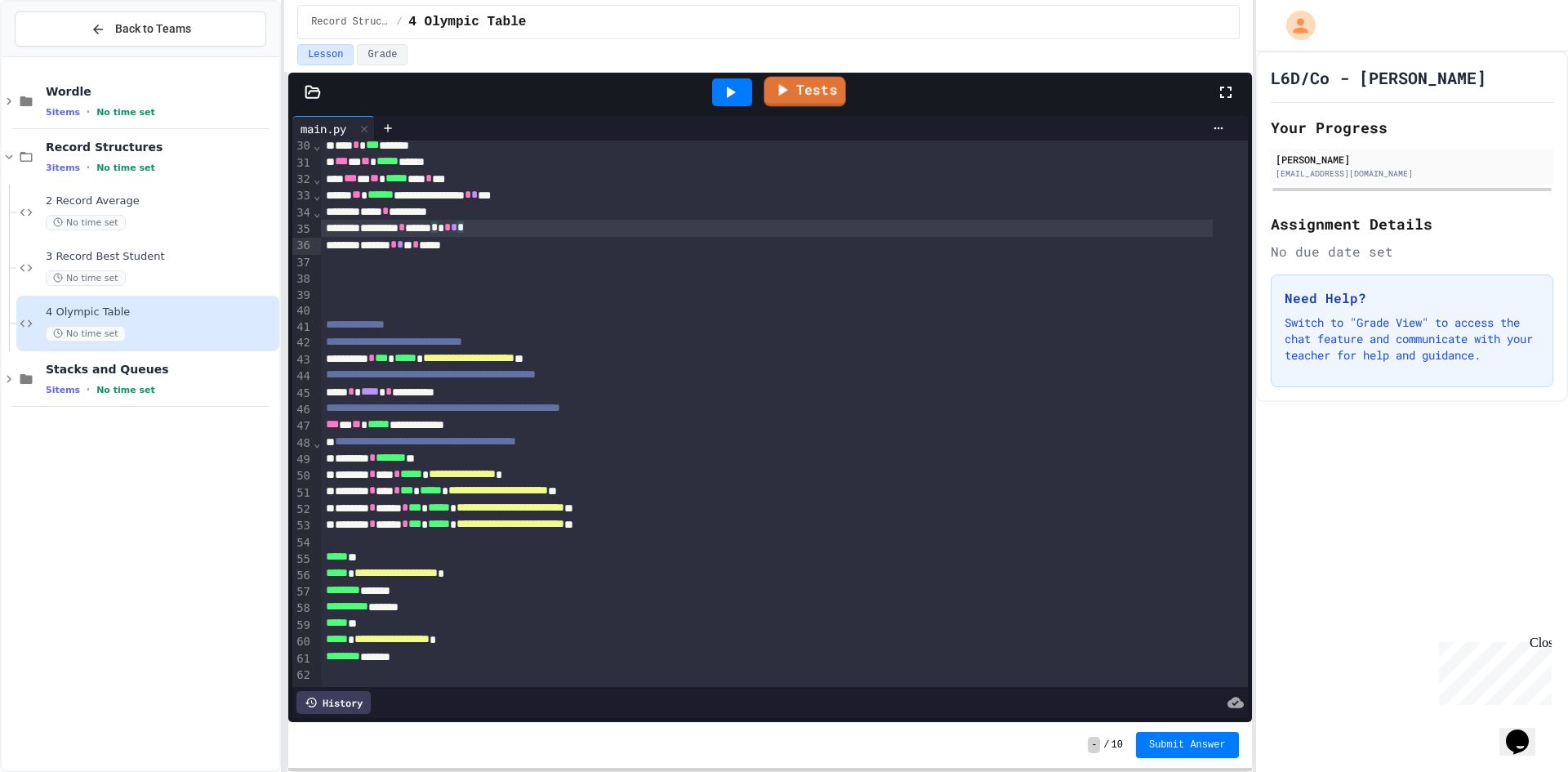
click at [776, 93] on icon at bounding box center [781, 90] width 19 height 20
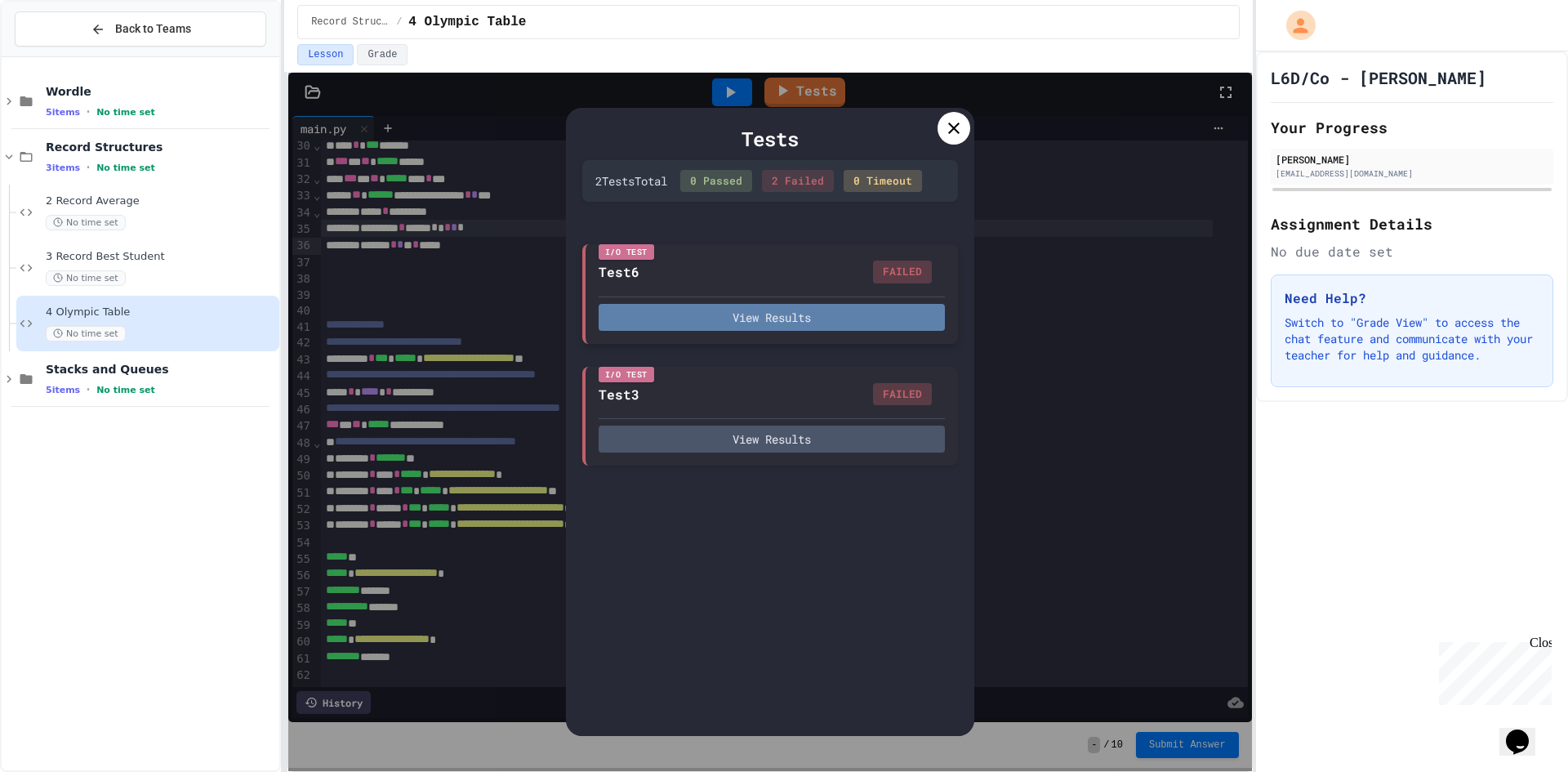
click at [817, 327] on button "View Results" at bounding box center [772, 317] width 346 height 27
click at [483, 297] on div "Tests 2 Test s Total 0 Passed 2 Failed 0 Timeout I/O Test Test6 FAILED View Res…" at bounding box center [769, 422] width 962 height 699
click at [944, 127] on icon at bounding box center [953, 127] width 19 height 19
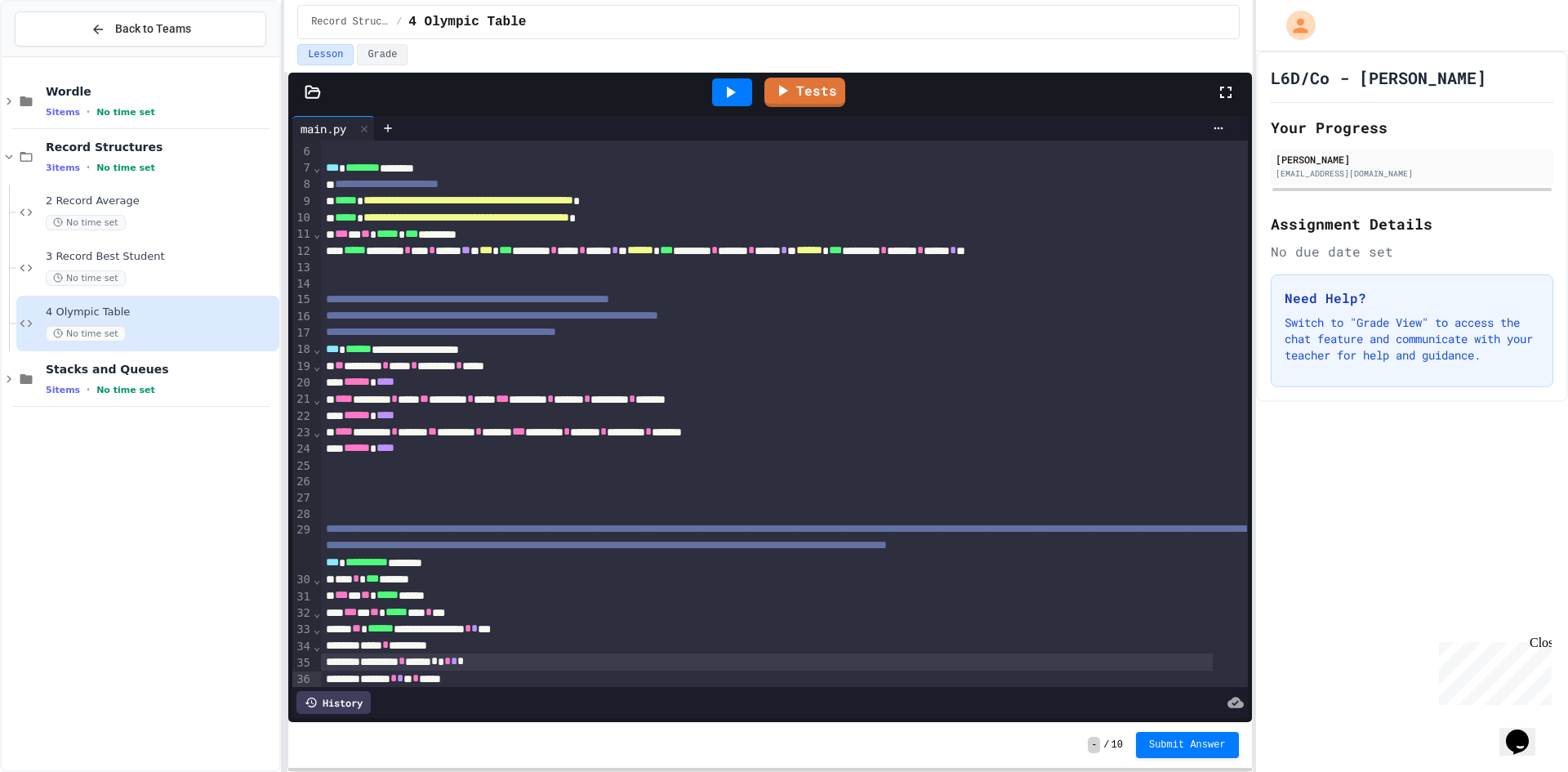
scroll to position [0, 0]
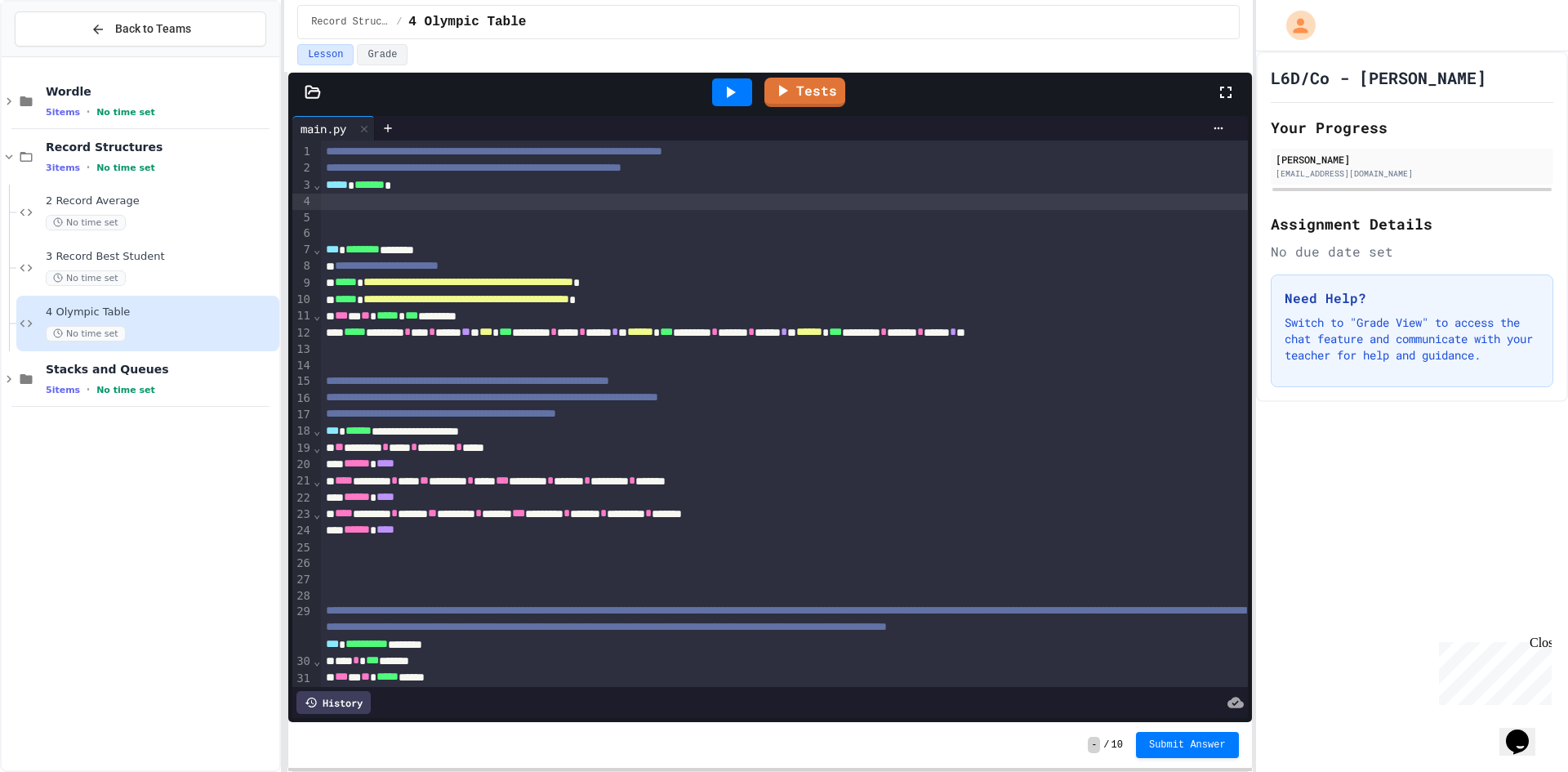
click at [468, 198] on div at bounding box center [784, 201] width 926 height 16
click at [497, 201] on div at bounding box center [784, 201] width 926 height 16
click at [510, 194] on div at bounding box center [784, 201] width 926 height 16
click at [536, 190] on div "***** ******* *" at bounding box center [766, 185] width 891 height 16
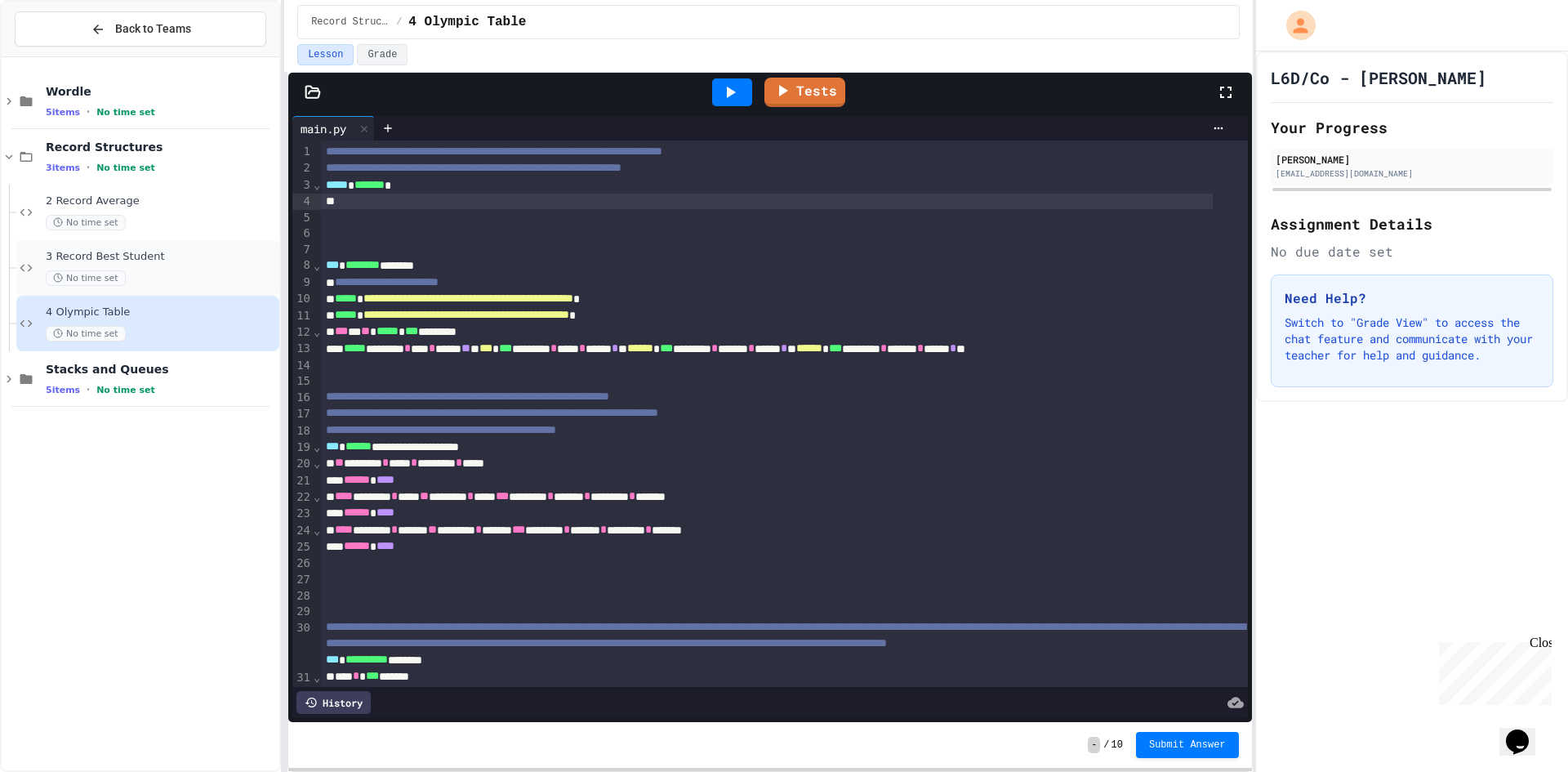
click at [119, 262] on span "3 Record Best Student" at bounding box center [160, 256] width 230 height 13
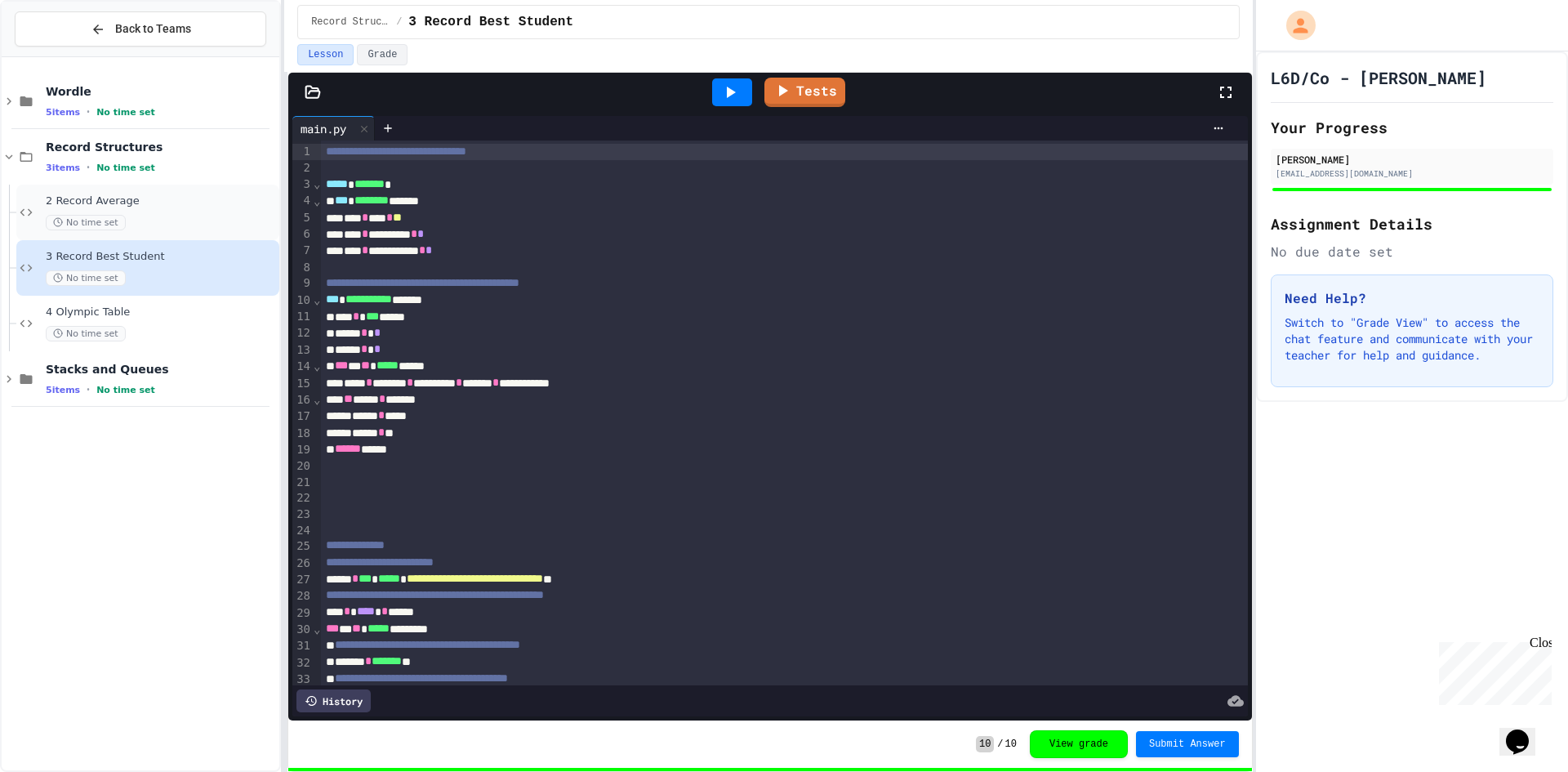
click at [179, 224] on div "No time set" at bounding box center [160, 223] width 230 height 15
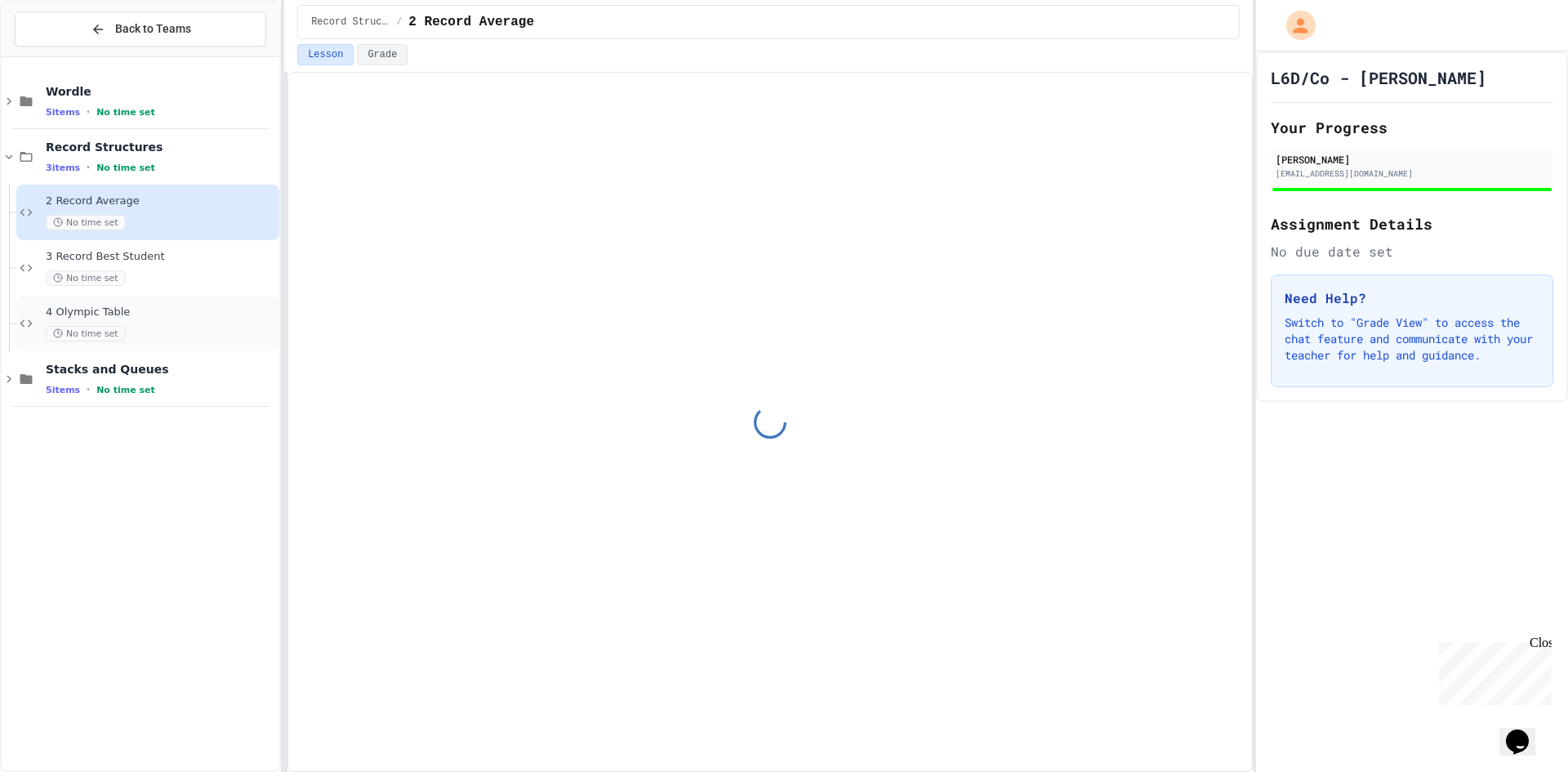
click at [210, 342] on div "4 Olympic Table No time set" at bounding box center [148, 323] width 263 height 56
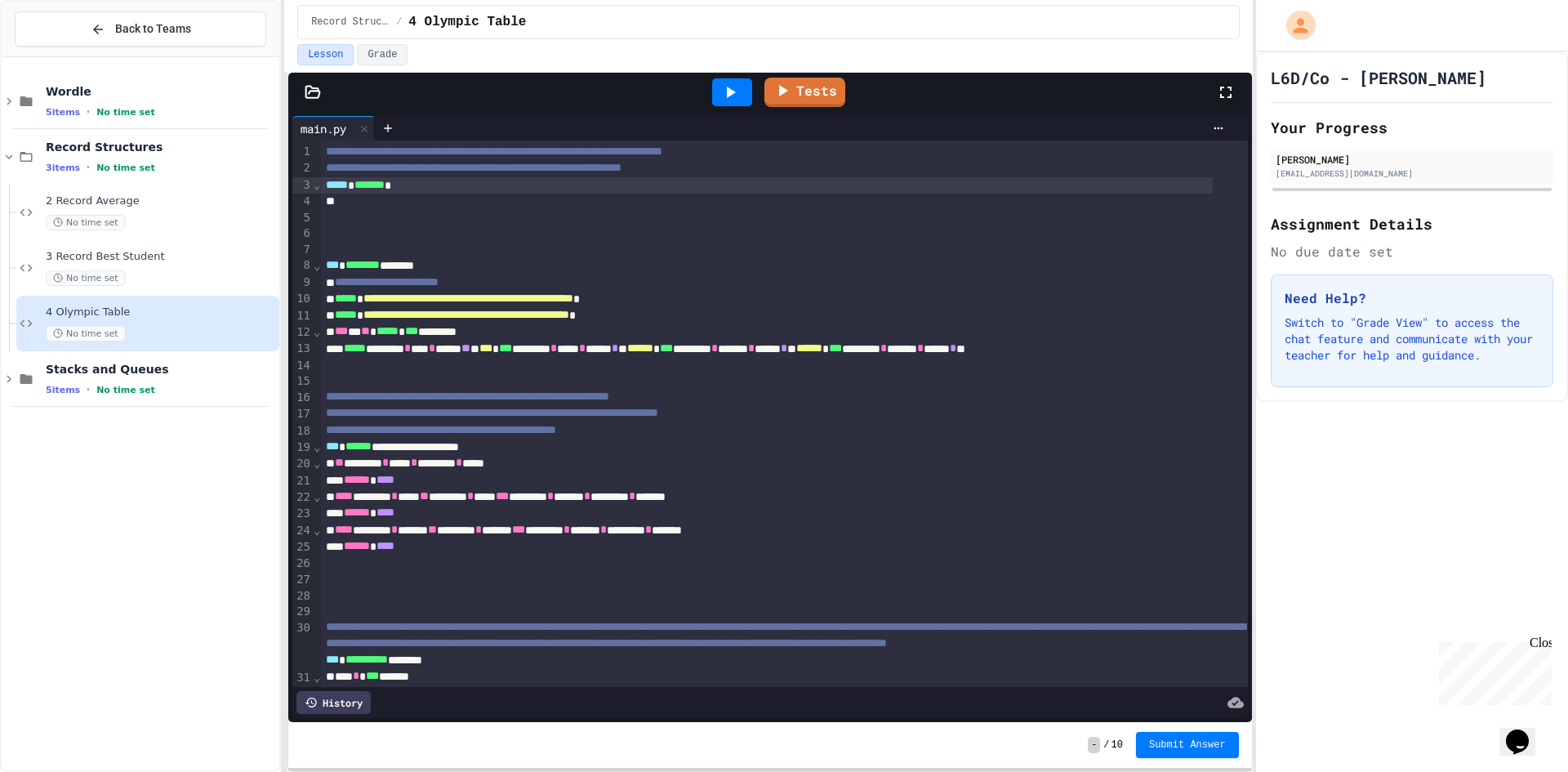
click at [423, 191] on div "***** ******* *" at bounding box center [766, 185] width 891 height 16
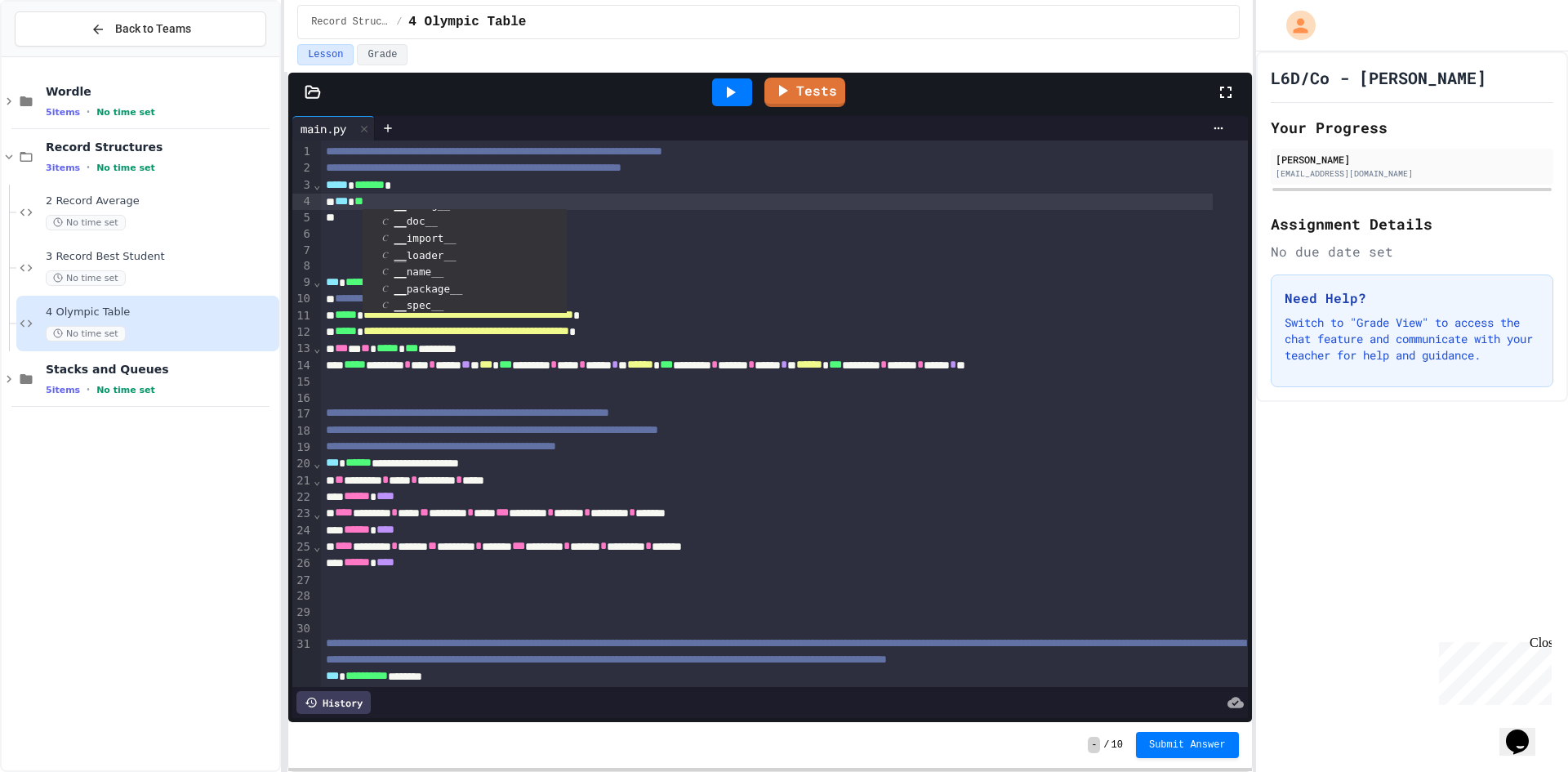
scroll to position [2, 0]
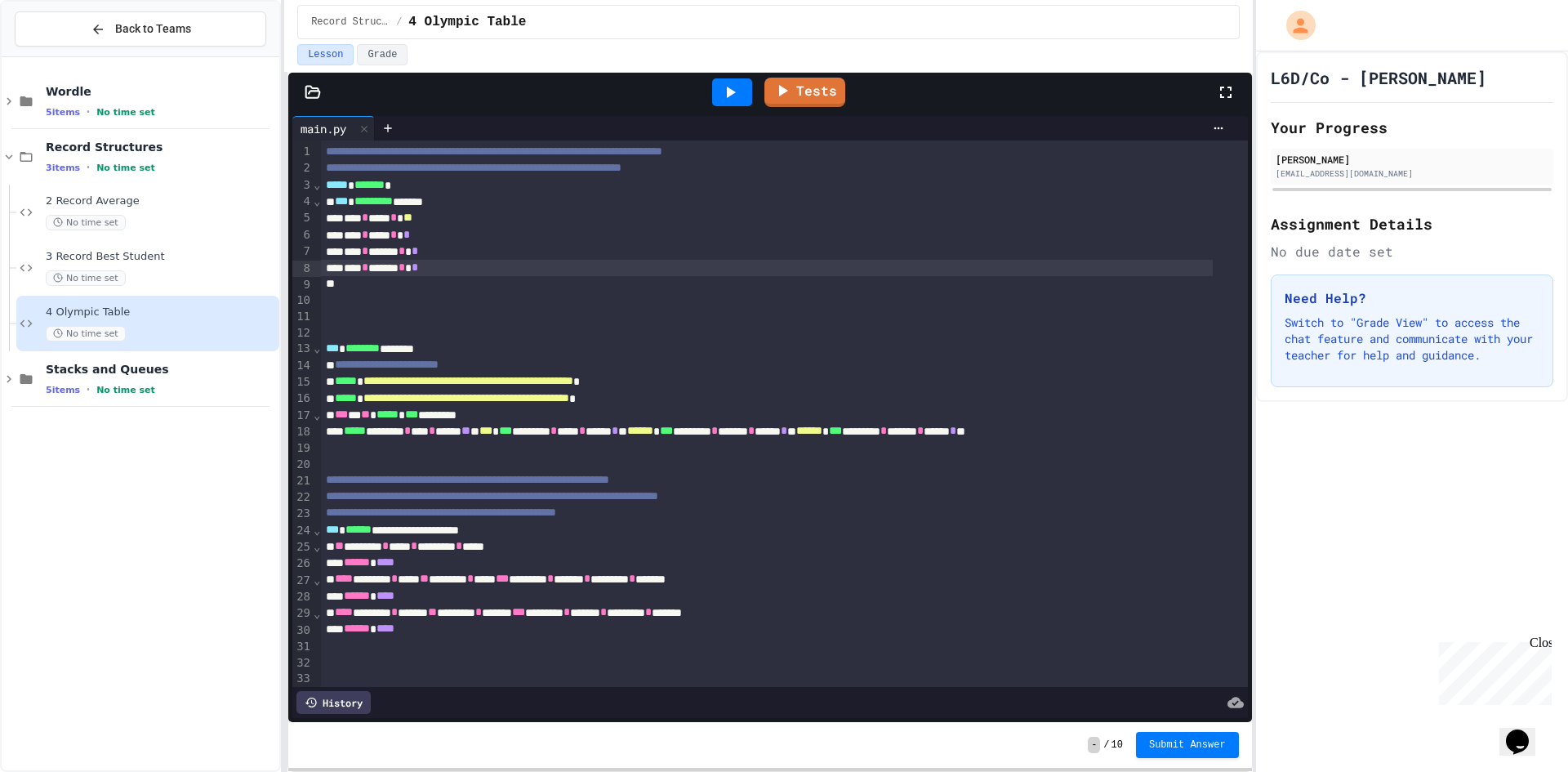
click at [735, 77] on div at bounding box center [732, 92] width 57 height 44
click at [731, 89] on icon at bounding box center [730, 92] width 19 height 19
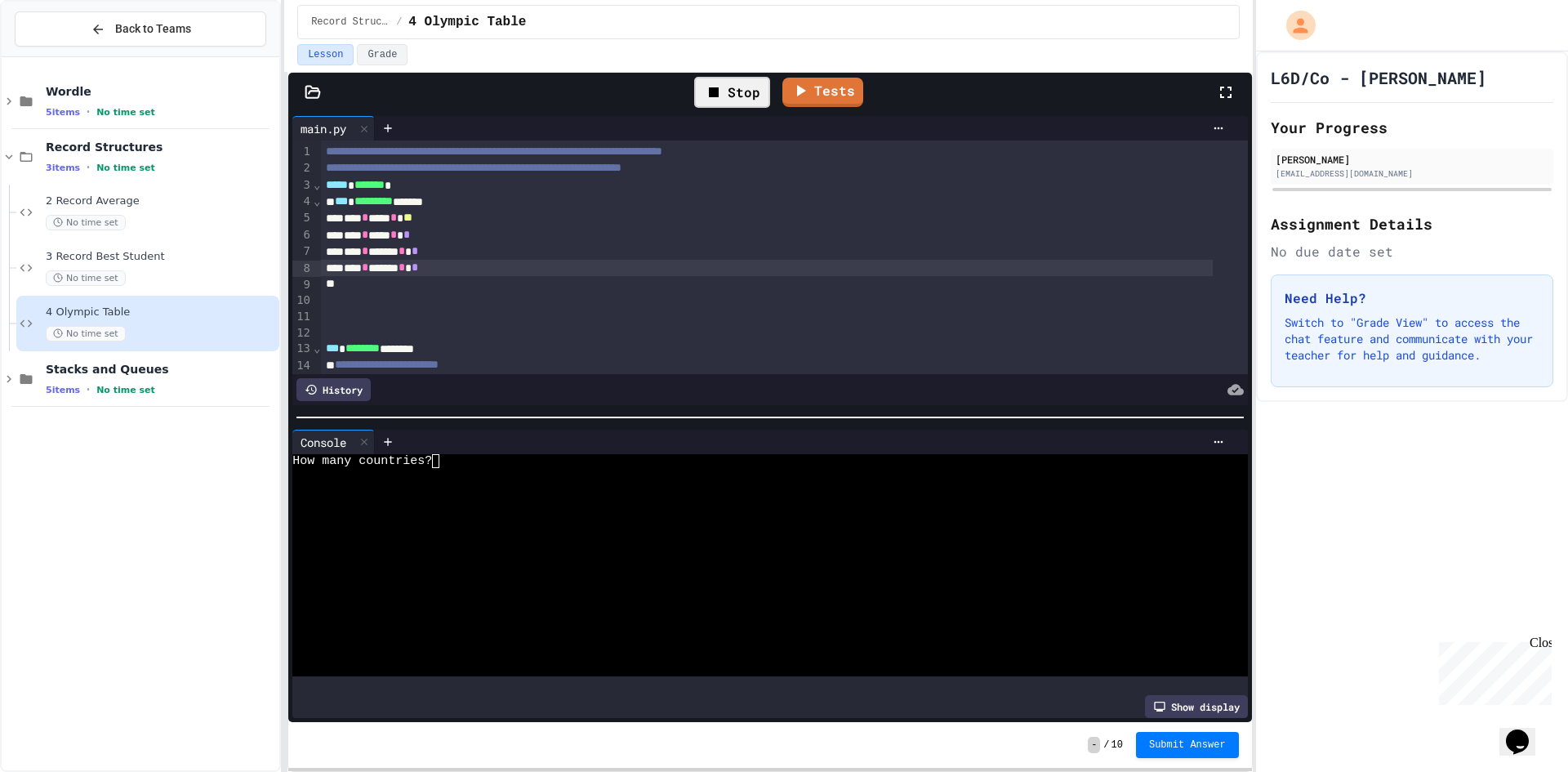
click at [811, 111] on div "Stop Tests" at bounding box center [776, 92] width 878 height 47
click at [826, 105] on link "Tests" at bounding box center [822, 92] width 81 height 30
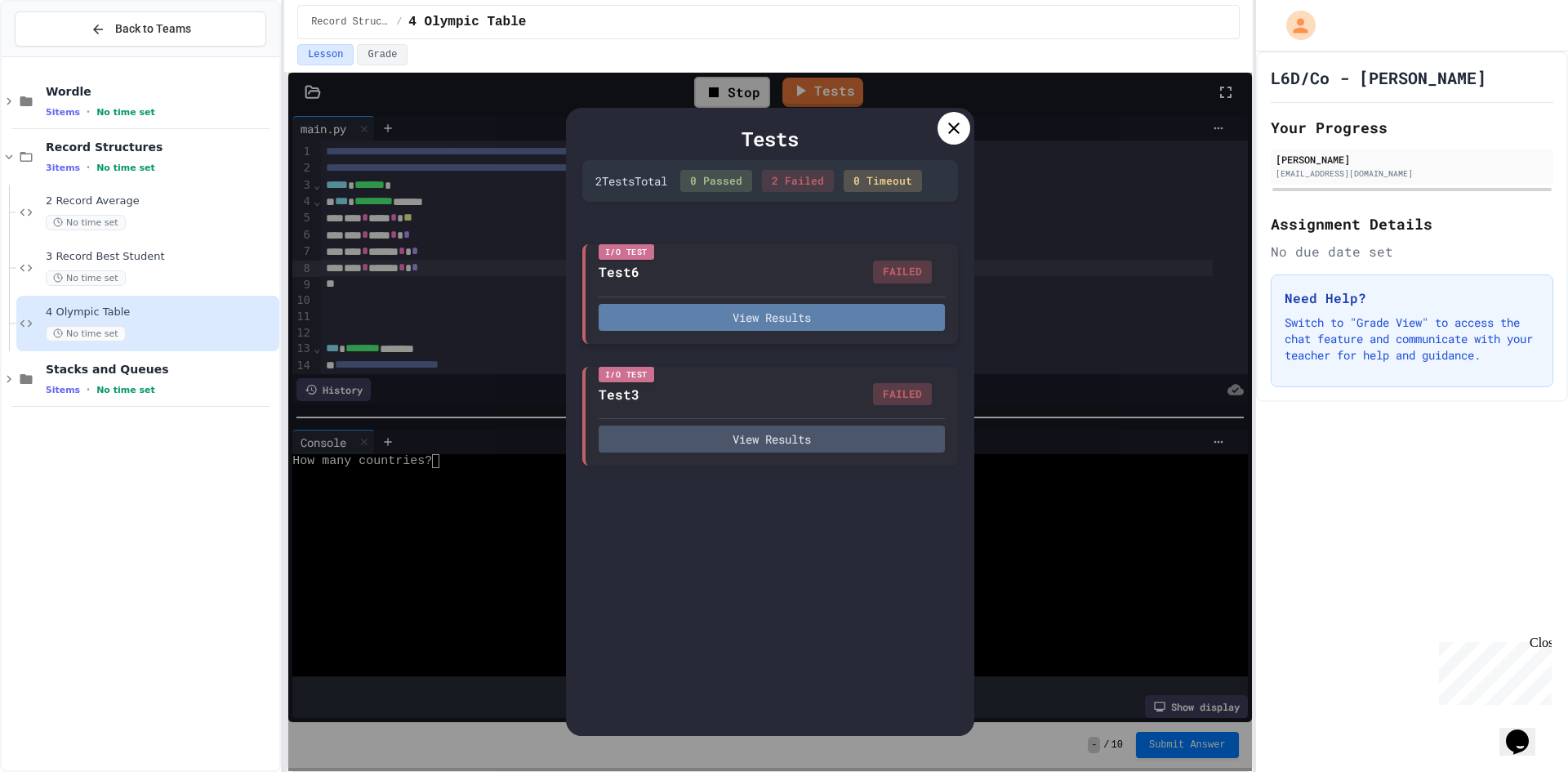
click at [722, 323] on button "View Results" at bounding box center [772, 317] width 346 height 27
click at [942, 132] on div at bounding box center [953, 128] width 33 height 33
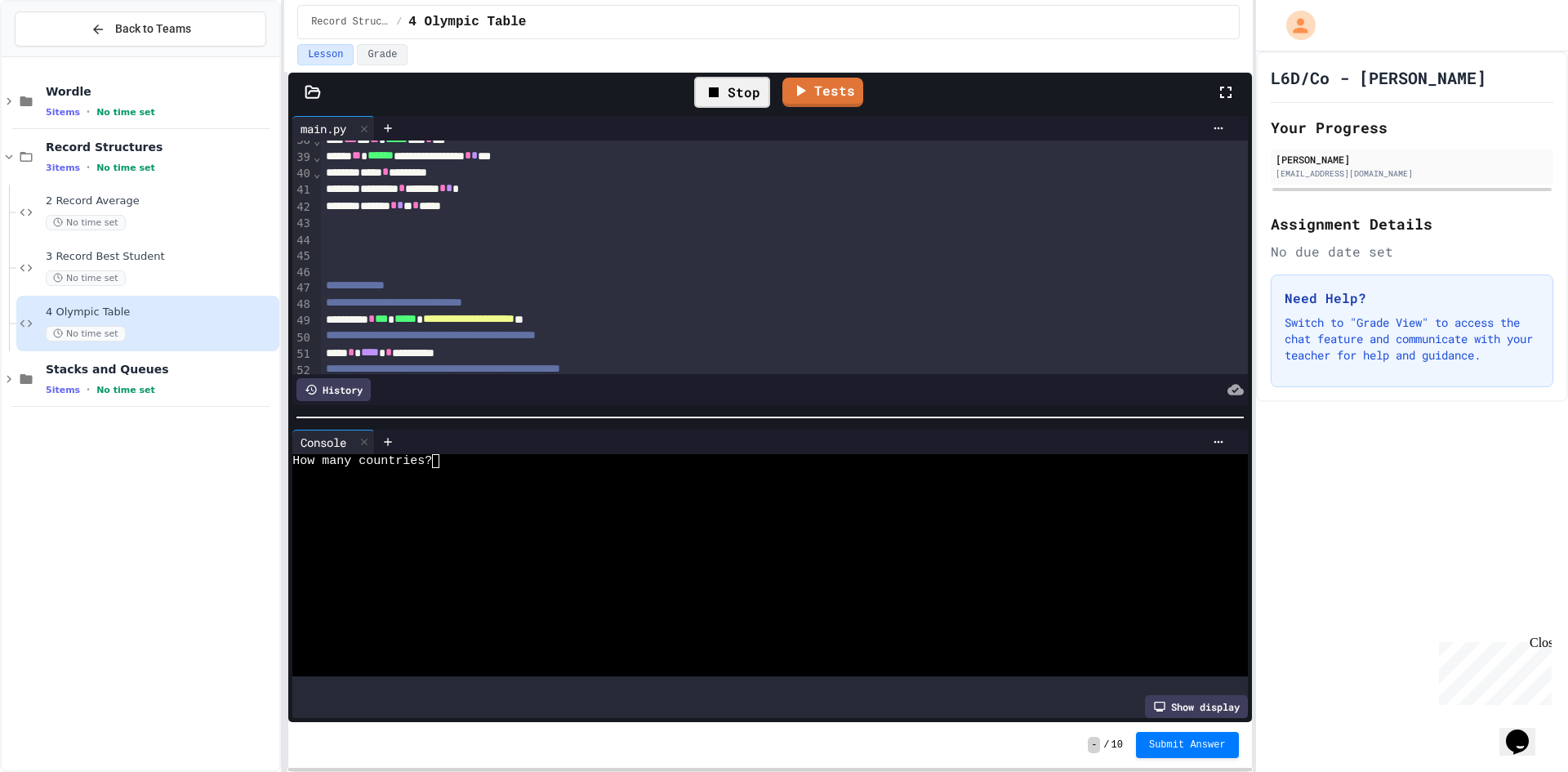
scroll to position [572, 0]
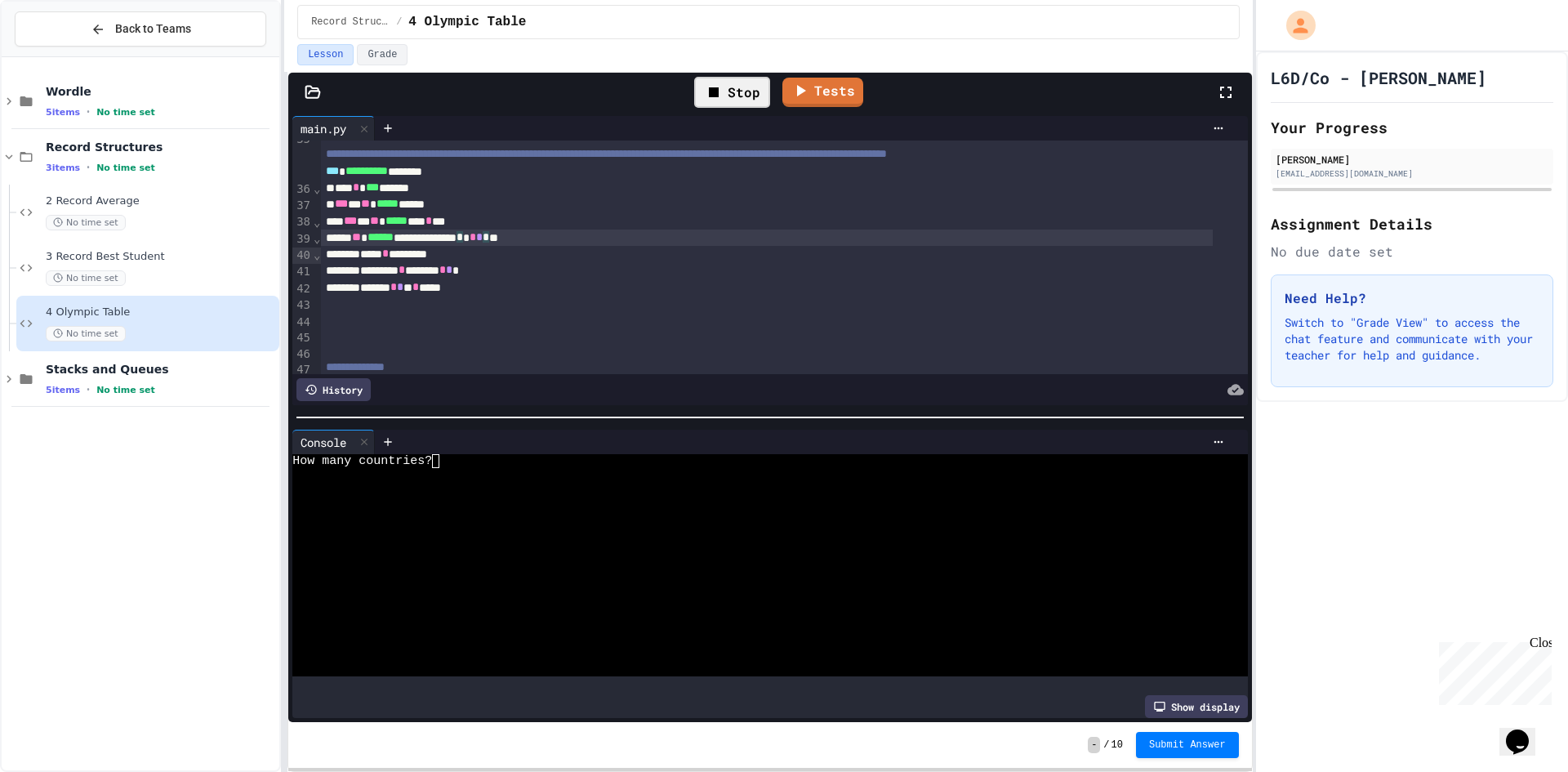
click at [546, 246] on div "**********" at bounding box center [766, 237] width 891 height 16
click at [503, 229] on div "*** * ** ***** **** * ***" at bounding box center [766, 221] width 891 height 16
click at [473, 229] on div "*** * ** ***** **** * ***" at bounding box center [766, 221] width 891 height 16
click at [753, 89] on div "Stop" at bounding box center [732, 92] width 76 height 31
drag, startPoint x: 476, startPoint y: 235, endPoint x: 445, endPoint y: 239, distance: 31.3
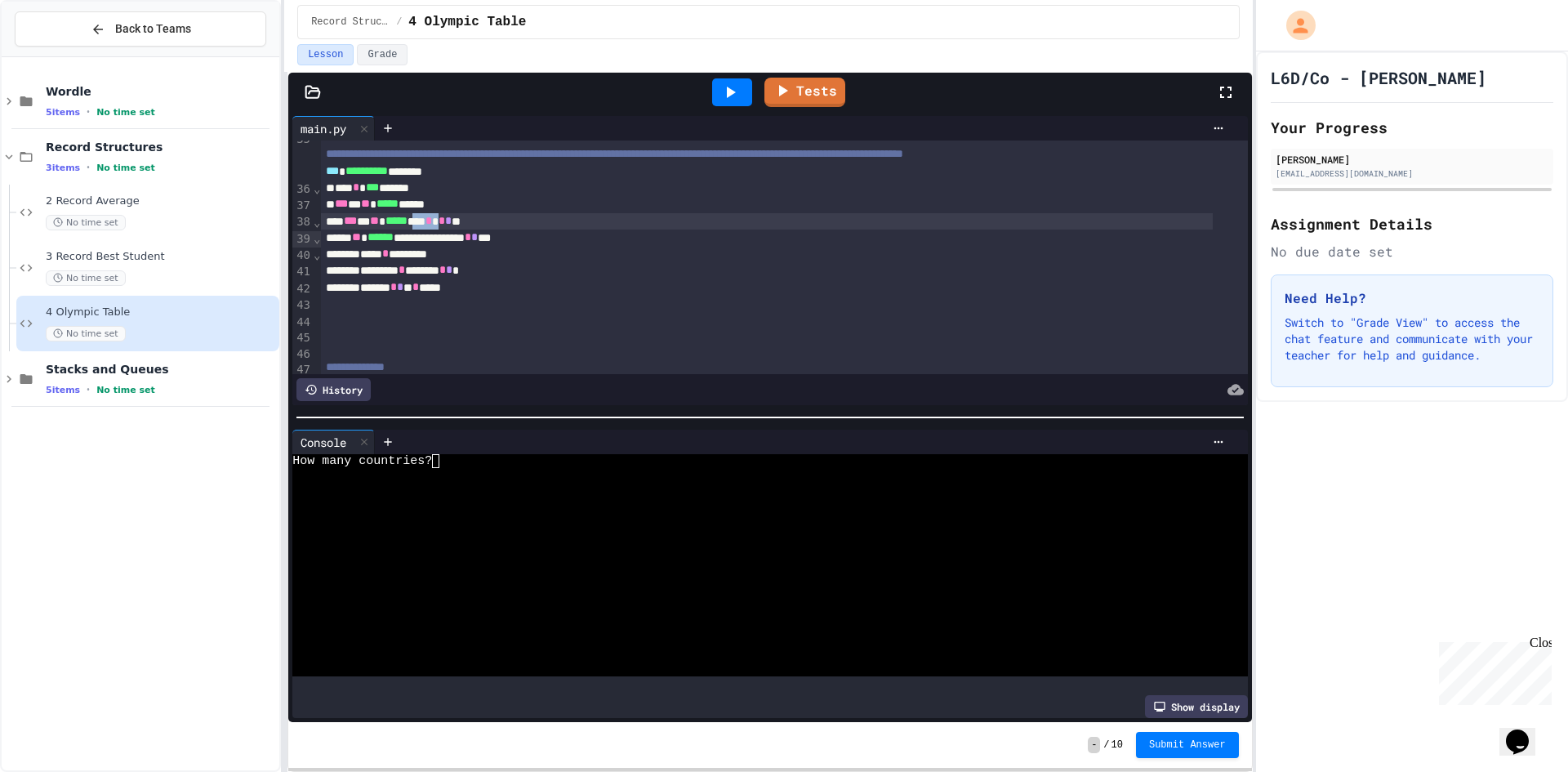
click at [445, 229] on div "*** * ** ***** **** * * * * **" at bounding box center [766, 221] width 891 height 16
click at [752, 73] on div at bounding box center [732, 92] width 57 height 44
click at [749, 78] on div at bounding box center [731, 92] width 40 height 28
click at [720, 488] on div at bounding box center [756, 489] width 926 height 13
click at [792, 89] on icon at bounding box center [801, 89] width 19 height 20
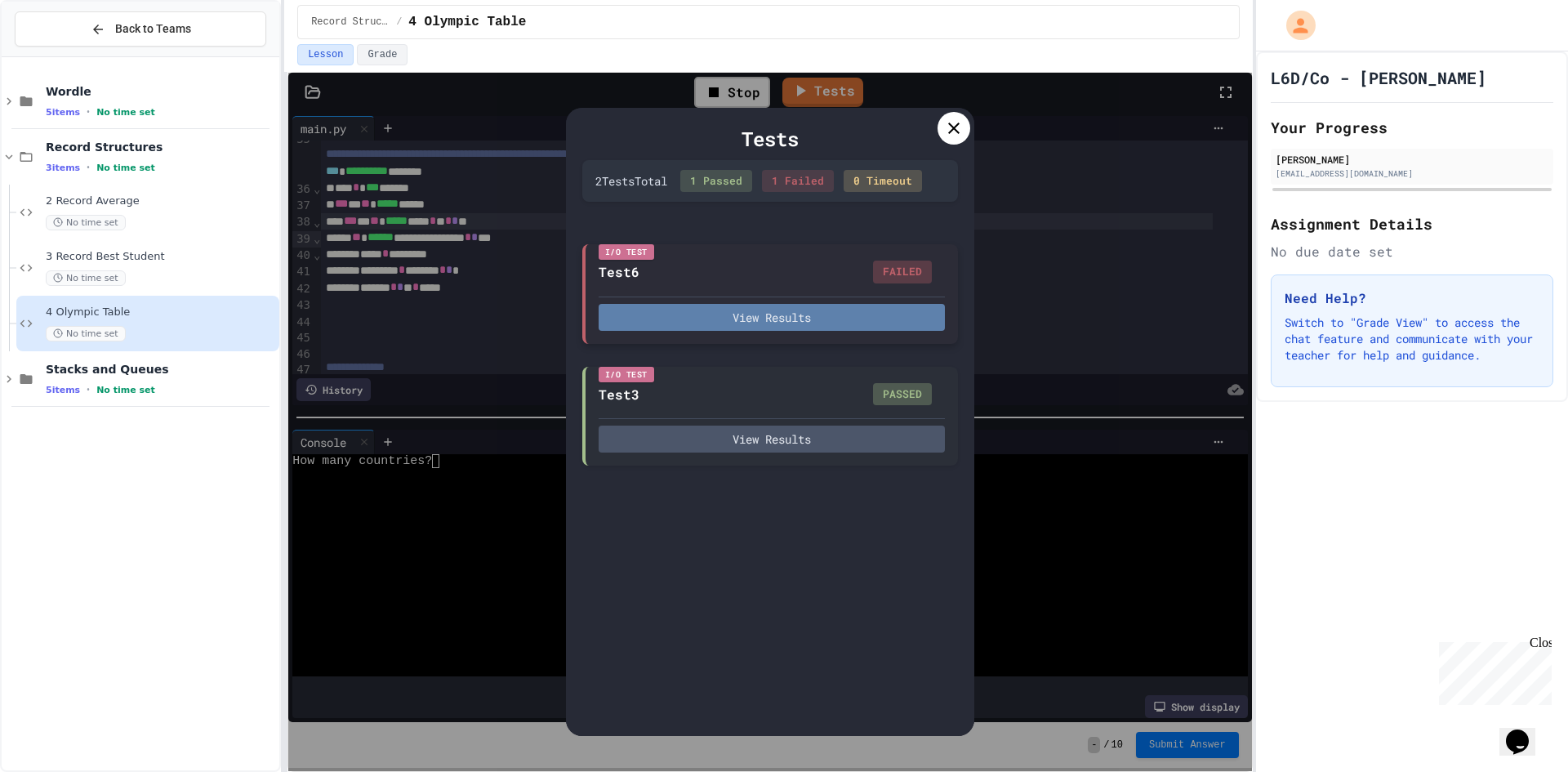
click at [829, 321] on button "View Results" at bounding box center [772, 317] width 346 height 27
drag, startPoint x: 836, startPoint y: 621, endPoint x: 1012, endPoint y: 624, distance: 176.0
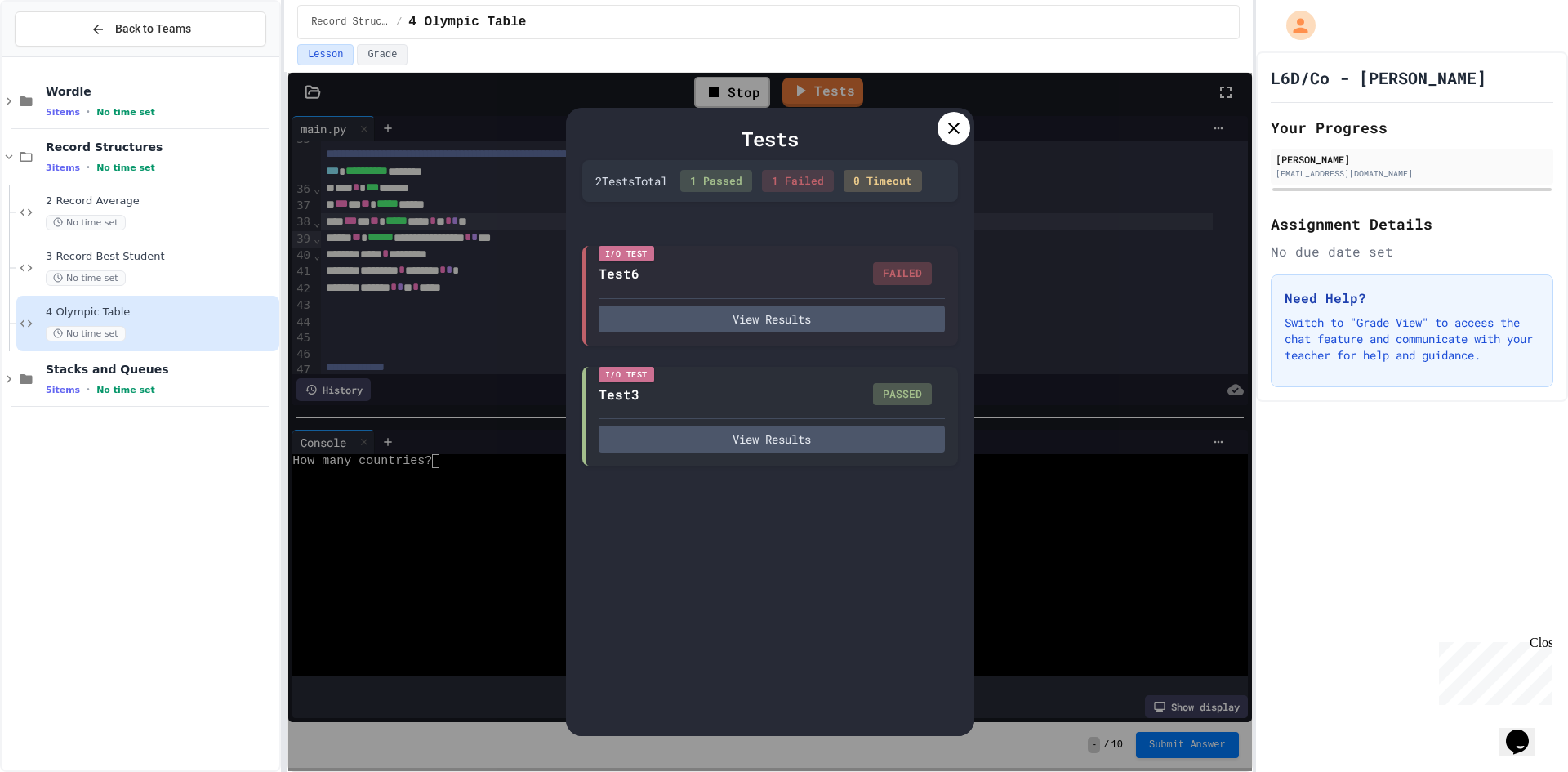
click at [996, 517] on div "Tests 2 Test s Total 1 Passed 1 Failed 0 Timeout I/O Test Test6 FAILED View Res…" at bounding box center [769, 422] width 962 height 699
click at [954, 130] on icon at bounding box center [953, 127] width 19 height 19
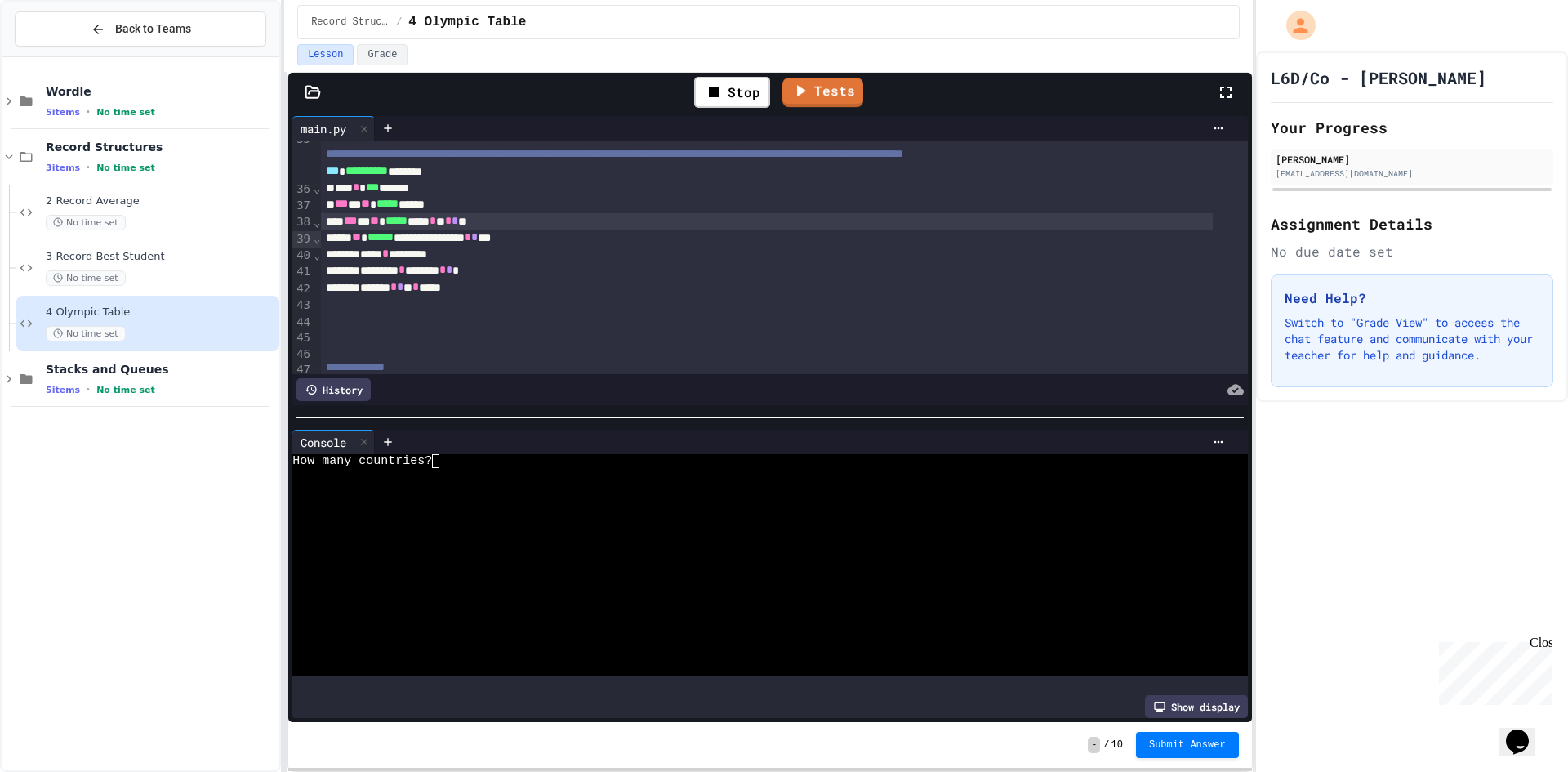
scroll to position [817, 0]
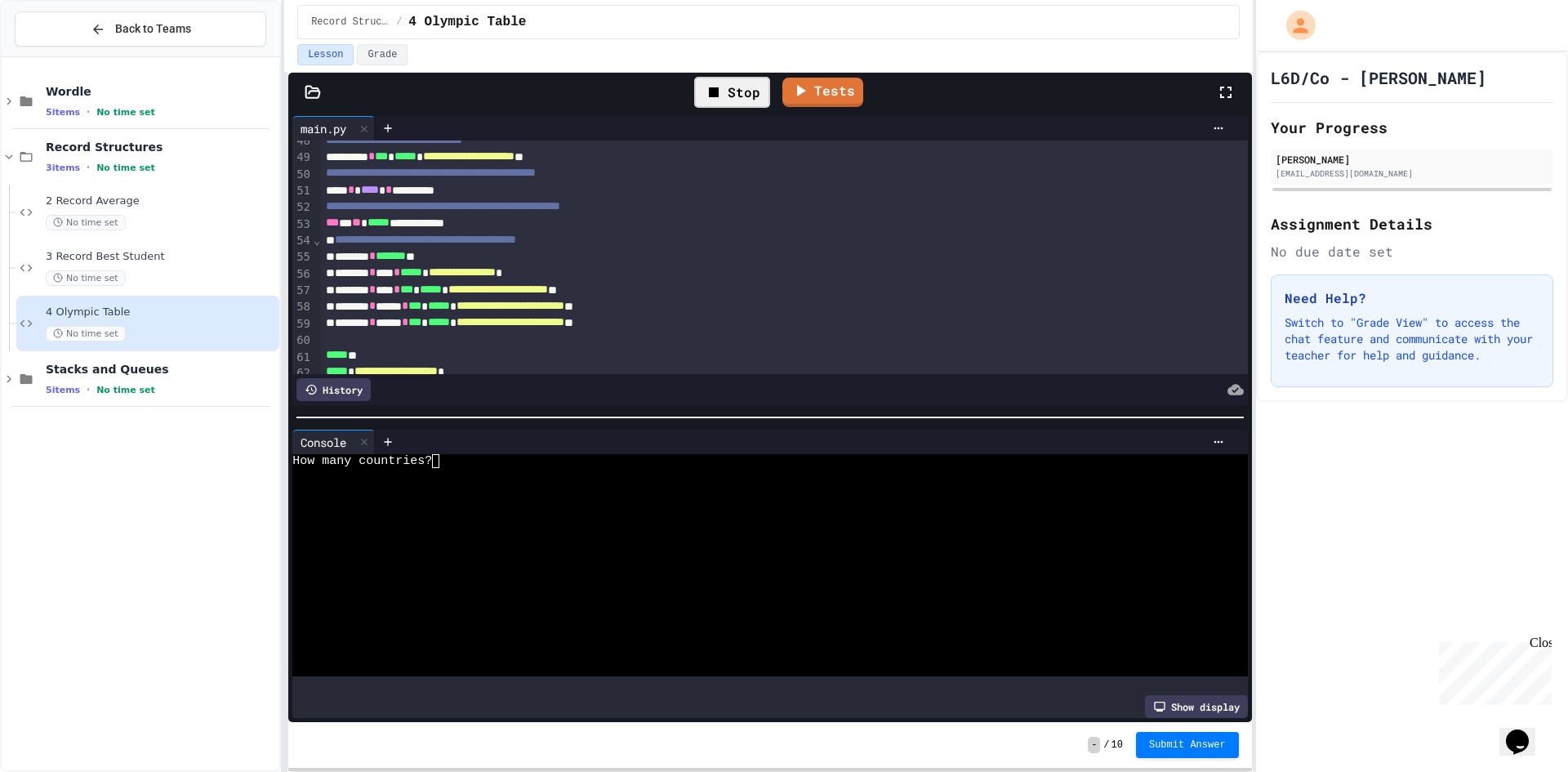
click at [721, 94] on icon at bounding box center [714, 92] width 19 height 19
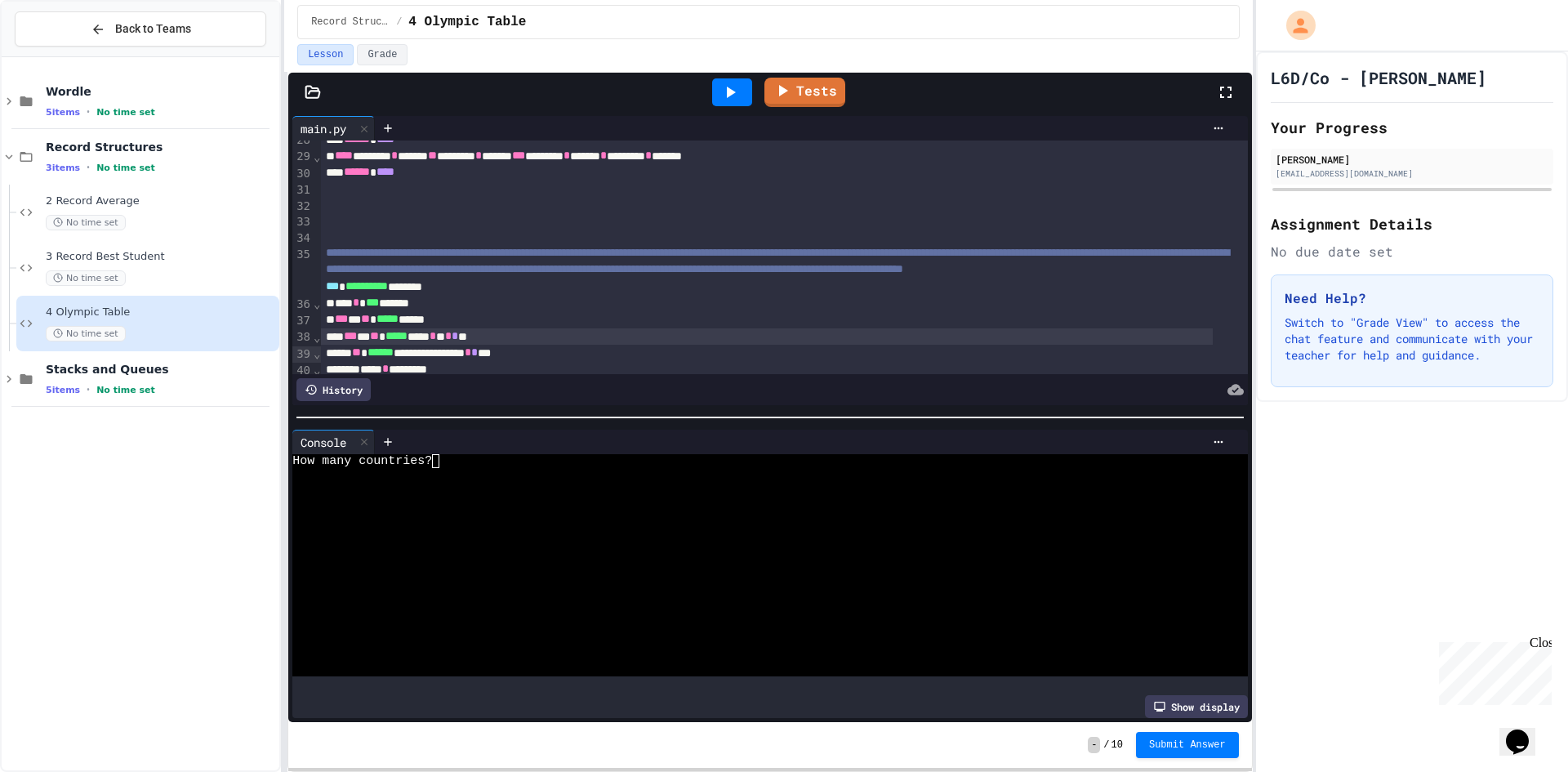
scroll to position [375, 0]
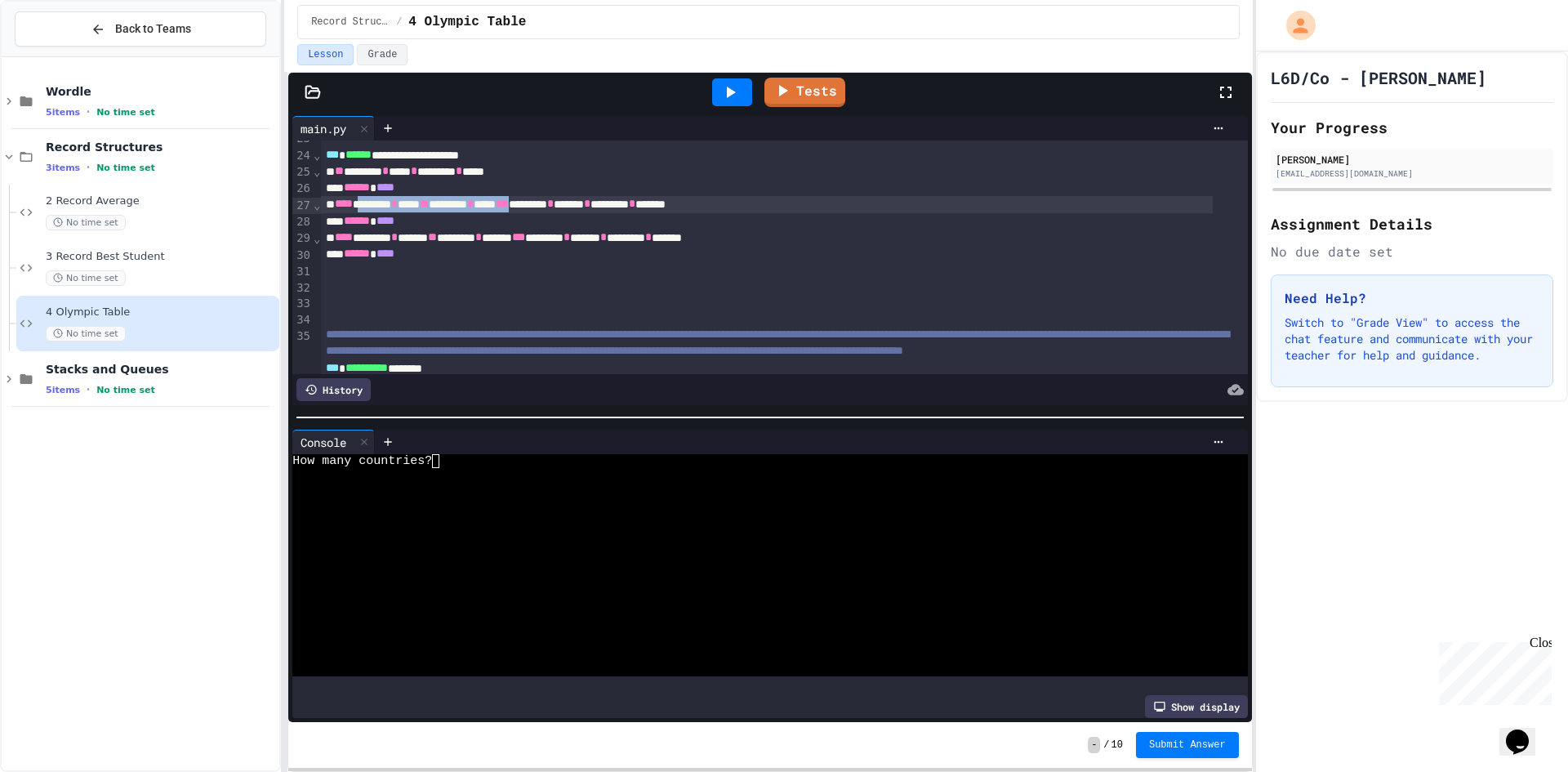
drag, startPoint x: 369, startPoint y: 202, endPoint x: 579, endPoint y: 206, distance: 210.0
click at [579, 206] on div "**** ******** * **** ** ******** * **** *** ******** * ****** * ******** * ****…" at bounding box center [766, 203] width 891 height 16
copy div "******* * **** ** ******** * **** ***"
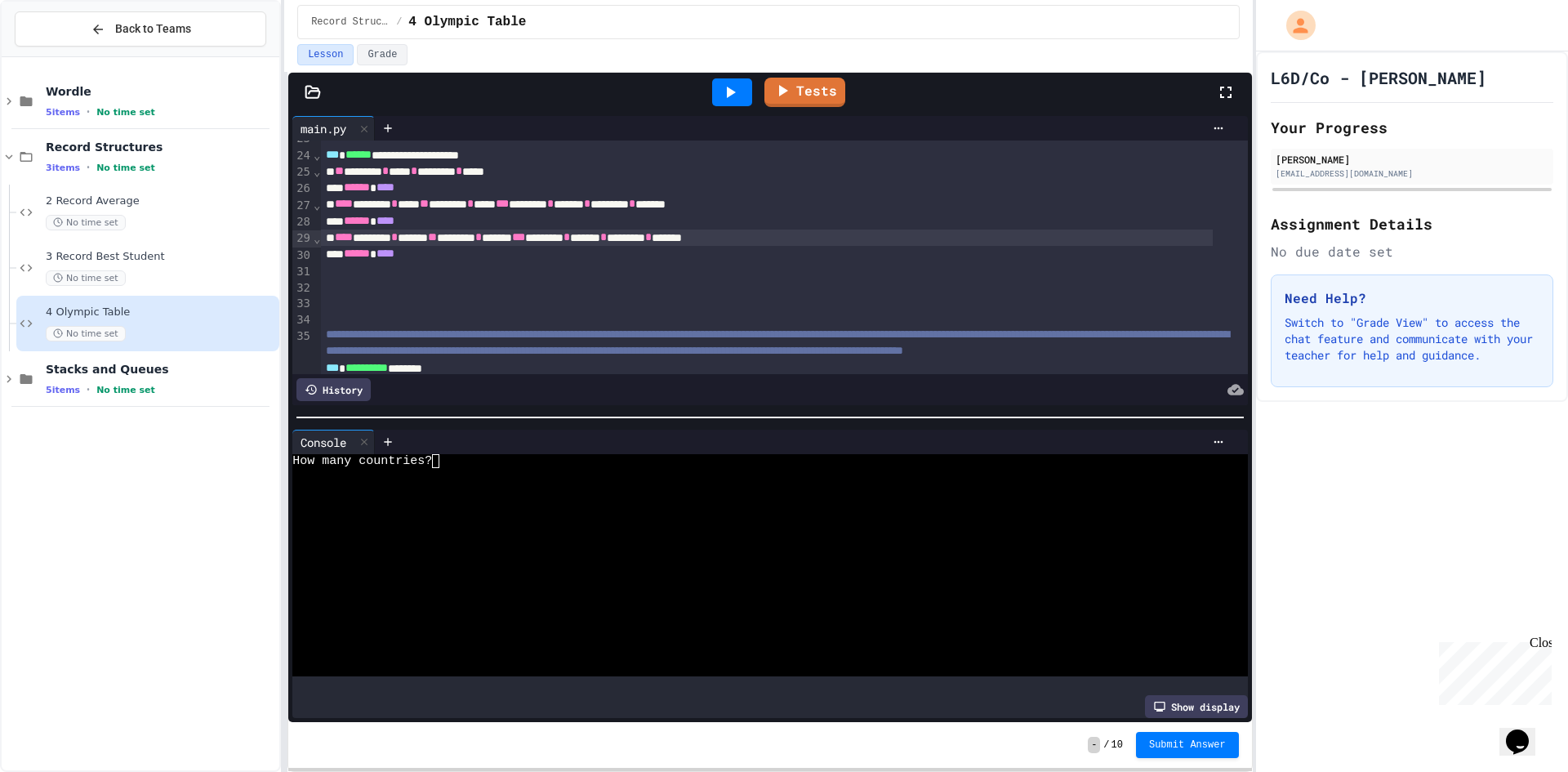
click at [365, 236] on div "**** ******** * ****** ** ******** * ****** *** ******** * ****** * ******** * …" at bounding box center [766, 237] width 891 height 16
click at [371, 238] on div "**** ******** * ****** ** ******** * ****** *** ******** * ****** * ******** * …" at bounding box center [766, 237] width 891 height 16
click at [368, 238] on div "**** ******** * ****** ** ******** * ****** *** ******** * ****** * ******** * …" at bounding box center [766, 237] width 891 height 16
click at [806, 95] on link "Tests" at bounding box center [805, 89] width 76 height 31
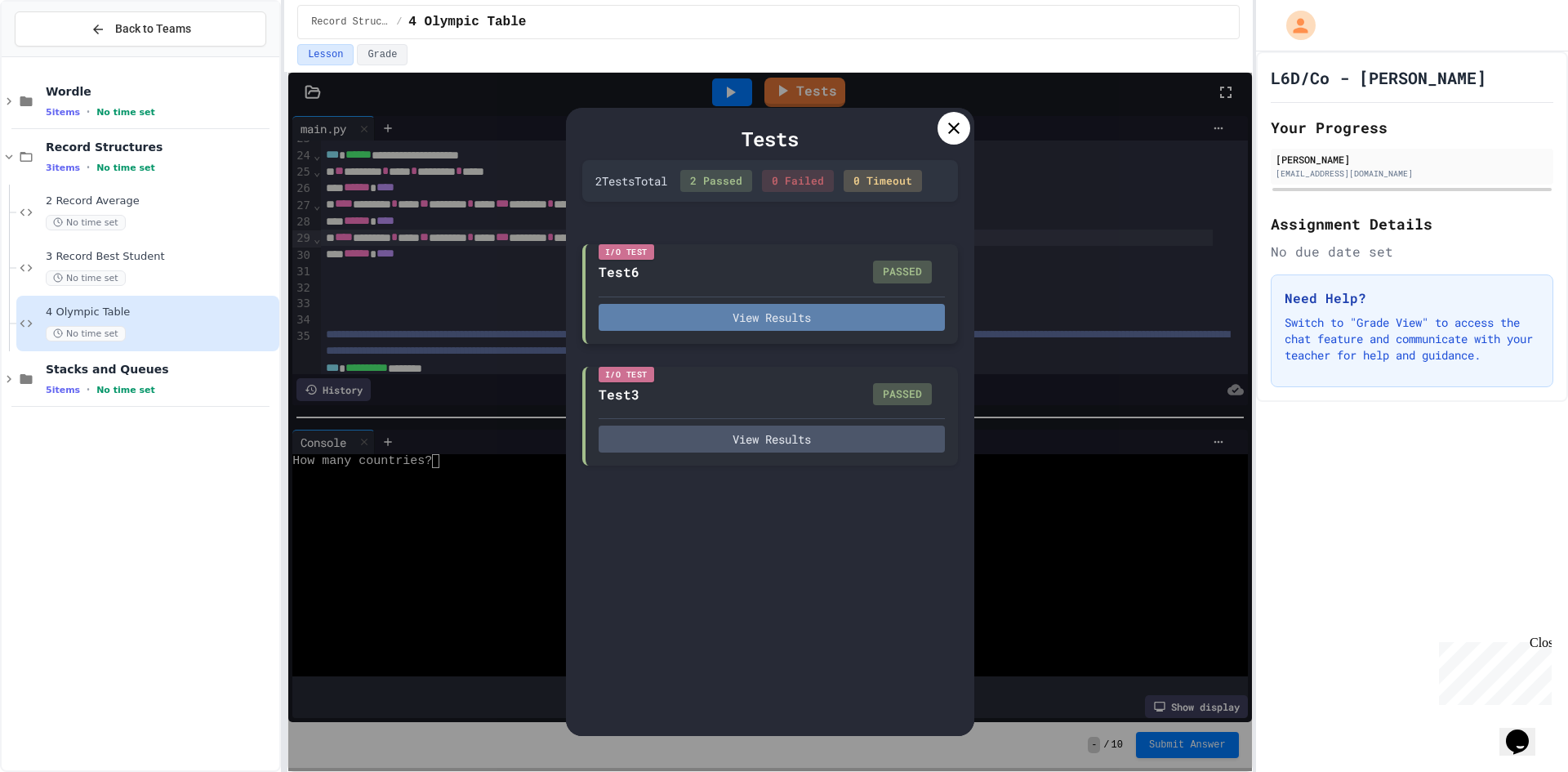
click at [887, 309] on button "View Results" at bounding box center [772, 317] width 346 height 27
click at [1117, 497] on div "Tests 2 Test s Total 2 Passed 0 Failed 0 Timeout I/O Test Test6 PASSED View Res…" at bounding box center [769, 422] width 962 height 699
click at [937, 138] on div "Tests" at bounding box center [769, 138] width 375 height 30
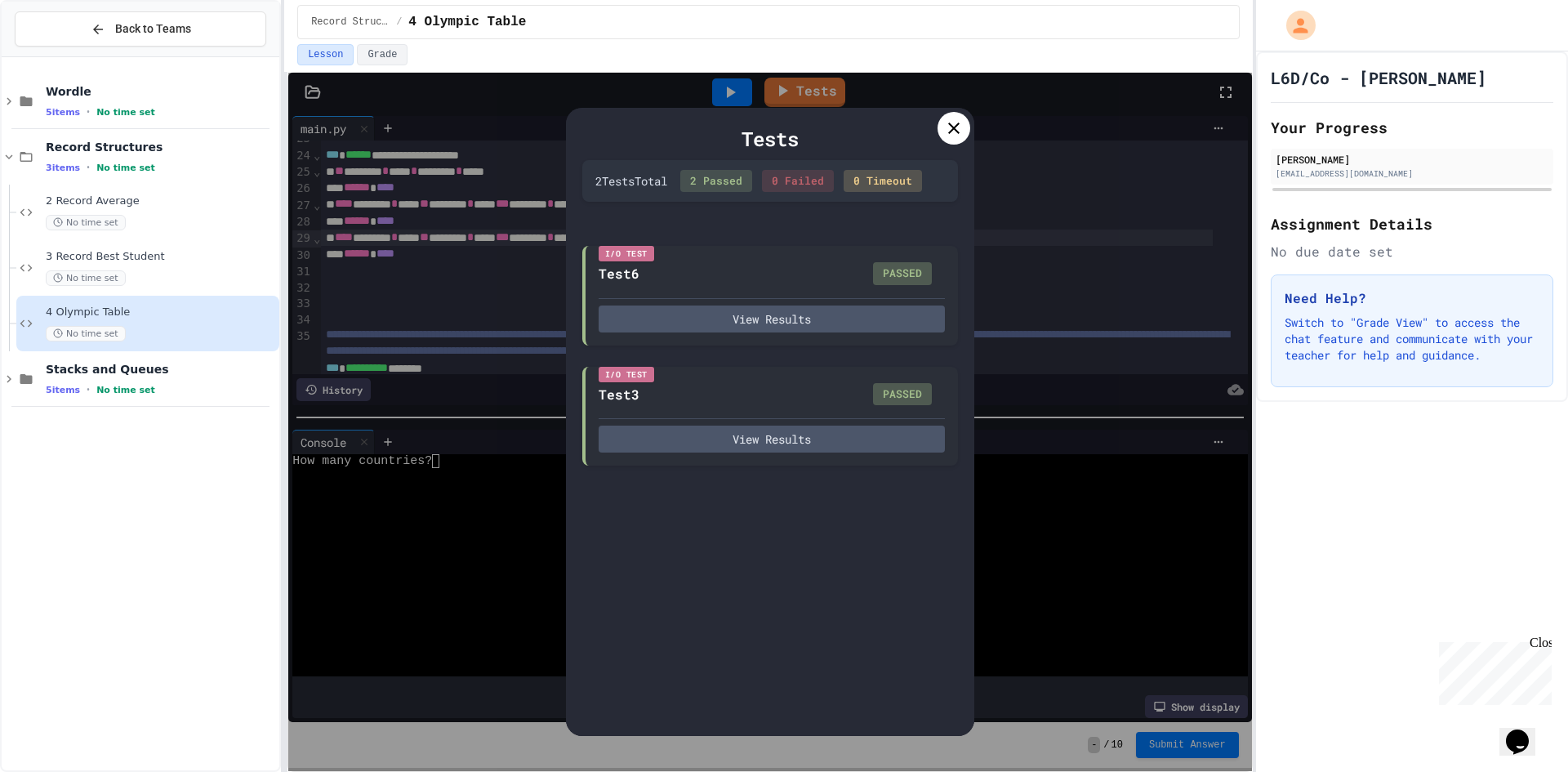
click at [949, 138] on div at bounding box center [953, 128] width 33 height 33
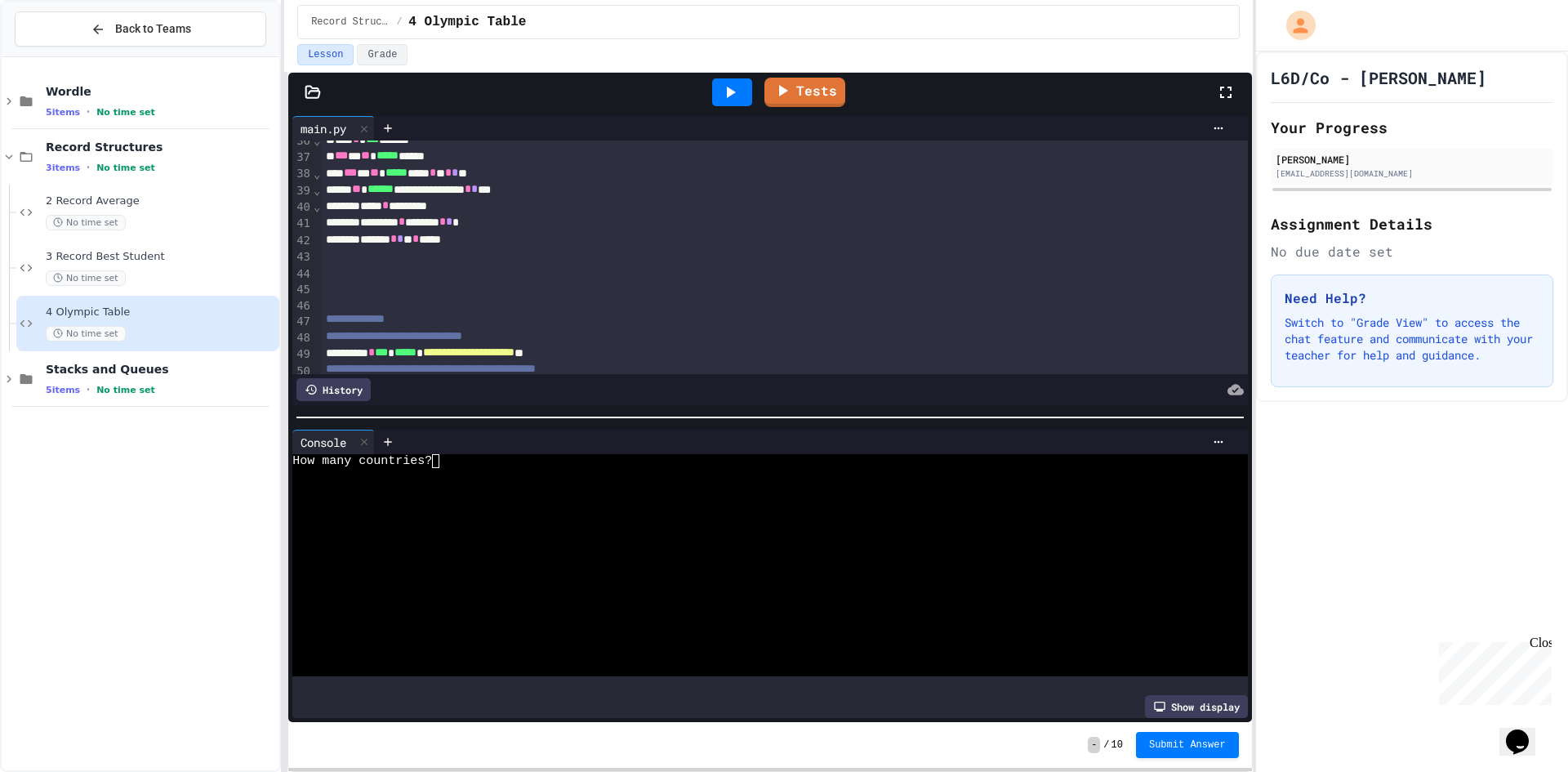
scroll to position [865, 0]
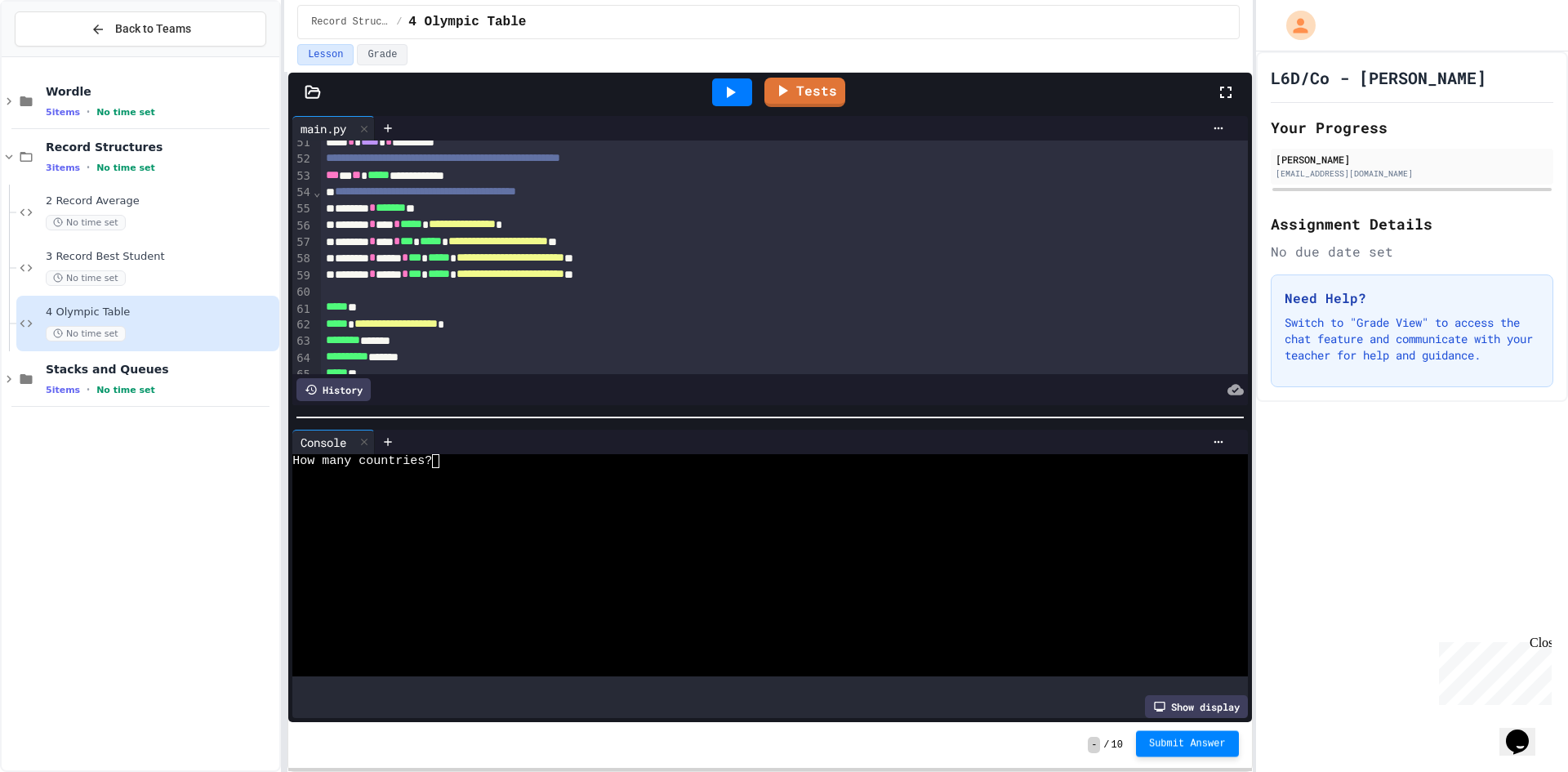
click at [1183, 748] on span "Submit Answer" at bounding box center [1187, 742] width 77 height 13
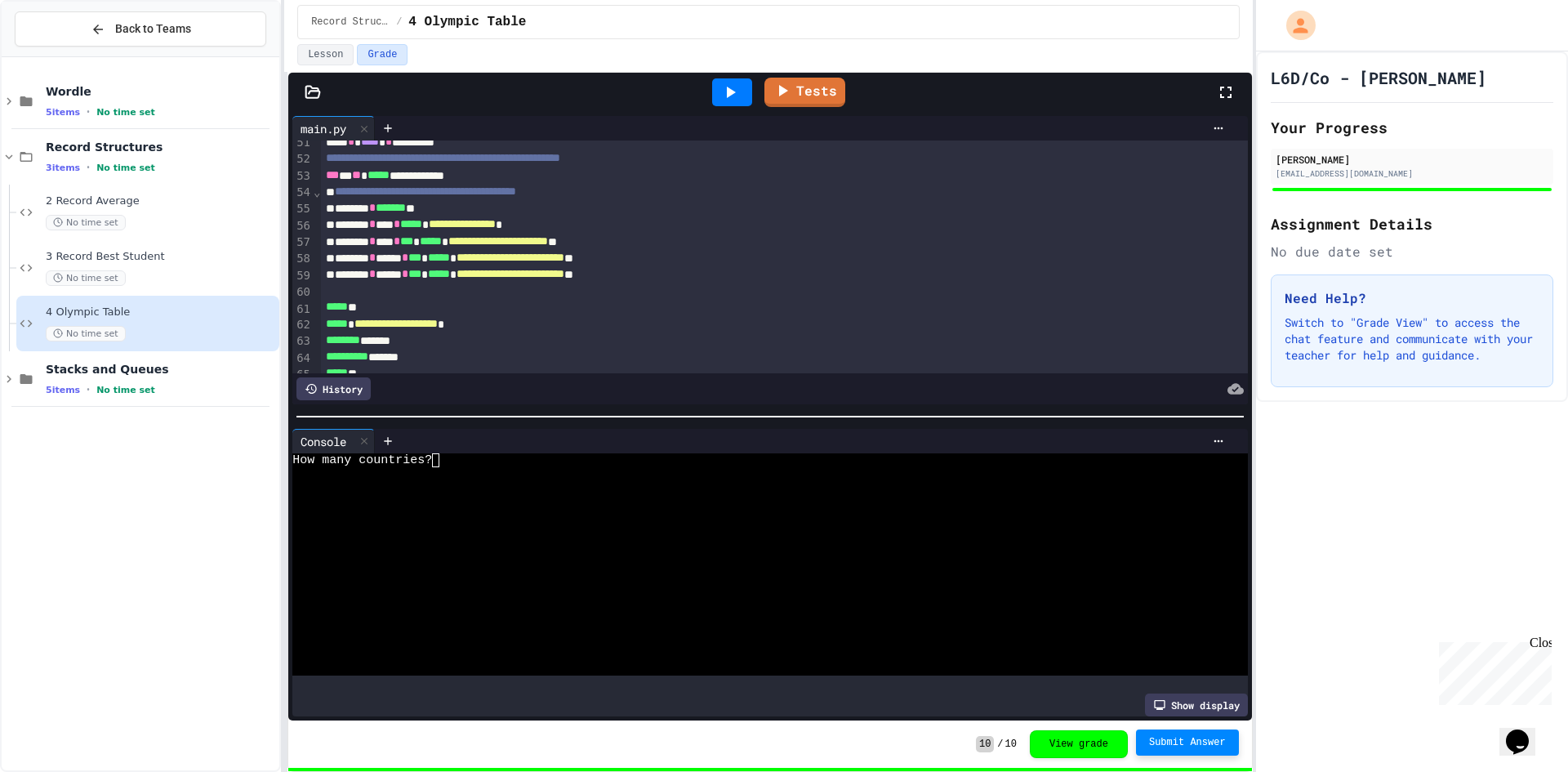
click at [721, 90] on icon at bounding box center [730, 92] width 19 height 19
click at [591, 580] on div at bounding box center [756, 585] width 926 height 13
type textarea "**"
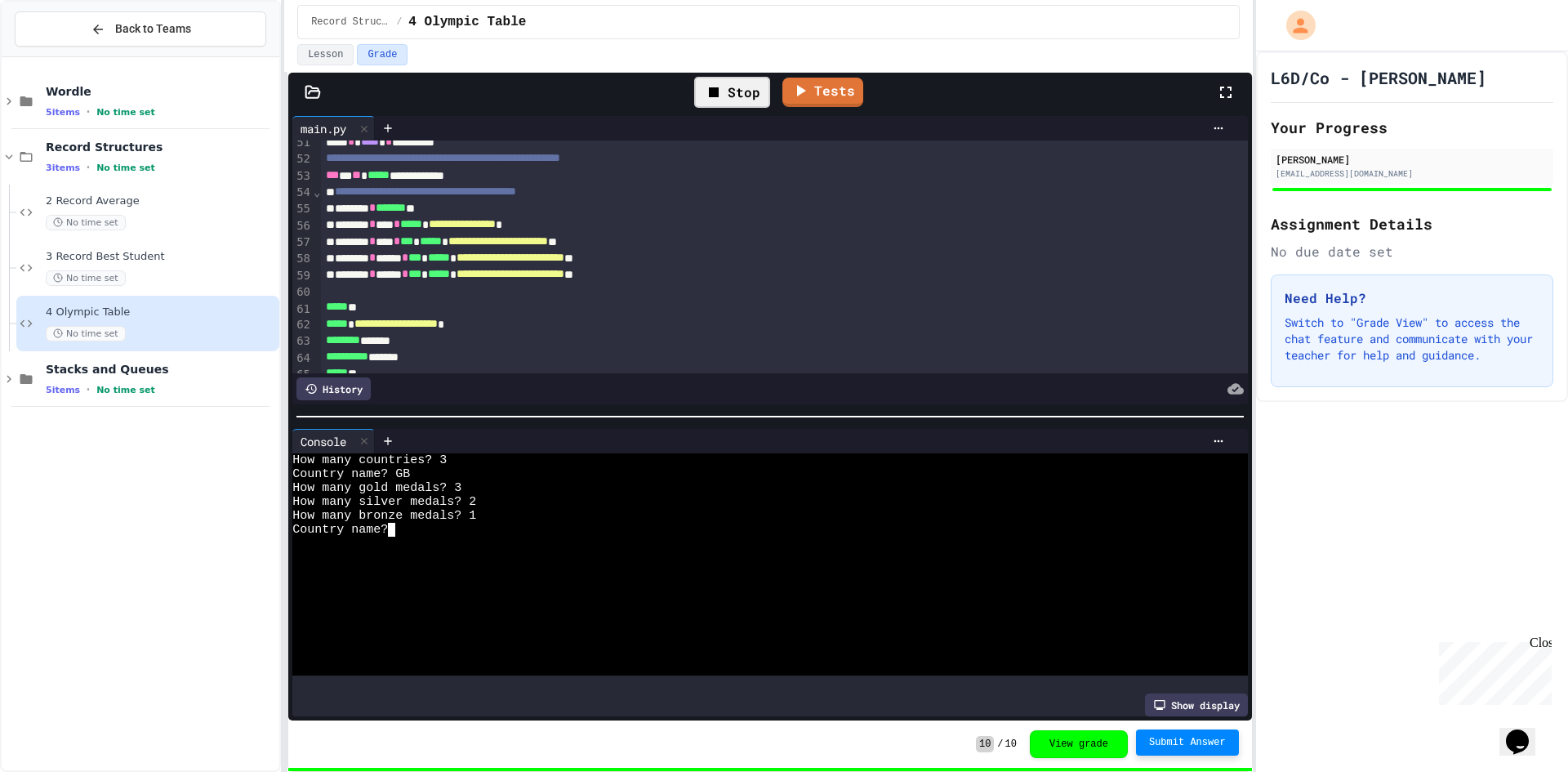
type textarea "*"
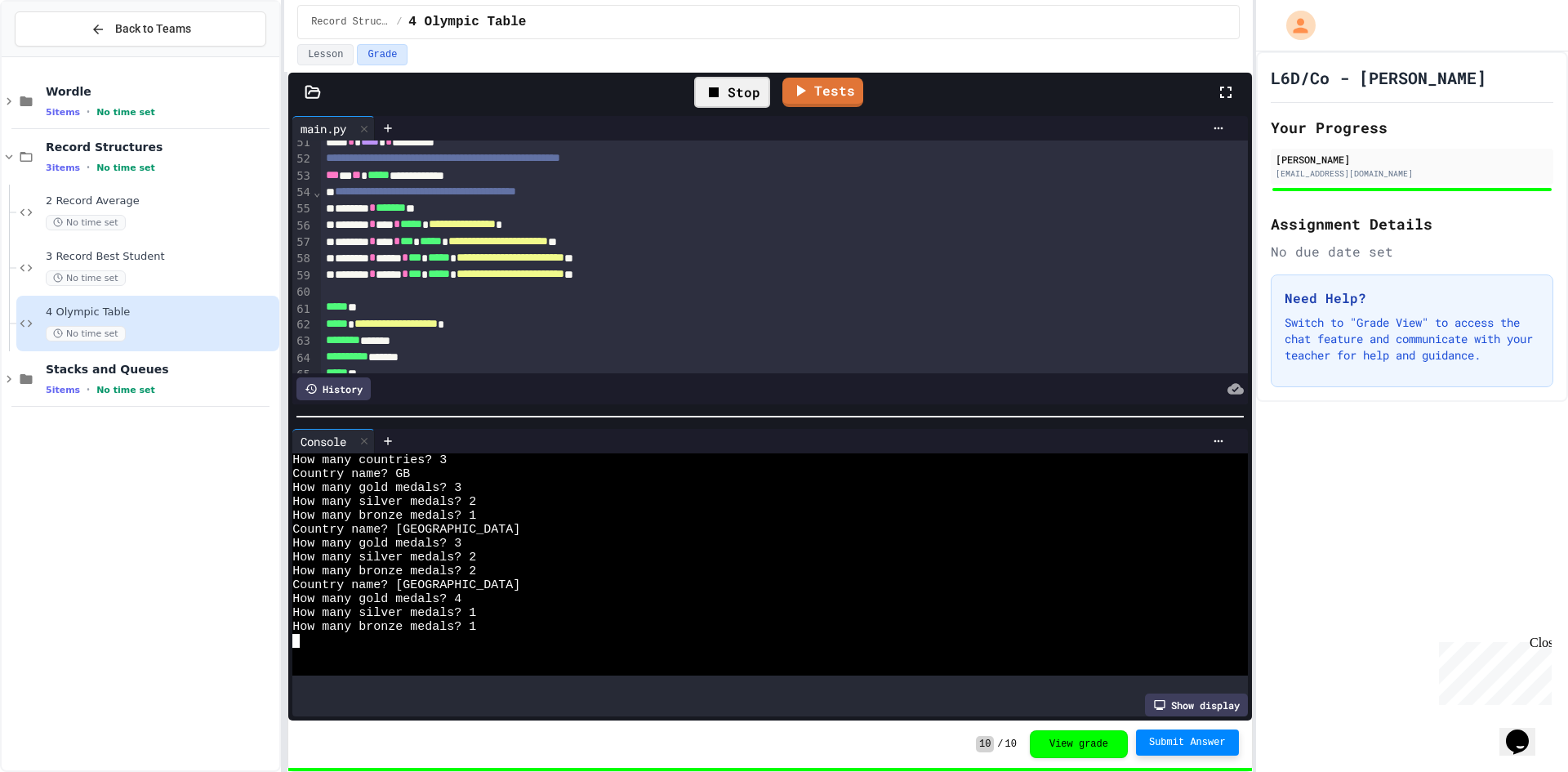
scroll to position [166, 0]
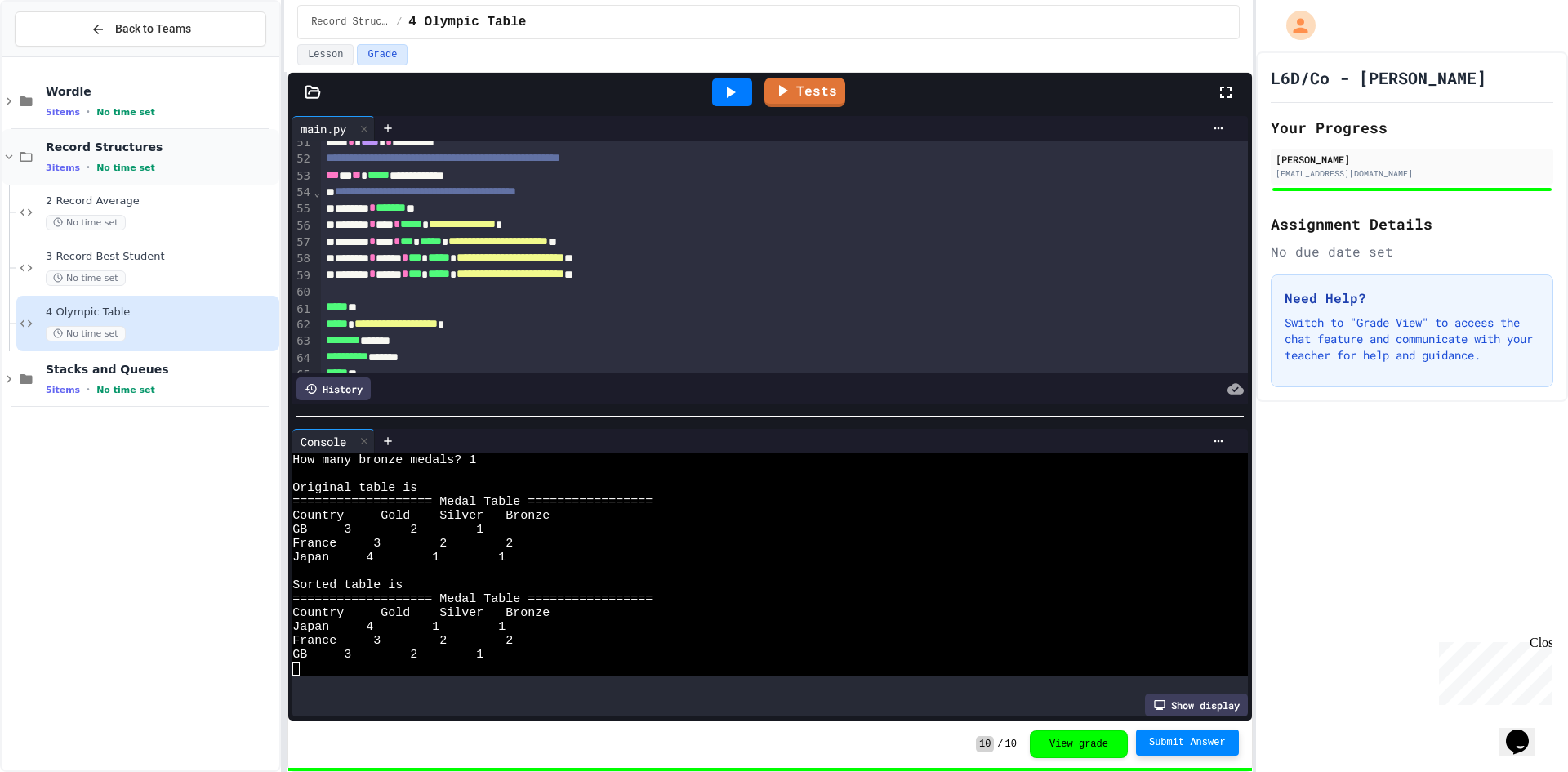
click at [15, 164] on icon at bounding box center [8, 156] width 14 height 14
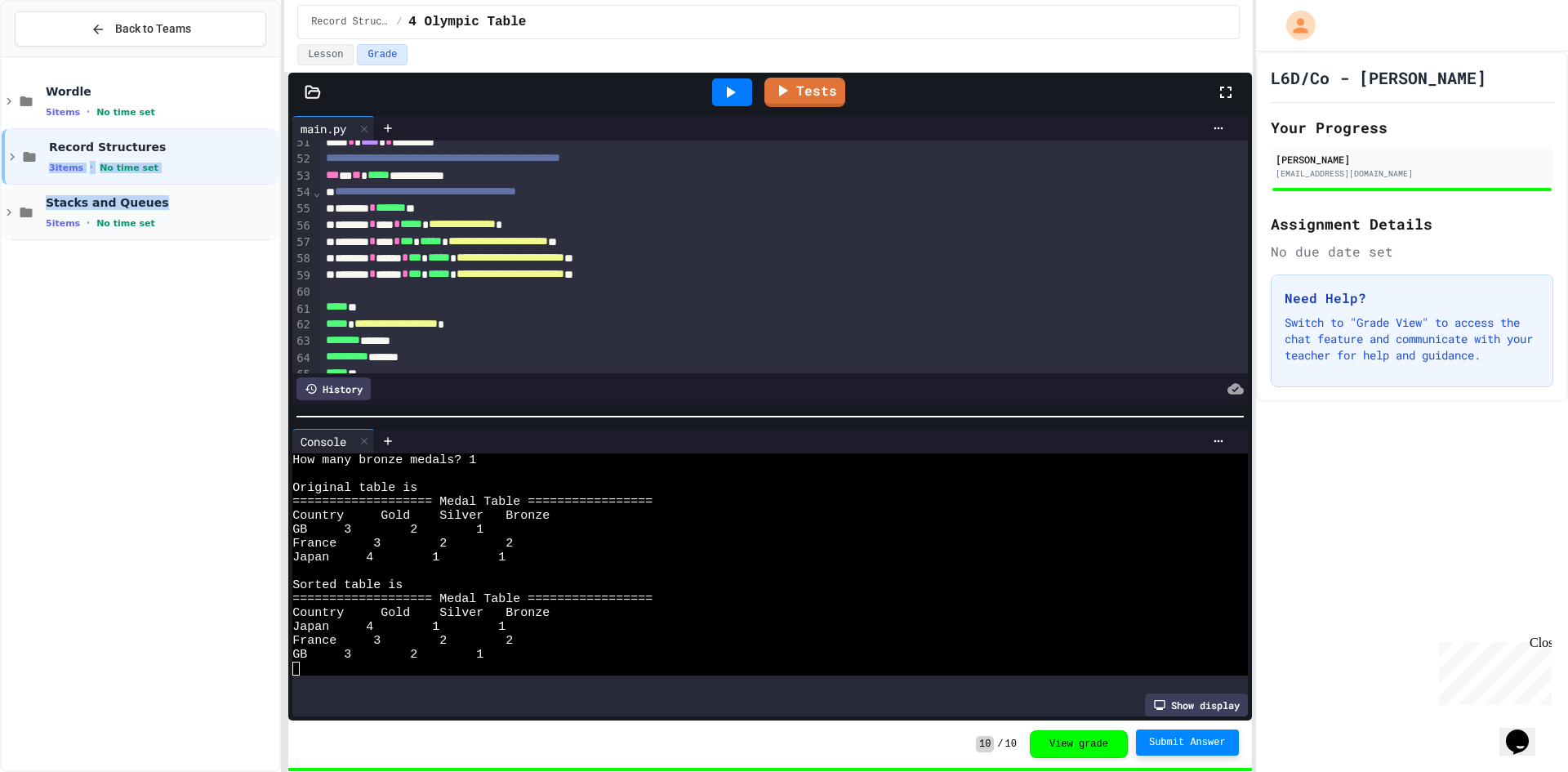
drag, startPoint x: 148, startPoint y: 153, endPoint x: 154, endPoint y: 221, distance: 68.3
click at [154, 213] on div "Wordle 5 items • No time set Record Structures 3 items • No time set Stacks and…" at bounding box center [140, 157] width 277 height 186
click at [170, 293] on div "Wordle 5 items • No time set Record Structures 3 items • No time set Stacks and…" at bounding box center [140, 414] width 277 height 700
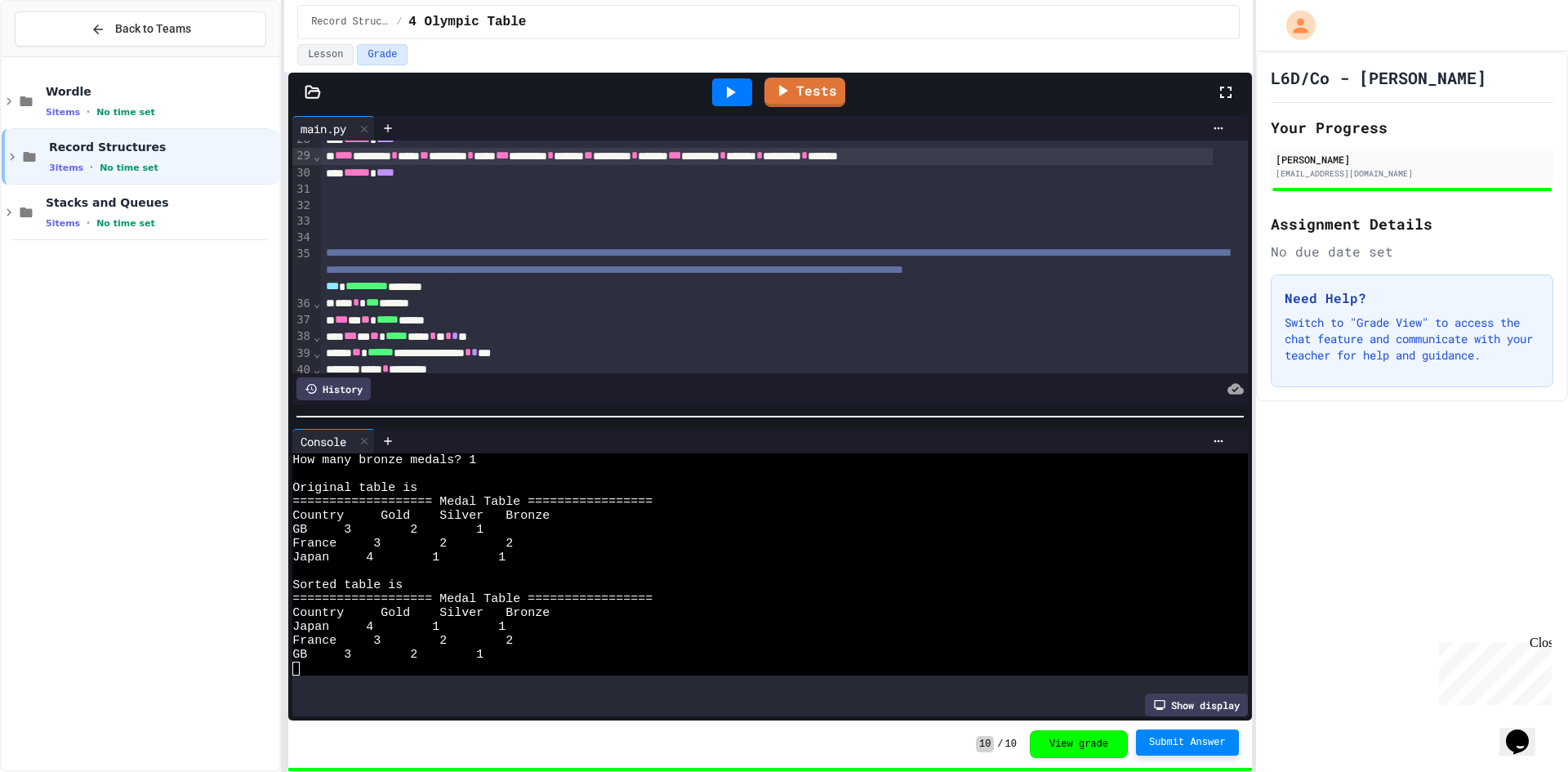
scroll to position [375, 0]
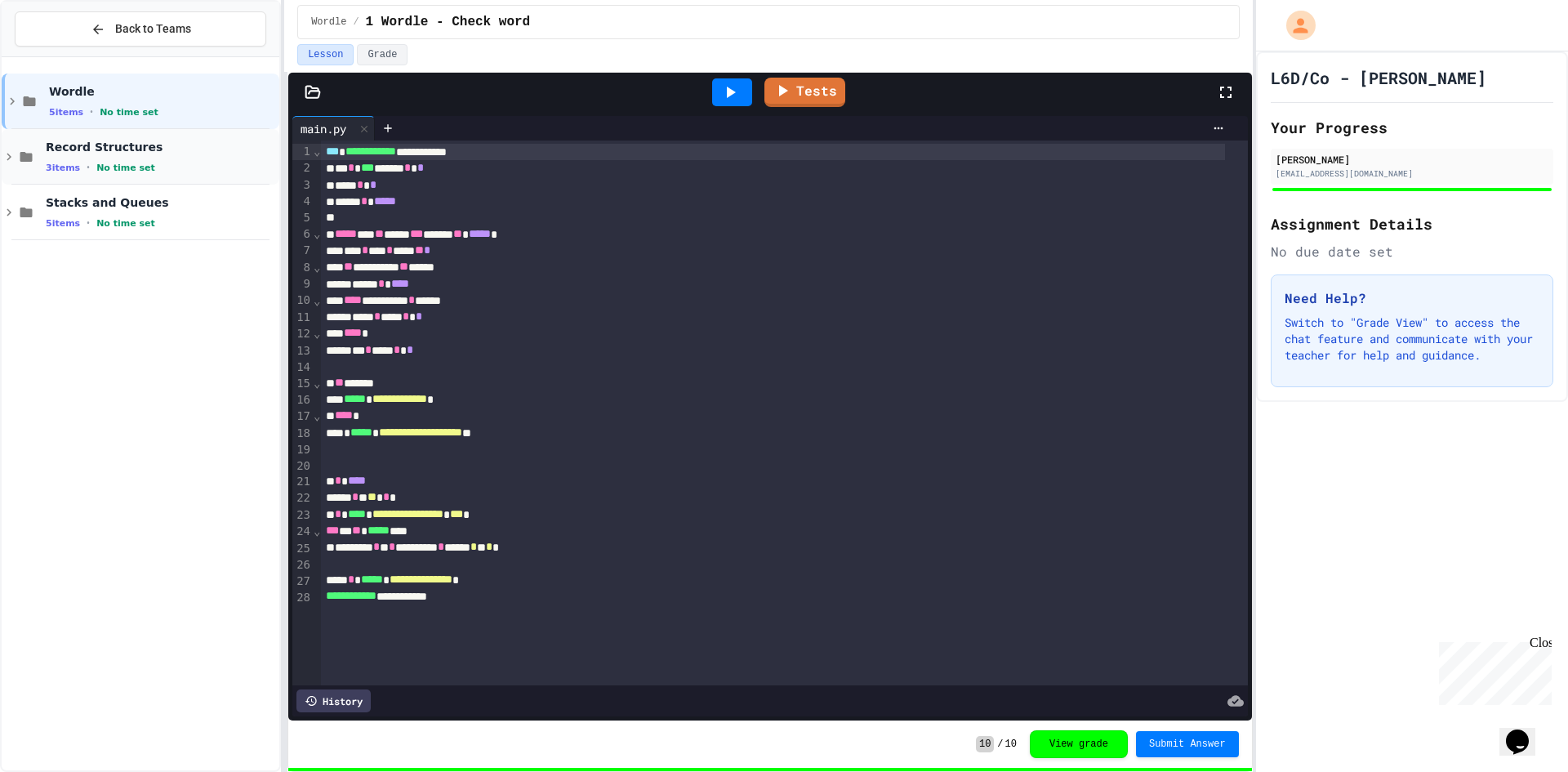
click at [229, 140] on span "Record Structures" at bounding box center [160, 147] width 230 height 14
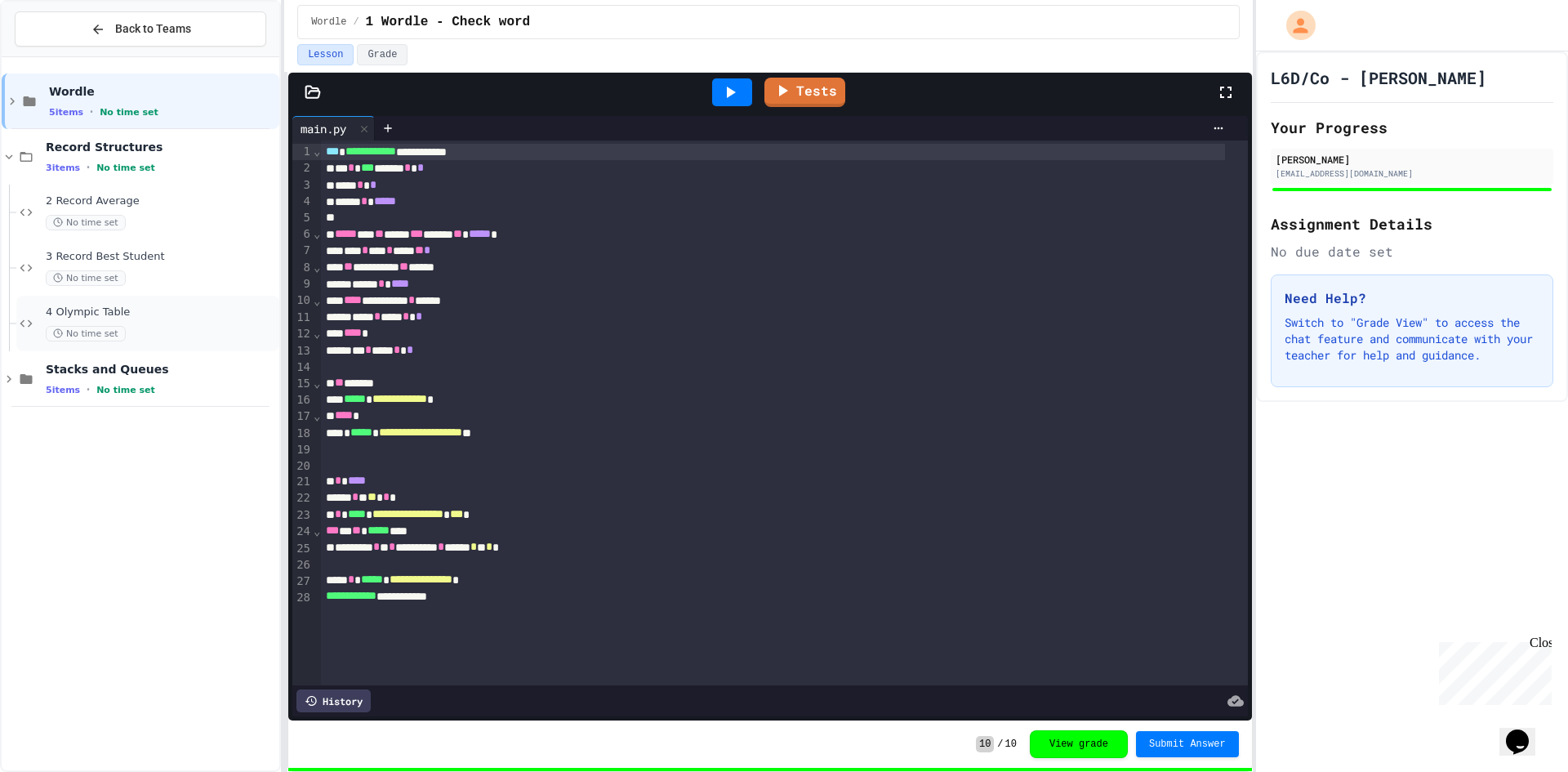
click at [218, 322] on div "4 Olympic Table No time set" at bounding box center [160, 323] width 230 height 36
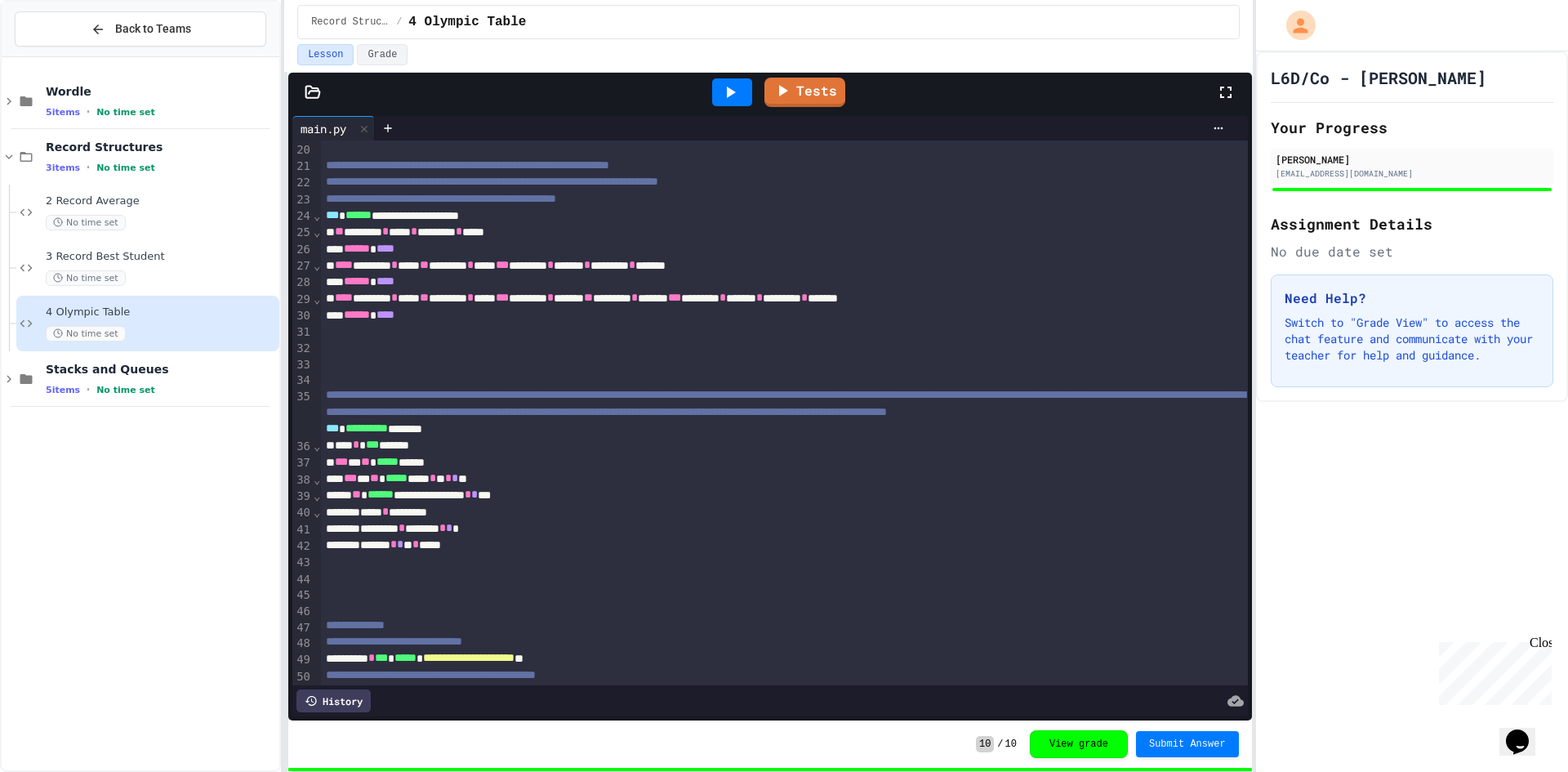
scroll to position [150, 0]
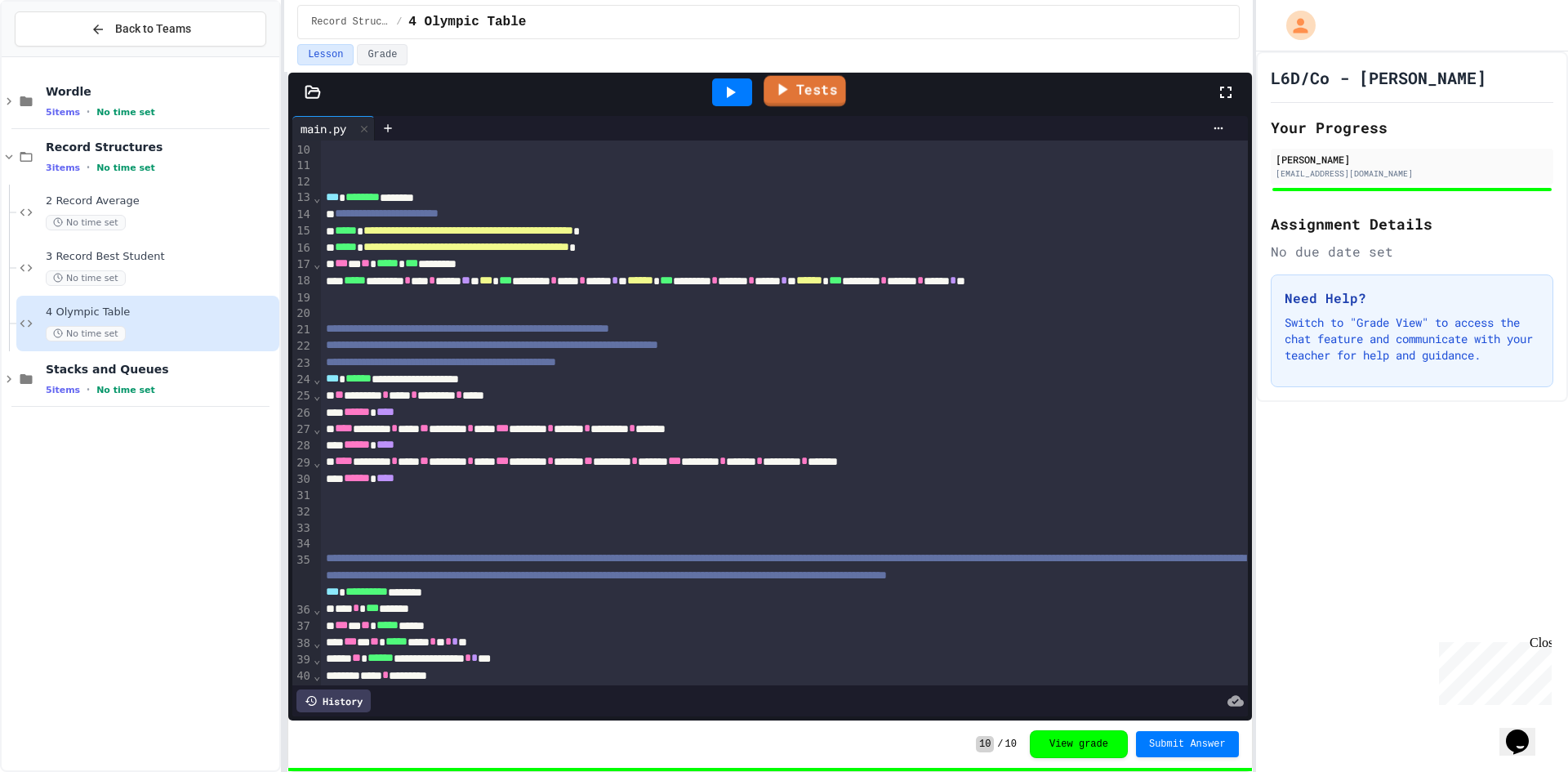
click at [787, 89] on icon at bounding box center [783, 89] width 9 height 13
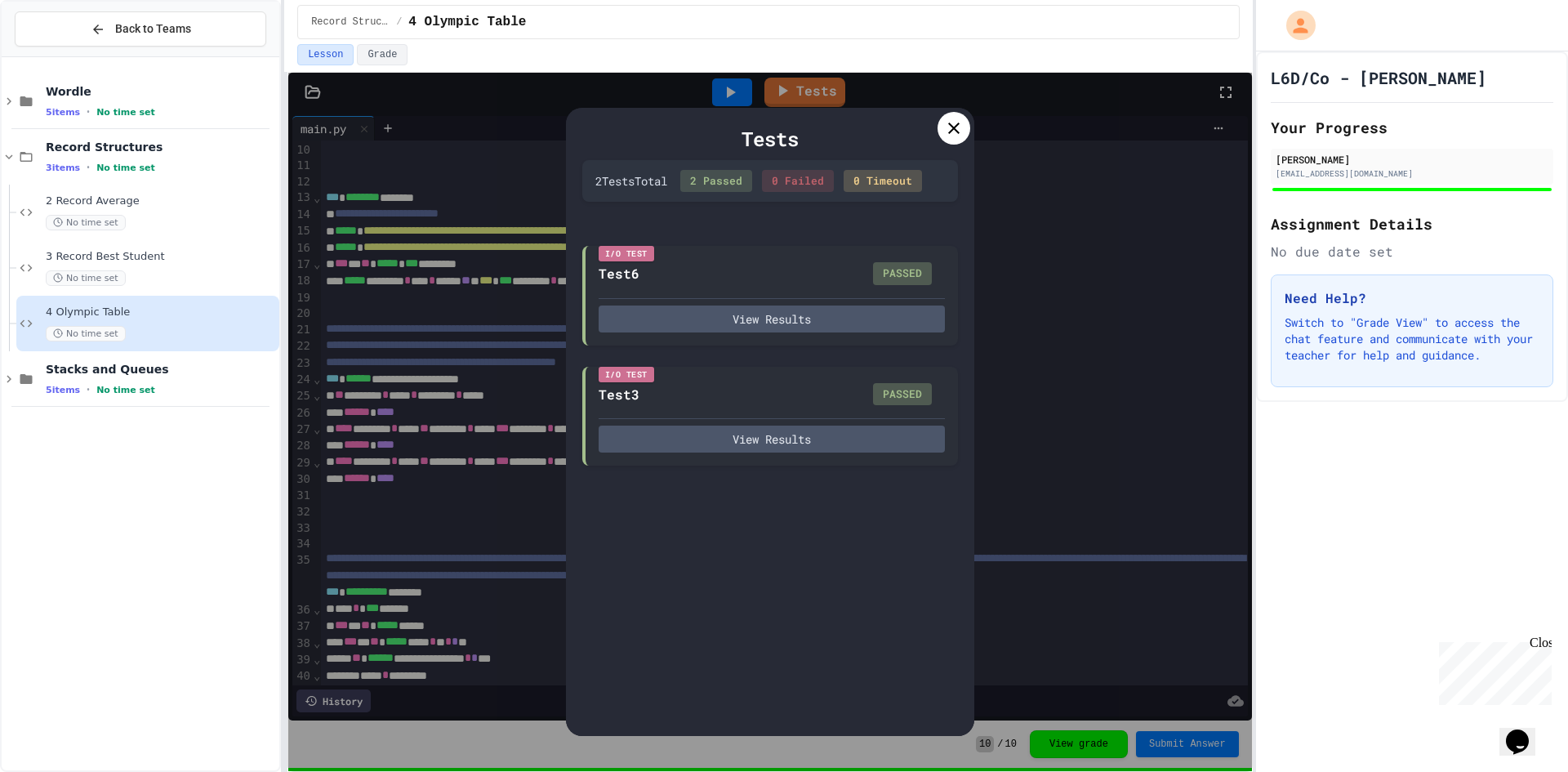
click at [950, 138] on div at bounding box center [953, 128] width 33 height 33
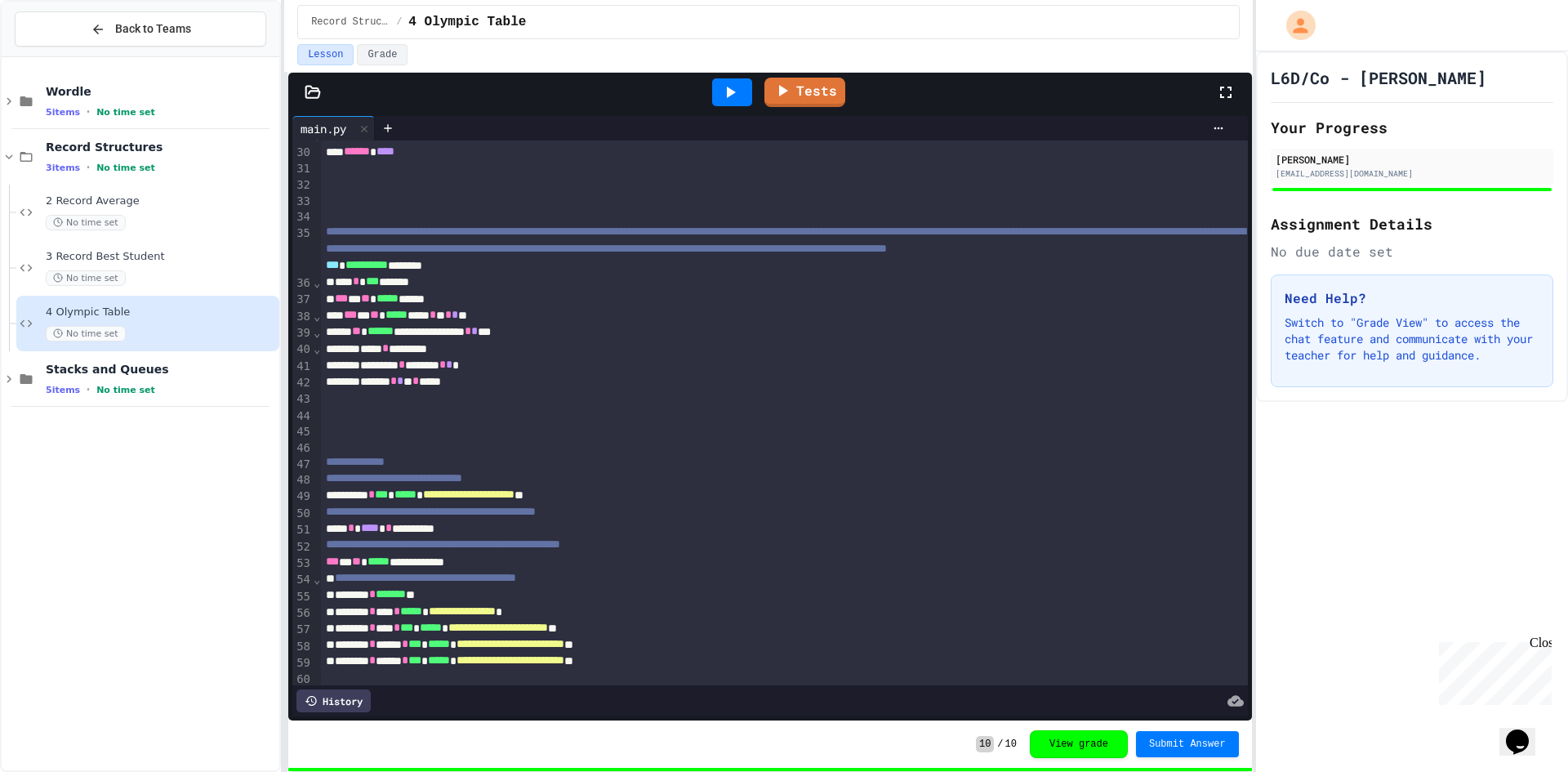
scroll to position [640, 0]
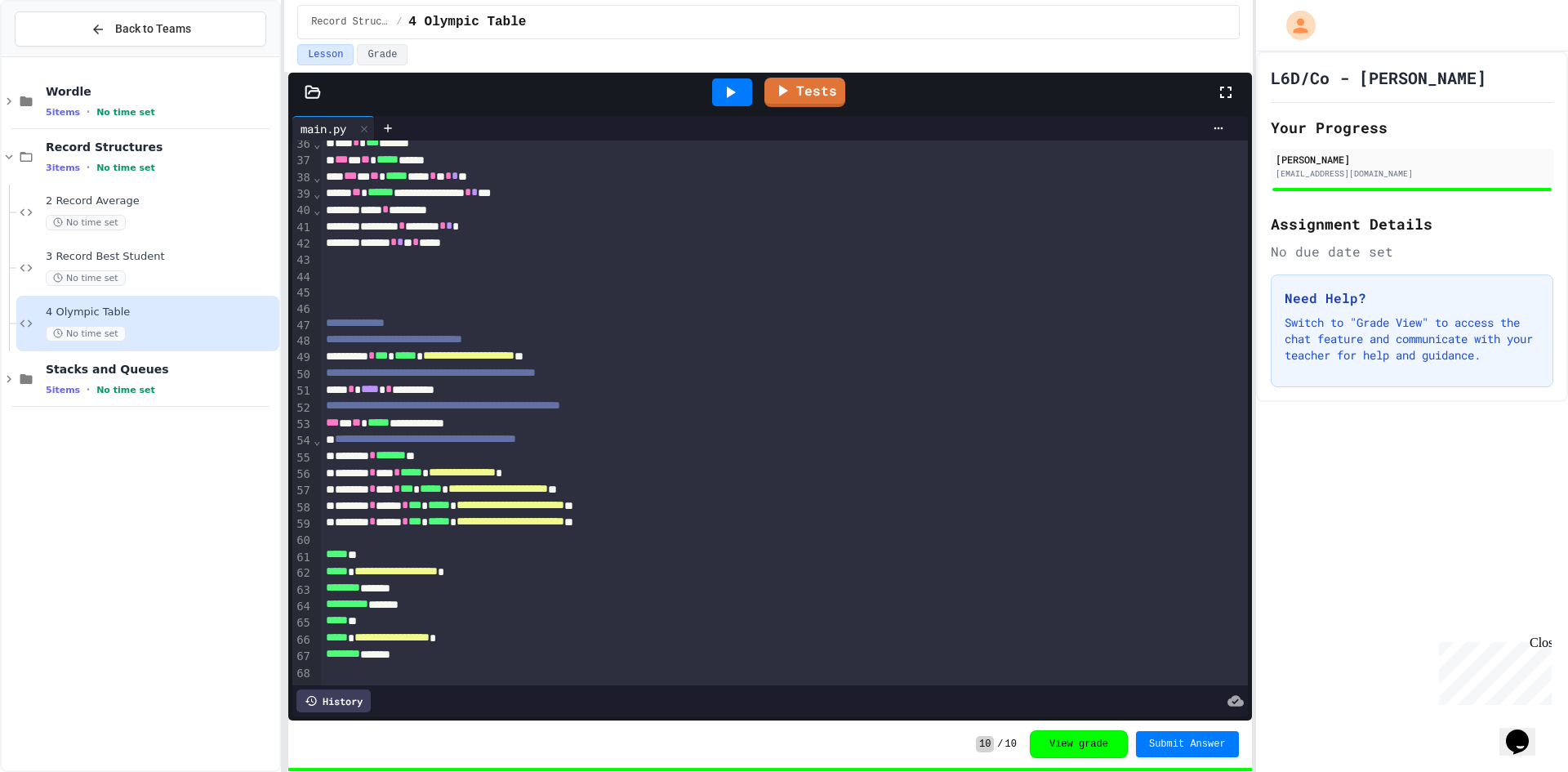
drag, startPoint x: 1185, startPoint y: 767, endPoint x: 1177, endPoint y: 748, distance: 20.6
click at [1179, 756] on div "10 / 10 View grade Submit Answer" at bounding box center [769, 744] width 962 height 47
click at [1177, 748] on span "Submit Answer" at bounding box center [1187, 742] width 77 height 13
click at [1533, 647] on div "Close" at bounding box center [1539, 645] width 20 height 20
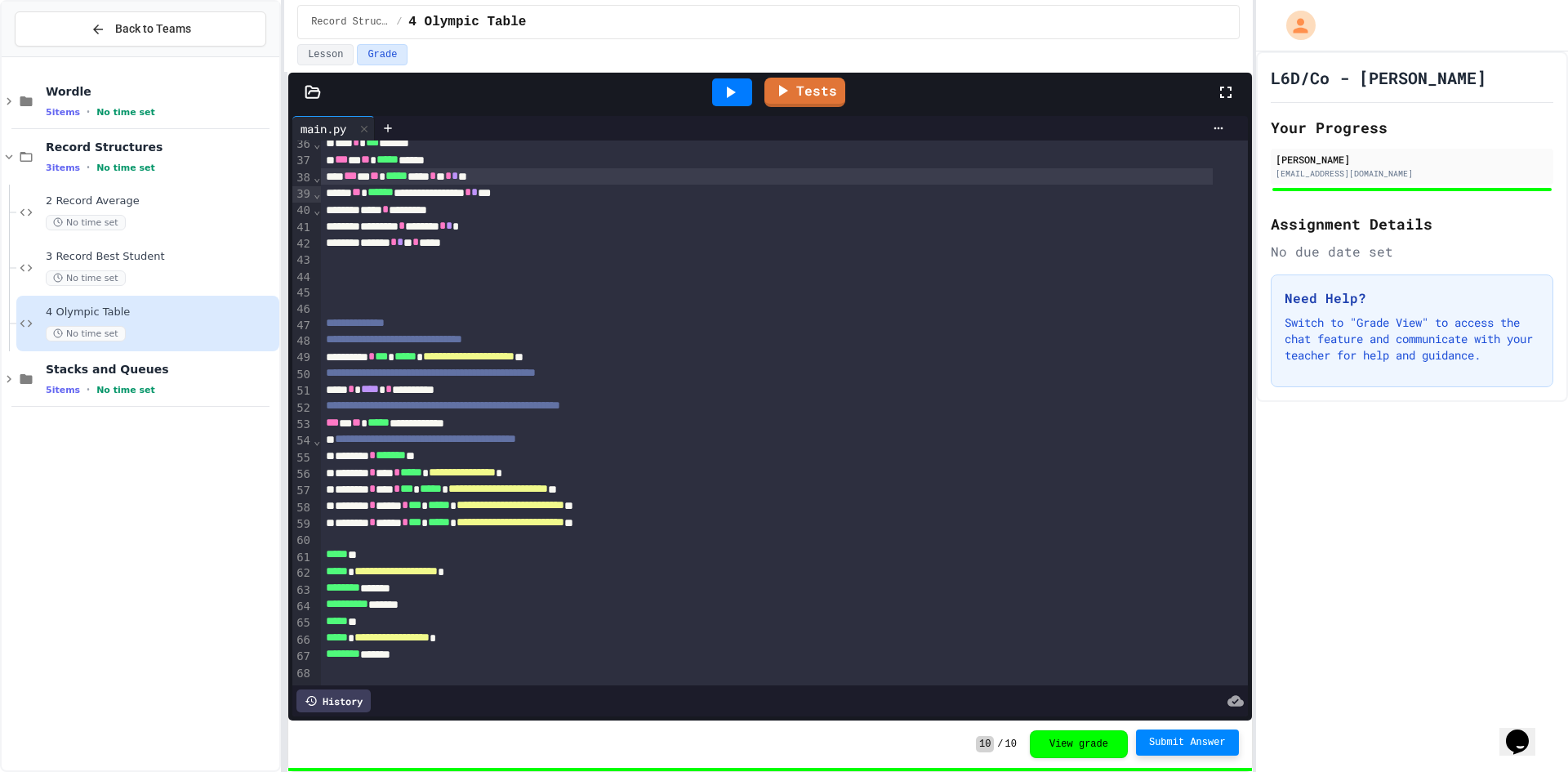
click at [1042, 171] on div "*** * ** ***** ***** * ** * * **" at bounding box center [766, 175] width 891 height 16
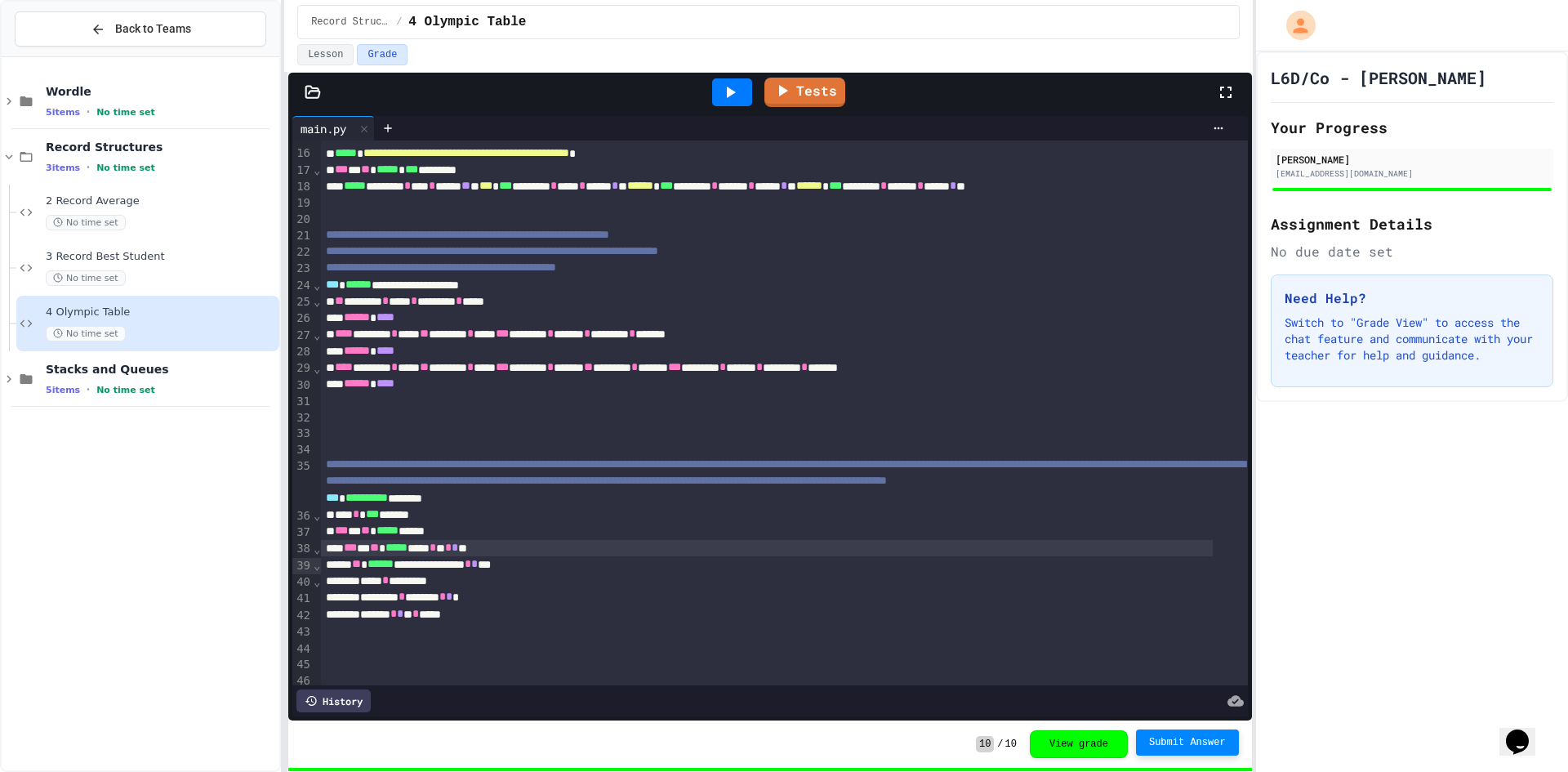
scroll to position [164, 0]
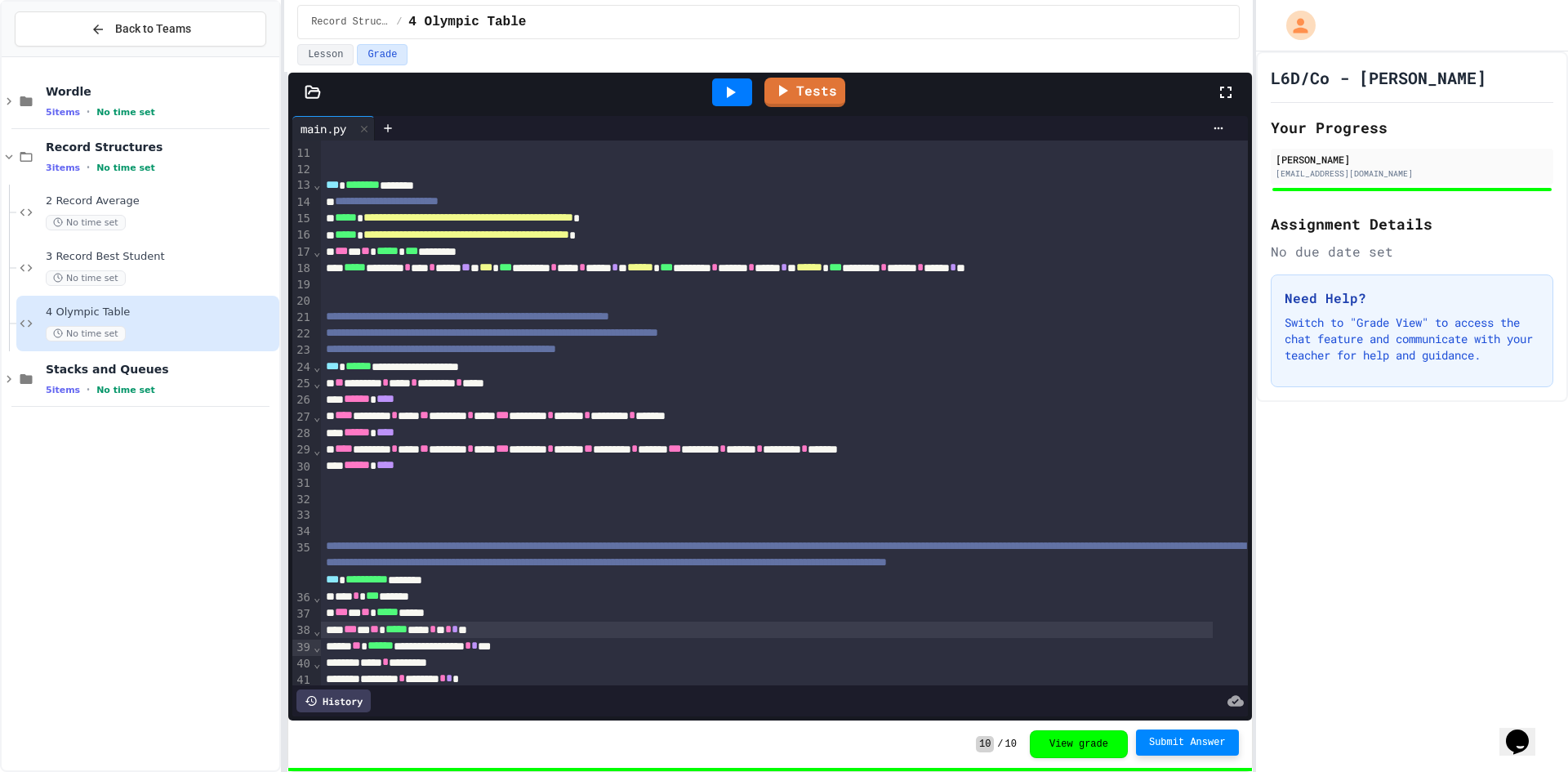
click at [695, 88] on div "Tests" at bounding box center [776, 92] width 878 height 44
click at [710, 89] on div at bounding box center [732, 92] width 57 height 44
click at [717, 92] on div at bounding box center [731, 92] width 40 height 28
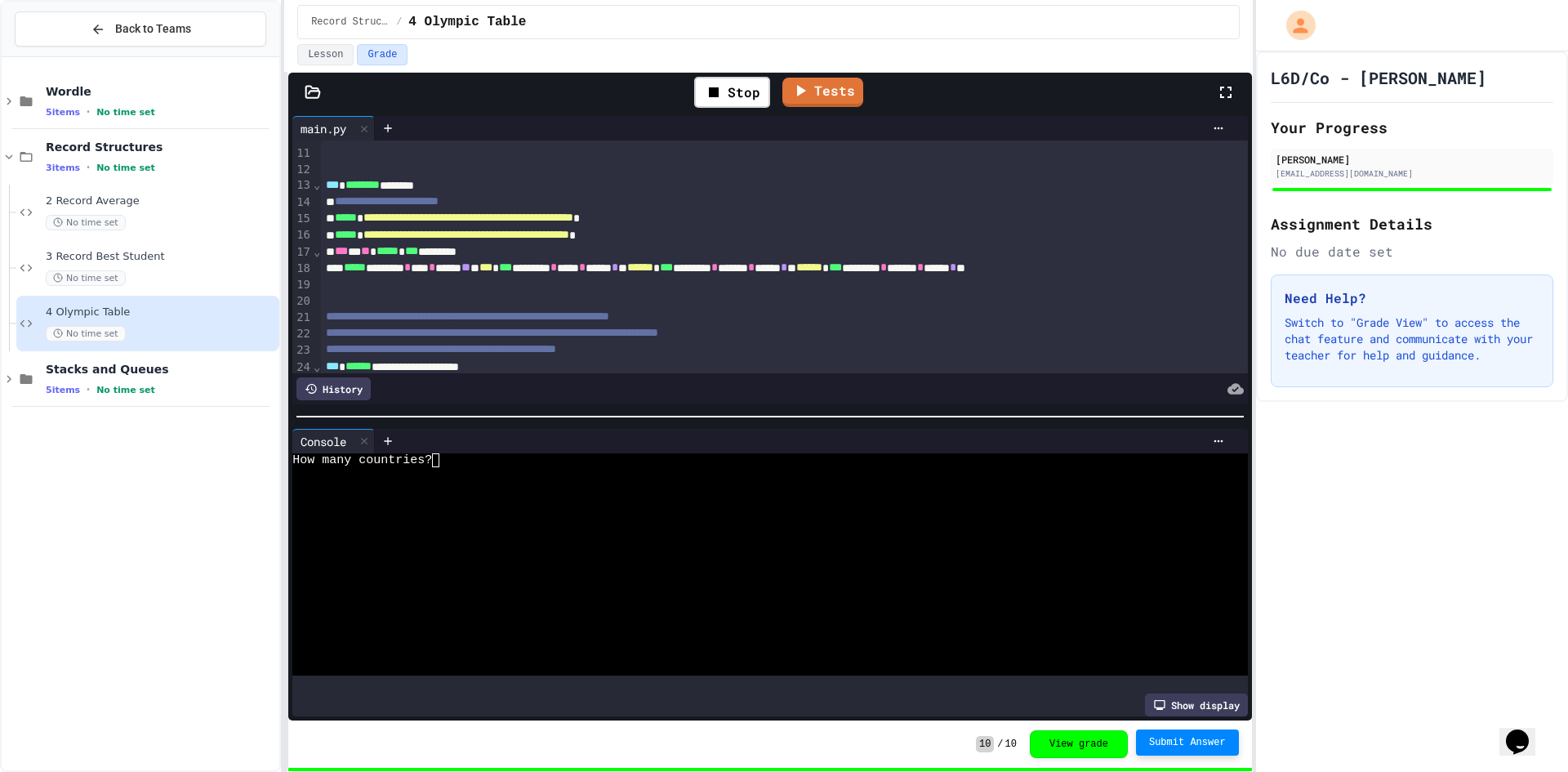
click at [682, 499] on div at bounding box center [756, 502] width 926 height 13
type textarea "**"
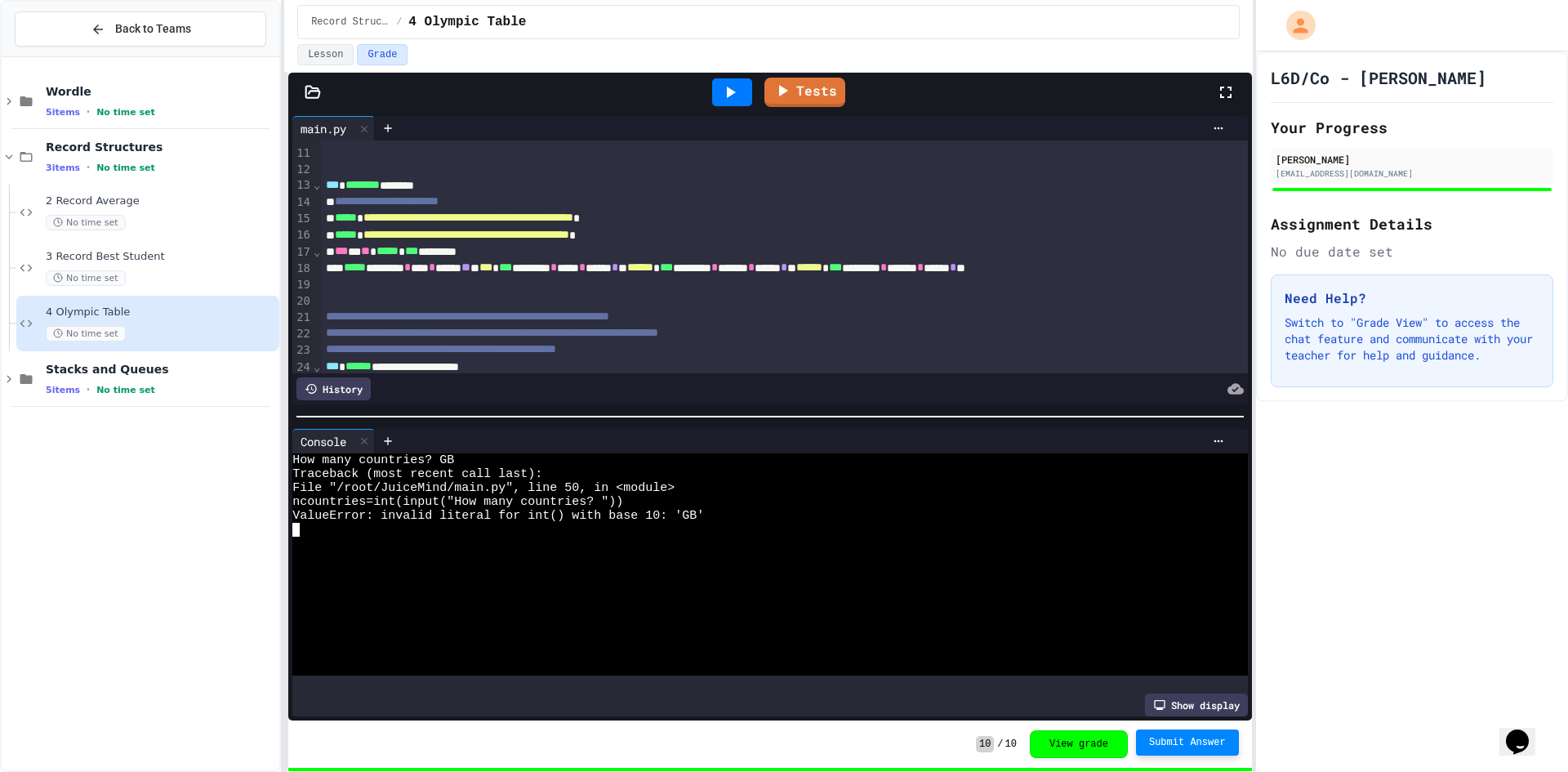
click at [735, 73] on div at bounding box center [732, 92] width 57 height 44
click at [740, 78] on div at bounding box center [732, 92] width 57 height 44
click at [740, 118] on div at bounding box center [802, 127] width 856 height 24
click at [730, 96] on icon at bounding box center [730, 92] width 19 height 19
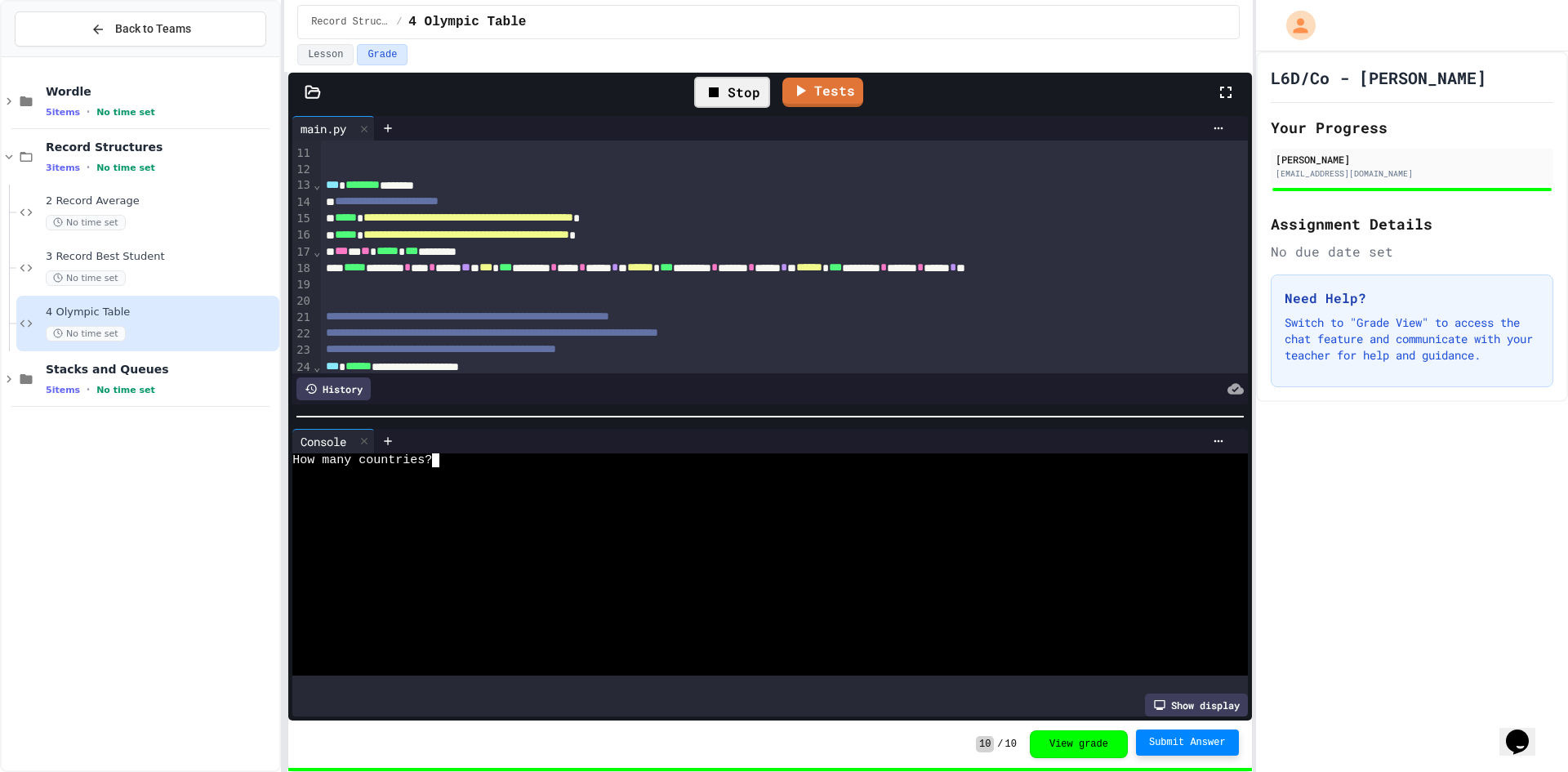
click at [693, 554] on div at bounding box center [756, 558] width 926 height 13
type textarea "**"
type textarea "**********"
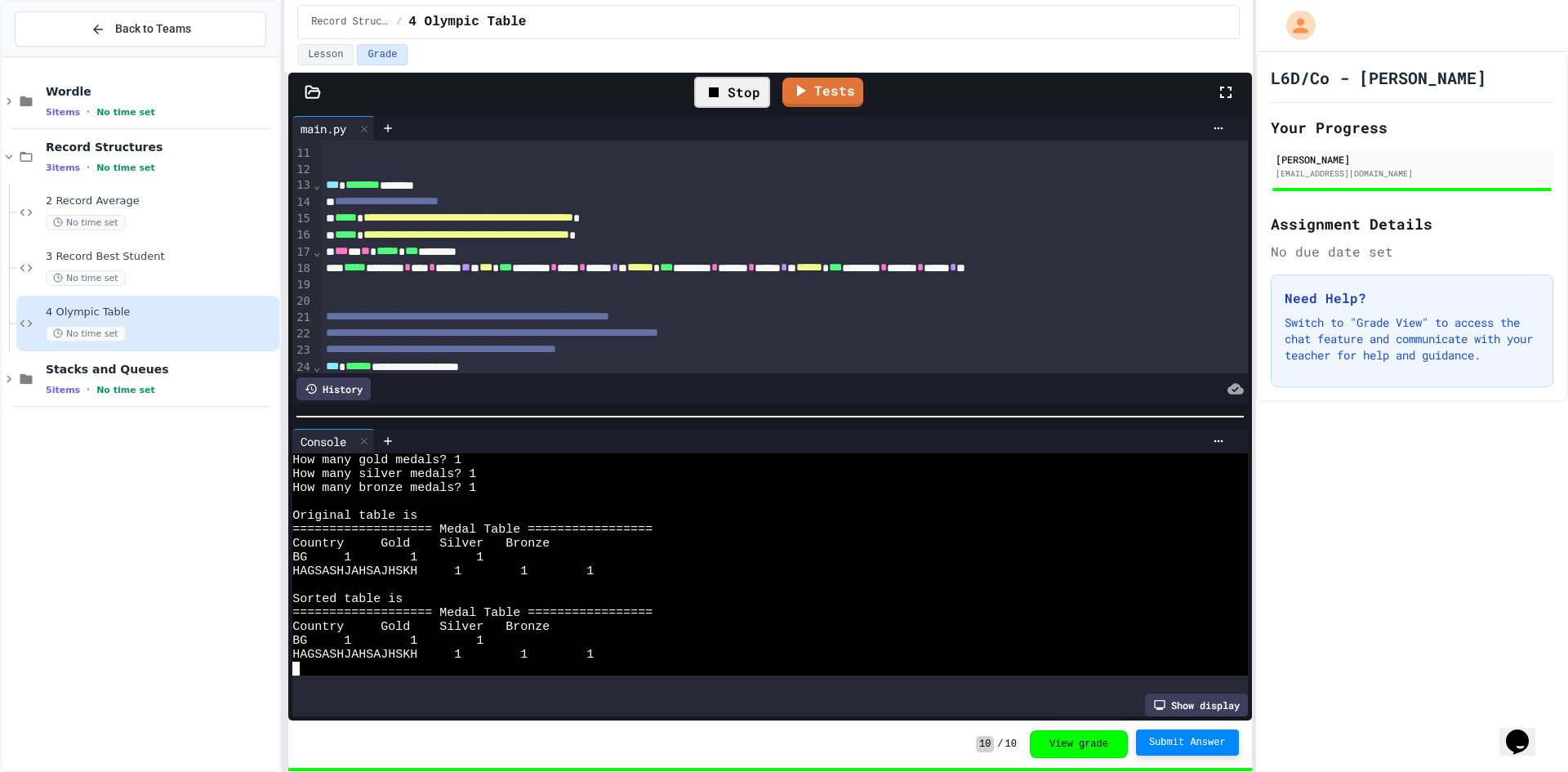
scroll to position [84, 0]
click at [724, 100] on icon at bounding box center [730, 92] width 19 height 19
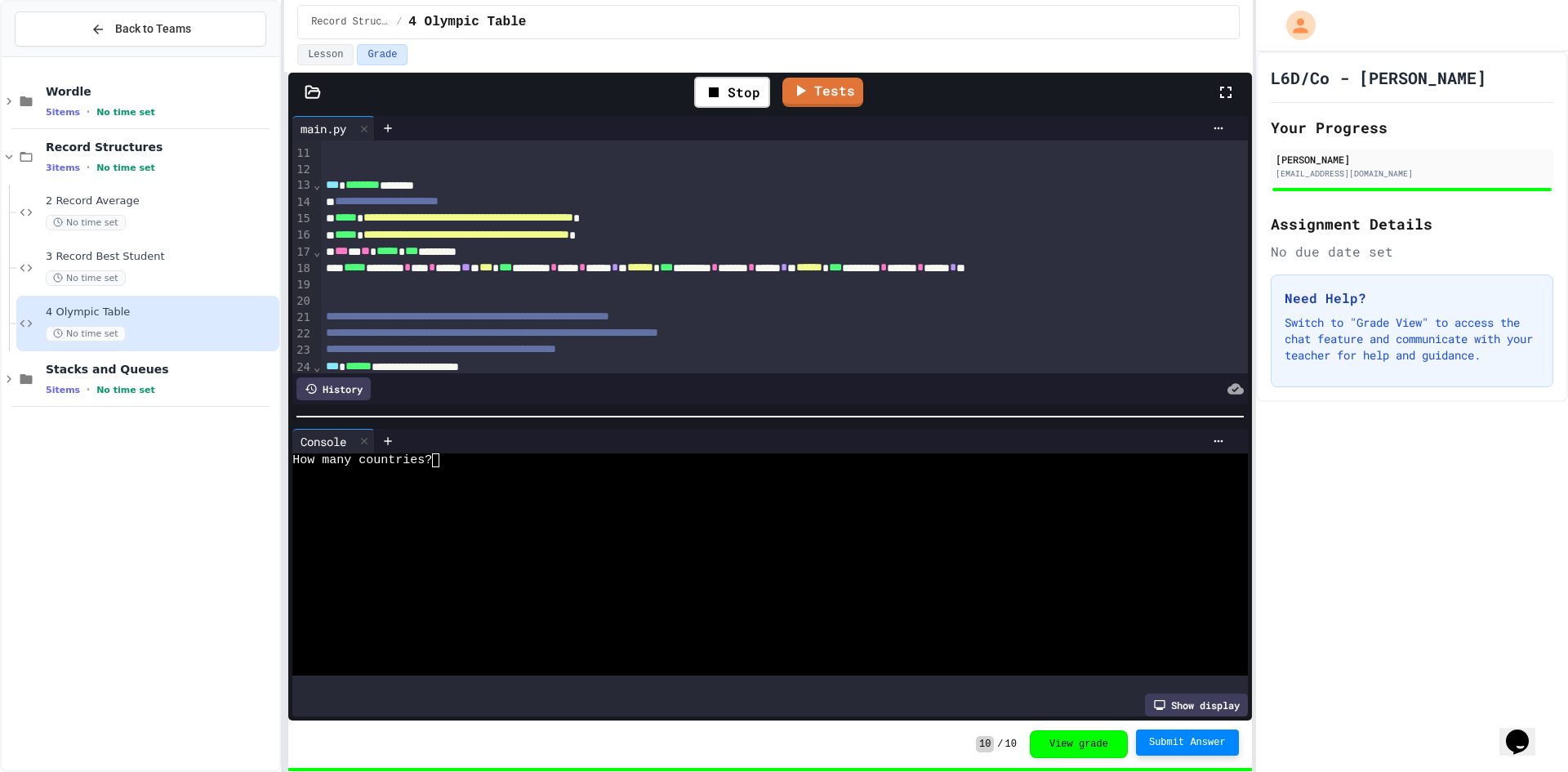
click at [650, 526] on div at bounding box center [756, 530] width 926 height 13
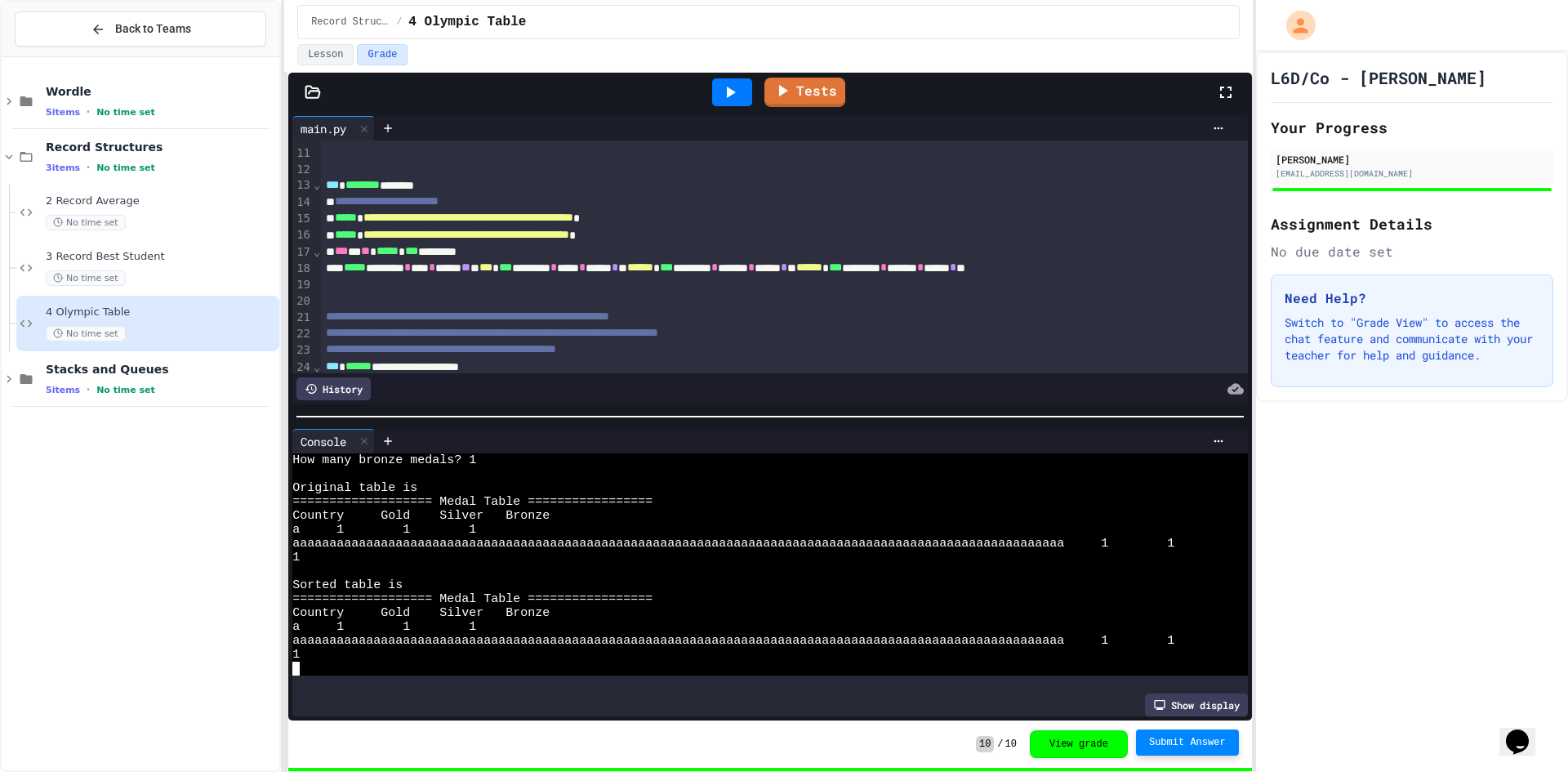
scroll to position [111, 0]
drag, startPoint x: 595, startPoint y: 707, endPoint x: 742, endPoint y: 678, distance: 149.8
click at [741, 678] on div "Console WWWWWWWWWWWWWWWWWWWWWWWWWWWWWWWW How many bronze medals? 1 Original tab…" at bounding box center [769, 572] width 962 height 296
click at [738, 89] on icon at bounding box center [730, 92] width 19 height 19
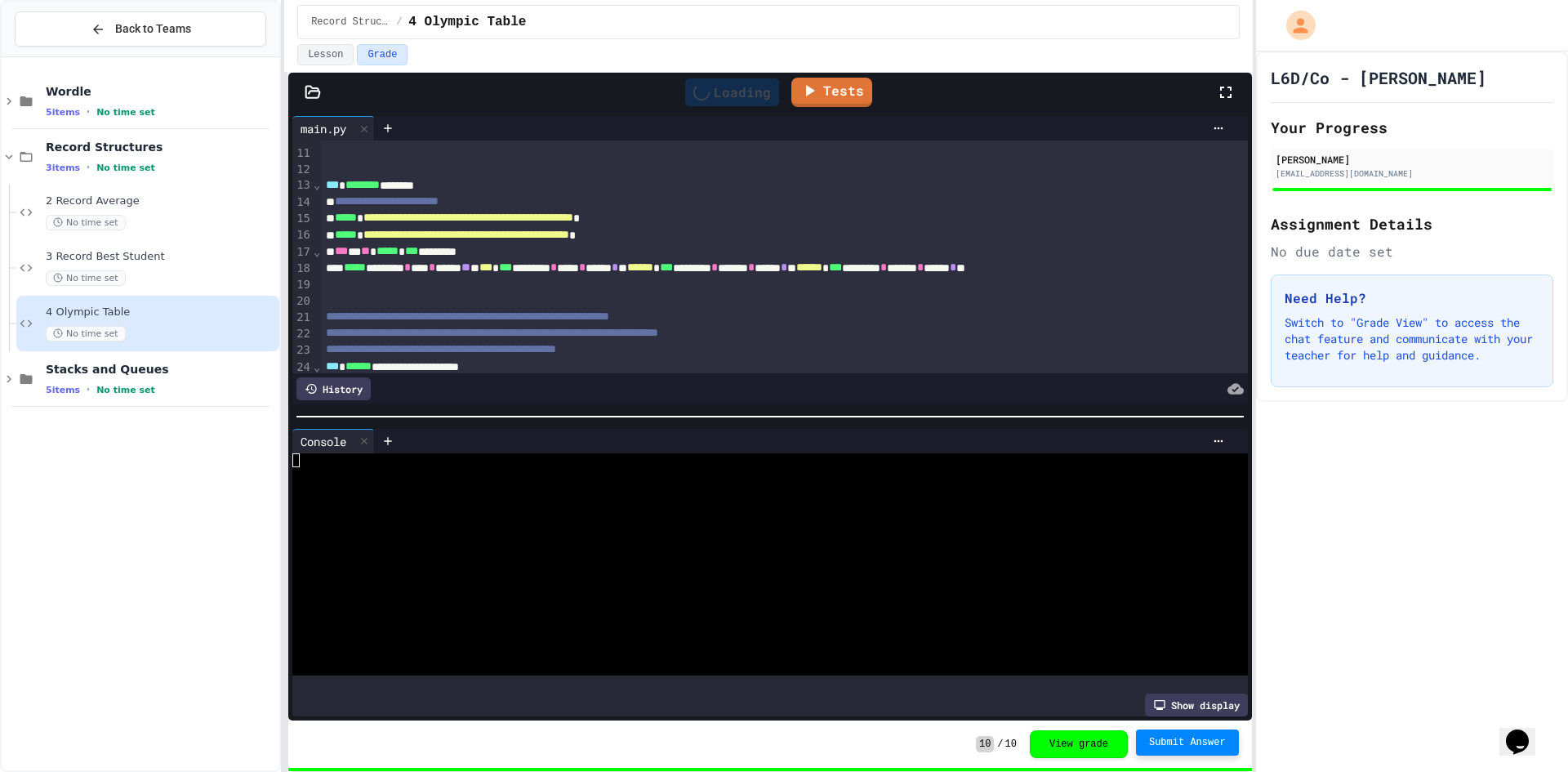
scroll to position [0, 0]
click at [842, 528] on div at bounding box center [756, 530] width 926 height 13
click at [762, 91] on div "Stop" at bounding box center [732, 92] width 76 height 31
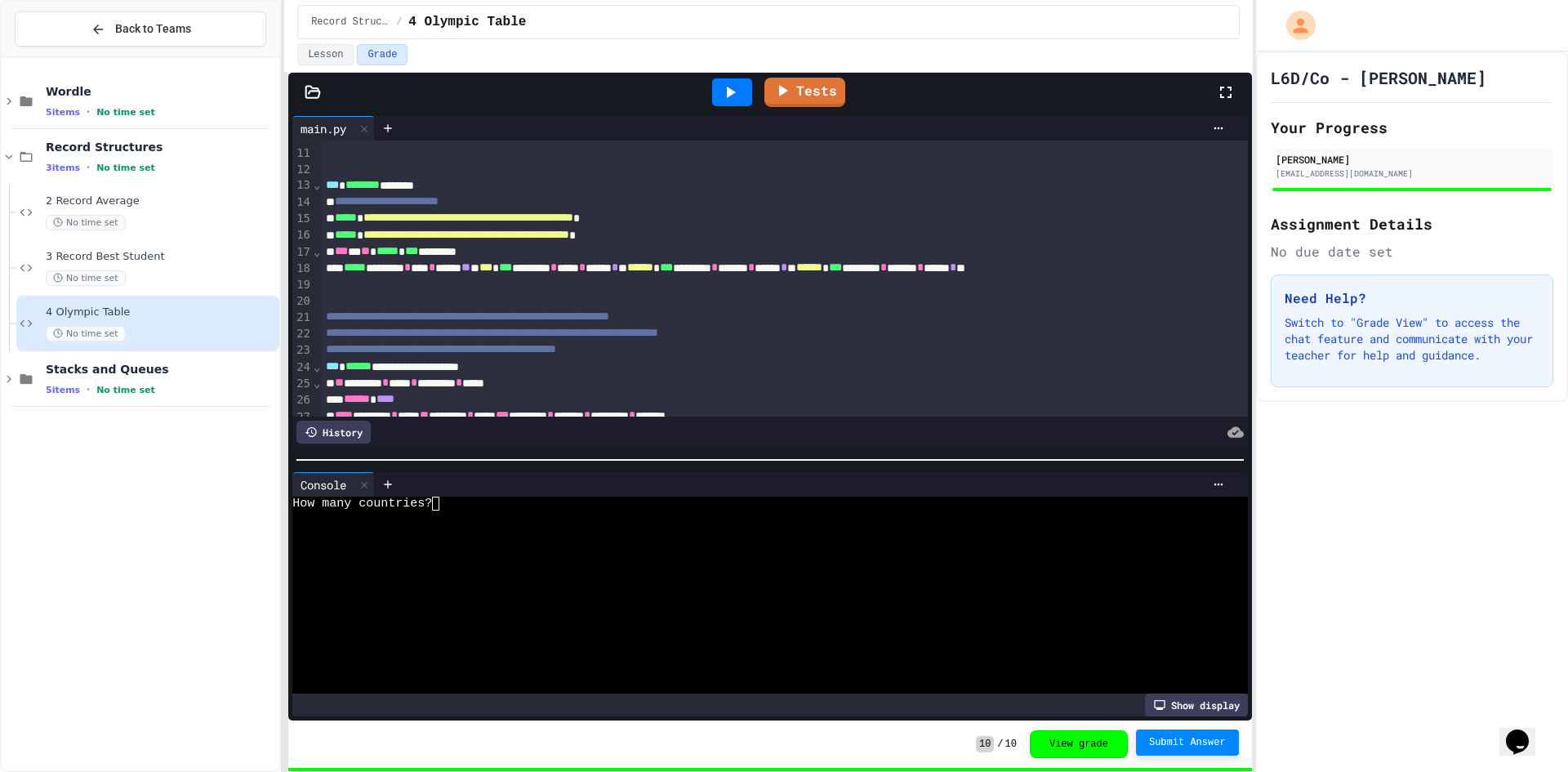
click at [827, 451] on div at bounding box center [769, 459] width 962 height 16
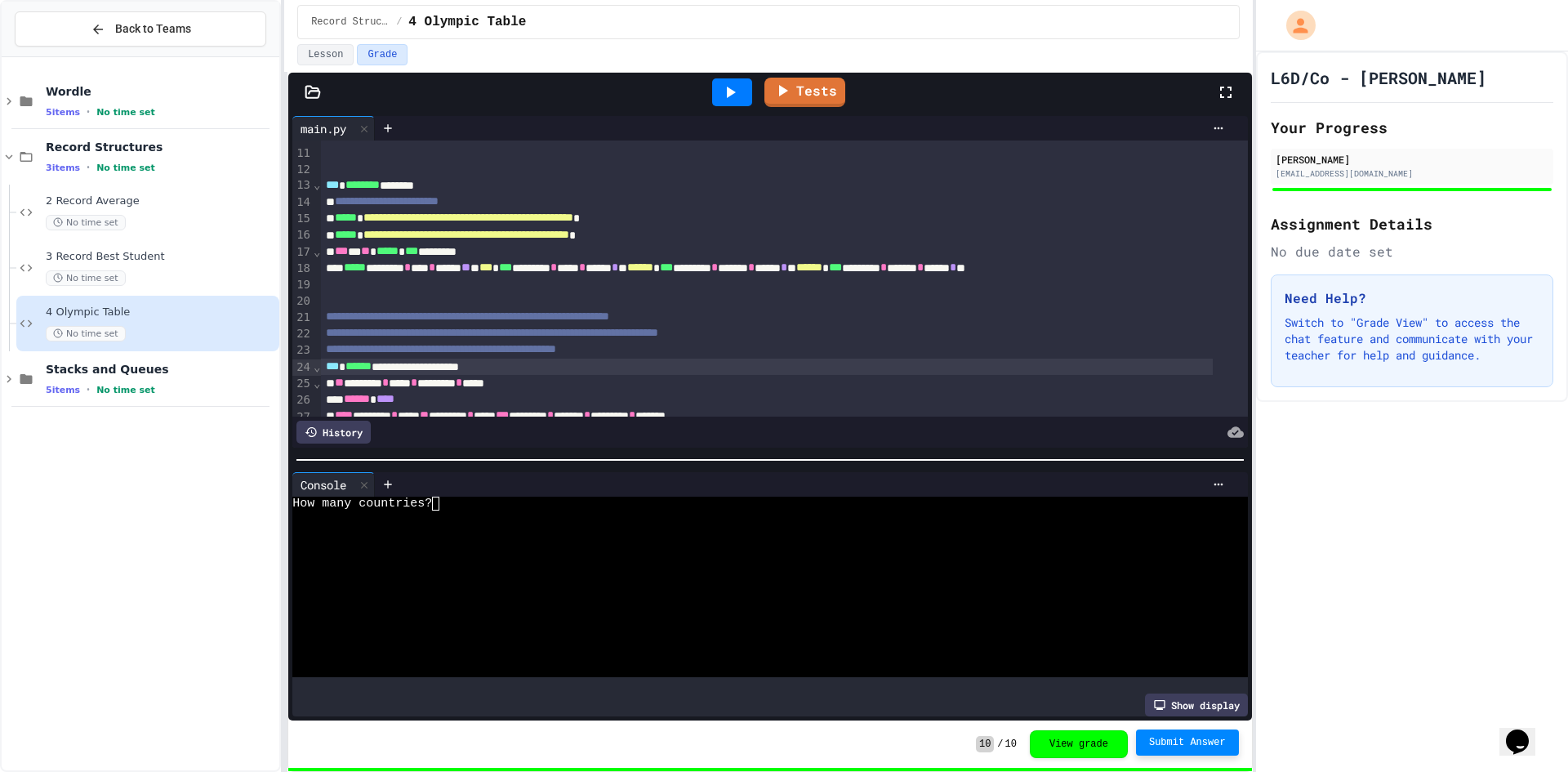
click at [634, 362] on div "**********" at bounding box center [766, 366] width 891 height 16
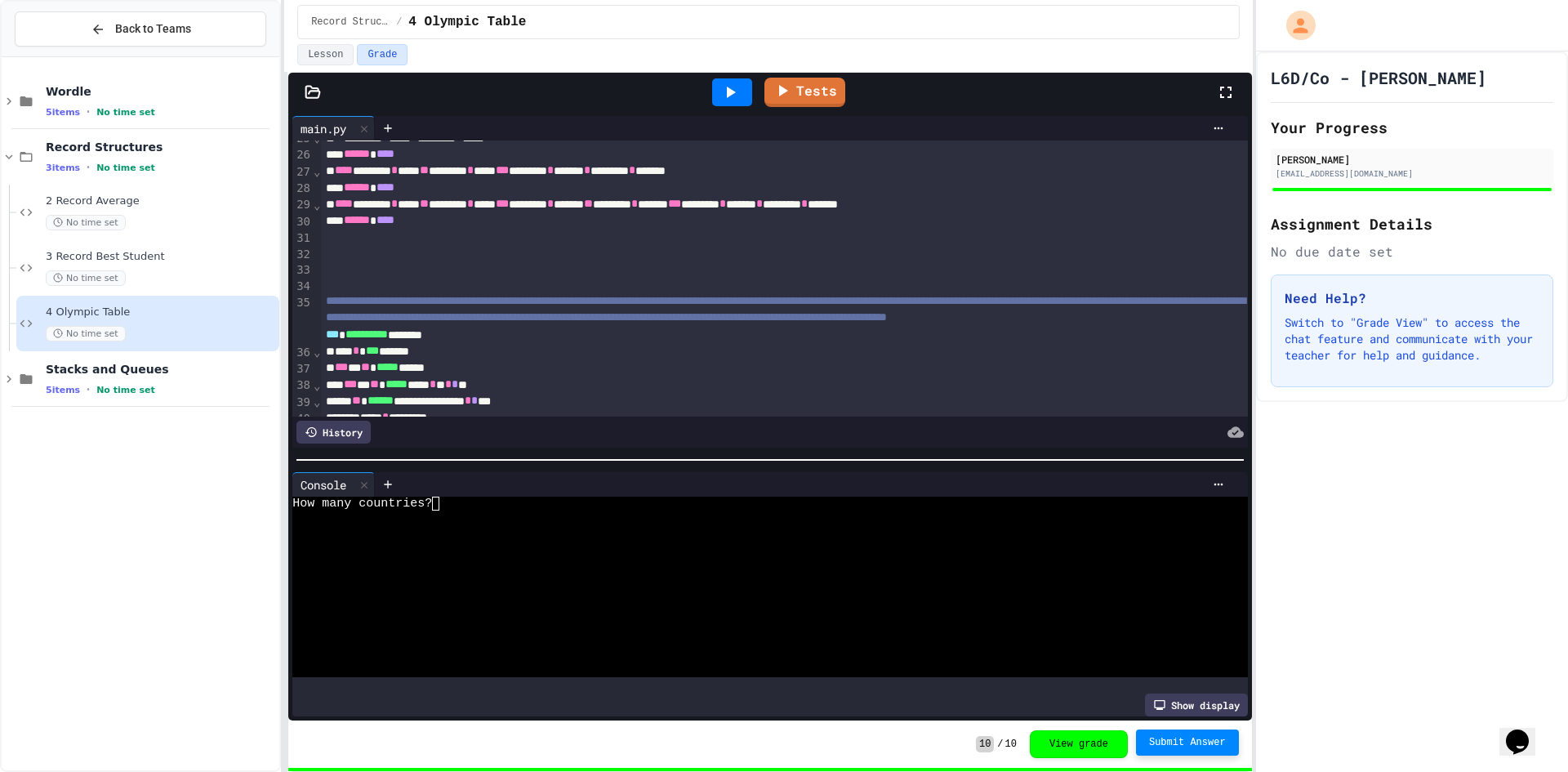
scroll to position [735, 0]
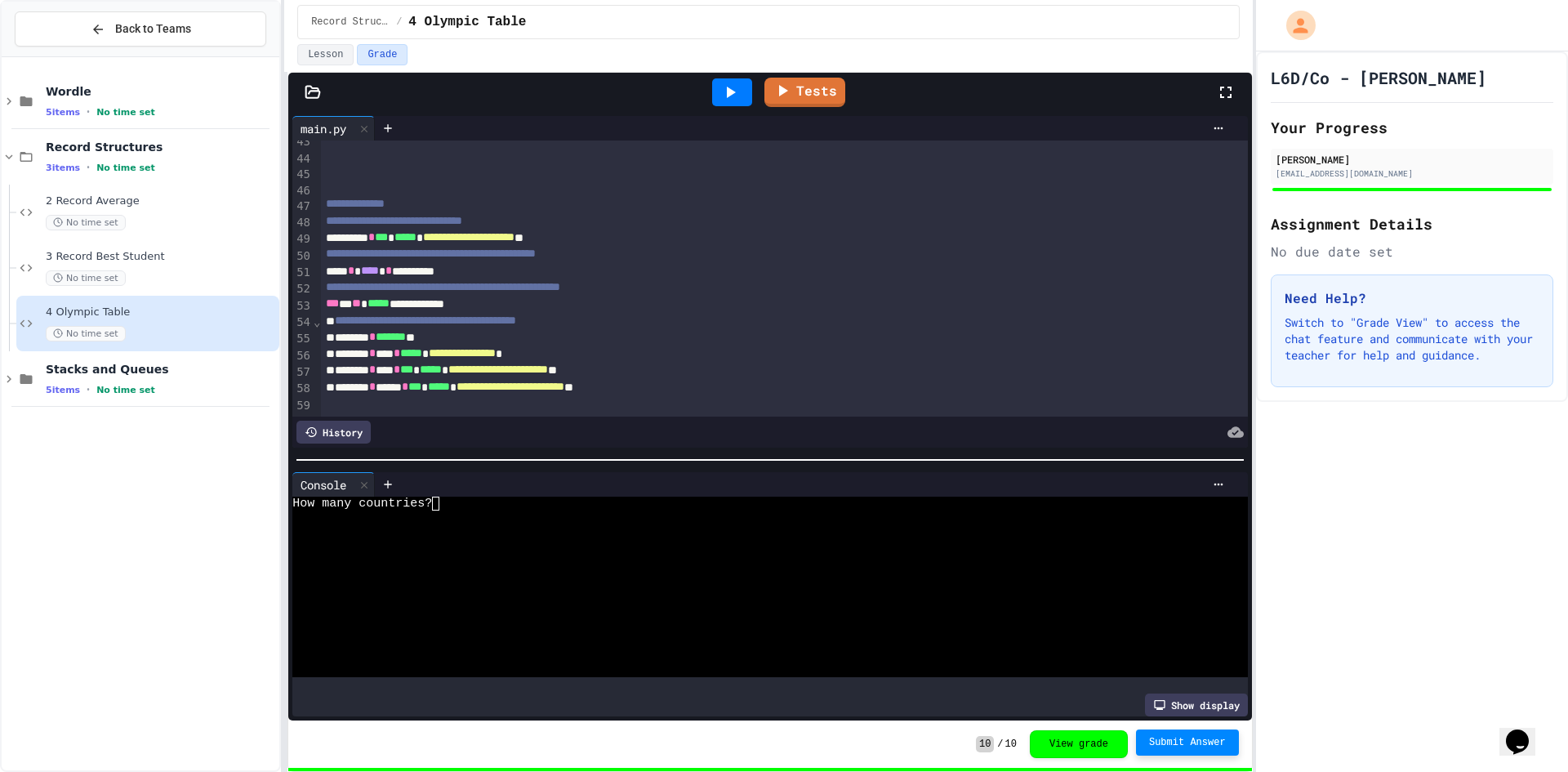
click at [157, 429] on div "Wordle 5 items • No time set Record Structures 3 items • No time set 2 Record A…" at bounding box center [140, 414] width 277 height 700
click at [118, 117] on span "No time set" at bounding box center [126, 112] width 59 height 11
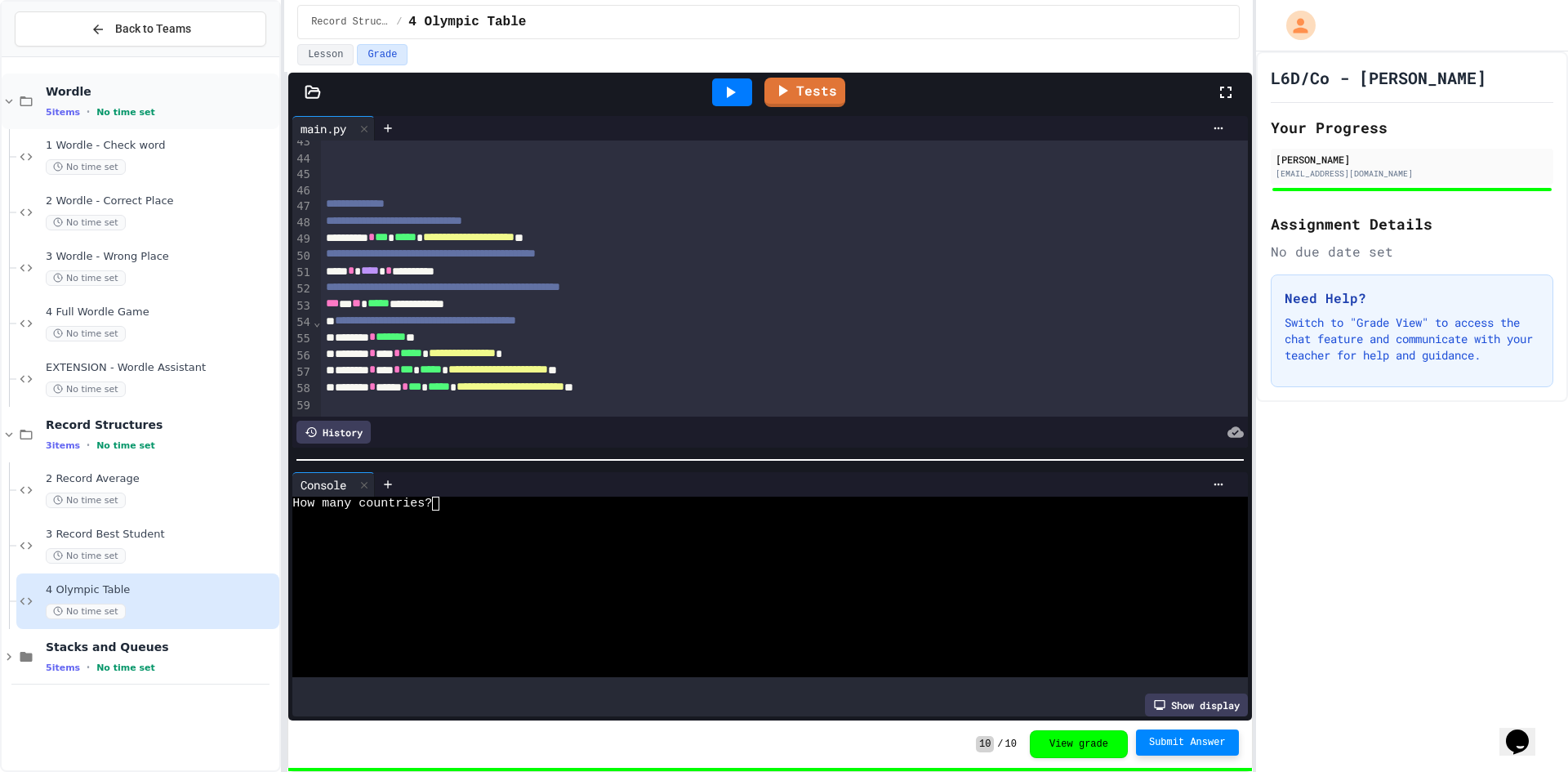
click at [179, 125] on div "Wordle 5 items • No time set" at bounding box center [140, 101] width 277 height 56
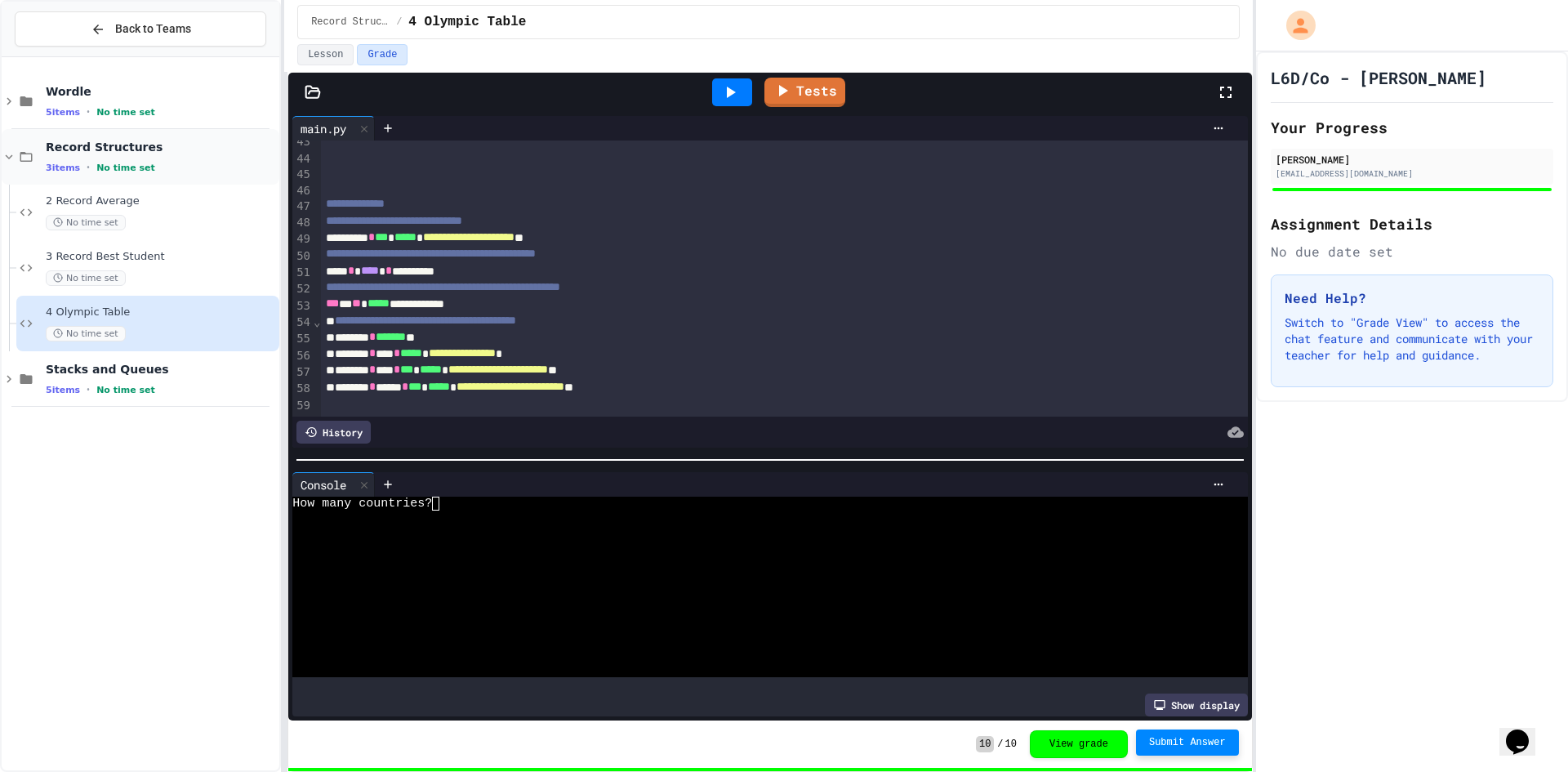
click at [159, 150] on span "Record Structures" at bounding box center [160, 147] width 230 height 14
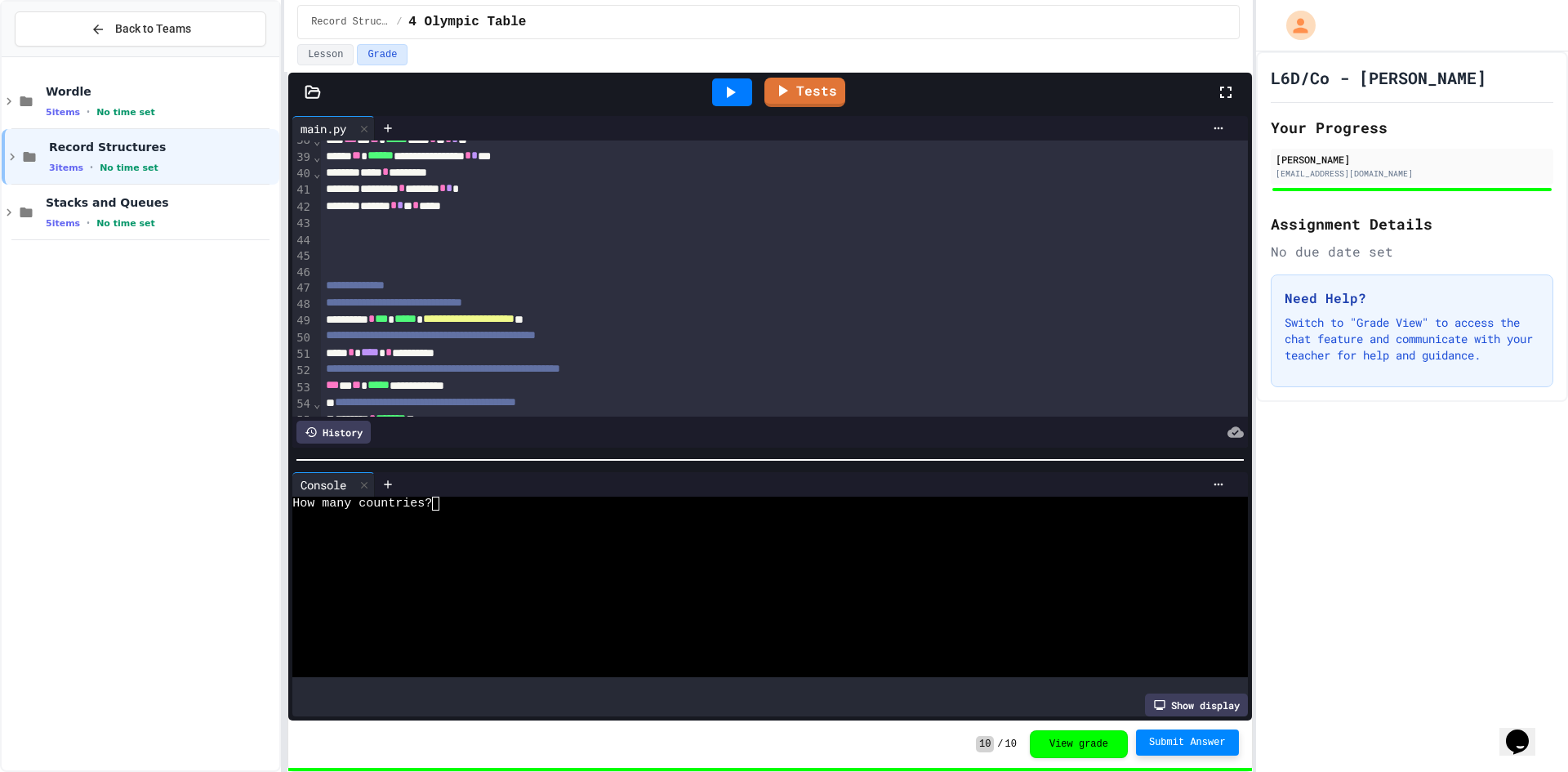
scroll to position [899, 0]
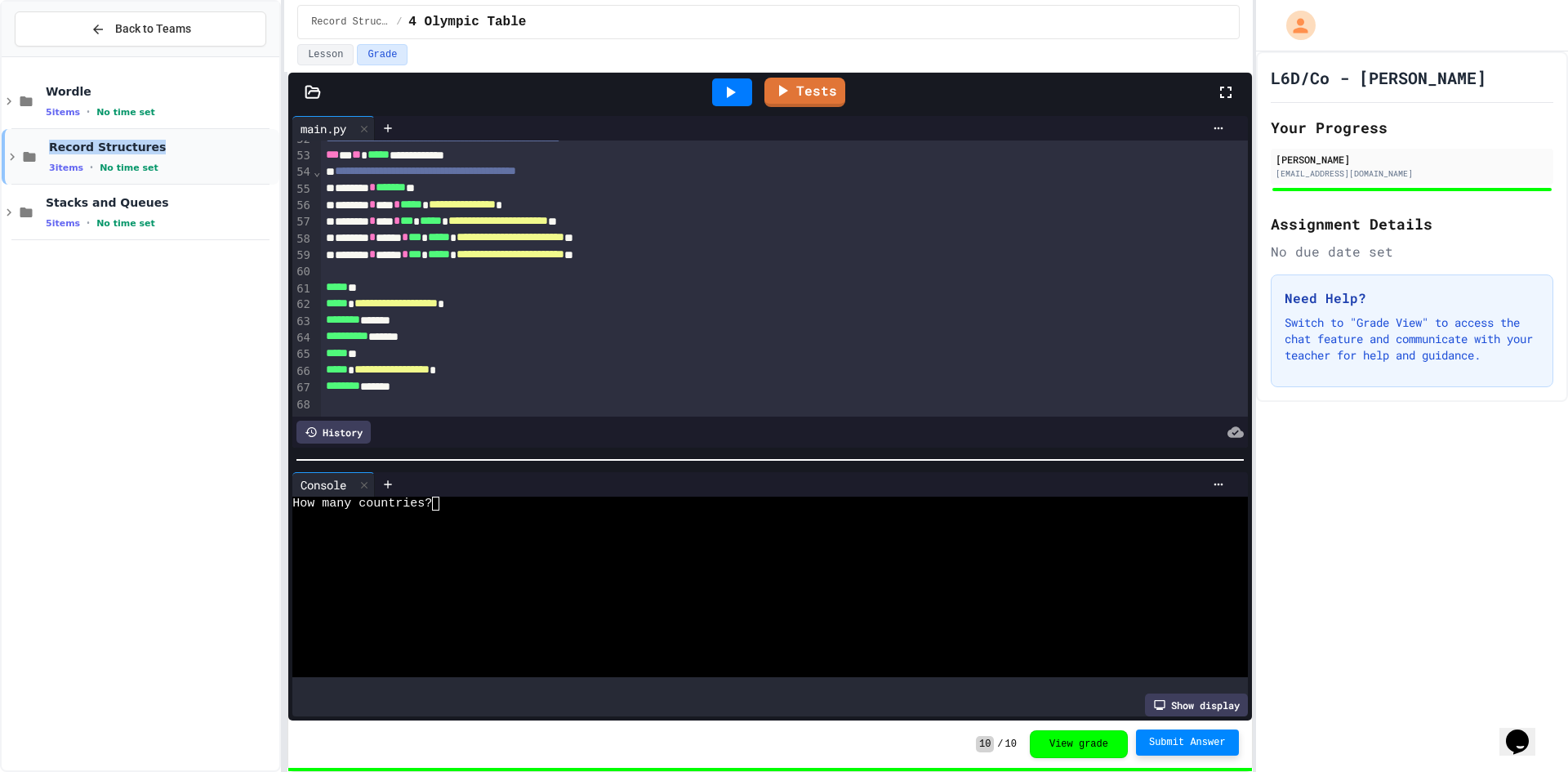
drag, startPoint x: 151, startPoint y: 119, endPoint x: 166, endPoint y: 138, distance: 24.2
click at [166, 138] on div "Wordle 5 items • No time set Record Structures 3 items • No time set Stacks and…" at bounding box center [140, 157] width 277 height 186
click at [160, 396] on div "Wordle 5 items • No time set Record Structures 3 items • No time set Stacks and…" at bounding box center [140, 414] width 277 height 700
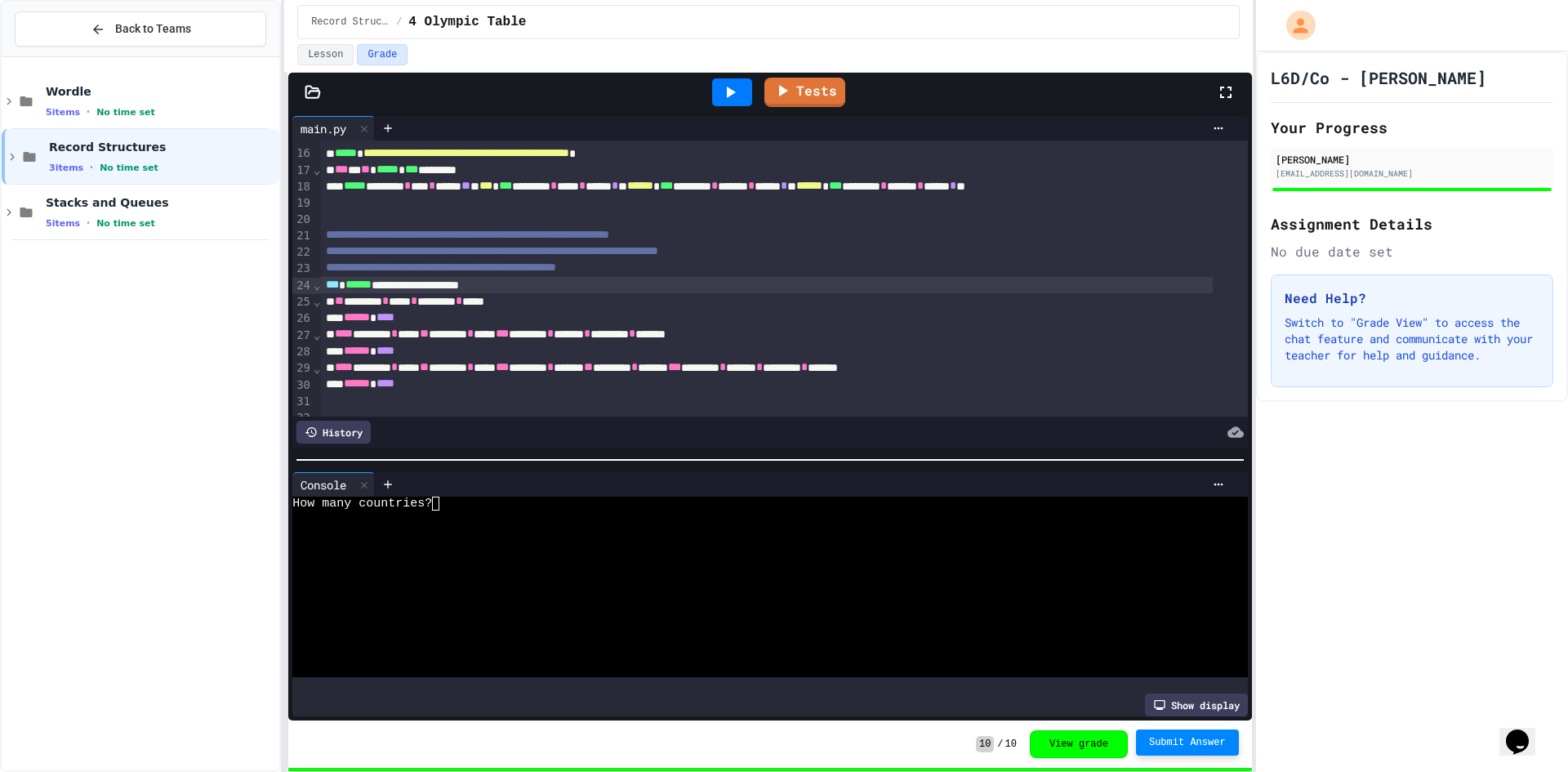
scroll to position [327, 0]
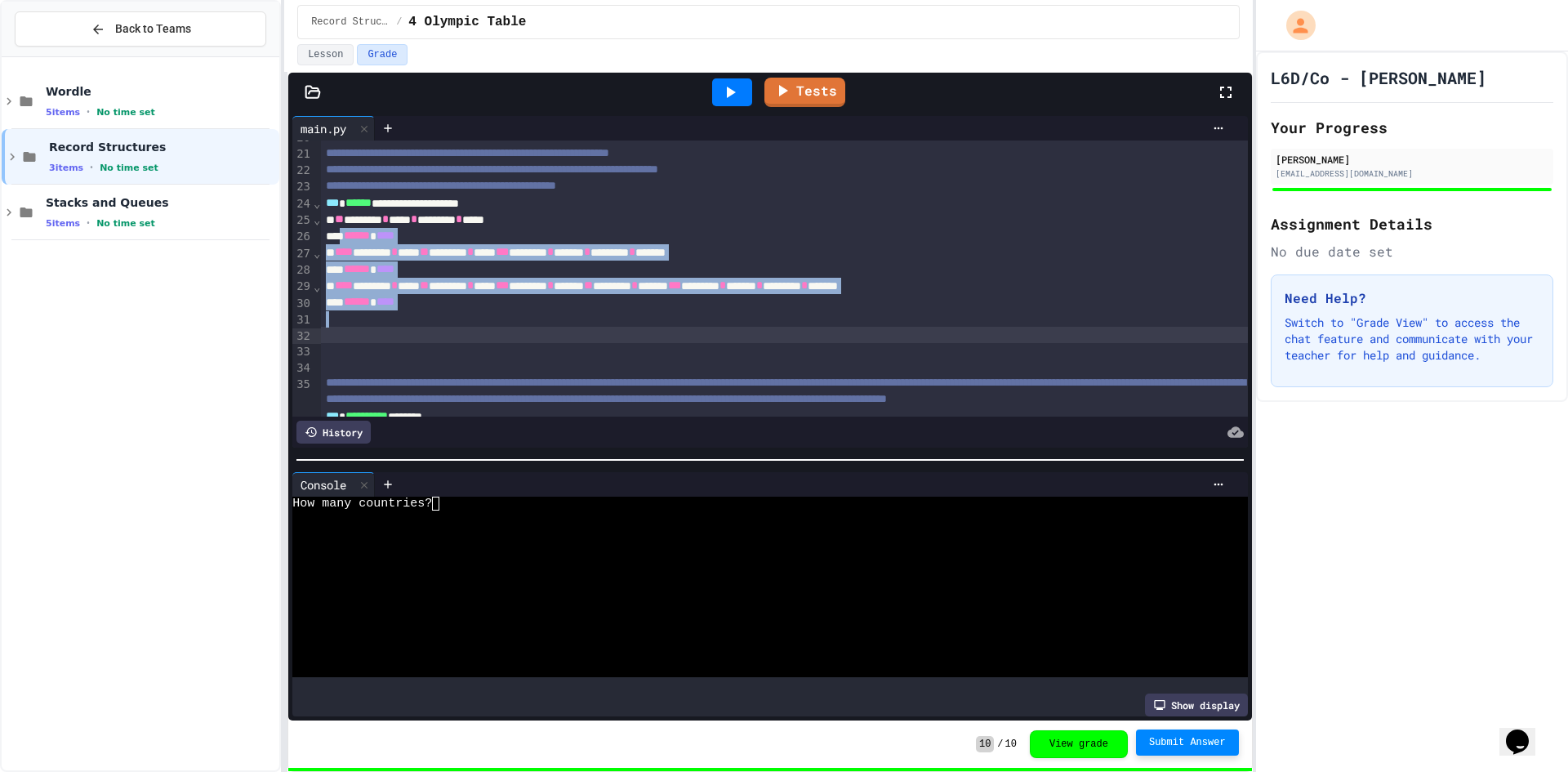
drag, startPoint x: 345, startPoint y: 236, endPoint x: 907, endPoint y: 341, distance: 571.7
click at [907, 341] on div "**********" at bounding box center [784, 384] width 926 height 1142
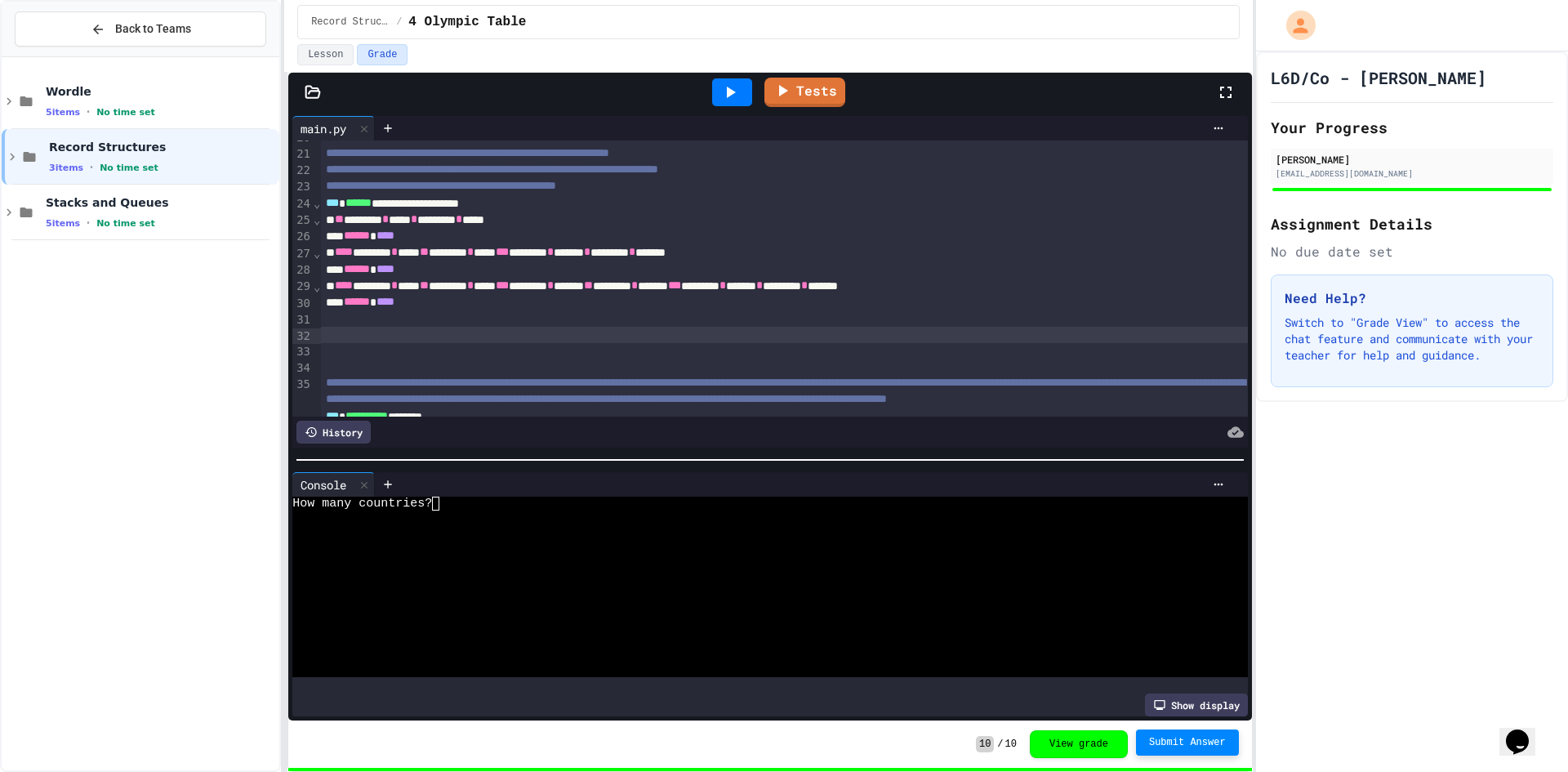
click at [907, 341] on div at bounding box center [784, 334] width 926 height 16
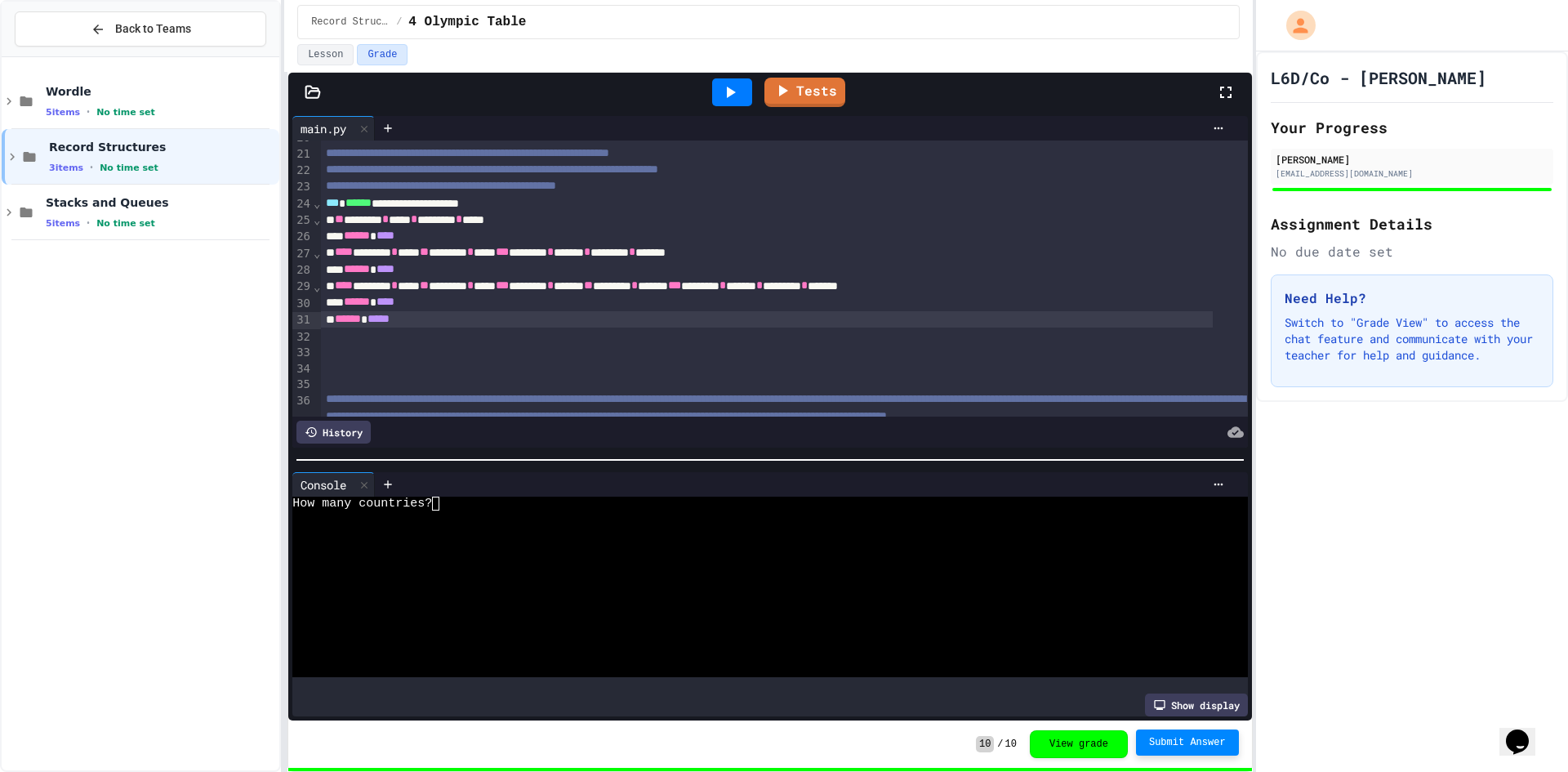
click at [714, 314] on div "****** *****" at bounding box center [766, 319] width 891 height 16
click at [1210, 748] on span "Submit Answer" at bounding box center [1187, 742] width 77 height 13
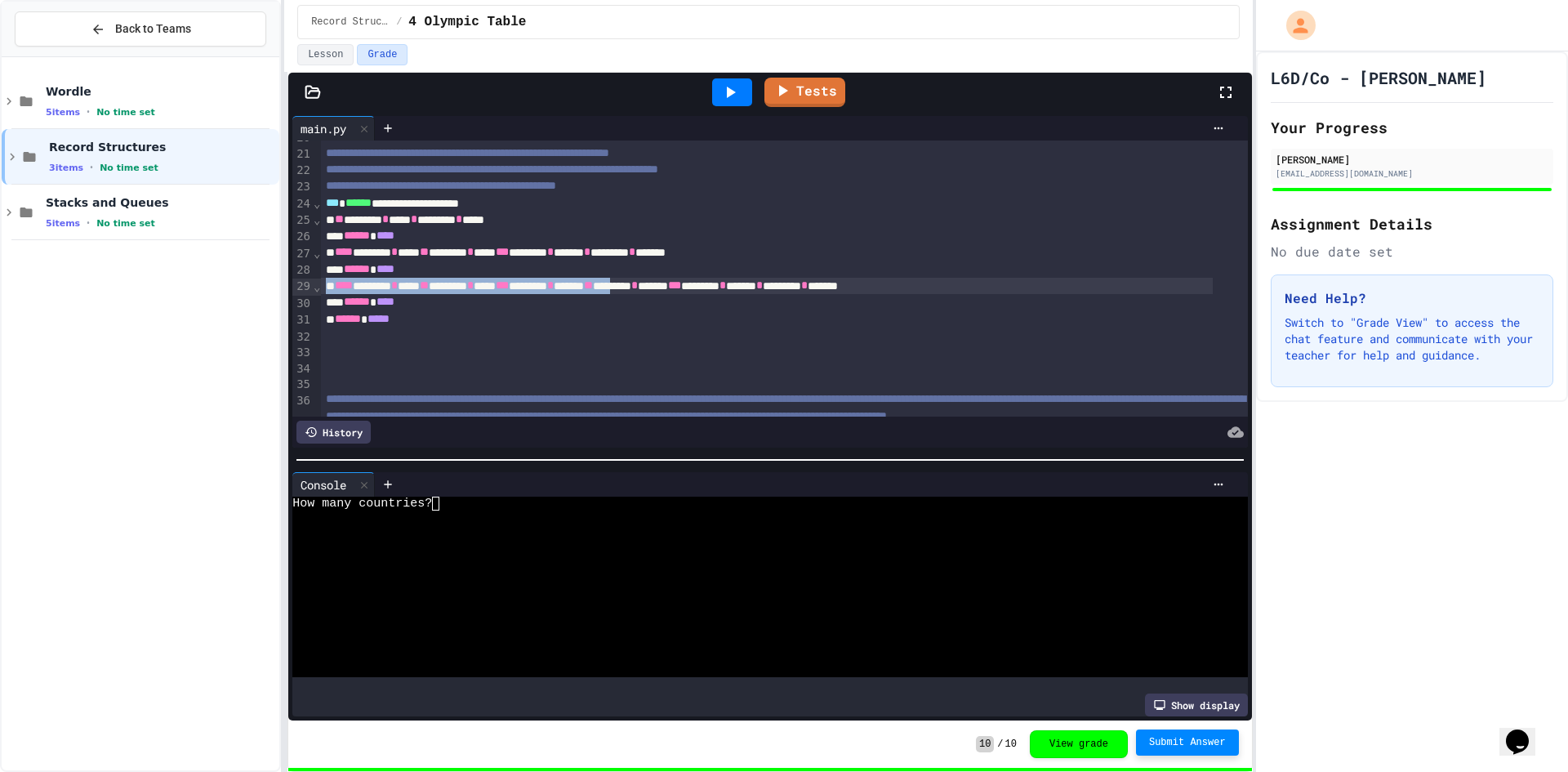
scroll to position [327, 0]
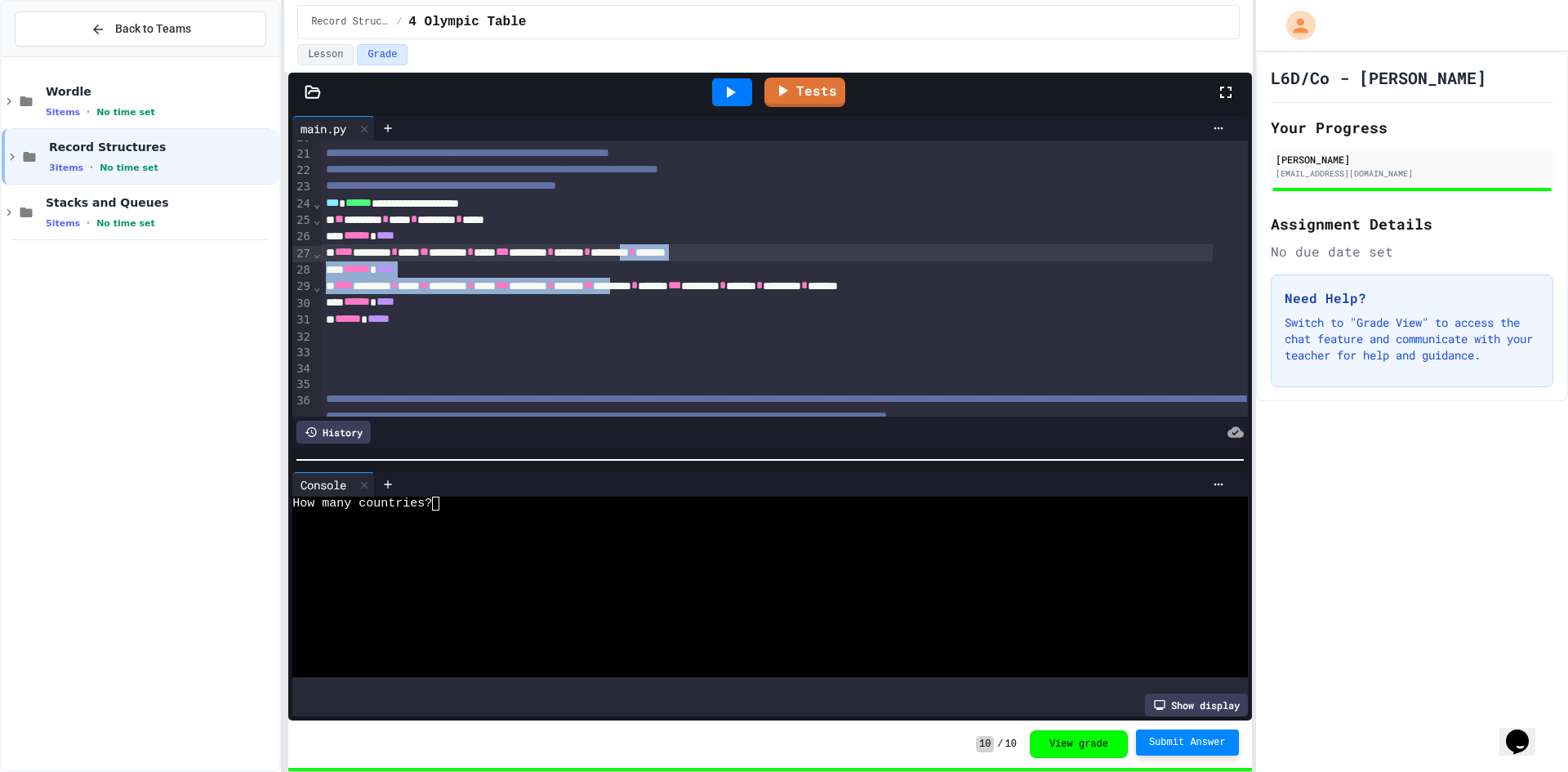
drag, startPoint x: 730, startPoint y: 294, endPoint x: 741, endPoint y: 250, distance: 45.4
click at [741, 250] on div "**********" at bounding box center [784, 393] width 926 height 1159
click at [740, 261] on div "**** ******** * **** ** ******** * **** *** ******** * ****** * ******** * ****…" at bounding box center [766, 251] width 891 height 16
click at [696, 319] on div "****** *****" at bounding box center [766, 319] width 891 height 16
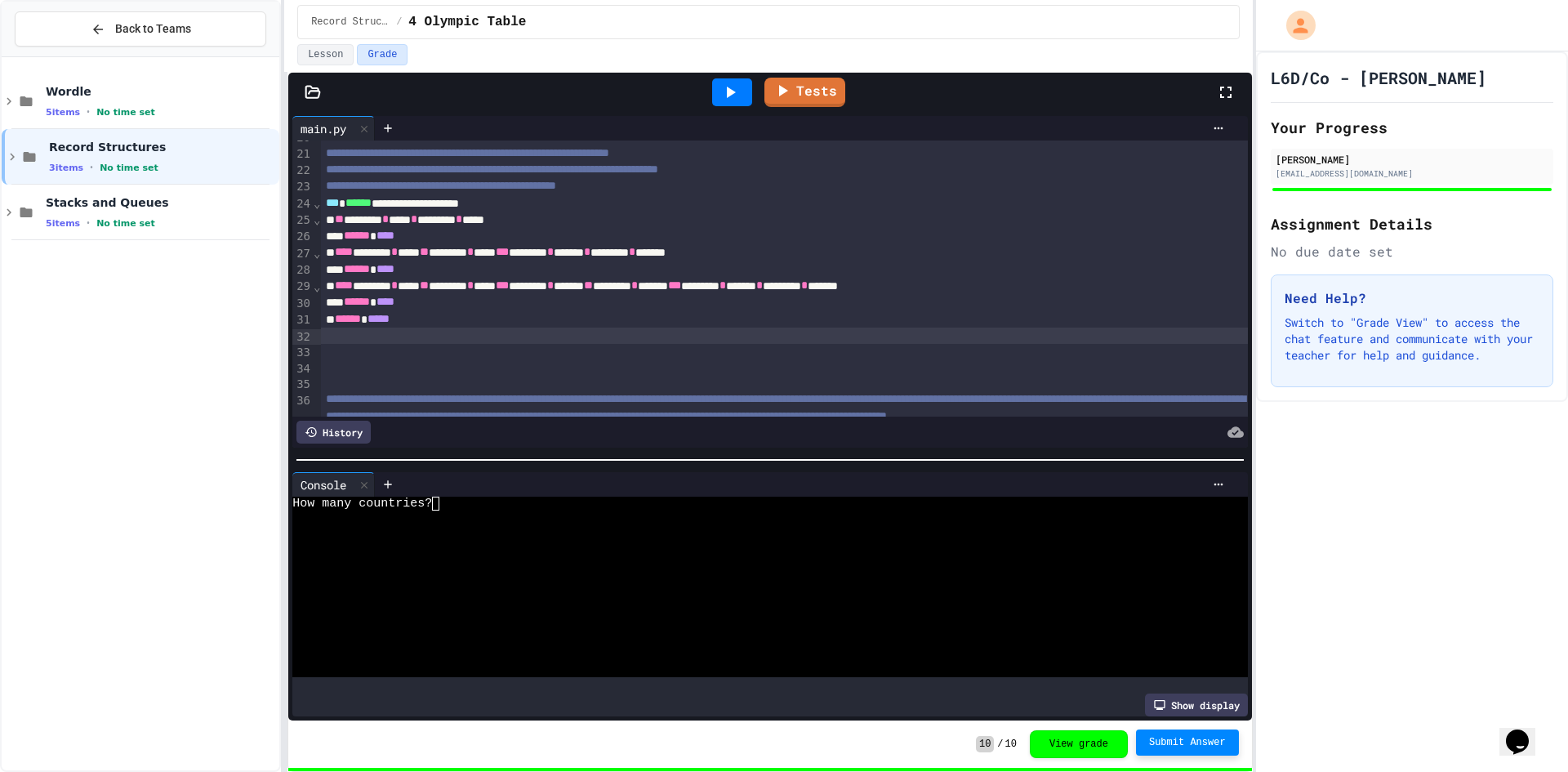
click at [580, 344] on div at bounding box center [784, 335] width 926 height 16
drag, startPoint x: 576, startPoint y: 352, endPoint x: 576, endPoint y: 375, distance: 23.0
click at [576, 368] on div "**********" at bounding box center [784, 393] width 926 height 1159
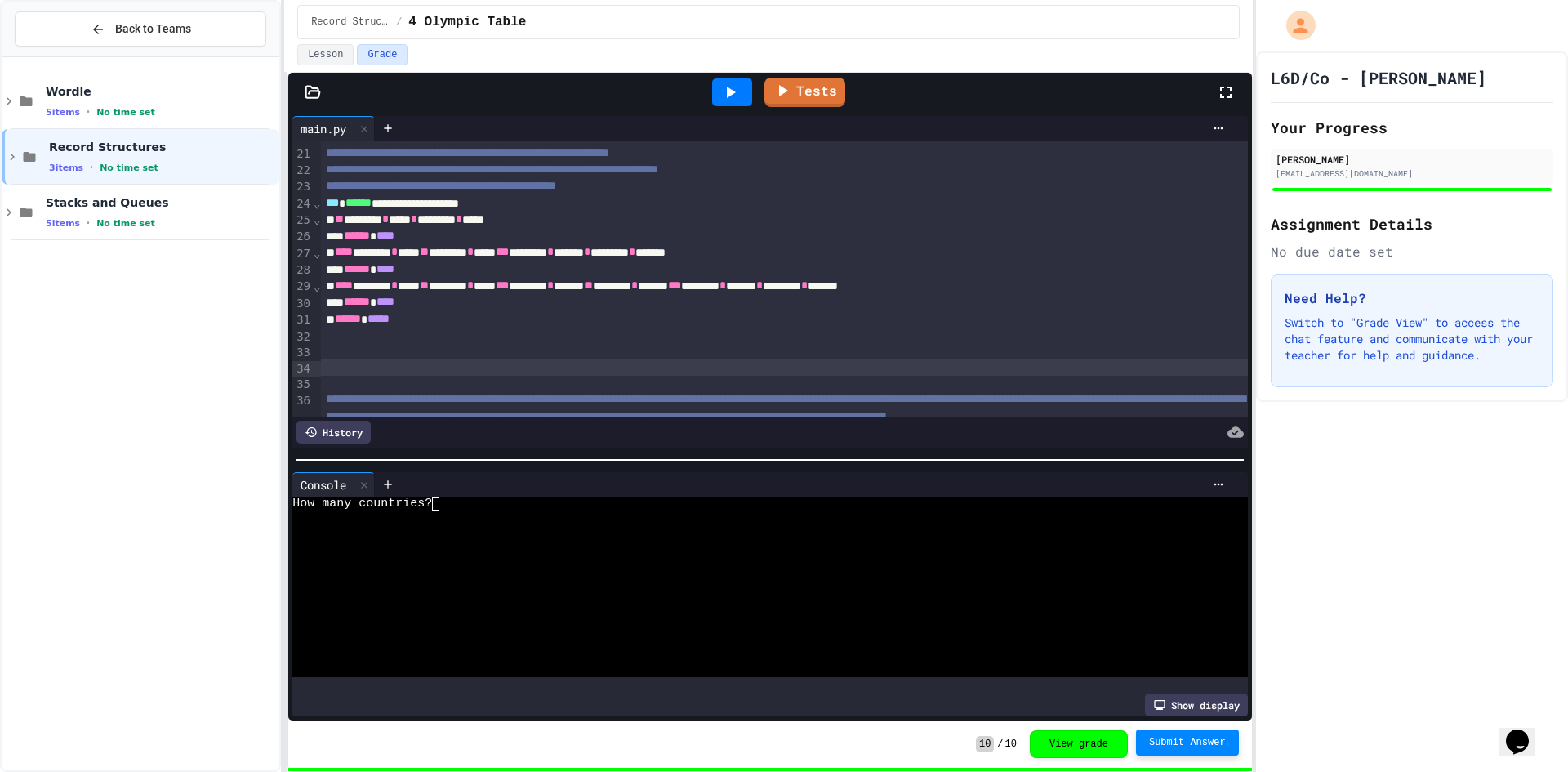
click at [576, 375] on div at bounding box center [784, 367] width 926 height 16
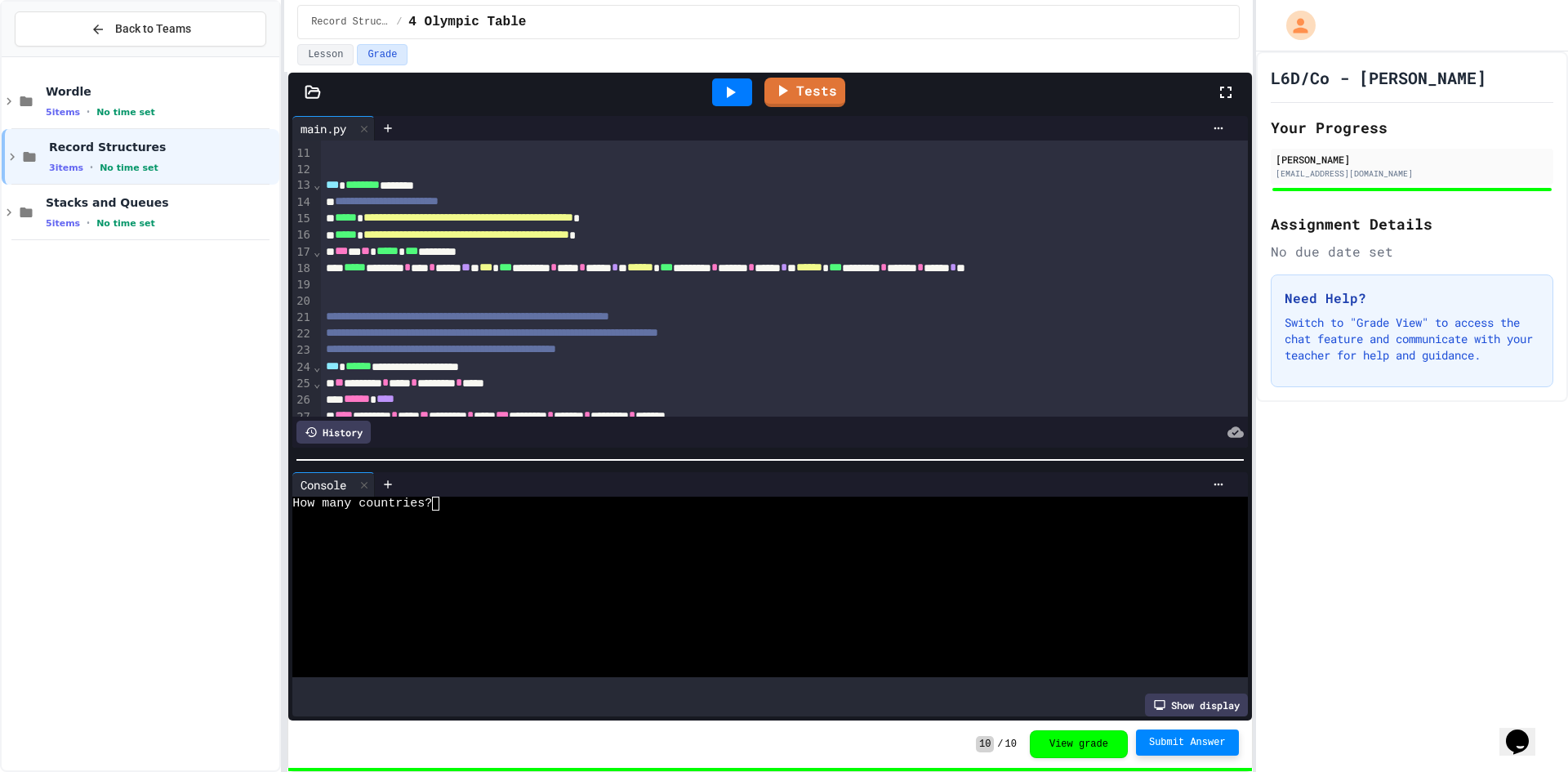
scroll to position [0, 0]
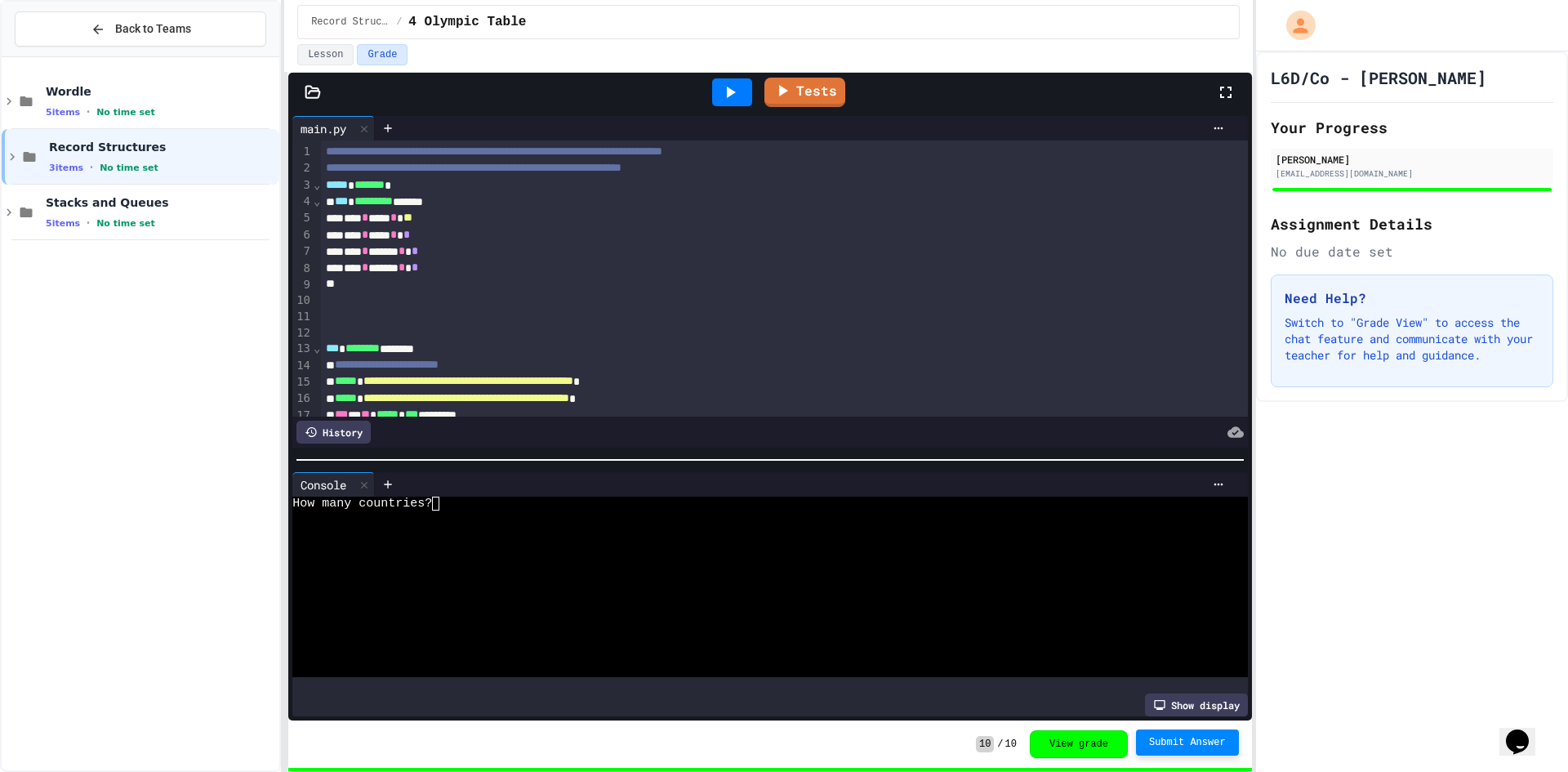
drag, startPoint x: 704, startPoint y: 73, endPoint x: 711, endPoint y: 79, distance: 9.2
click at [705, 73] on div "Tests" at bounding box center [776, 92] width 878 height 44
click at [734, 104] on div at bounding box center [731, 92] width 40 height 28
click at [418, 580] on div at bounding box center [756, 586] width 926 height 13
click at [197, 118] on div "5 items • No time set" at bounding box center [160, 111] width 230 height 13
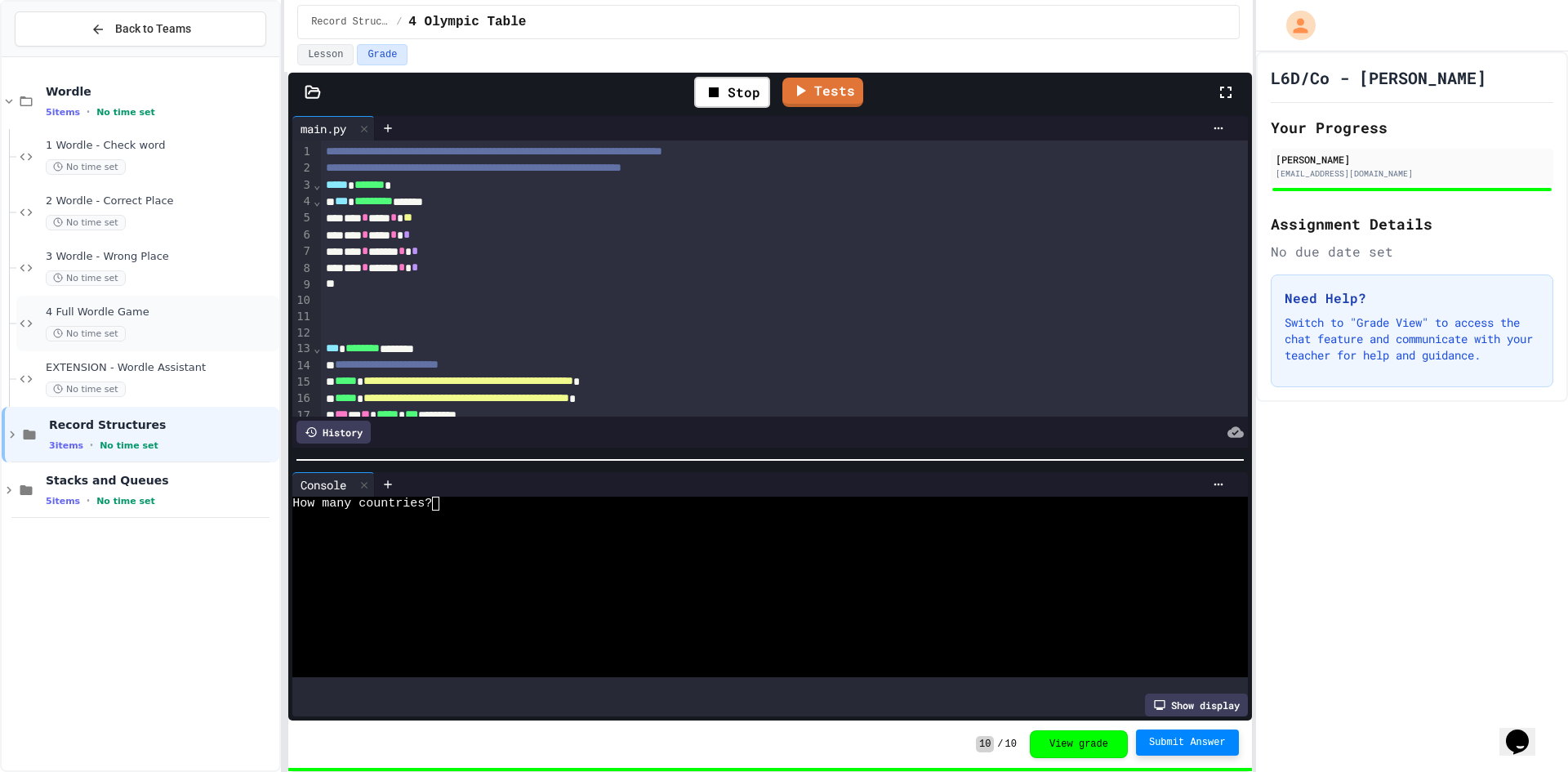
click at [243, 298] on div "4 Full Wordle Game No time set" at bounding box center [148, 323] width 263 height 56
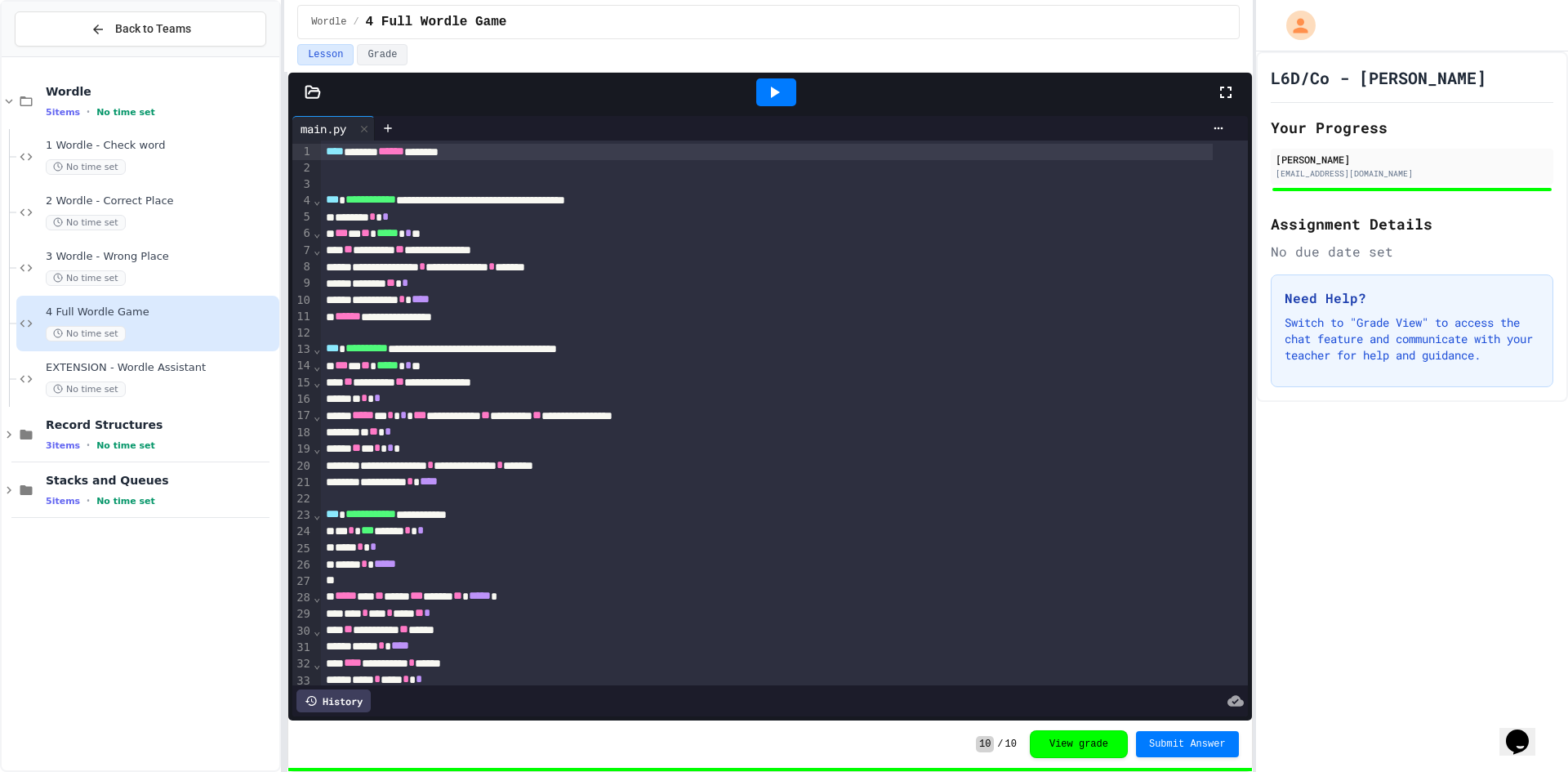
click at [781, 98] on icon at bounding box center [773, 92] width 19 height 19
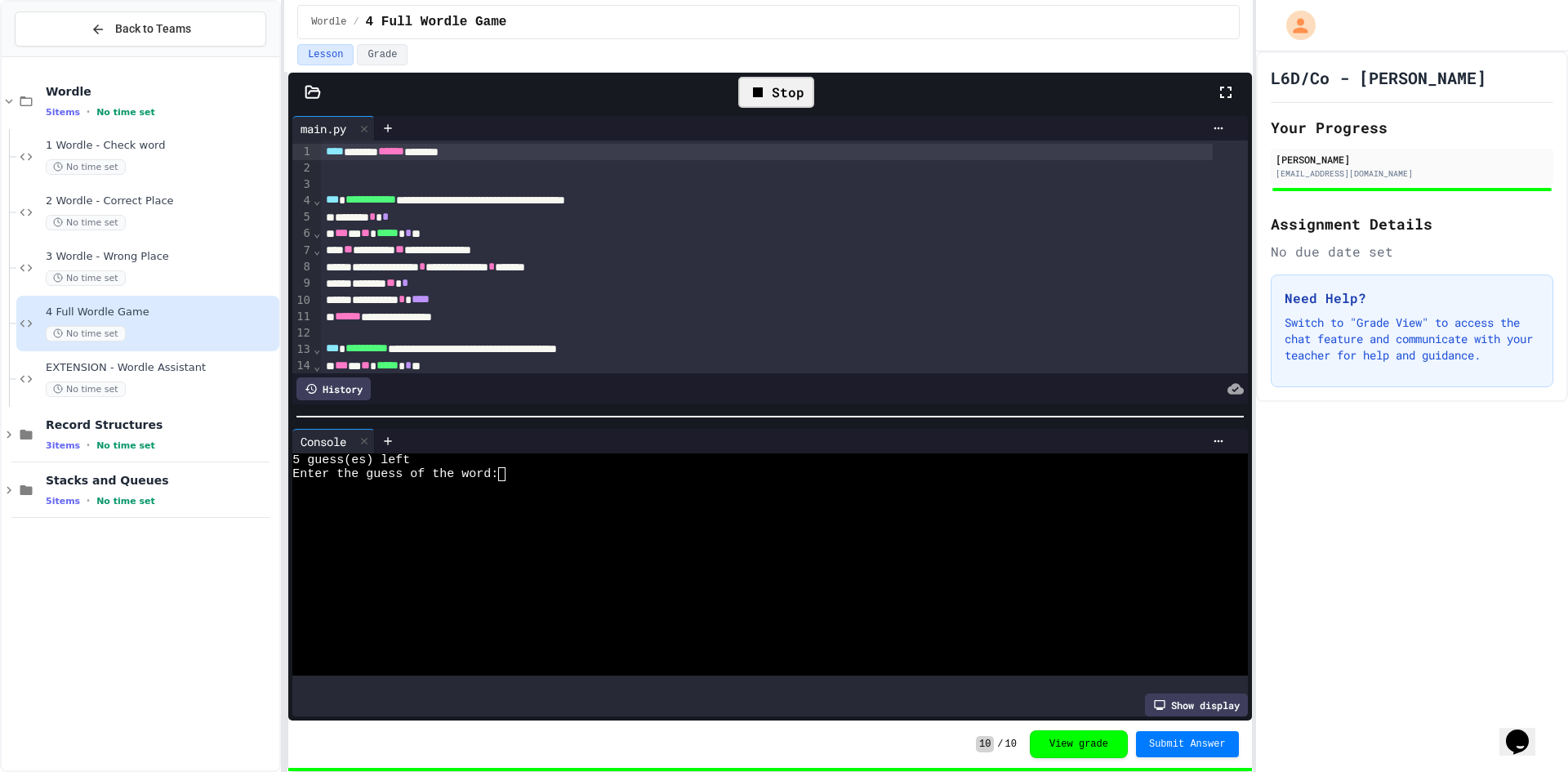
click at [732, 541] on div at bounding box center [756, 543] width 926 height 13
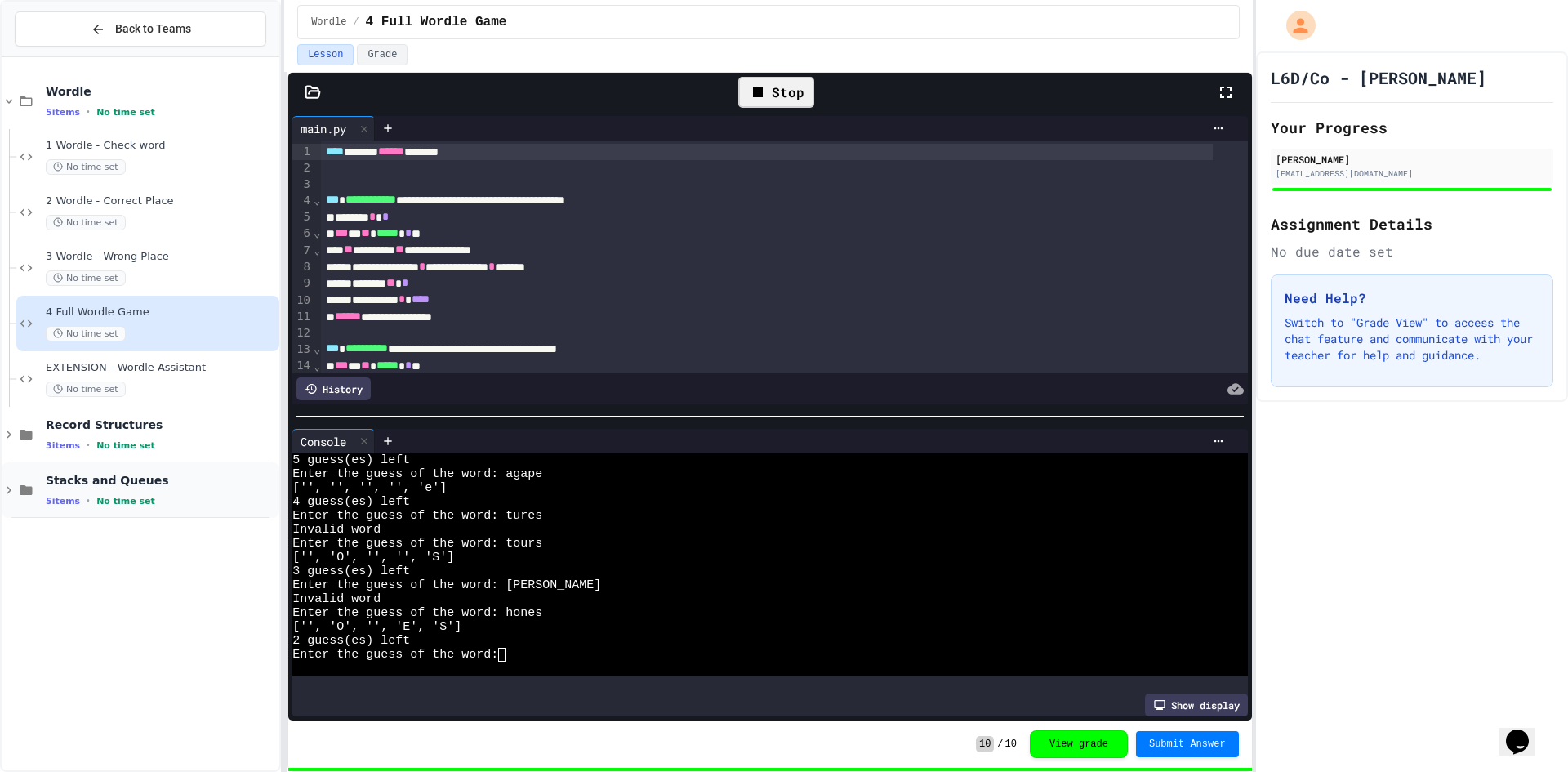
click at [132, 471] on div "Stacks and Queues 5 items • No time set" at bounding box center [140, 490] width 277 height 56
click at [143, 444] on div "3 items • No time set" at bounding box center [160, 445] width 230 height 13
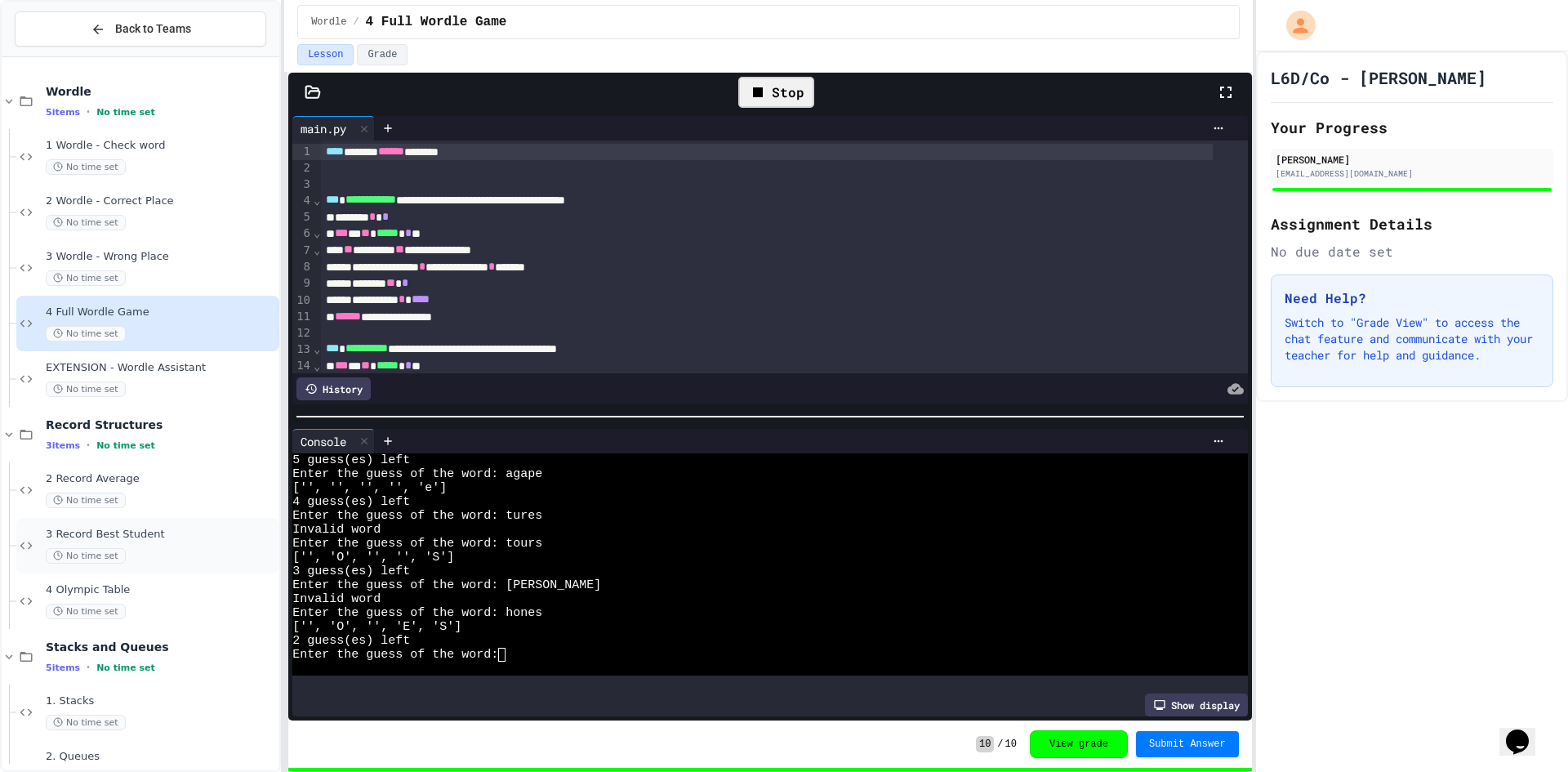
click at [183, 526] on div "3 Record Best Student No time set" at bounding box center [148, 546] width 263 height 56
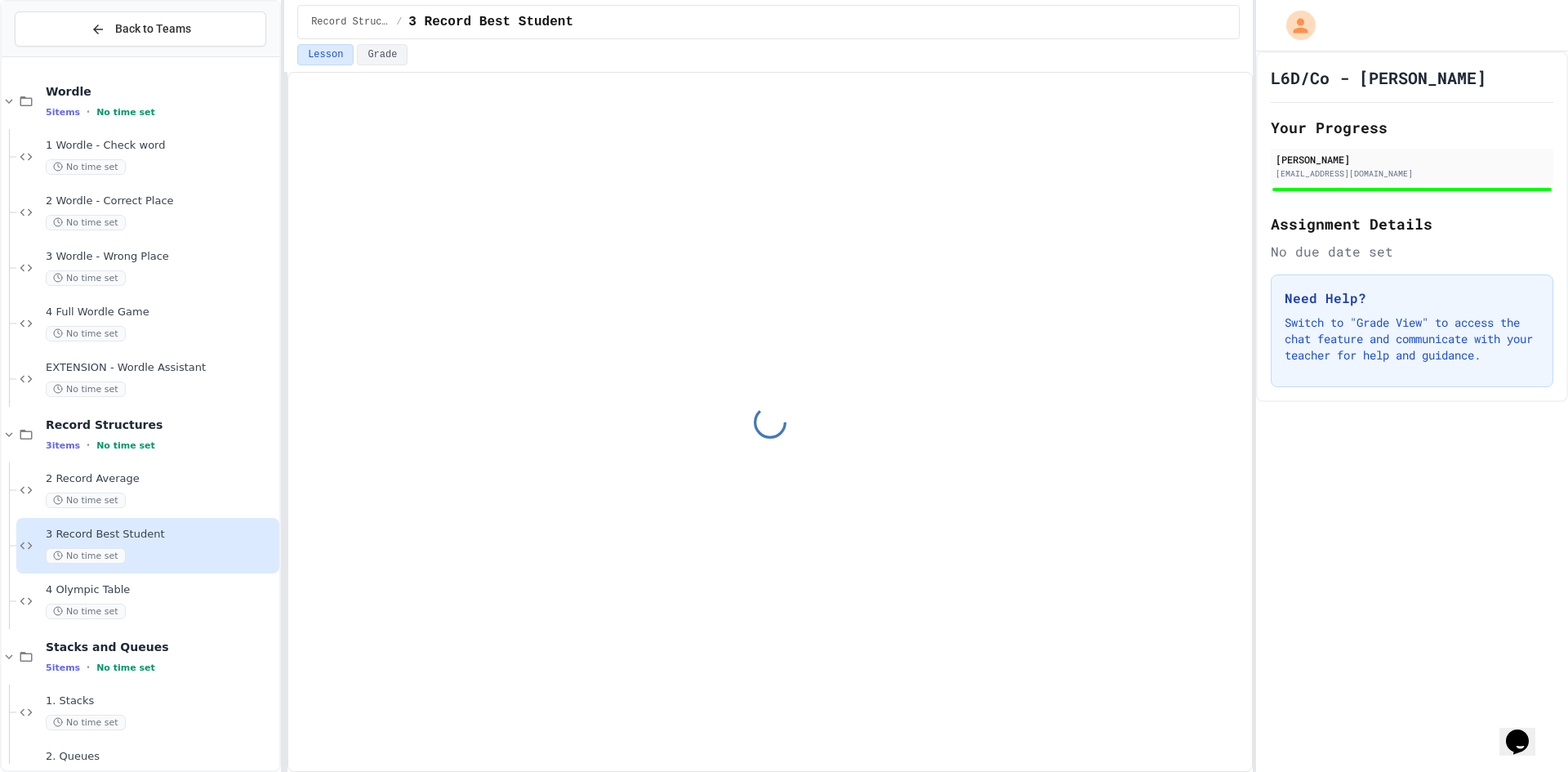
click at [197, 592] on span "4 Olympic Table" at bounding box center [160, 590] width 230 height 13
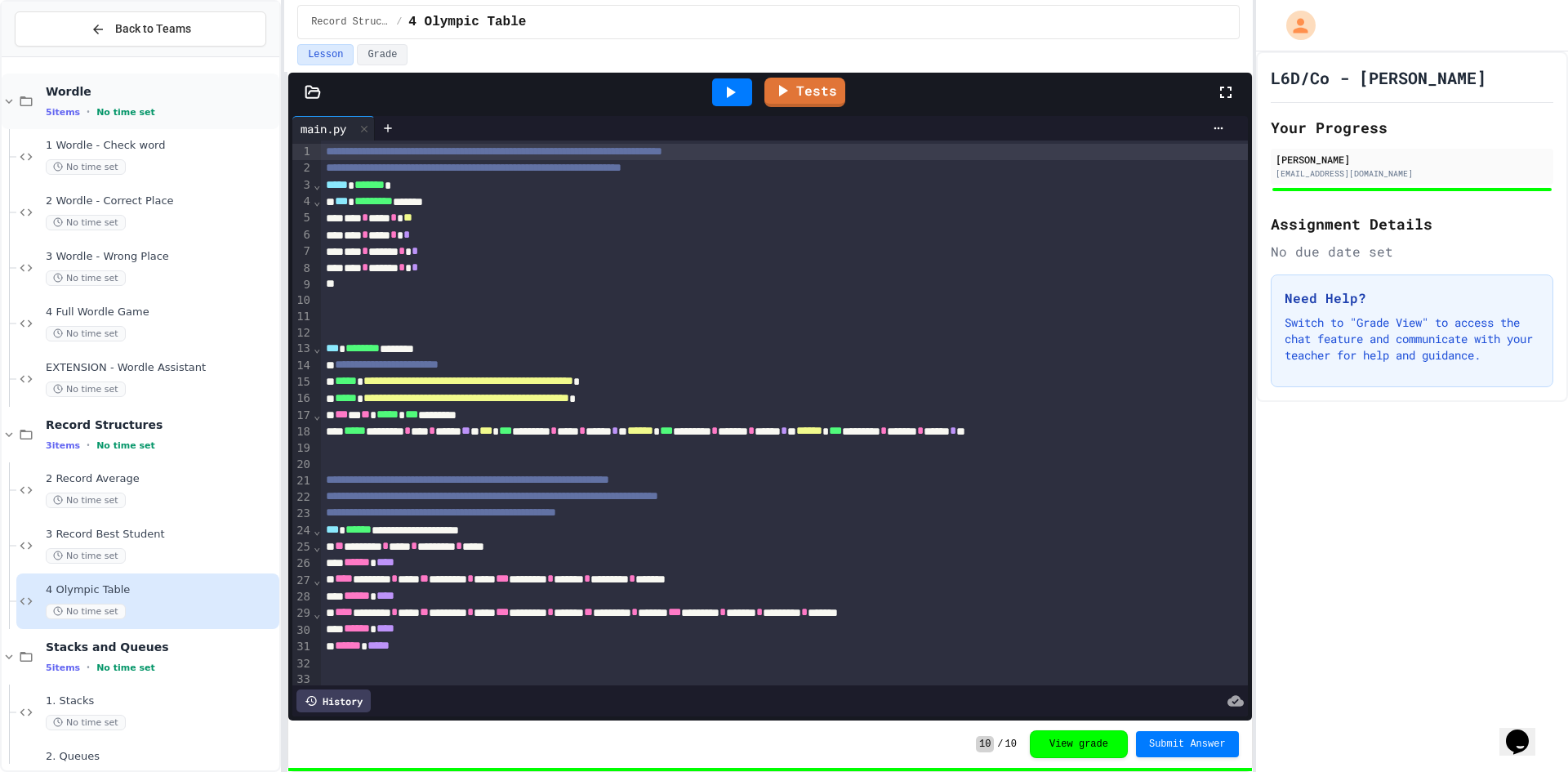
click at [115, 94] on span "Wordle" at bounding box center [160, 91] width 230 height 14
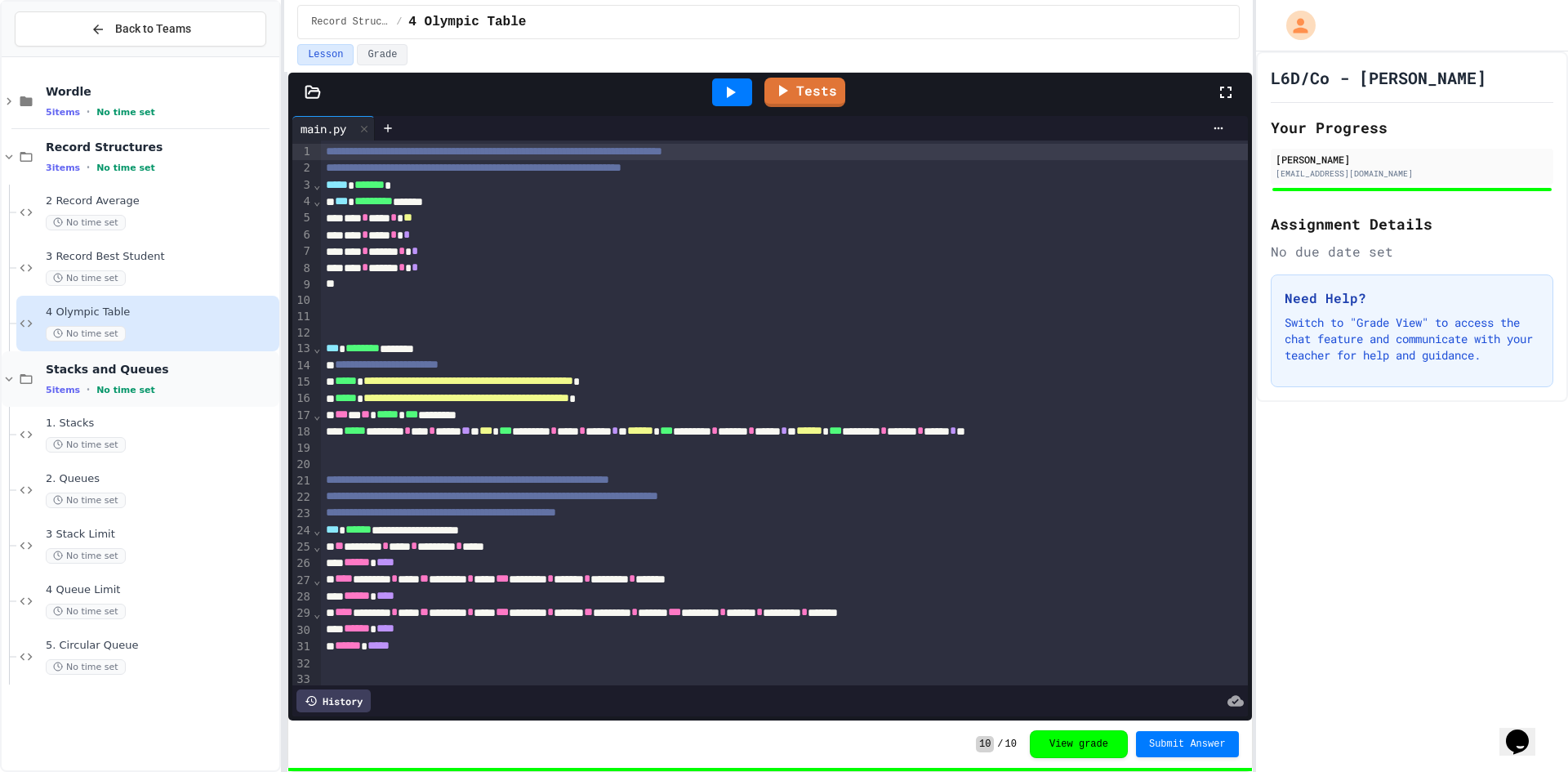
click at [144, 384] on div "5 items • No time set" at bounding box center [160, 389] width 230 height 13
click at [149, 140] on span "Record Structures" at bounding box center [160, 147] width 230 height 14
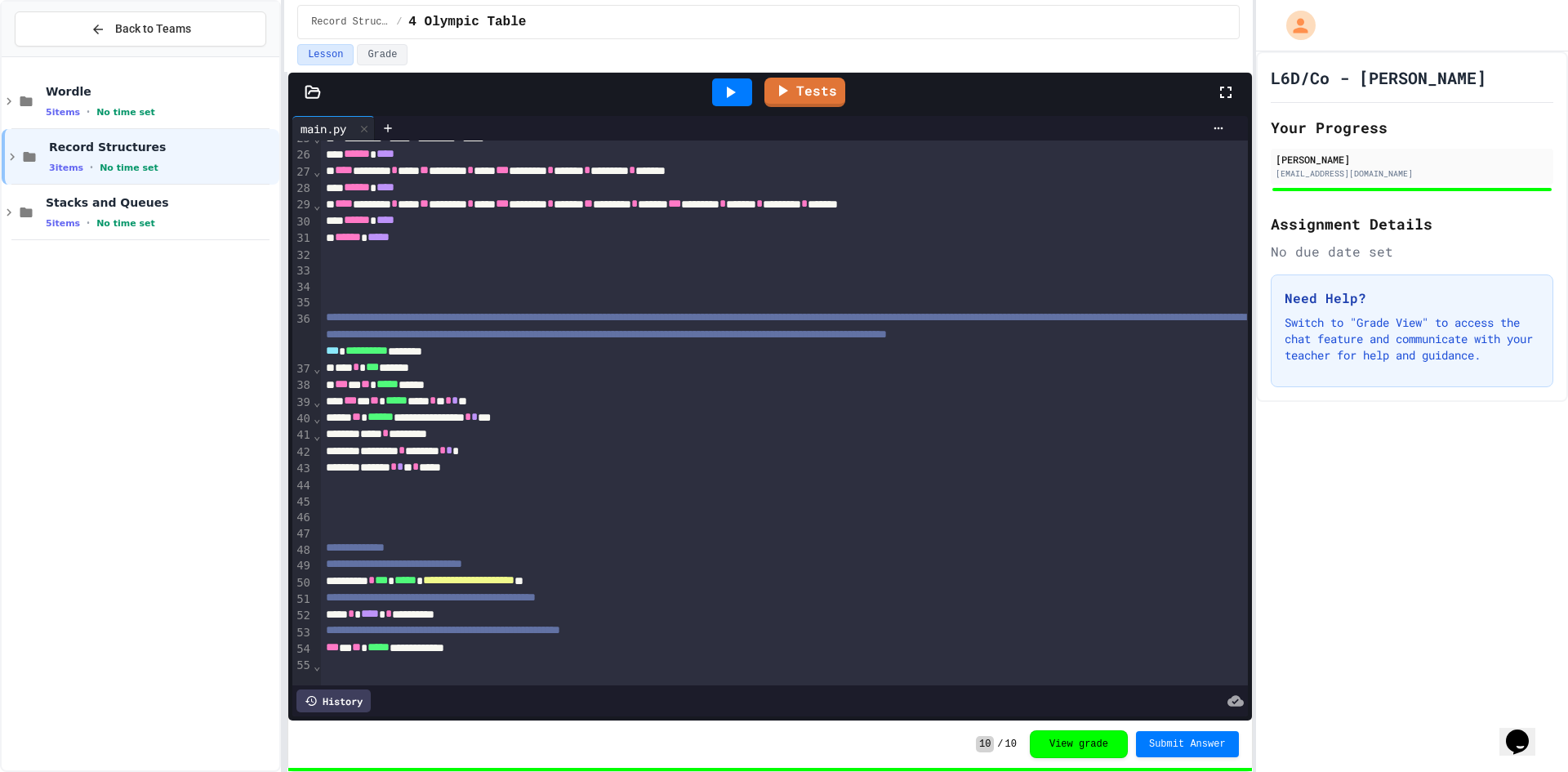
scroll to position [653, 0]
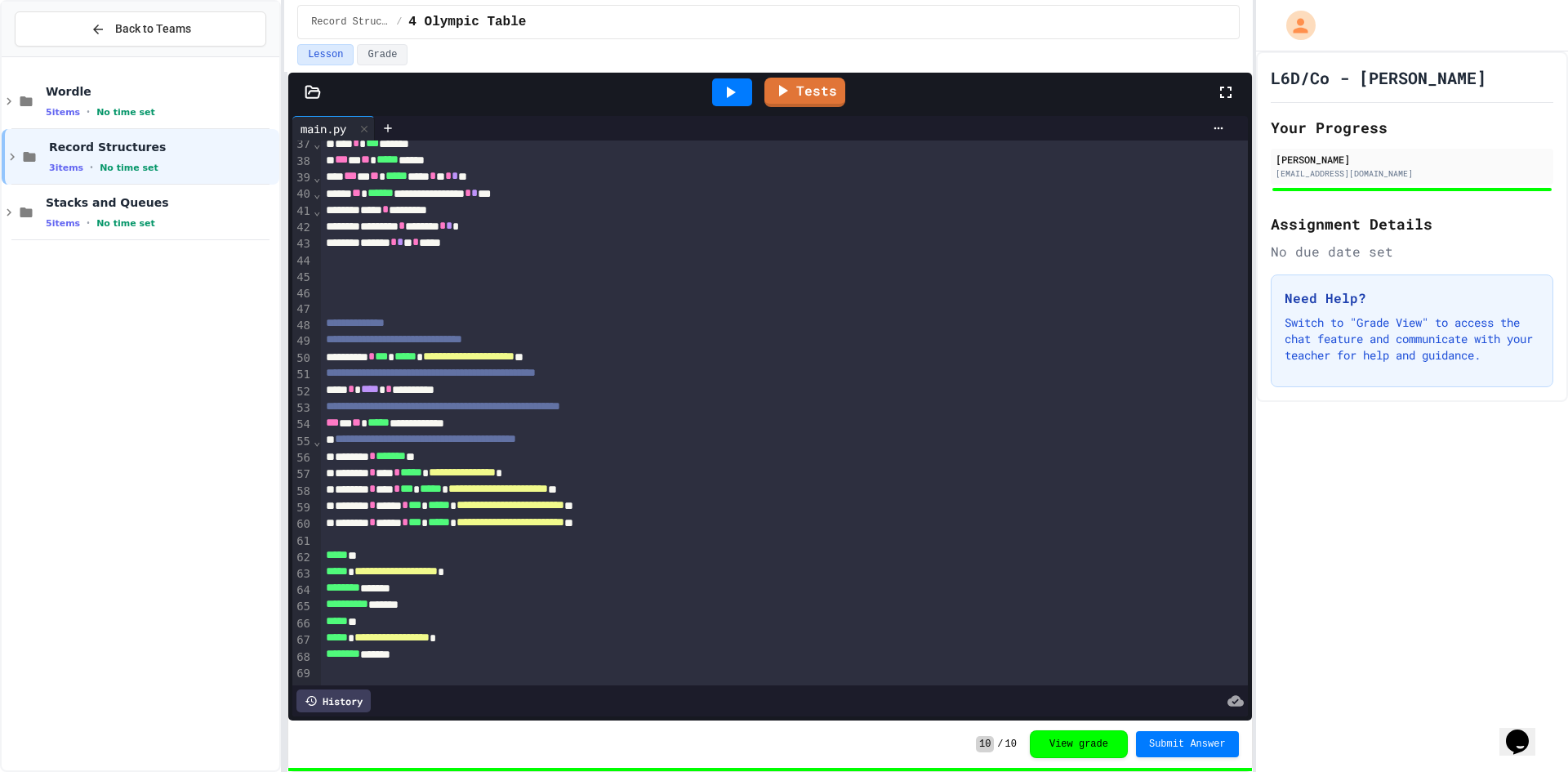
click at [729, 97] on icon at bounding box center [731, 93] width 9 height 12
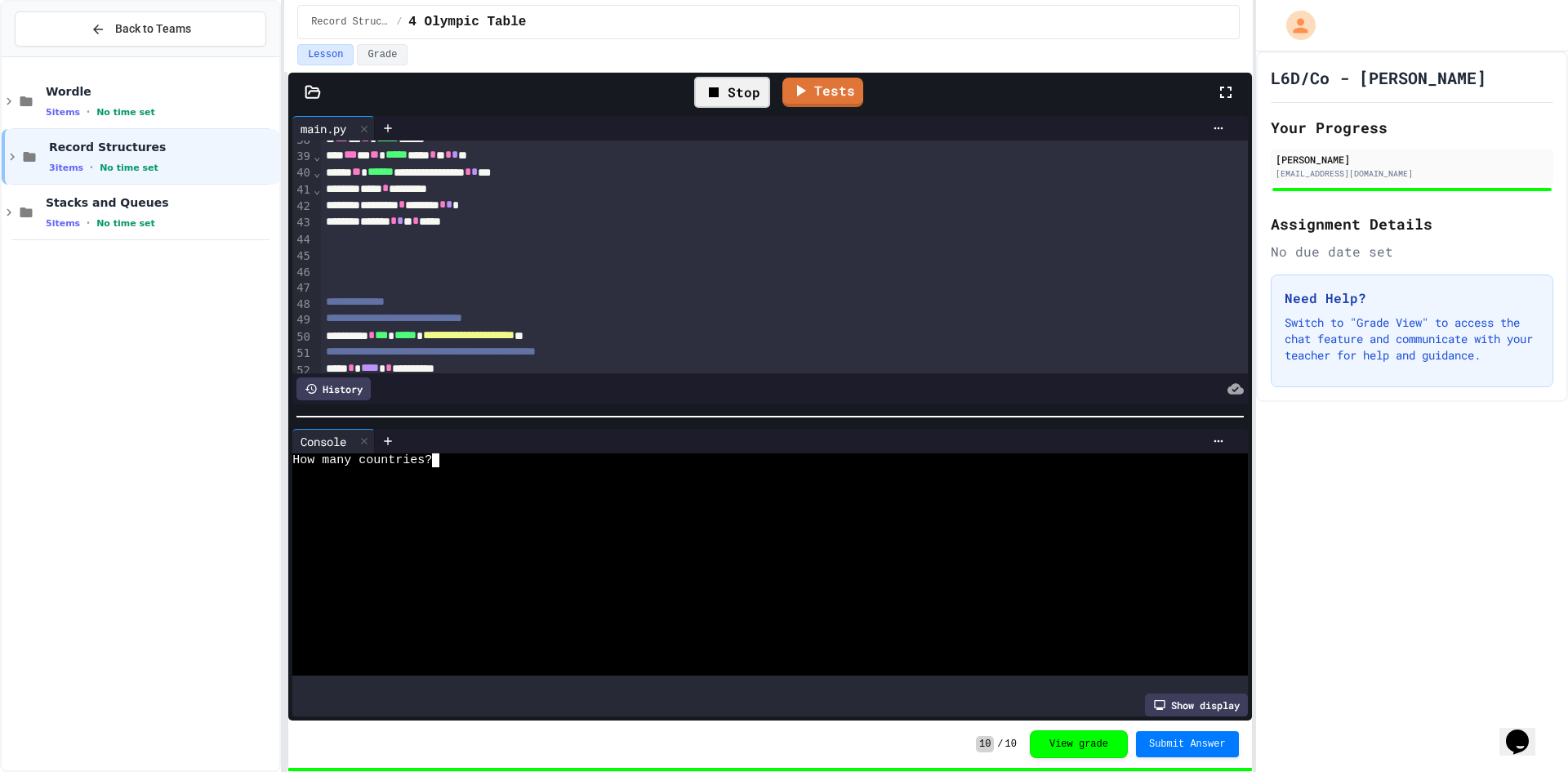
click at [585, 523] on div at bounding box center [756, 530] width 926 height 13
type textarea "**"
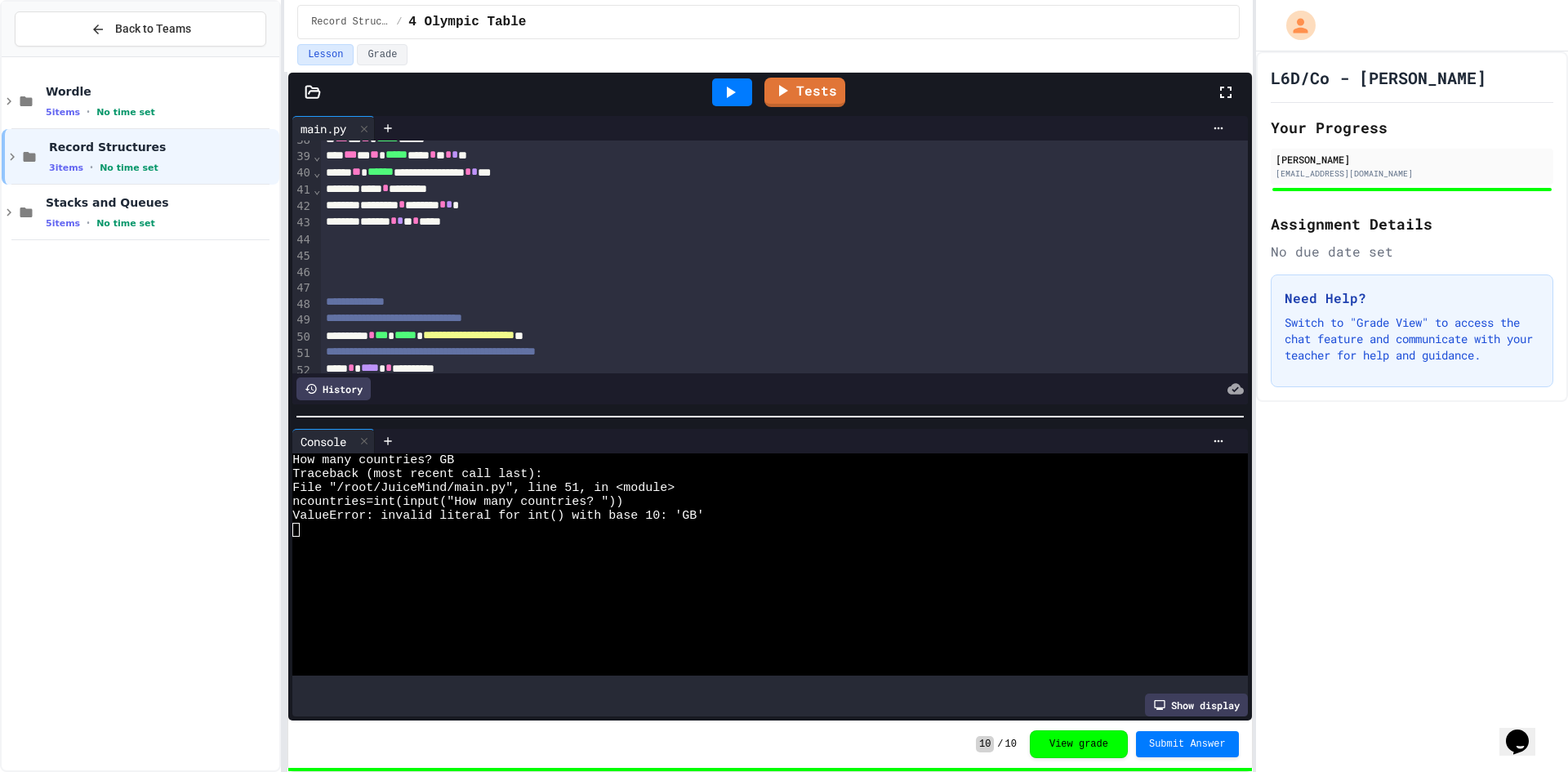
click at [730, 106] on div at bounding box center [732, 92] width 57 height 44
click at [730, 102] on div at bounding box center [731, 92] width 40 height 28
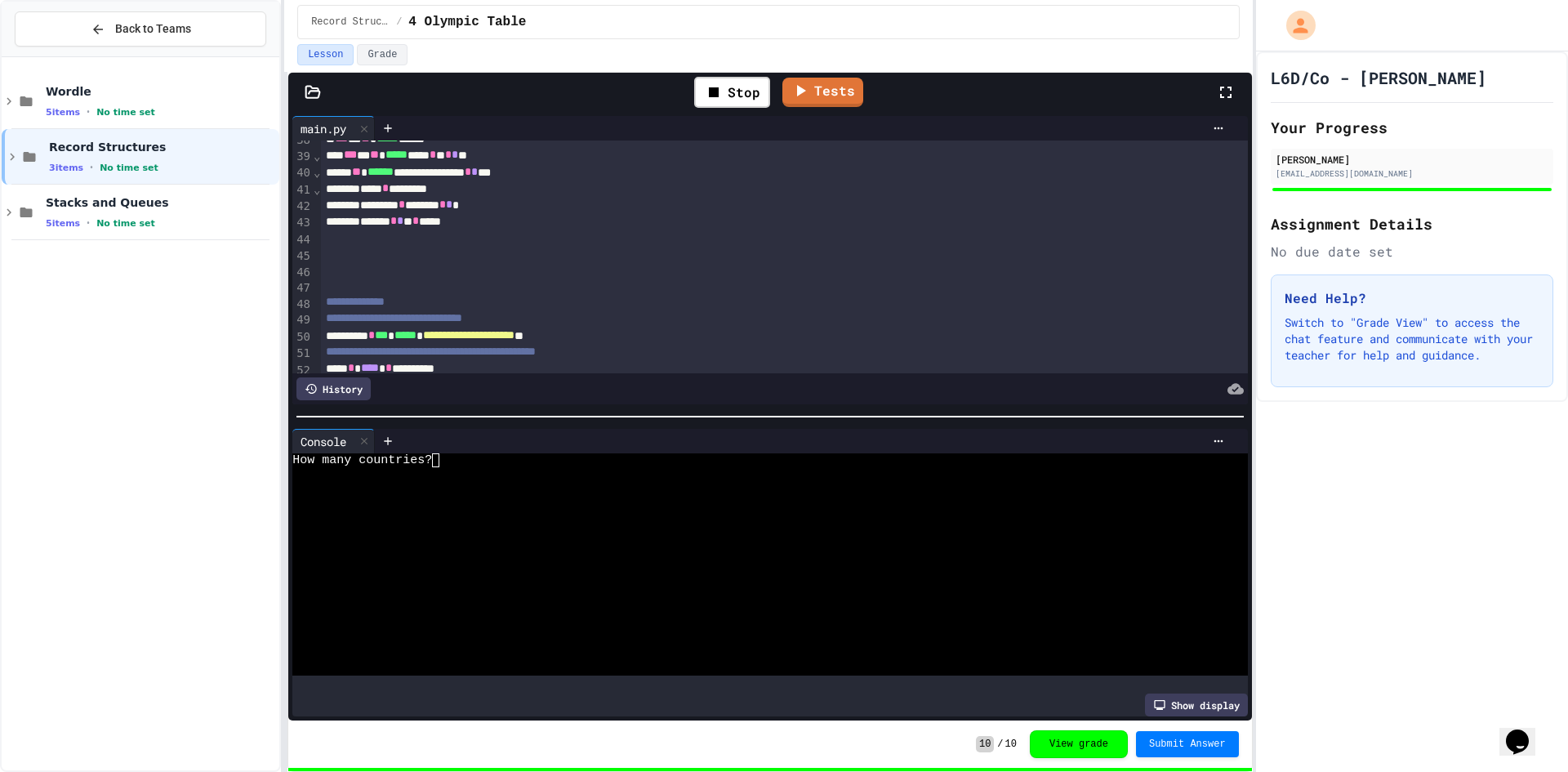
click at [794, 636] on div at bounding box center [756, 640] width 926 height 13
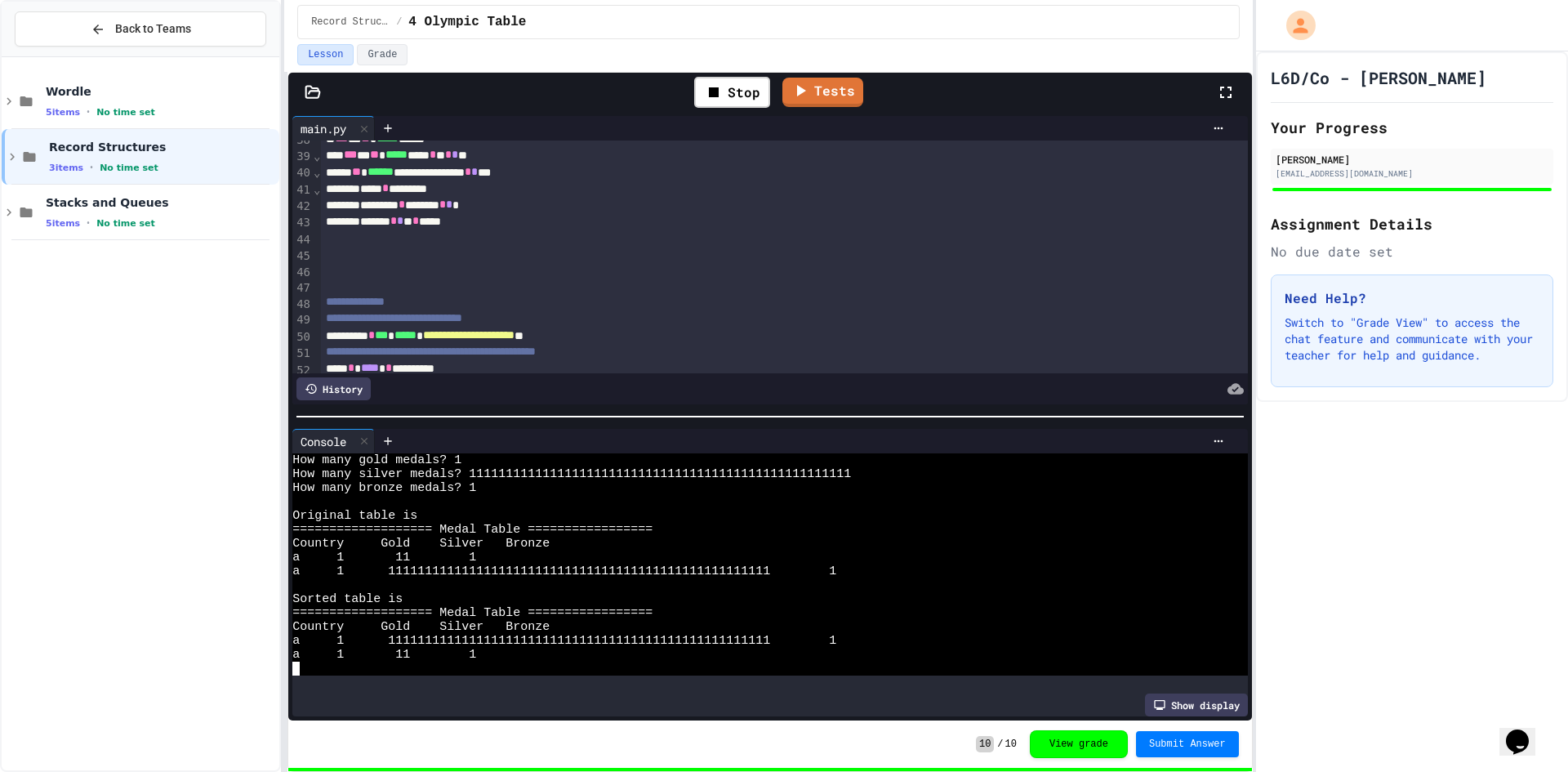
scroll to position [84, 0]
click at [736, 105] on div at bounding box center [731, 92] width 40 height 28
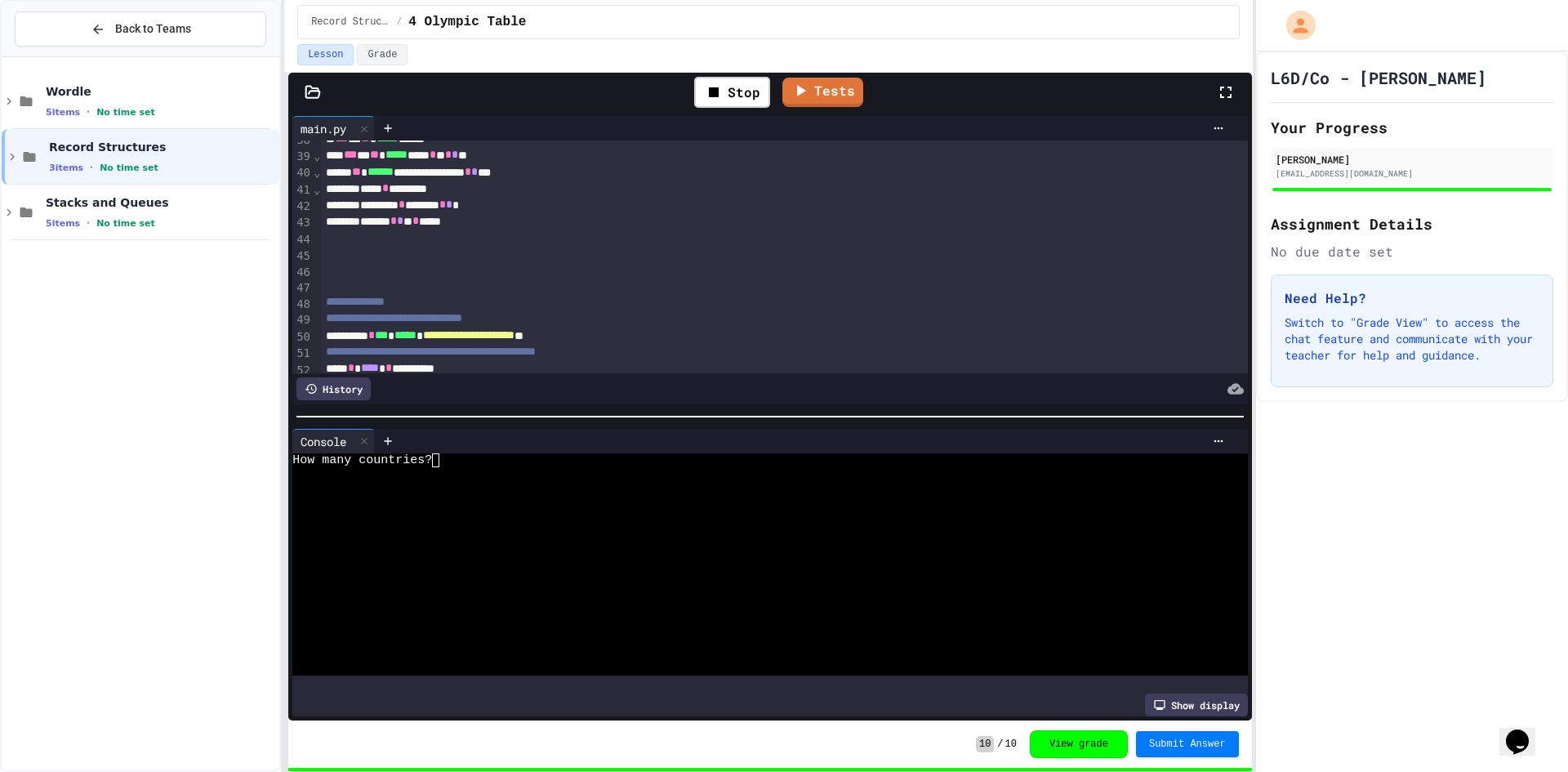
click at [725, 551] on div at bounding box center [756, 558] width 926 height 13
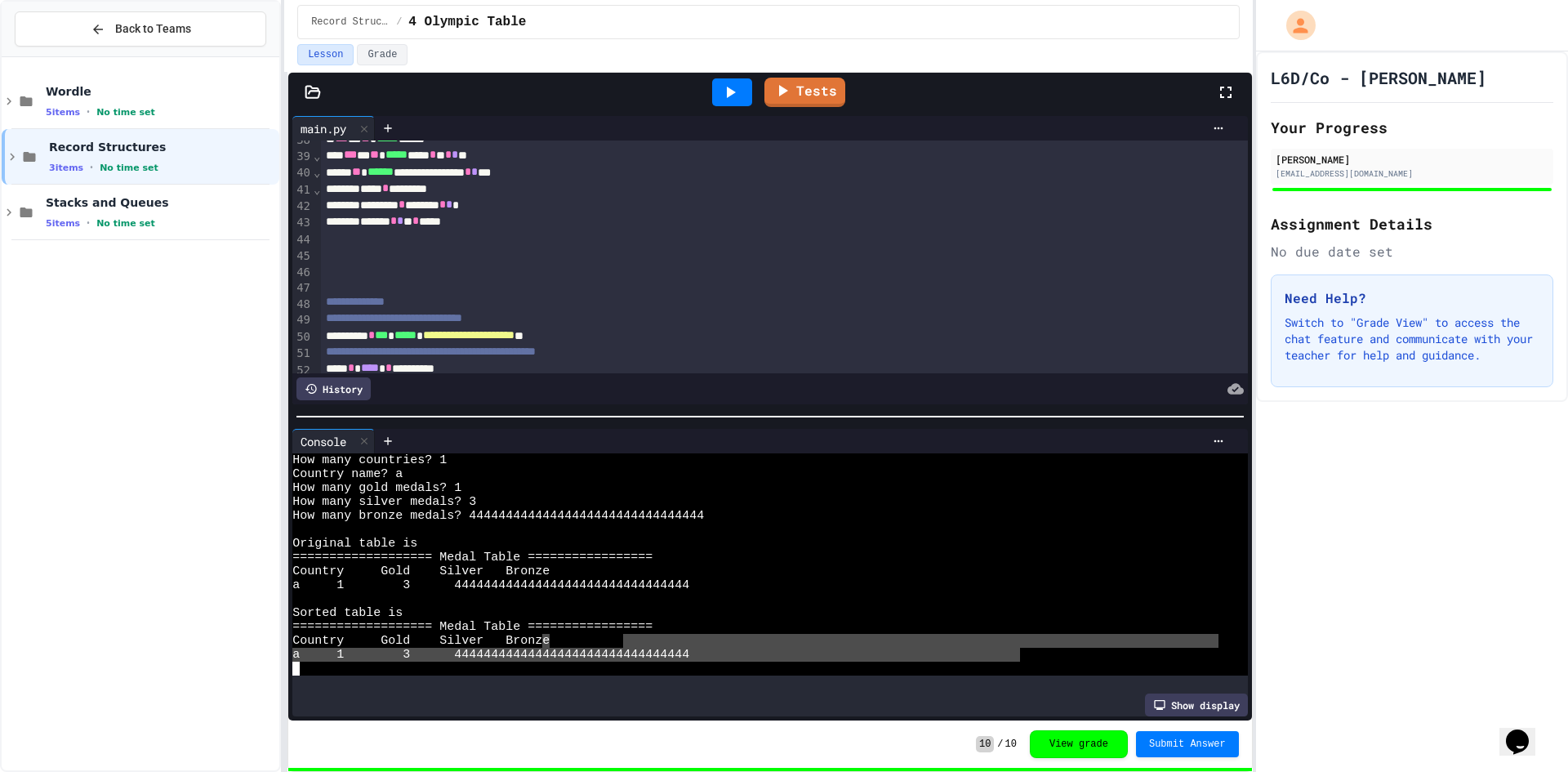
drag, startPoint x: 625, startPoint y: 641, endPoint x: 1022, endPoint y: 645, distance: 397.0
click at [1022, 648] on div "a 1 3 44444444444444444444444444444444" at bounding box center [756, 655] width 926 height 13
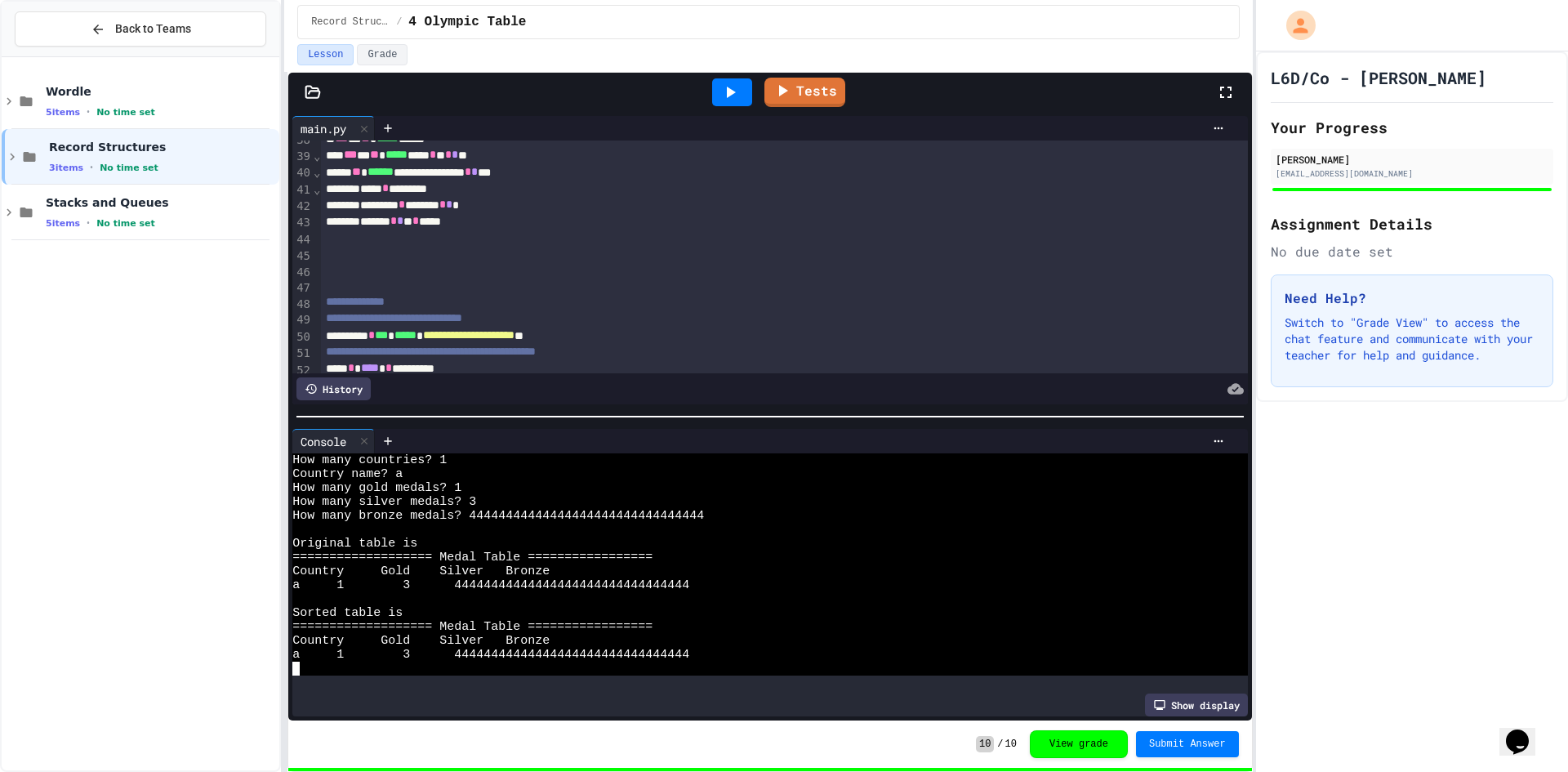
click at [625, 262] on div at bounding box center [784, 253] width 926 height 16
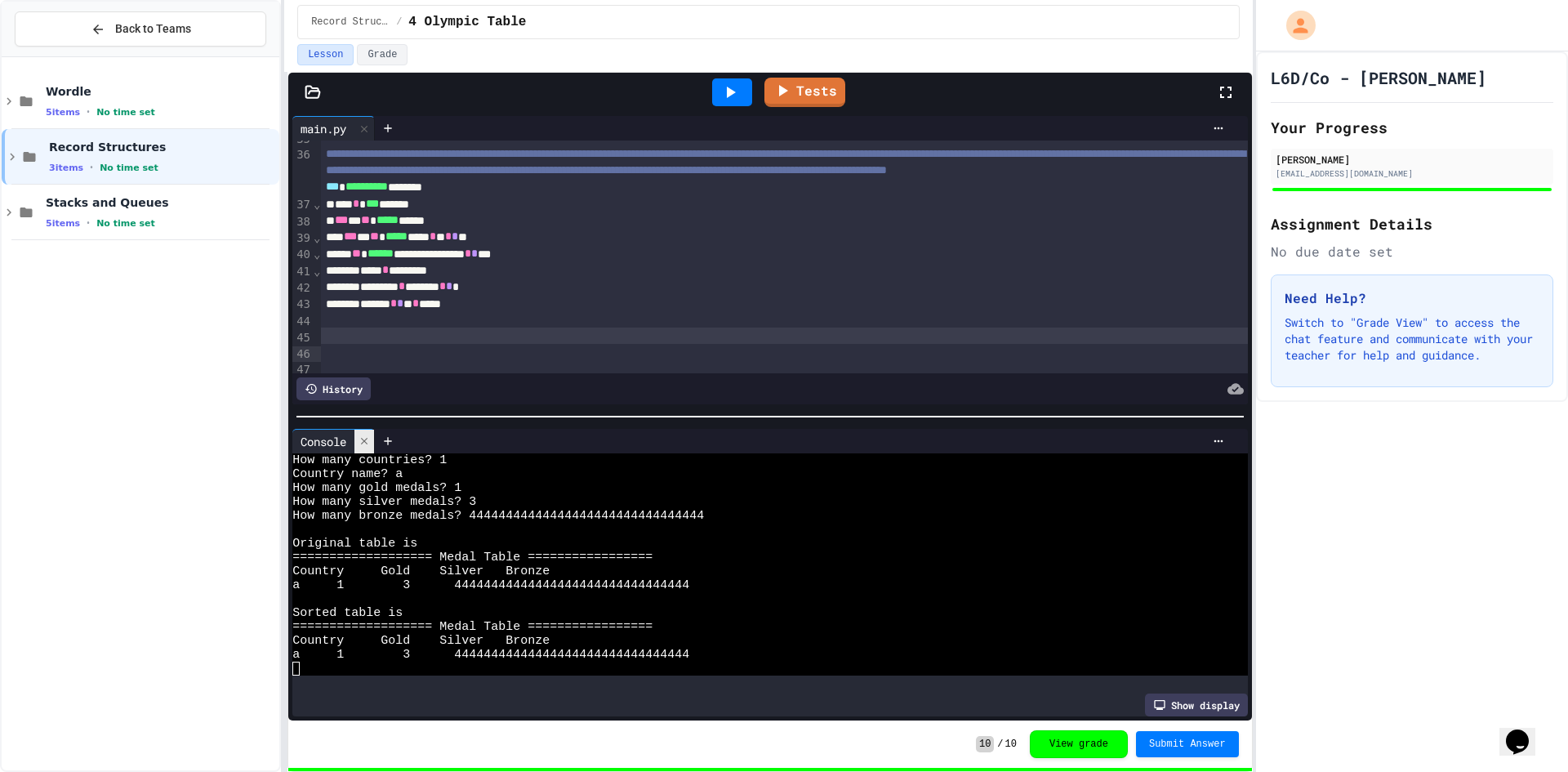
click at [365, 441] on div at bounding box center [364, 441] width 19 height 24
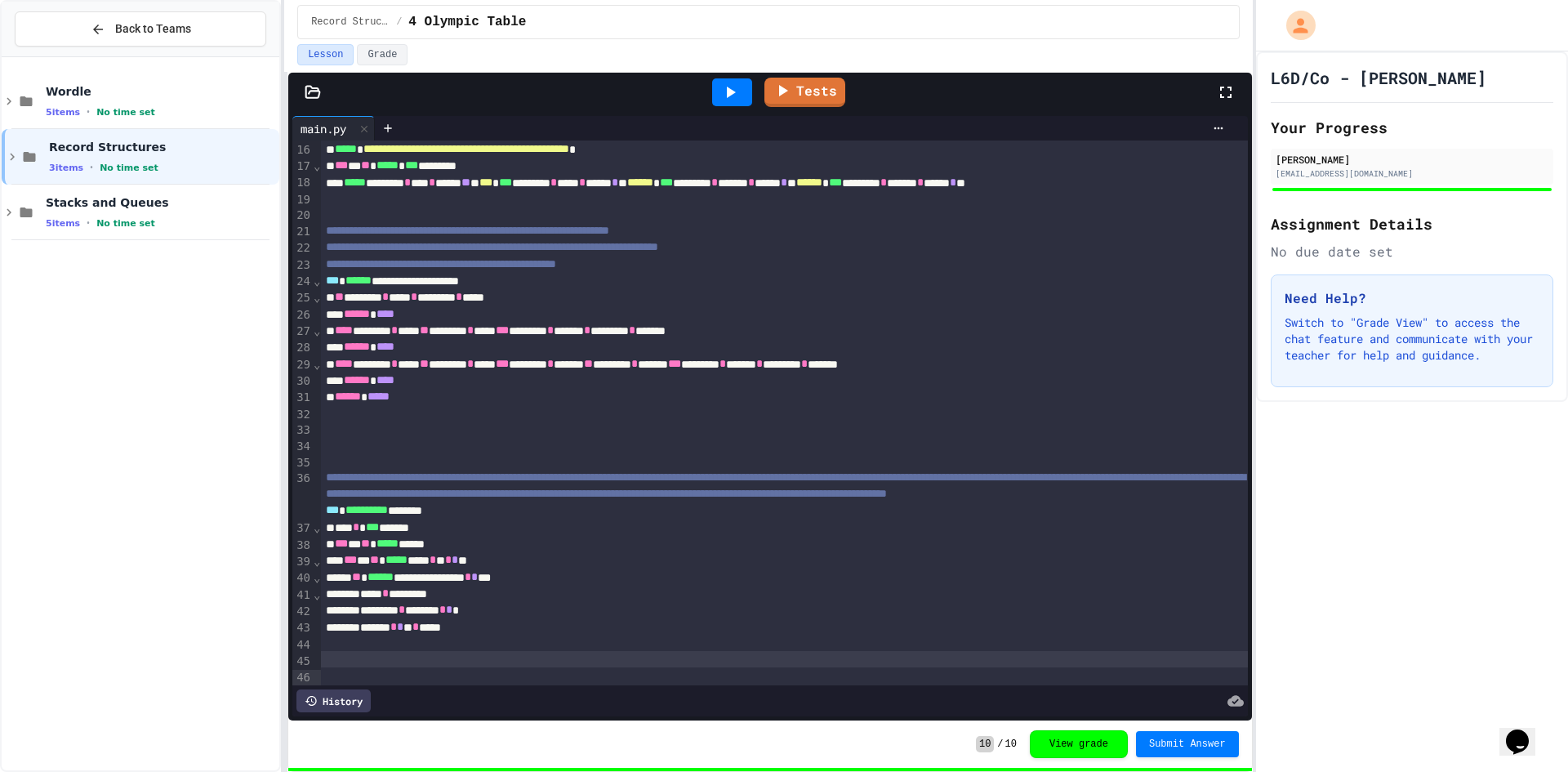
scroll to position [85, 0]
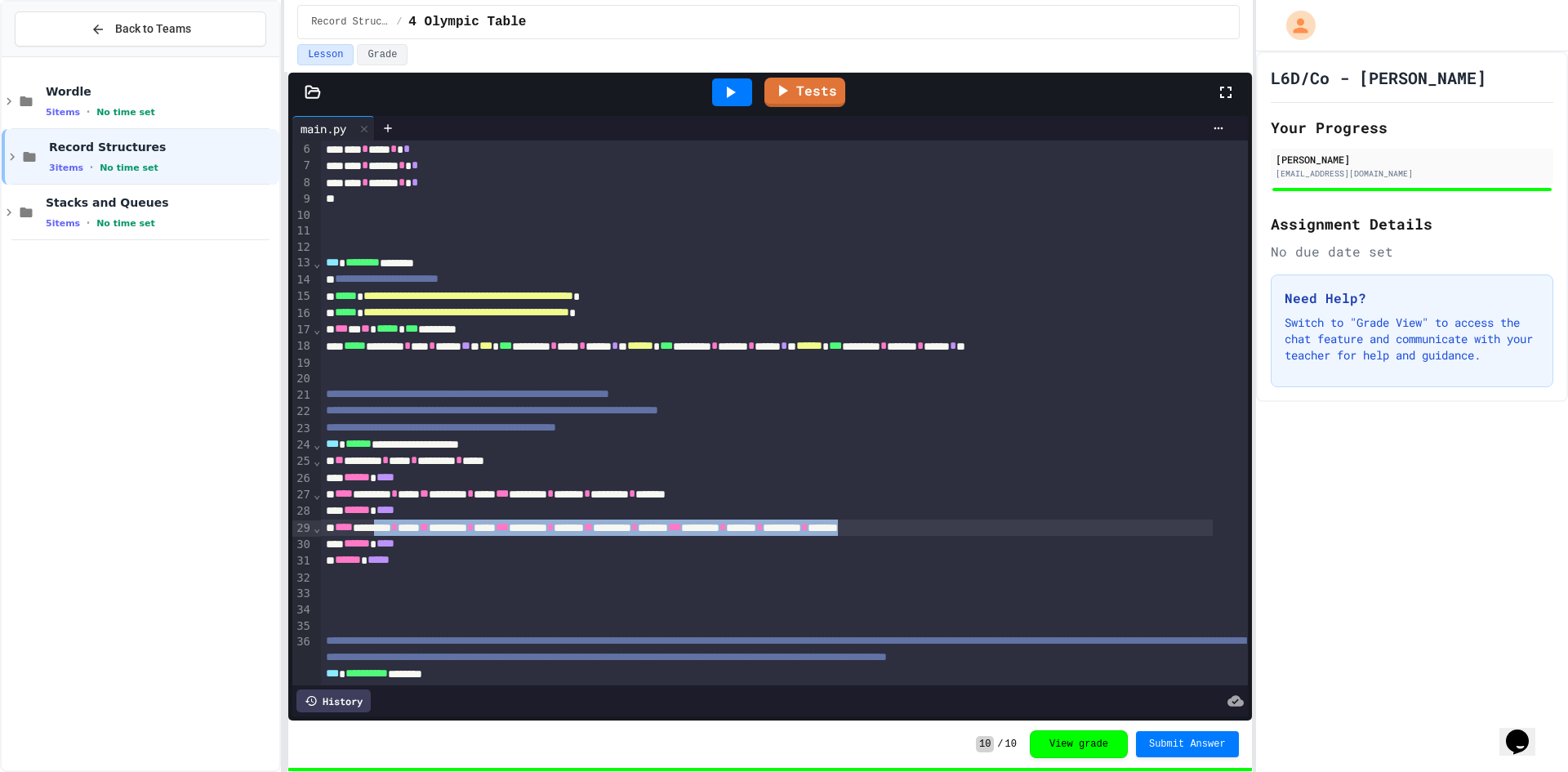
drag, startPoint x: 395, startPoint y: 525, endPoint x: 1118, endPoint y: 531, distance: 723.0
click at [1118, 531] on div "**** ******** * **** ** ******** * **** *** ******** * ****** ** ******** * ***…" at bounding box center [766, 527] width 891 height 16
